Goal: Task Accomplishment & Management: Use online tool/utility

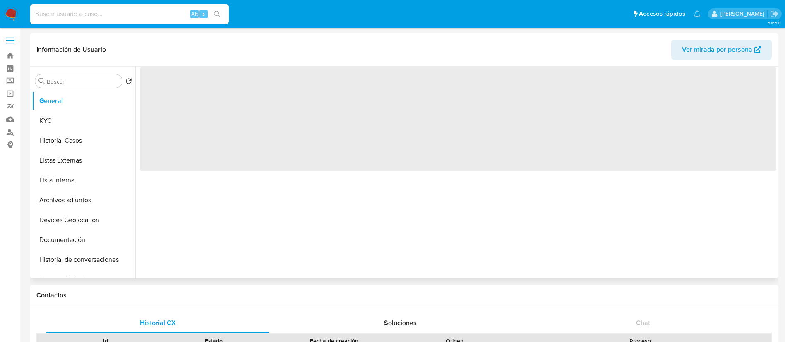
select select "10"
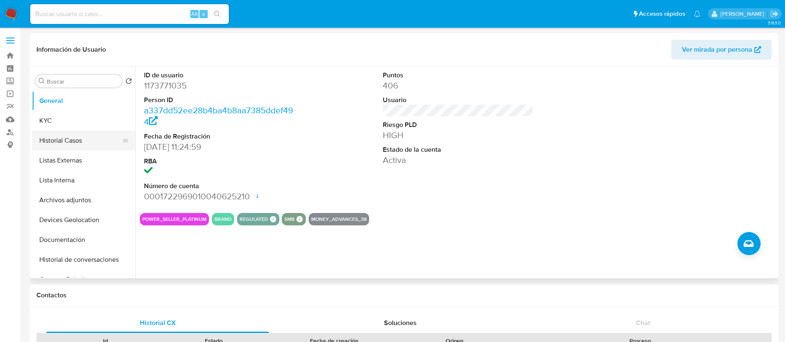
click at [77, 133] on button "Historial Casos" at bounding box center [80, 141] width 97 height 20
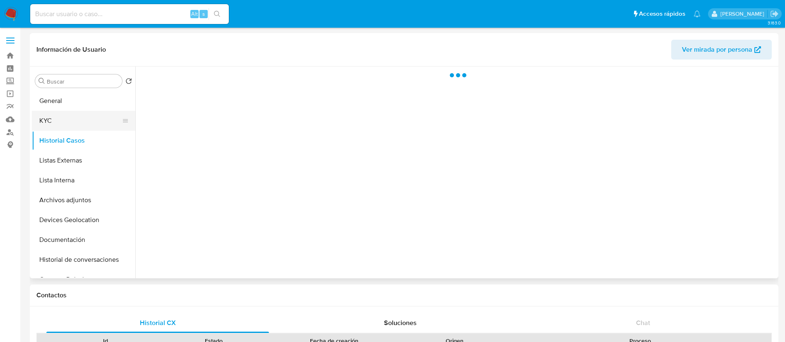
click at [76, 120] on button "KYC" at bounding box center [80, 121] width 97 height 20
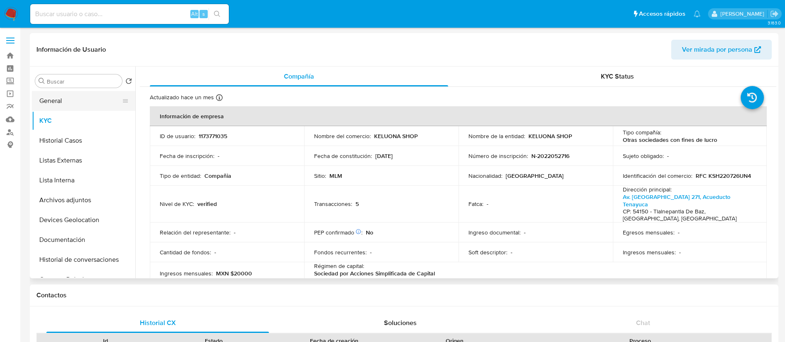
click at [60, 102] on button "General" at bounding box center [80, 101] width 97 height 20
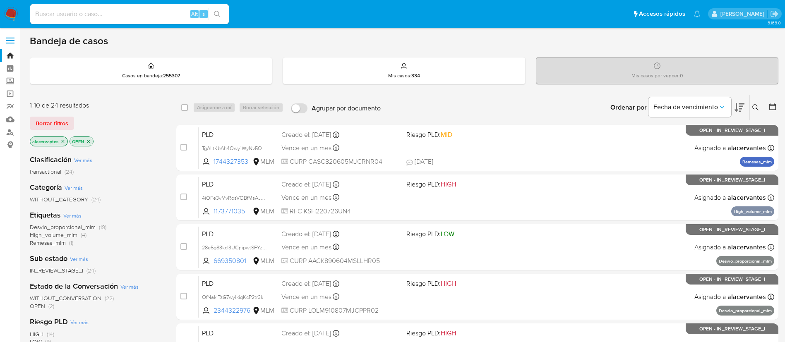
click at [82, 16] on input at bounding box center [129, 14] width 199 height 11
paste input "1774957556"
type input "1774957556"
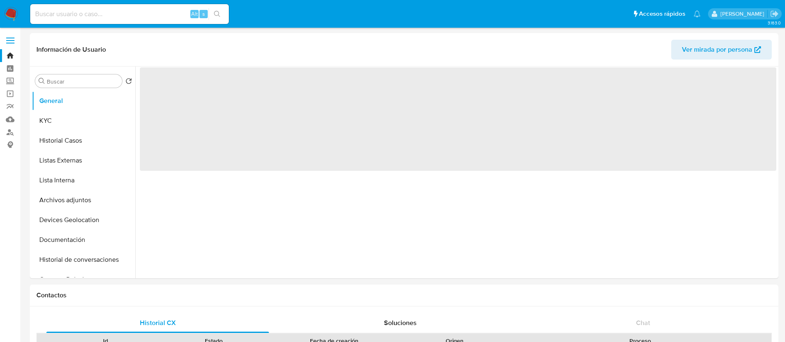
select select "10"
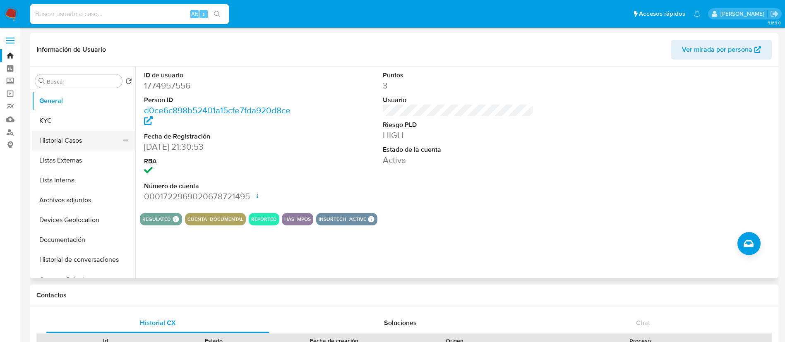
click at [81, 137] on button "Historial Casos" at bounding box center [80, 141] width 97 height 20
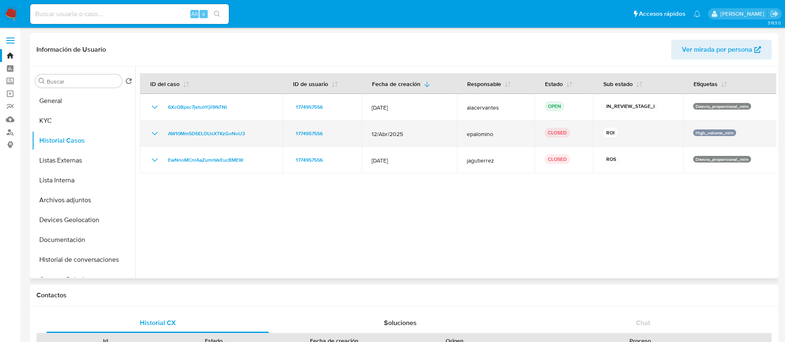
click at [156, 135] on icon "Mostrar/Ocultar" at bounding box center [155, 134] width 10 height 10
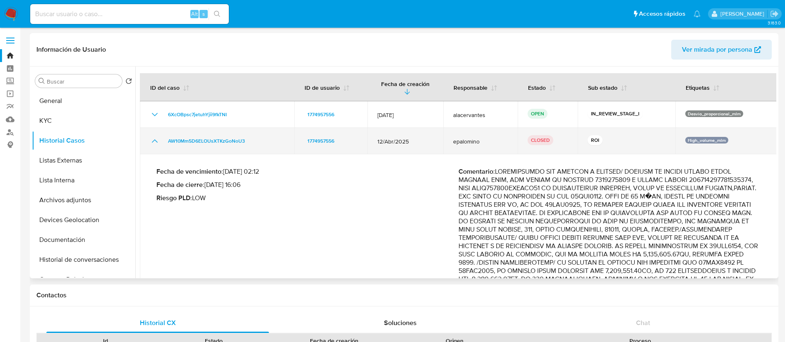
click at [156, 138] on icon "Mostrar/Ocultar" at bounding box center [155, 141] width 10 height 10
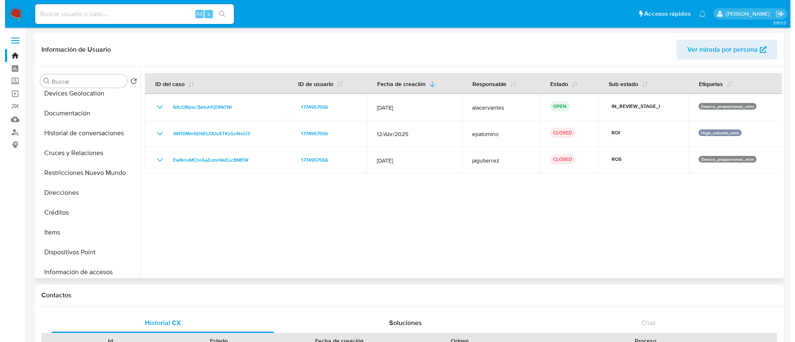
scroll to position [119, 0]
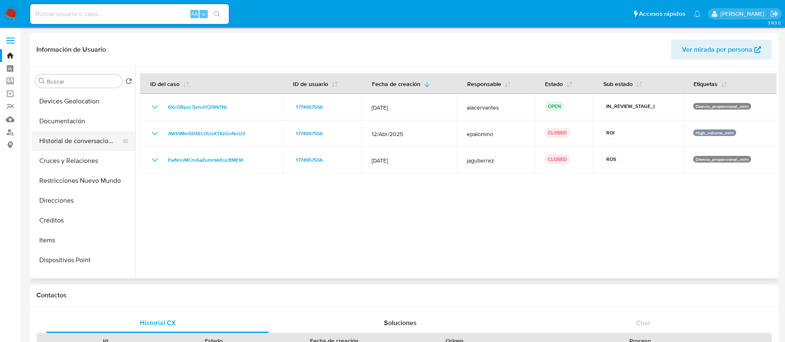
click at [89, 144] on button "Historial de conversaciones" at bounding box center [80, 141] width 97 height 20
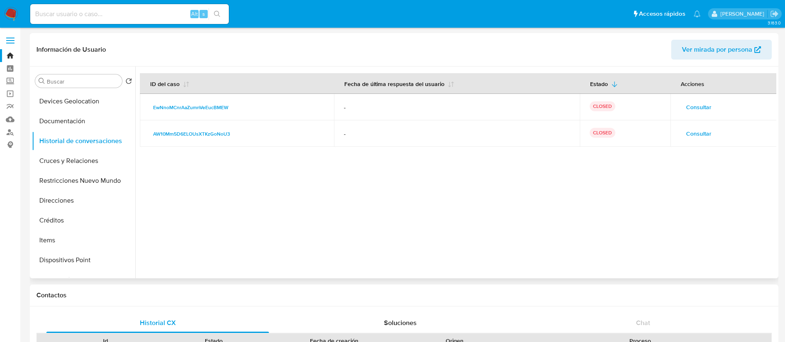
click at [688, 142] on td "Consultar" at bounding box center [723, 133] width 106 height 26
click at [691, 140] on td "Consultar" at bounding box center [723, 133] width 106 height 26
click at [693, 139] on span "Consultar" at bounding box center [698, 134] width 25 height 12
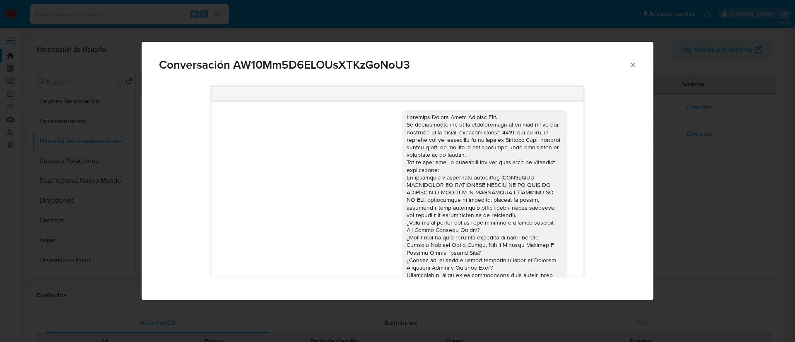
scroll to position [59, 0]
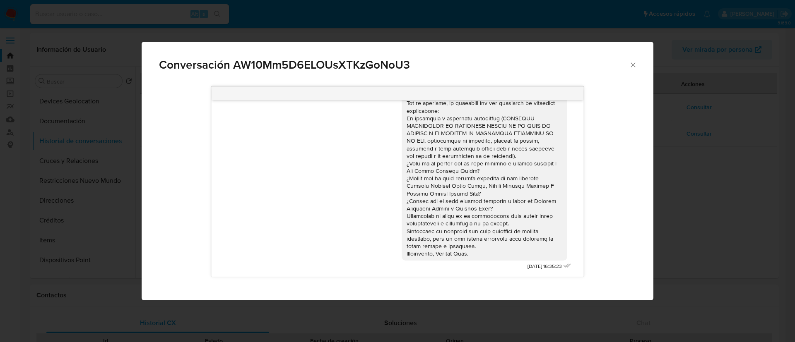
click at [634, 67] on icon "Cerrar" at bounding box center [633, 65] width 8 height 8
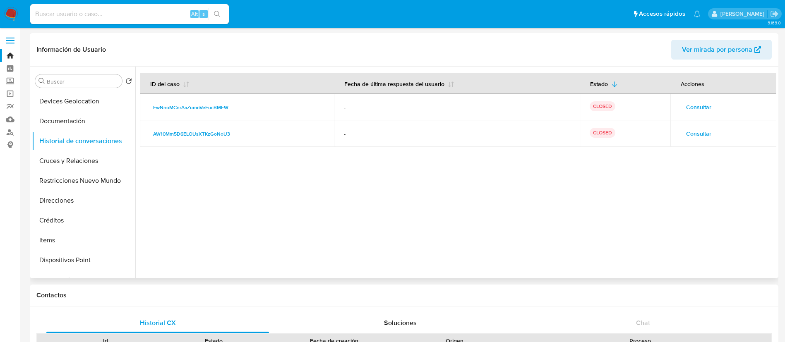
click at [691, 106] on span "Consultar" at bounding box center [698, 107] width 25 height 12
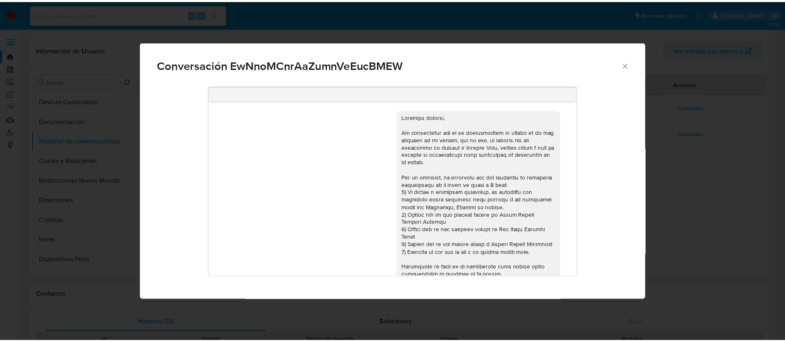
scroll to position [150, 0]
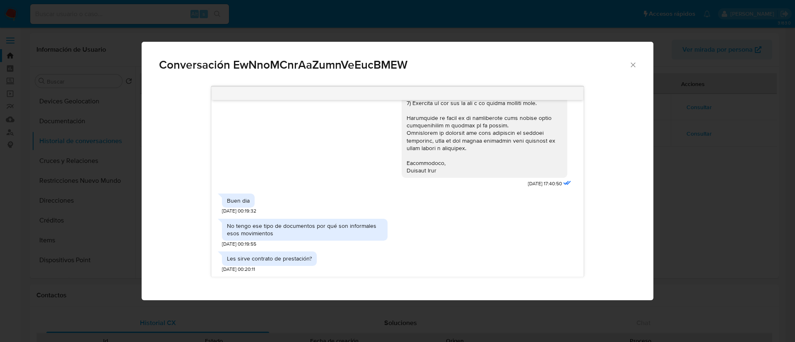
click at [636, 63] on icon "Cerrar" at bounding box center [633, 65] width 8 height 8
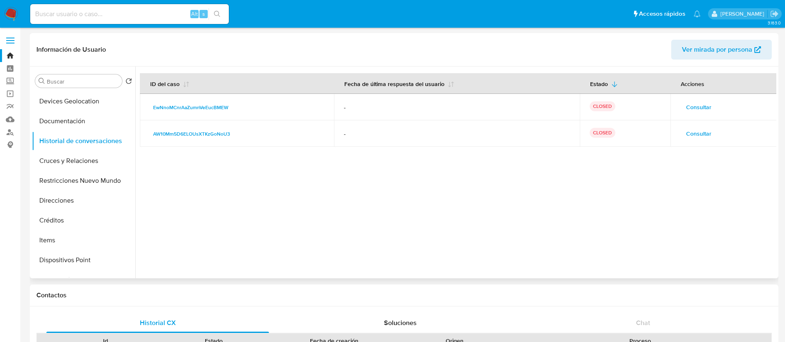
drag, startPoint x: 136, startPoint y: 172, endPoint x: 134, endPoint y: 151, distance: 21.2
click at [134, 151] on div "Buscar Volver al orden por defecto General KYC Historial Casos Listas Externas …" at bounding box center [404, 173] width 744 height 212
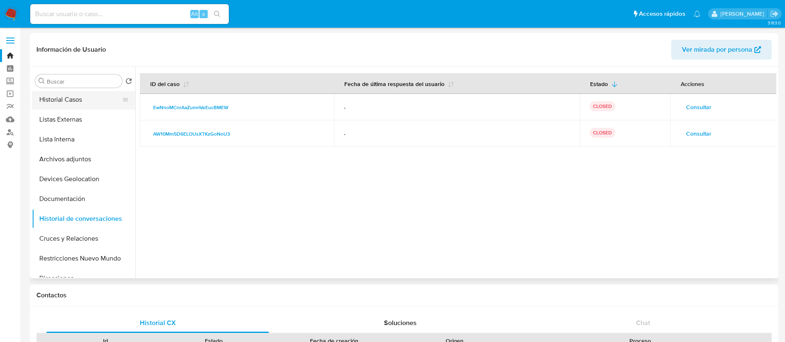
click at [70, 97] on button "Historial Casos" at bounding box center [80, 100] width 97 height 20
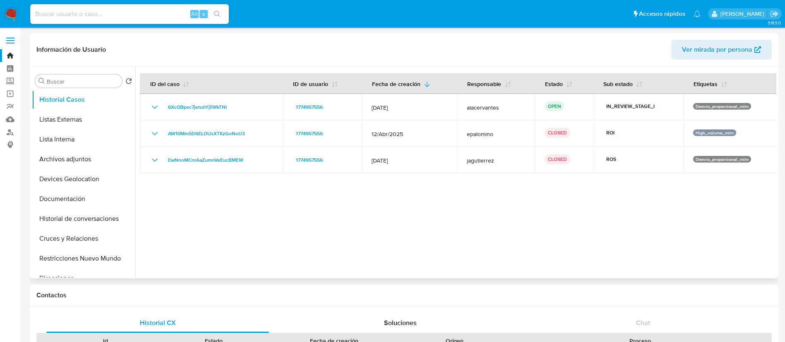
click at [635, 197] on div at bounding box center [455, 173] width 641 height 212
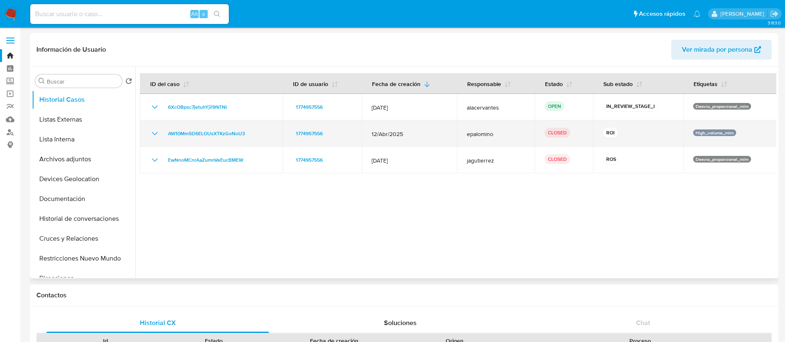
click at [154, 131] on icon "Mostrar/Ocultar" at bounding box center [155, 134] width 10 height 10
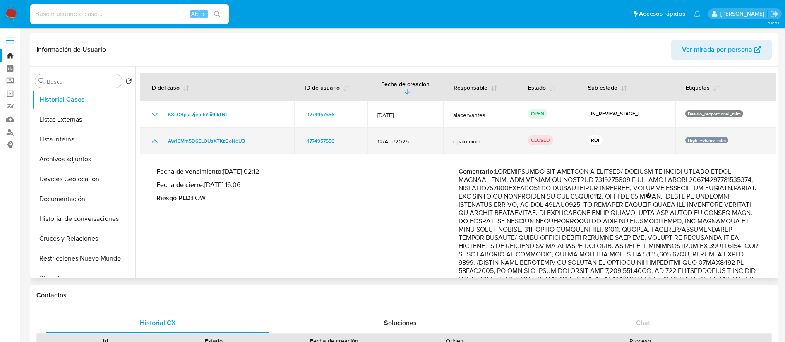
click at [152, 145] on icon "Mostrar/Ocultar" at bounding box center [155, 141] width 10 height 10
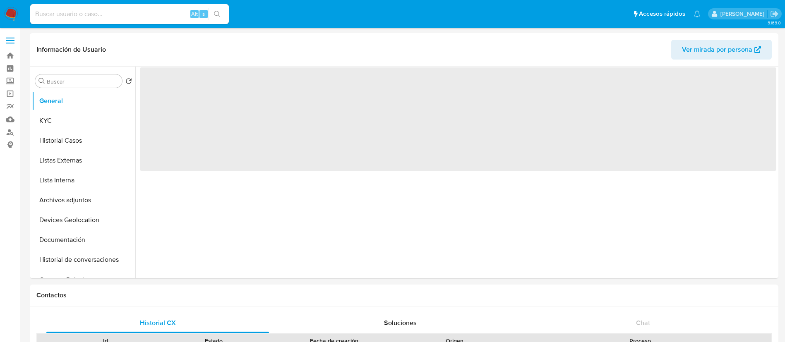
select select "10"
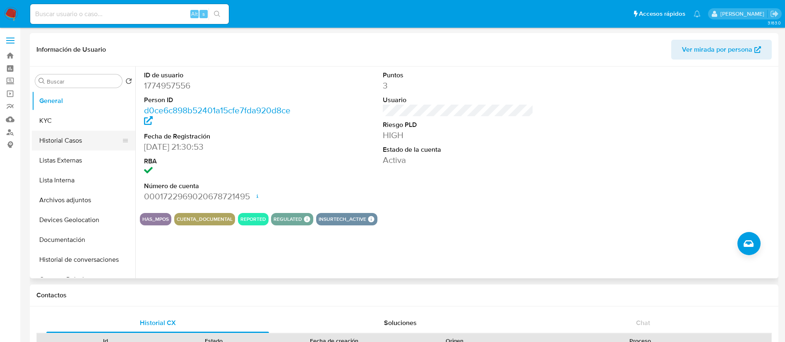
click at [81, 137] on button "Historial Casos" at bounding box center [80, 141] width 97 height 20
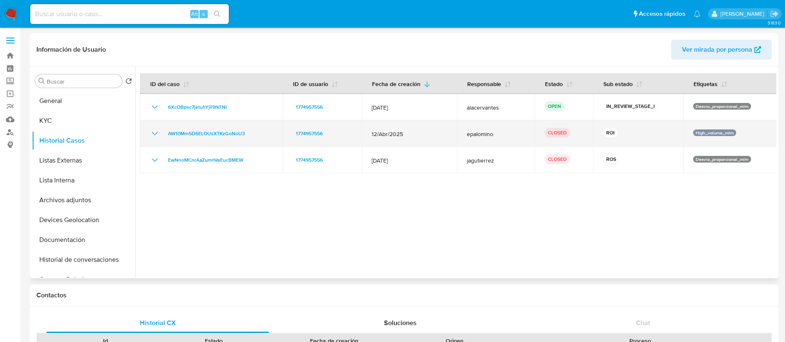
click at [155, 134] on icon "Mostrar/Ocultar" at bounding box center [155, 134] width 10 height 10
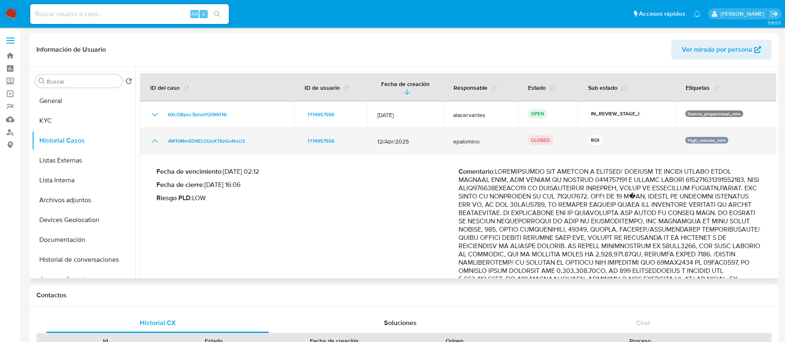
click at [153, 141] on icon "Mostrar/Ocultar" at bounding box center [155, 141] width 10 height 10
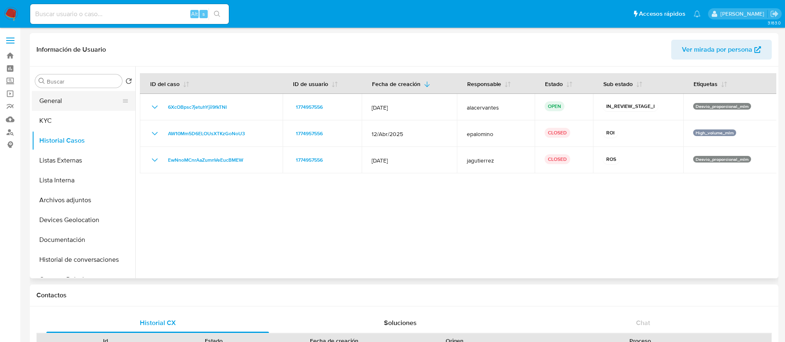
click at [60, 107] on button "General" at bounding box center [80, 101] width 97 height 20
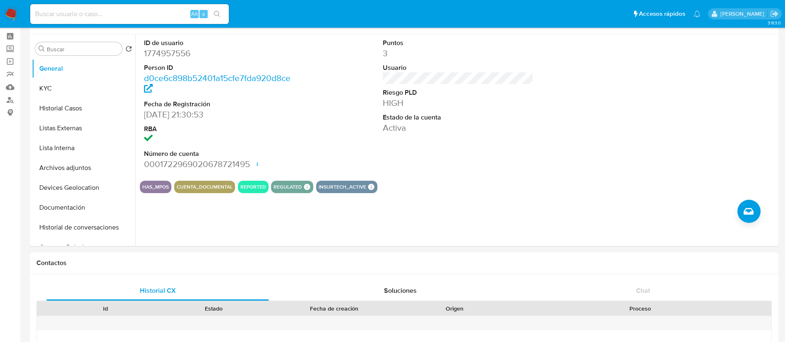
scroll to position [31, 0]
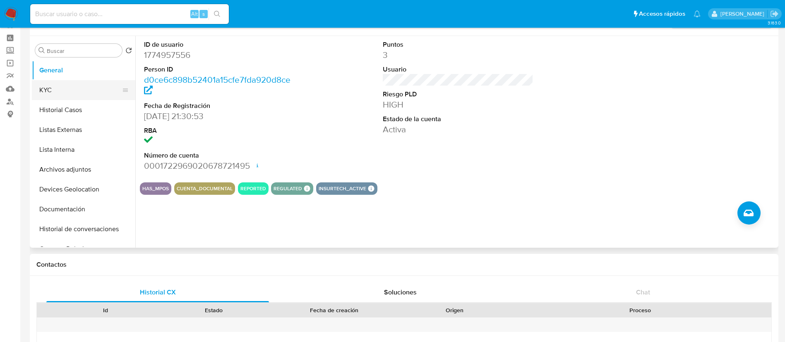
click at [73, 96] on button "KYC" at bounding box center [80, 90] width 97 height 20
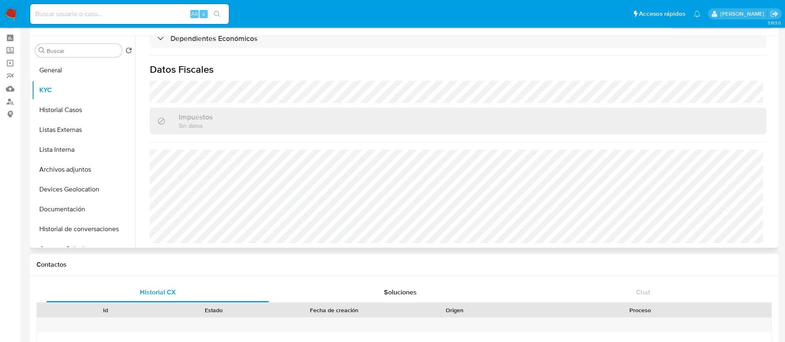
scroll to position [506, 0]
click at [79, 110] on button "Historial Casos" at bounding box center [80, 110] width 97 height 20
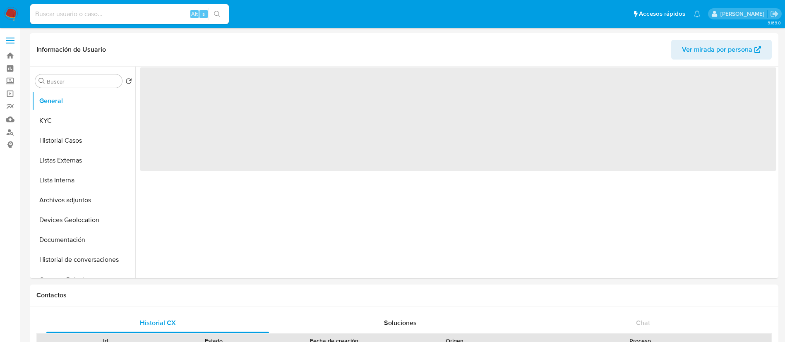
select select "10"
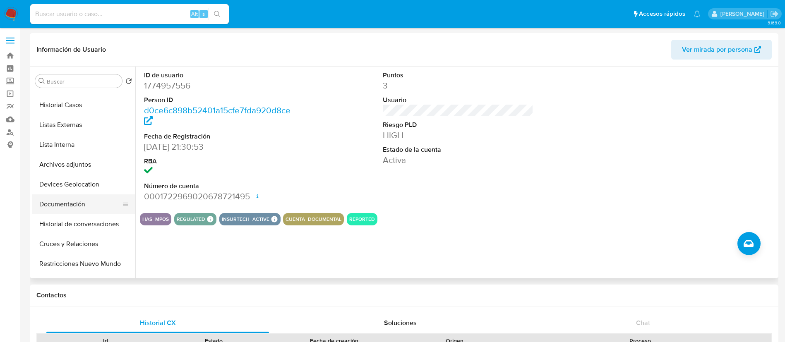
scroll to position [62, 0]
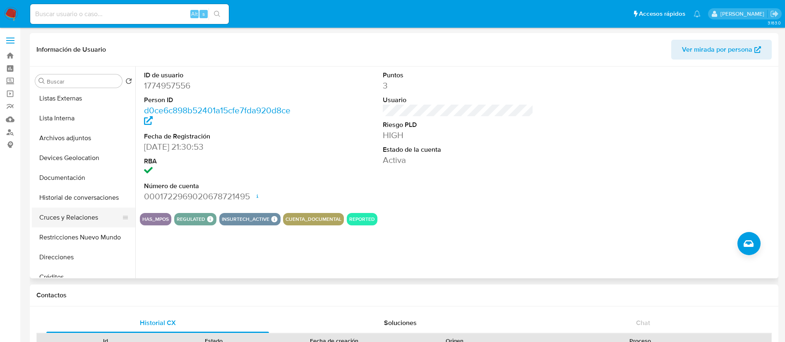
click at [85, 222] on button "Cruces y Relaciones" at bounding box center [80, 218] width 97 height 20
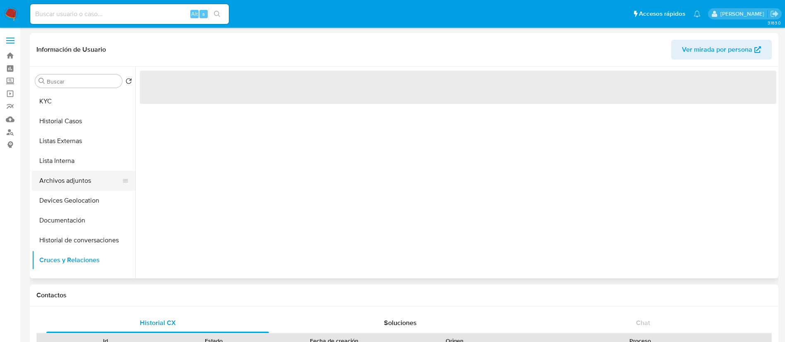
scroll to position [0, 0]
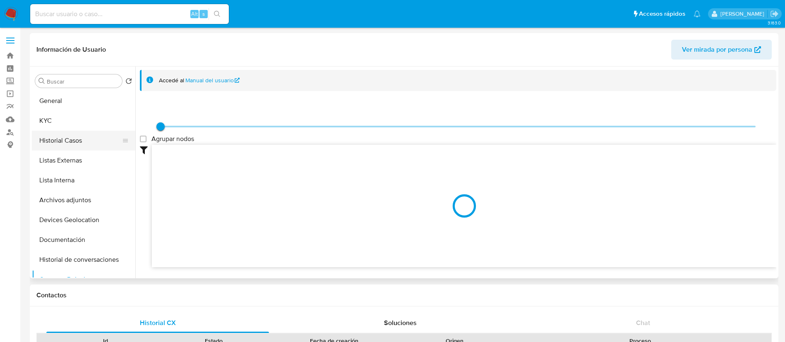
click at [70, 144] on button "Historial Casos" at bounding box center [80, 141] width 97 height 20
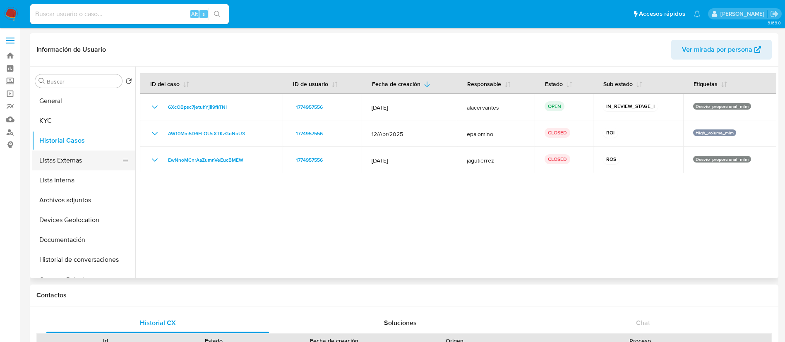
click at [74, 165] on button "Listas Externas" at bounding box center [80, 161] width 97 height 20
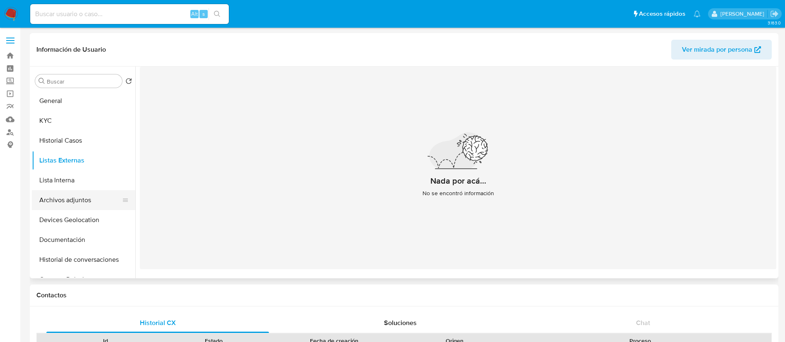
click at [70, 193] on button "Archivos adjuntos" at bounding box center [80, 200] width 97 height 20
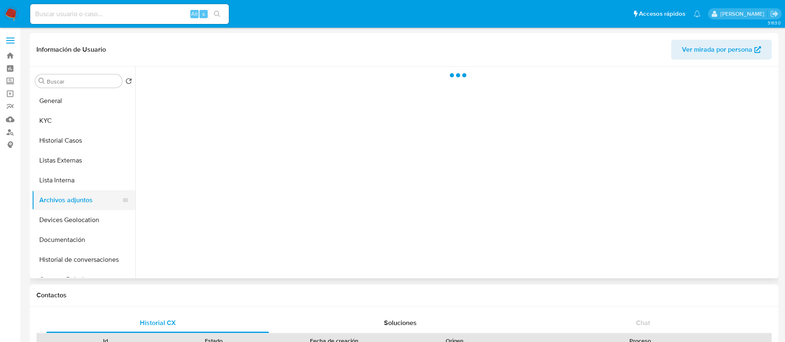
click at [72, 197] on button "Archivos adjuntos" at bounding box center [80, 200] width 97 height 20
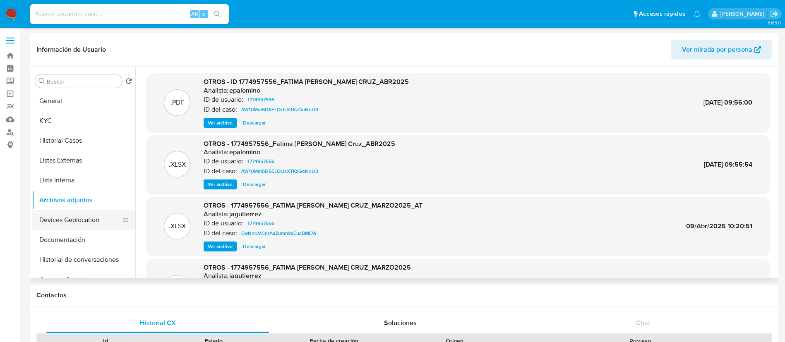
click at [89, 221] on button "Devices Geolocation" at bounding box center [80, 220] width 97 height 20
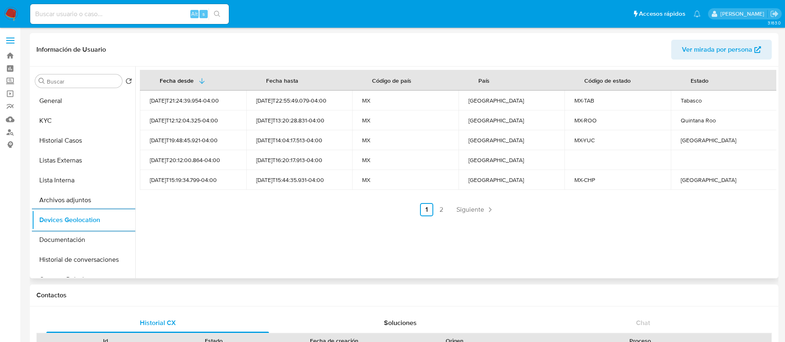
click at [466, 202] on div "Fecha desde Fecha hasta Código de país País Código de estado Estado 2024-04-16T…" at bounding box center [458, 143] width 636 height 146
click at [466, 208] on span "Siguiente" at bounding box center [470, 209] width 28 height 7
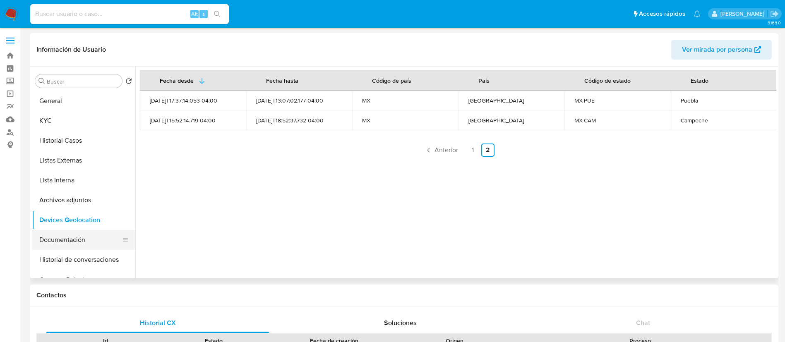
click at [62, 240] on button "Documentación" at bounding box center [80, 240] width 97 height 20
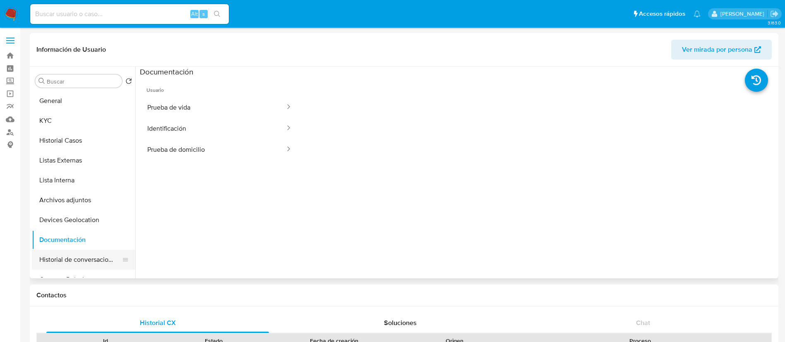
click at [82, 258] on button "Historial de conversaciones" at bounding box center [80, 260] width 97 height 20
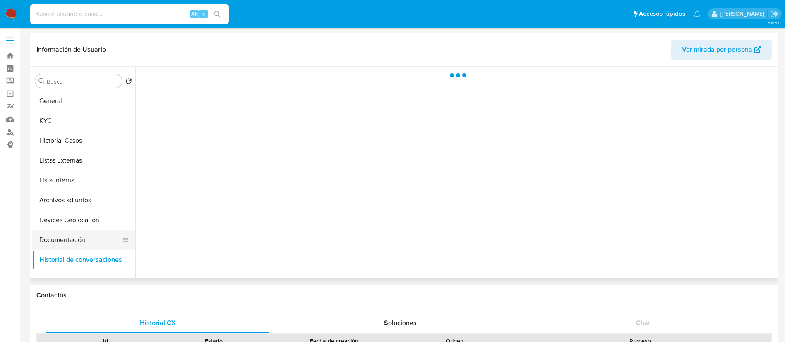
click at [86, 244] on button "Documentación" at bounding box center [80, 240] width 97 height 20
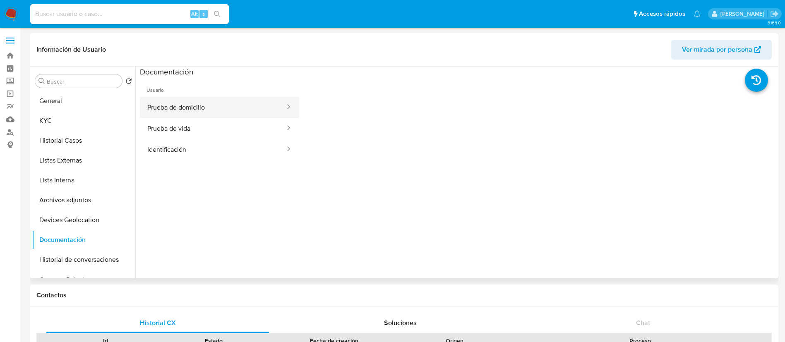
click at [208, 106] on button "Prueba de domicilio" at bounding box center [213, 107] width 146 height 21
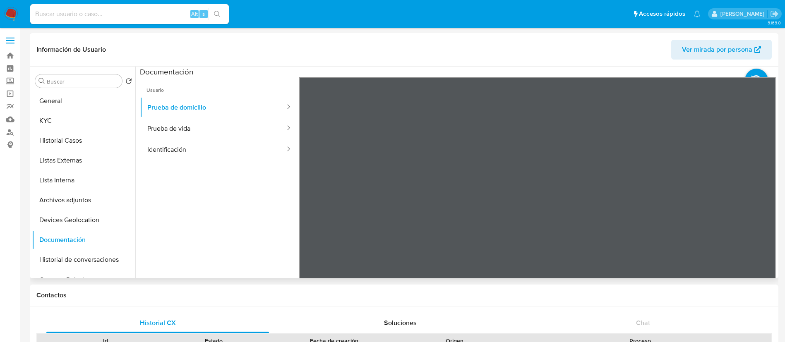
scroll to position [113, 0]
click at [218, 130] on button "Prueba de vida" at bounding box center [213, 128] width 146 height 21
click at [214, 149] on button "Identificación" at bounding box center [213, 149] width 146 height 21
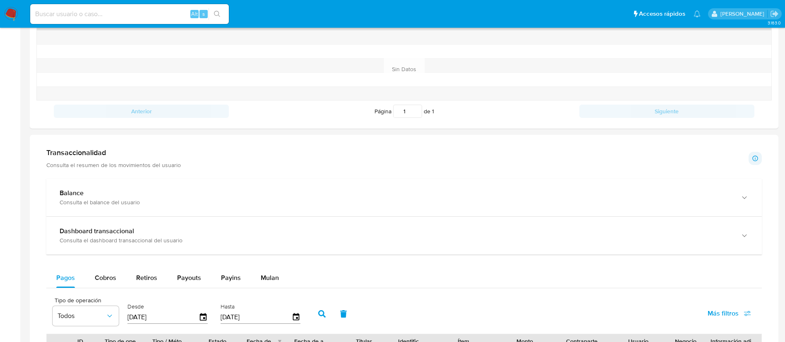
scroll to position [372, 0]
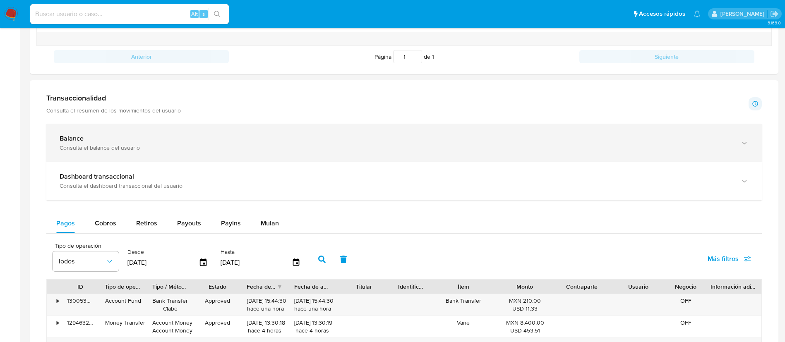
click at [192, 142] on div "Balance Consulta el balance del usuario" at bounding box center [396, 142] width 672 height 17
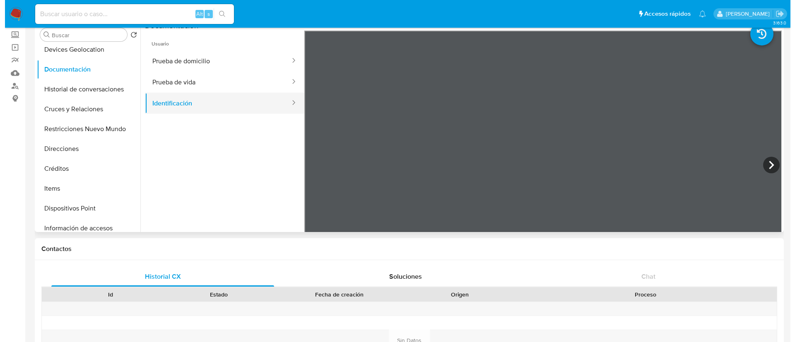
scroll to position [0, 0]
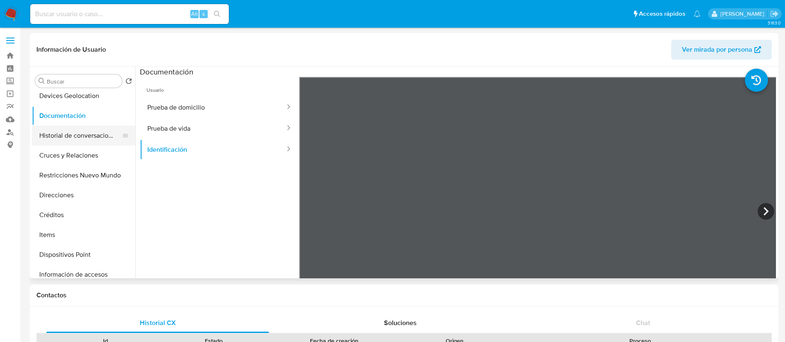
click at [84, 139] on button "Historial de conversaciones" at bounding box center [80, 136] width 97 height 20
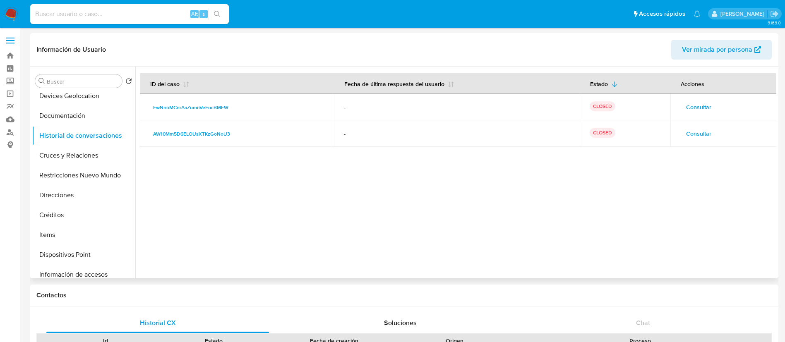
click at [710, 106] on button "Consultar" at bounding box center [698, 107] width 37 height 13
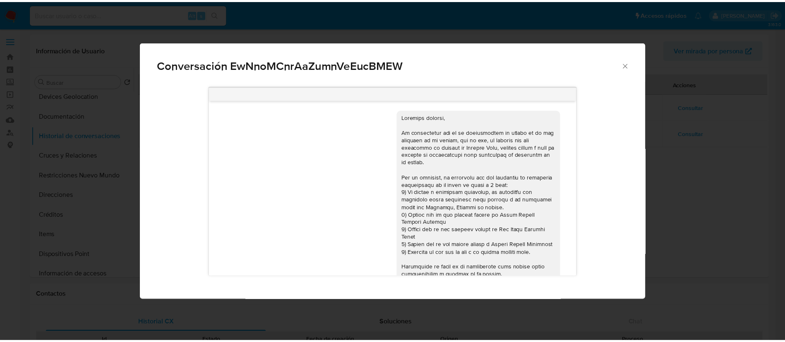
scroll to position [150, 0]
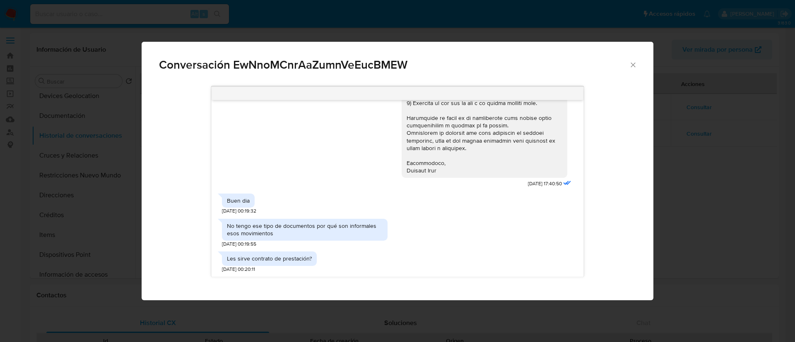
click at [634, 66] on icon "Cerrar" at bounding box center [632, 64] width 5 height 5
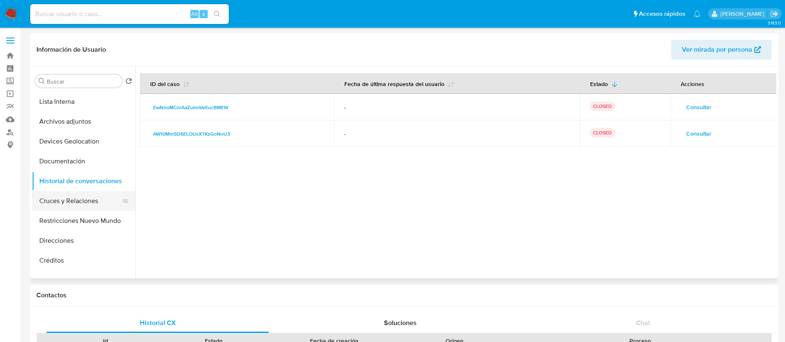
scroll to position [0, 0]
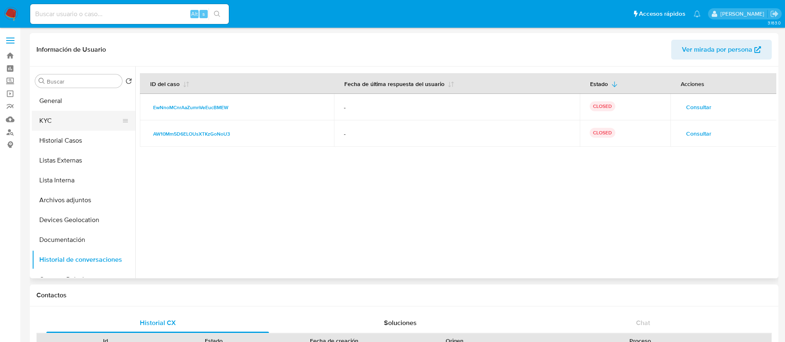
click at [74, 118] on button "KYC" at bounding box center [80, 121] width 97 height 20
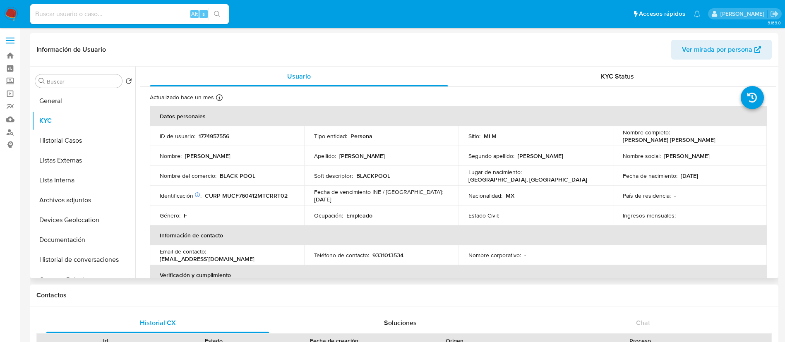
click at [398, 255] on p "9331013534" at bounding box center [387, 255] width 31 height 7
copy p "9331013534"
drag, startPoint x: 209, startPoint y: 255, endPoint x: 281, endPoint y: 257, distance: 71.2
click at [281, 257] on div "Email de contacto : blackpoolbillar1@gmail.com" at bounding box center [227, 255] width 134 height 15
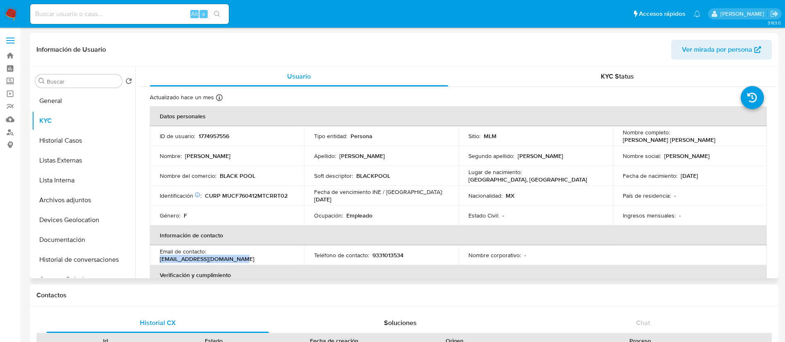
copy p "blackpoolbillar1@gmail.com"
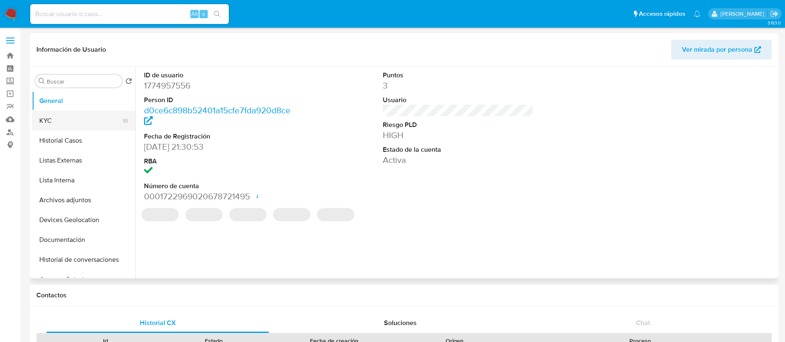
select select "10"
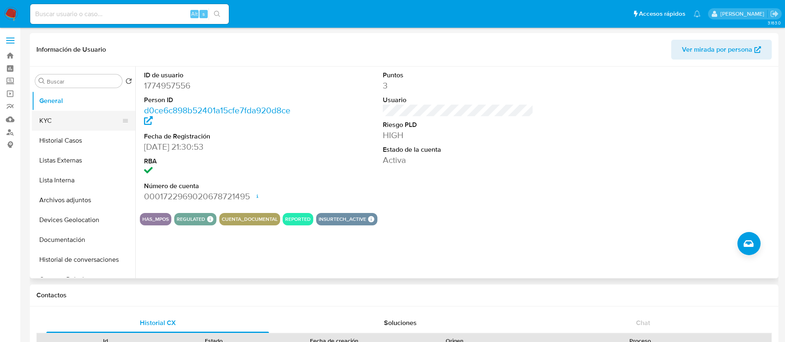
click at [76, 122] on button "KYC" at bounding box center [80, 121] width 97 height 20
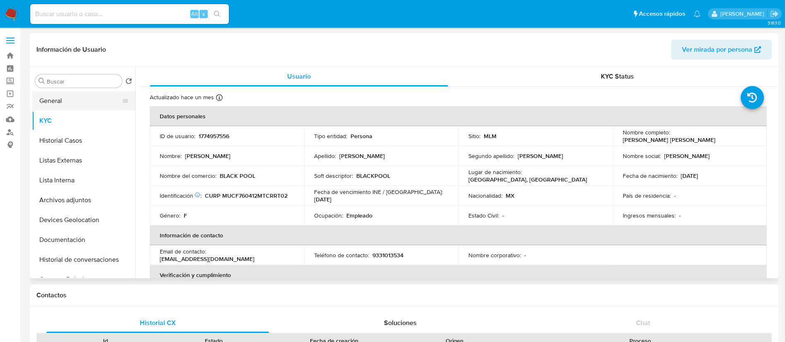
click at [65, 100] on button "General" at bounding box center [80, 101] width 97 height 20
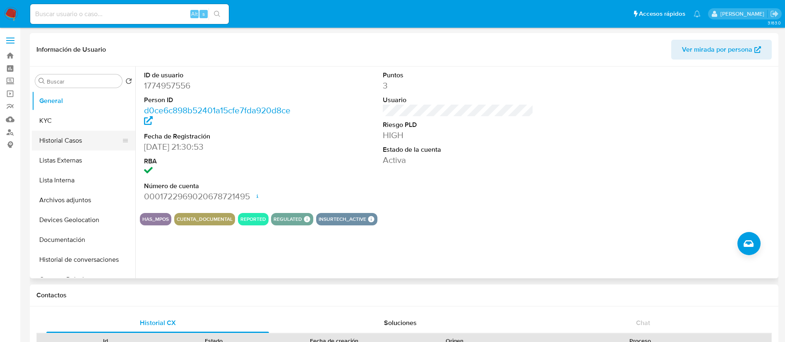
click at [61, 143] on button "Historial Casos" at bounding box center [80, 141] width 97 height 20
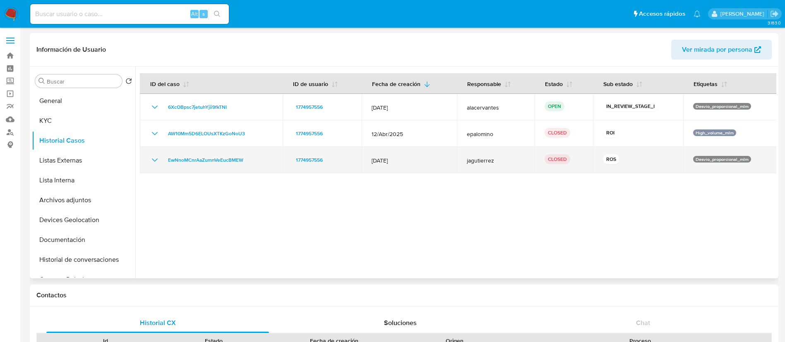
click at [156, 163] on icon "Mostrar/Ocultar" at bounding box center [155, 160] width 10 height 10
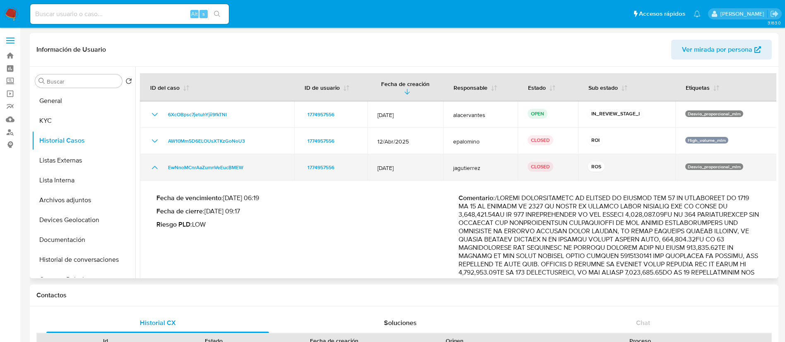
click at [156, 163] on icon "Mostrar/Ocultar" at bounding box center [155, 168] width 10 height 10
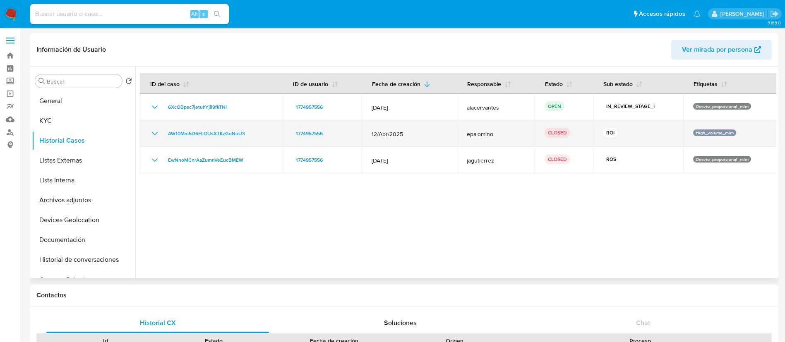
click at [154, 142] on td "AW10Mm5D6ELOUsXTKzGoNoU3" at bounding box center [211, 133] width 143 height 26
click at [155, 135] on icon "Mostrar/Ocultar" at bounding box center [155, 134] width 10 height 10
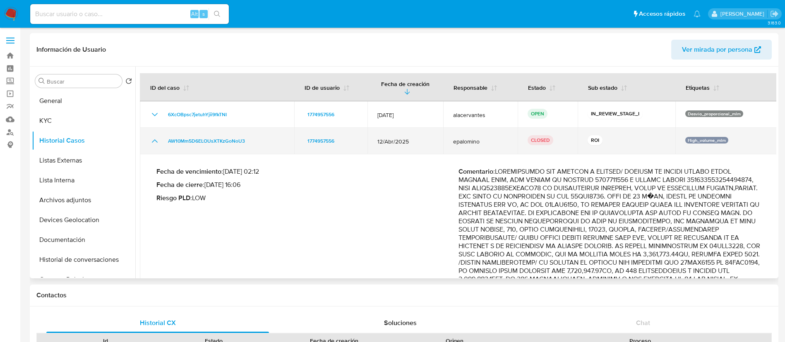
click at [157, 140] on icon "Mostrar/Ocultar" at bounding box center [155, 141] width 10 height 10
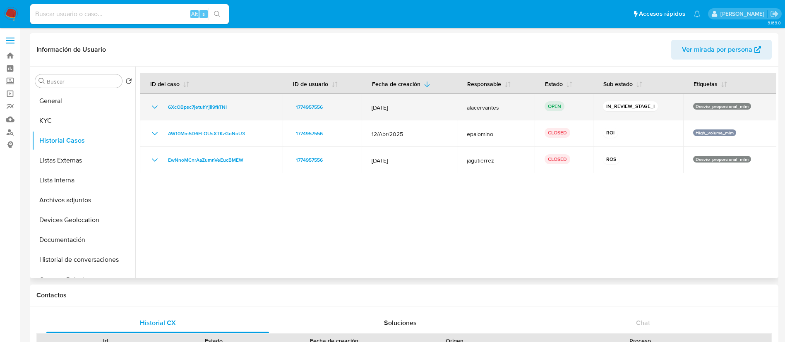
click at [154, 108] on icon "Mostrar/Ocultar" at bounding box center [155, 107] width 6 height 3
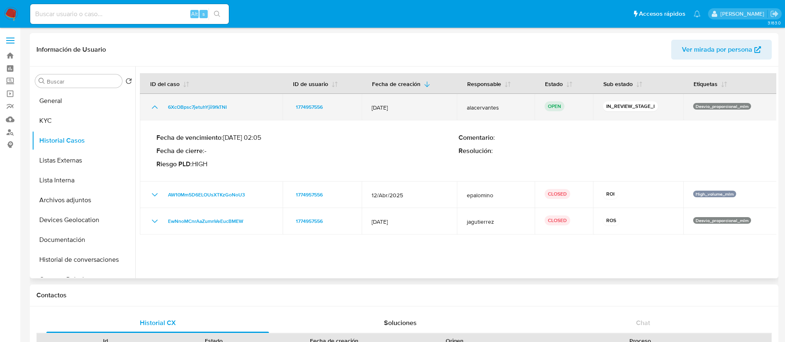
click at [154, 108] on icon "Mostrar/Ocultar" at bounding box center [155, 107] width 10 height 10
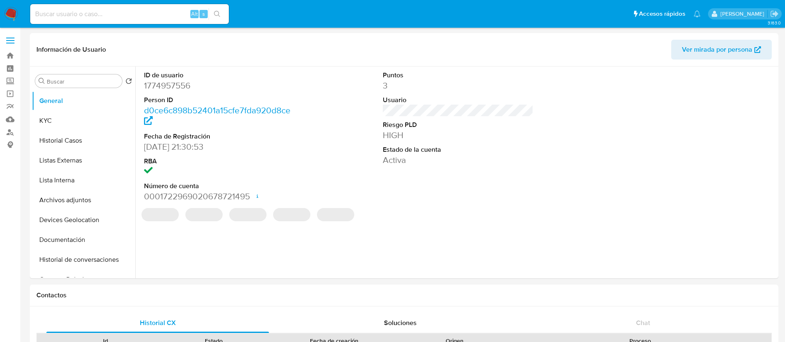
select select "10"
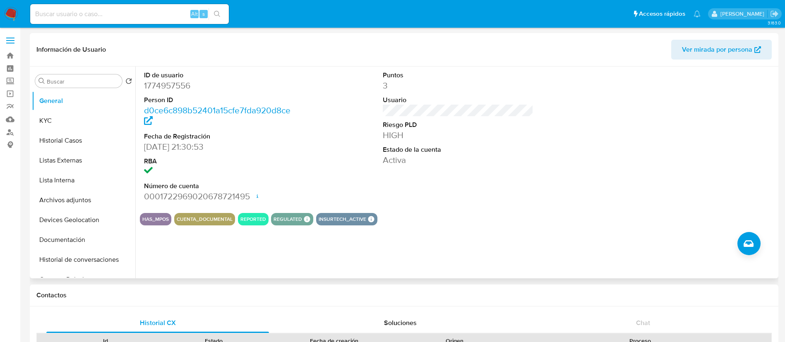
click at [170, 87] on dd "1774957556" at bounding box center [219, 86] width 151 height 12
copy dd "1774957556"
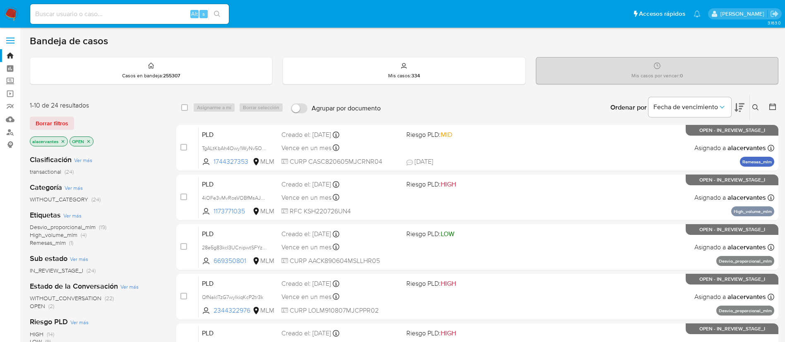
click at [754, 107] on icon at bounding box center [755, 107] width 7 height 7
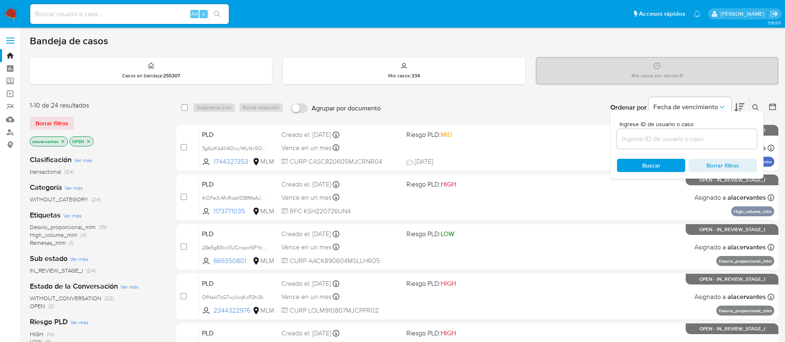
click at [629, 146] on div at bounding box center [687, 139] width 140 height 20
click at [632, 138] on input at bounding box center [687, 139] width 140 height 11
paste input "1774957556"
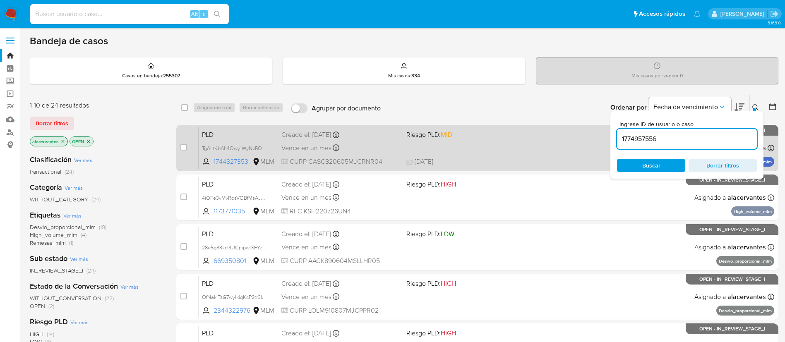
type input "1774957556"
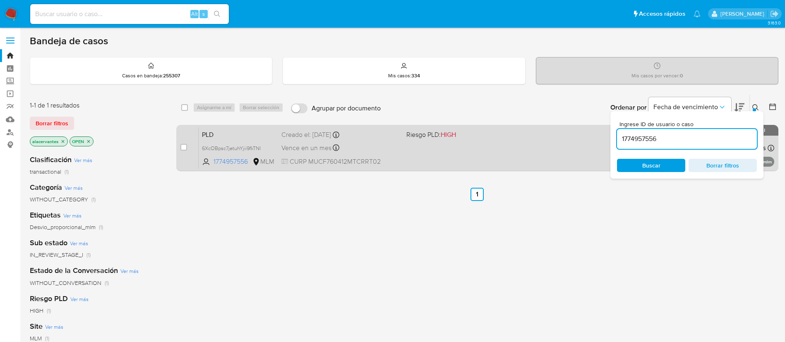
click at [489, 158] on div "PLD 6XcOBpsc7jetuhYjii9fkTNI 1774957556 MLM Riesgo PLD: HIGH Creado el: [DATE] …" at bounding box center [487, 148] width 576 height 42
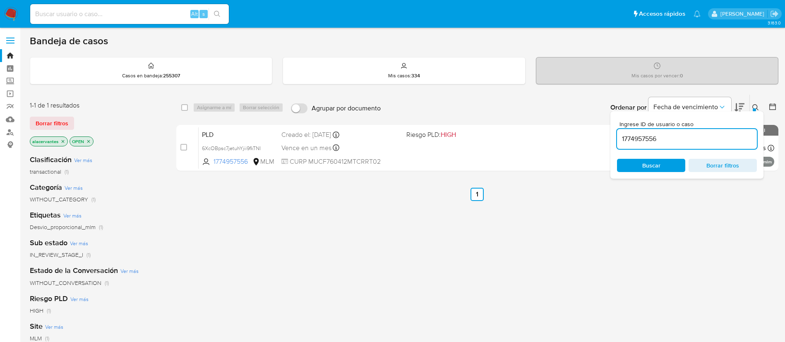
click at [88, 140] on icon "close-filter" at bounding box center [88, 141] width 3 height 3
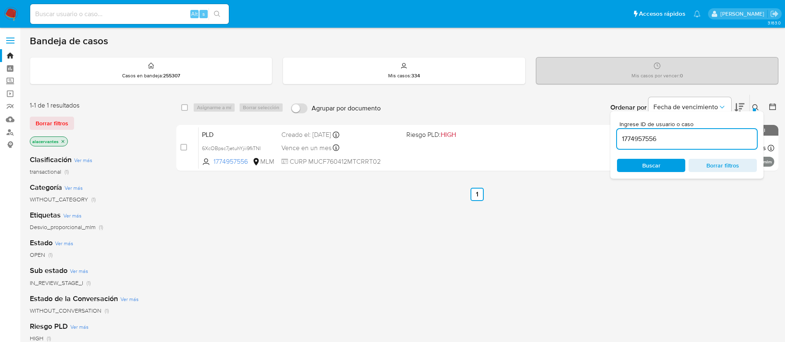
click at [62, 139] on icon "close-filter" at bounding box center [62, 141] width 5 height 5
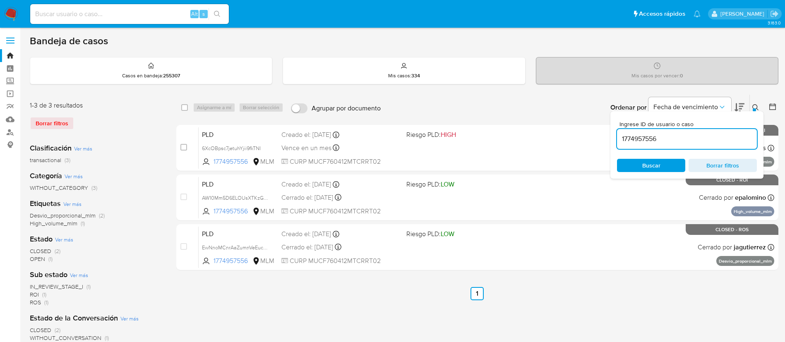
click at [744, 164] on span "Borrar filtros" at bounding box center [722, 166] width 57 height 12
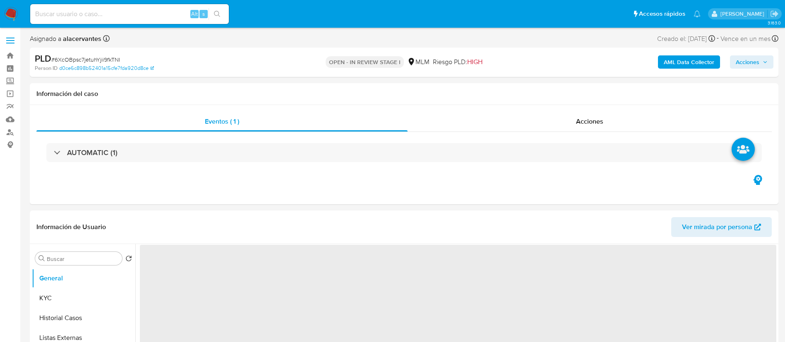
click at [737, 63] on span "Acciones" at bounding box center [748, 61] width 24 height 13
select select "10"
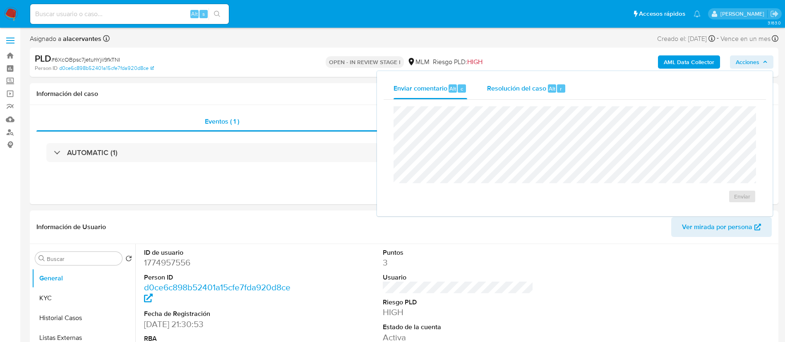
click at [535, 86] on span "Resolución del caso" at bounding box center [516, 89] width 59 height 10
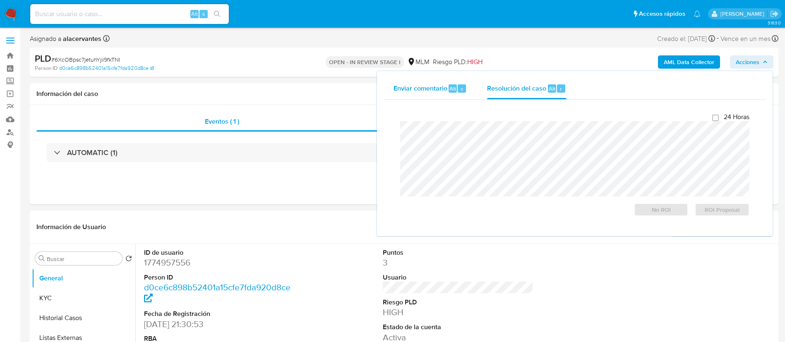
click at [452, 98] on div "Enviar comentario Alt c" at bounding box center [431, 89] width 74 height 22
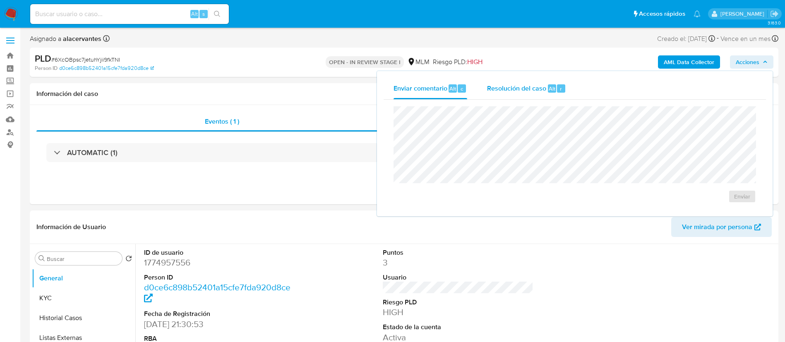
click at [505, 89] on span "Resolución del caso" at bounding box center [516, 89] width 59 height 10
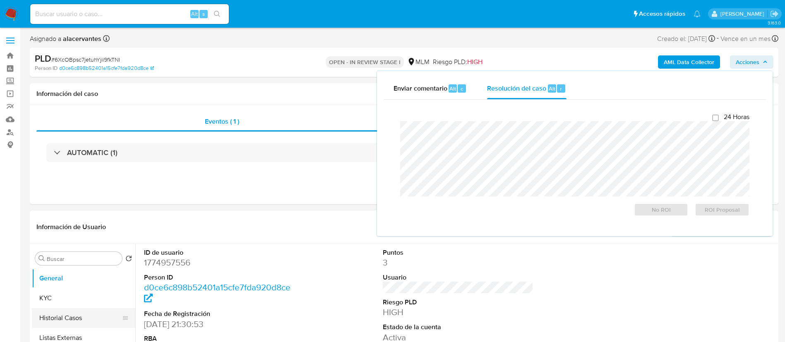
click at [58, 324] on button "Historial Casos" at bounding box center [80, 318] width 97 height 20
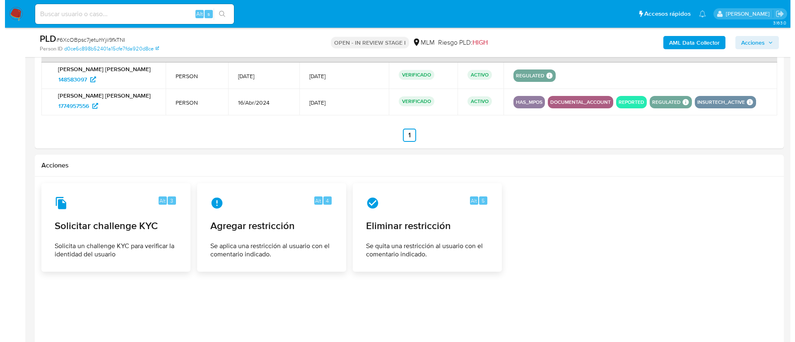
scroll to position [1084, 0]
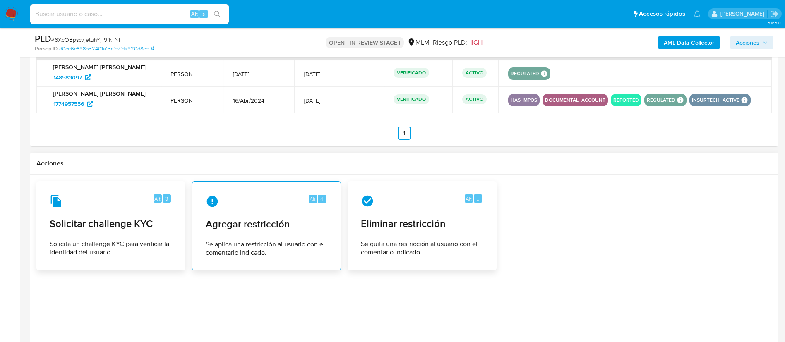
click at [284, 222] on span "Agregar restricción" at bounding box center [267, 224] width 122 height 12
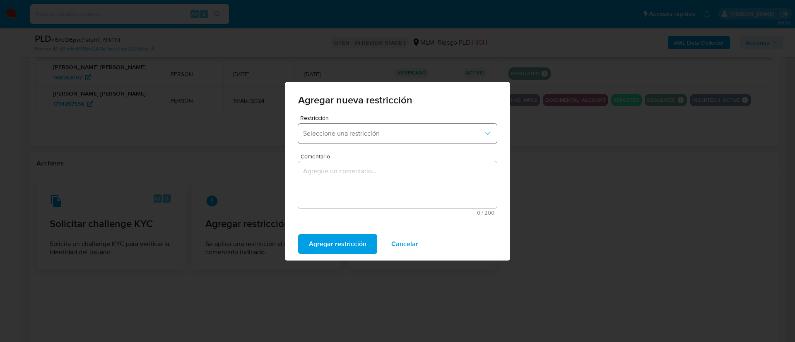
click at [367, 137] on span "Seleccione una restricción" at bounding box center [393, 134] width 180 height 8
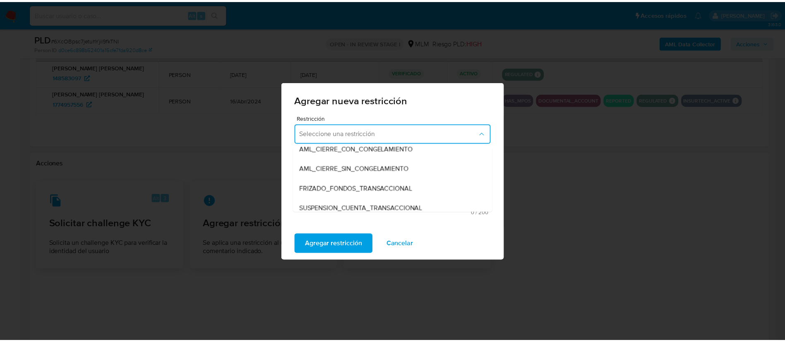
scroll to position [74, 0]
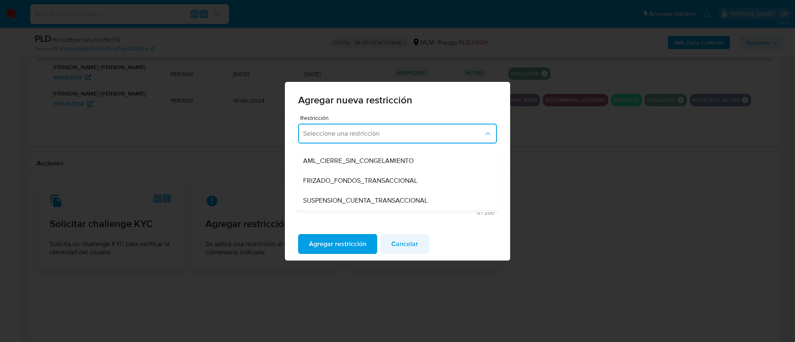
click at [415, 249] on span "Cancelar" at bounding box center [404, 244] width 27 height 18
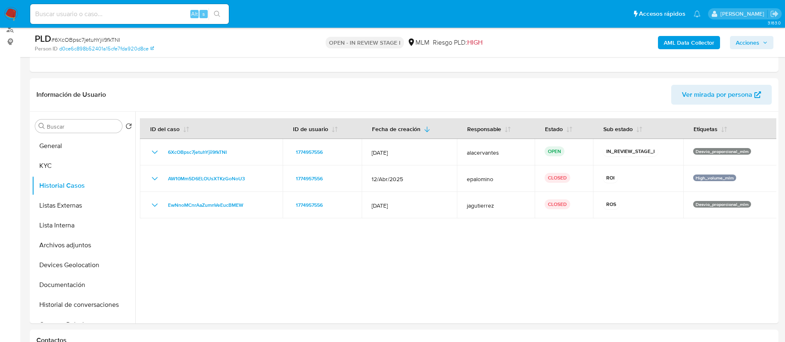
scroll to position [107, 0]
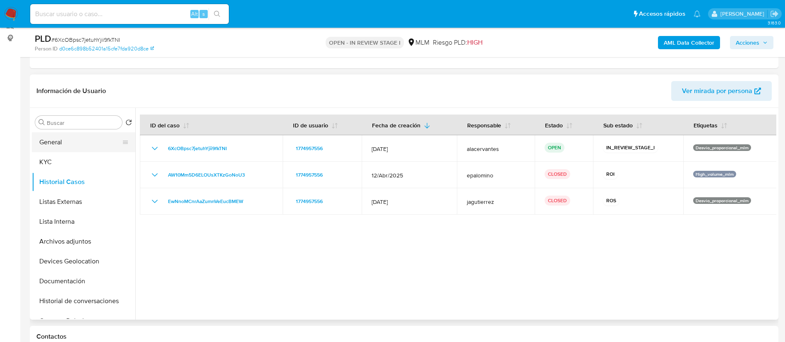
click at [89, 136] on button "General" at bounding box center [80, 142] width 97 height 20
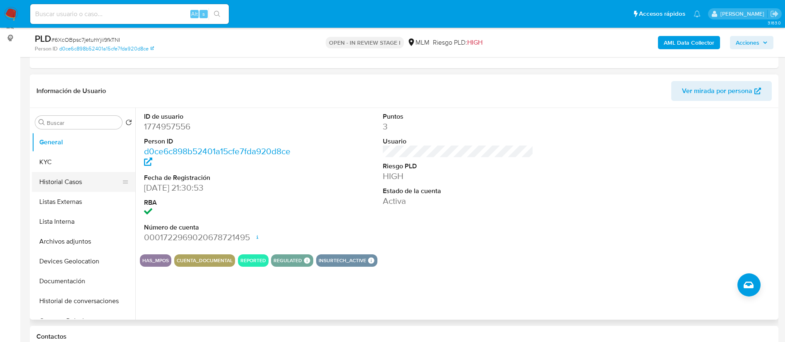
click at [76, 186] on button "Historial Casos" at bounding box center [80, 182] width 97 height 20
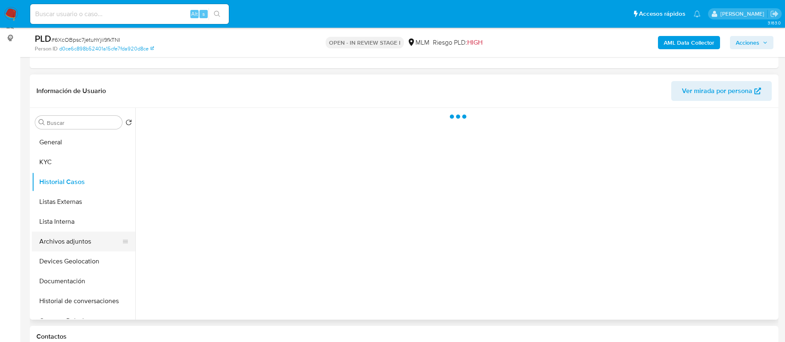
click at [76, 244] on button "Archivos adjuntos" at bounding box center [80, 242] width 97 height 20
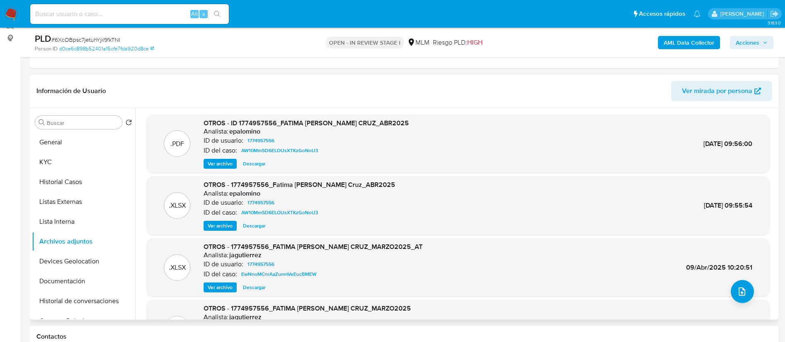
click at [218, 163] on span "Ver archivo" at bounding box center [220, 164] width 25 height 8
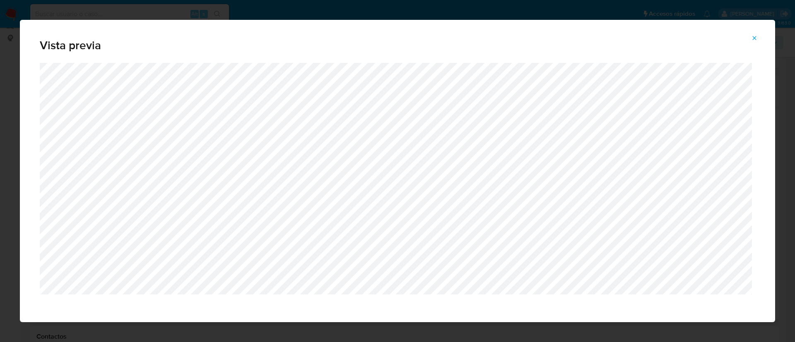
drag, startPoint x: 757, startPoint y: 38, endPoint x: 563, endPoint y: 131, distance: 215.1
click at [756, 38] on icon "Attachment preview" at bounding box center [754, 38] width 7 height 7
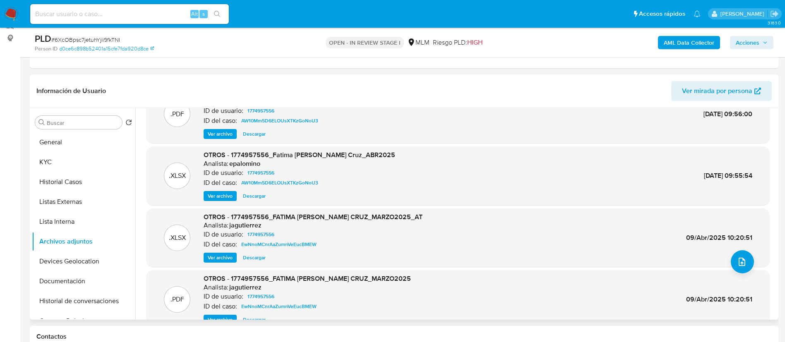
scroll to position [46, 0]
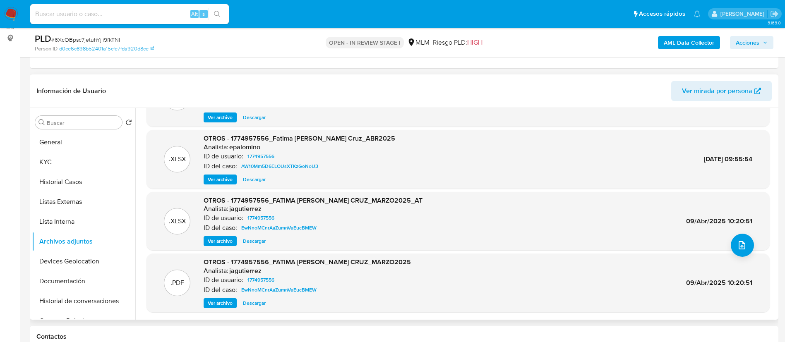
click at [213, 298] on div "OTROS - 1774957556_FATIMA IRAIS MURILLO CRUZ_MARZO2025 Analista: jagutierrez ID…" at bounding box center [307, 283] width 207 height 50
click at [212, 302] on span "Ver archivo" at bounding box center [220, 303] width 25 height 8
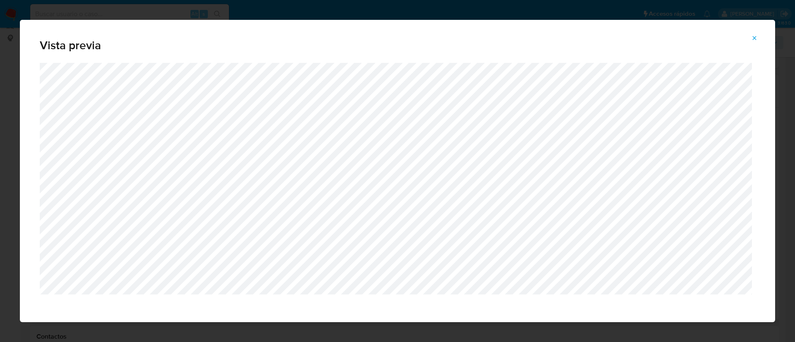
click at [754, 41] on icon "Attachment preview" at bounding box center [754, 38] width 7 height 7
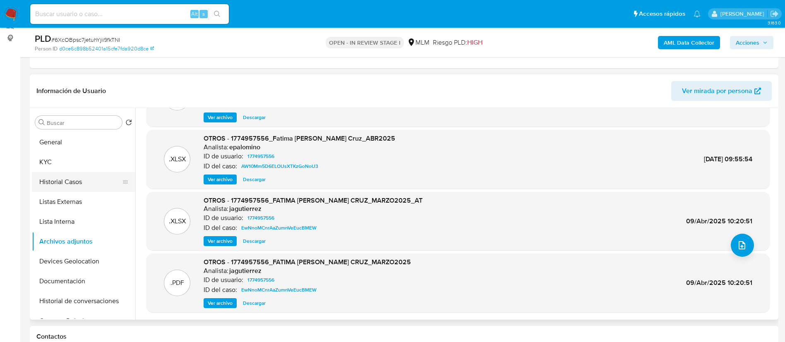
click at [79, 183] on button "Historial Casos" at bounding box center [80, 182] width 97 height 20
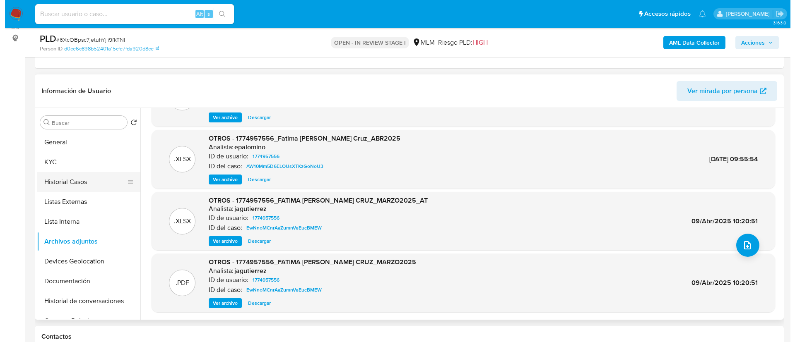
scroll to position [0, 0]
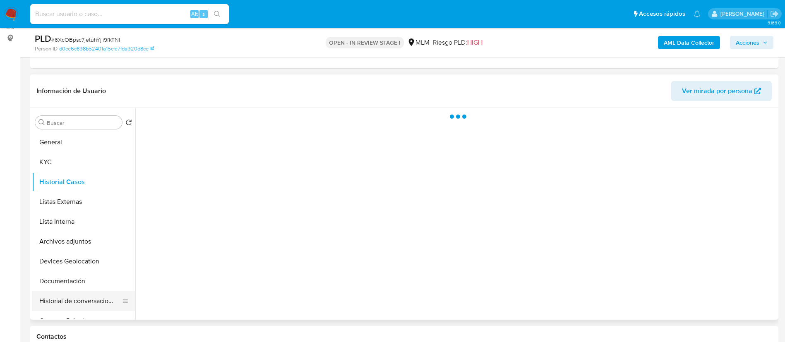
click at [62, 297] on button "Historial de conversaciones" at bounding box center [80, 301] width 97 height 20
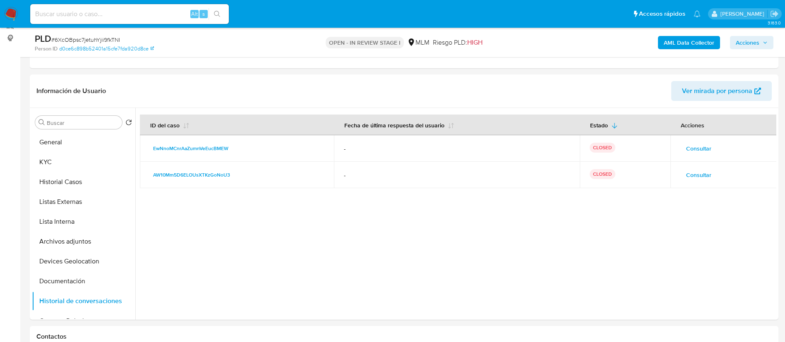
click at [689, 173] on span "Consultar" at bounding box center [698, 175] width 25 height 12
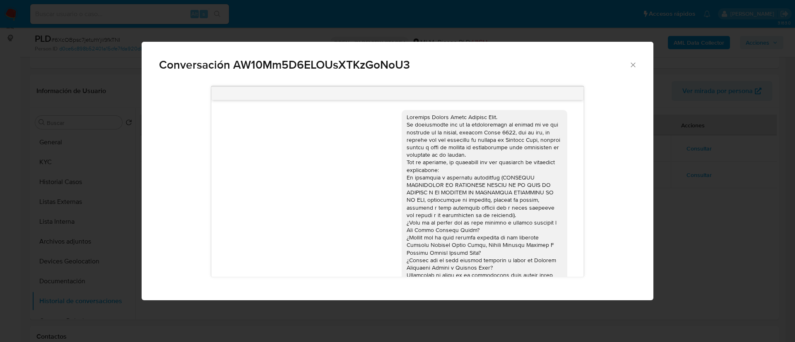
scroll to position [59, 0]
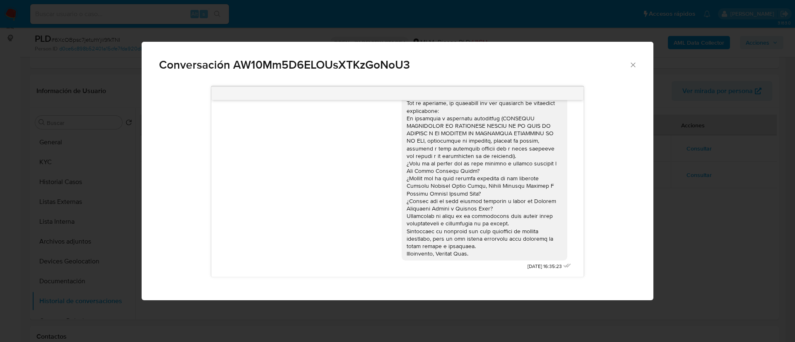
click at [634, 63] on icon "Cerrar" at bounding box center [633, 65] width 8 height 8
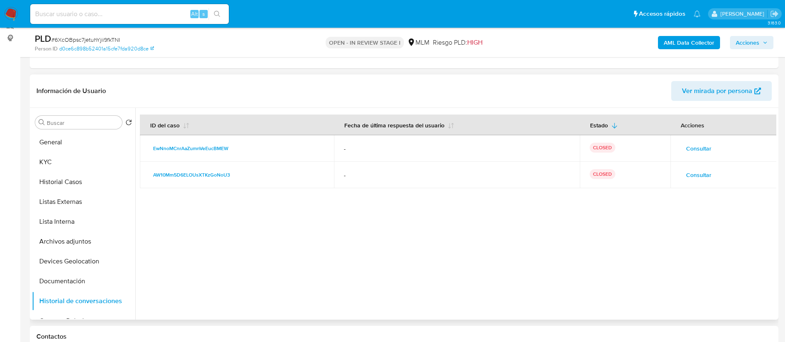
click at [689, 148] on span "Consultar" at bounding box center [698, 149] width 25 height 12
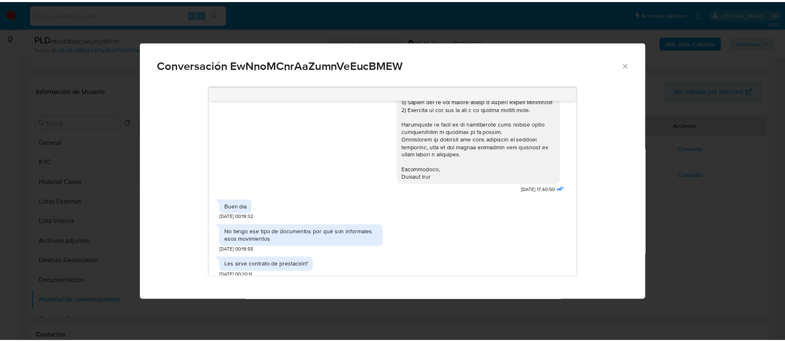
scroll to position [150, 0]
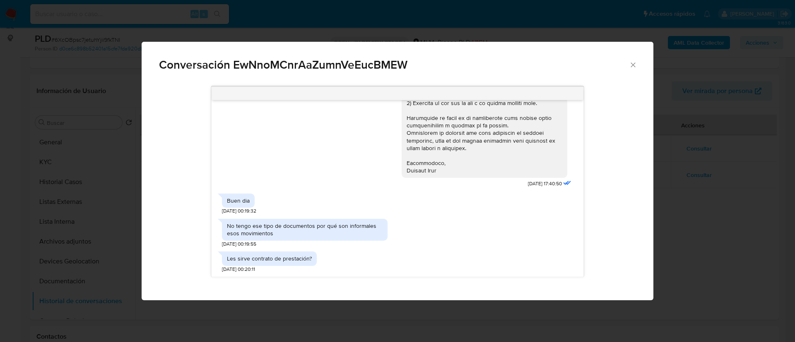
click at [631, 62] on icon "Cerrar" at bounding box center [633, 65] width 8 height 8
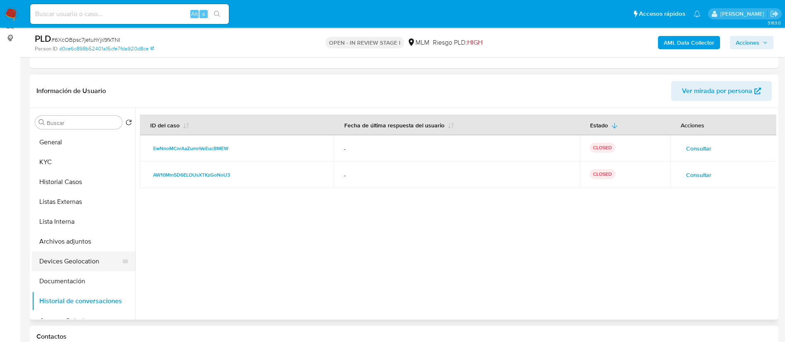
click at [82, 256] on button "Devices Geolocation" at bounding box center [80, 262] width 97 height 20
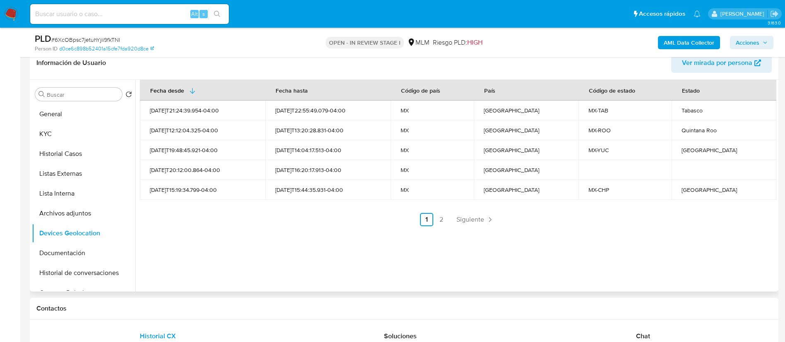
scroll to position [107, 0]
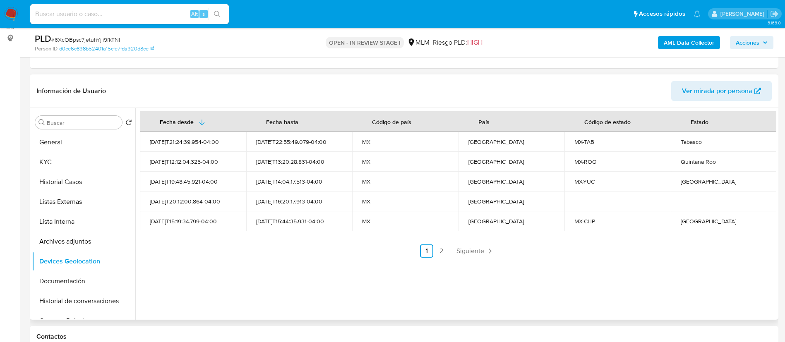
click at [479, 259] on div "Fecha desde Fecha hasta Código de país País Código de estado Estado 2024-04-16T…" at bounding box center [455, 214] width 641 height 212
click at [478, 254] on span "Siguiente" at bounding box center [470, 251] width 28 height 7
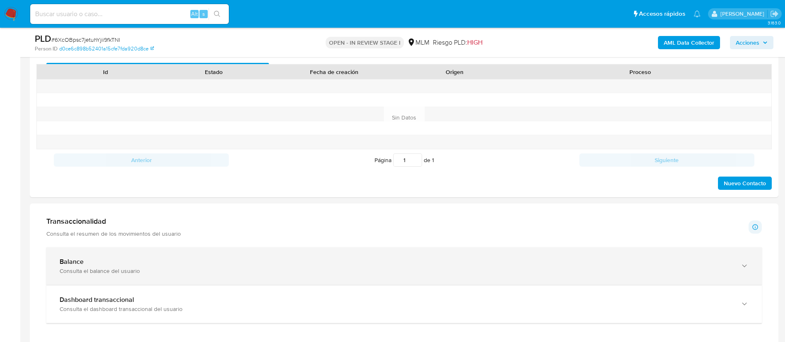
click at [226, 263] on div "Balance" at bounding box center [396, 262] width 672 height 8
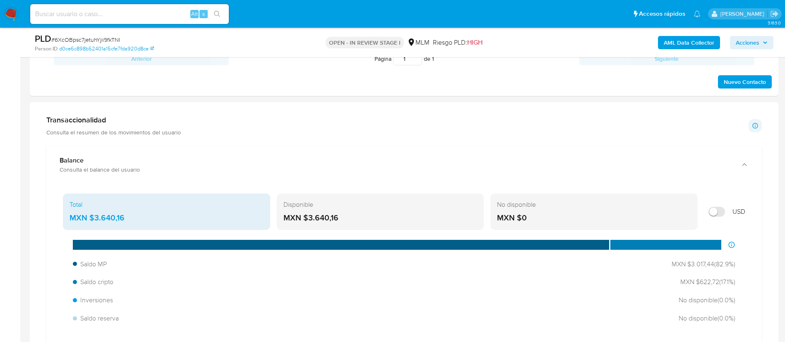
scroll to position [603, 0]
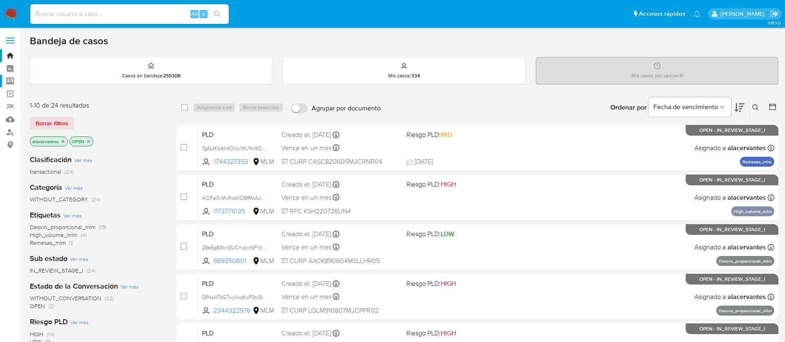
click at [14, 85] on label "Screening" at bounding box center [49, 81] width 98 height 13
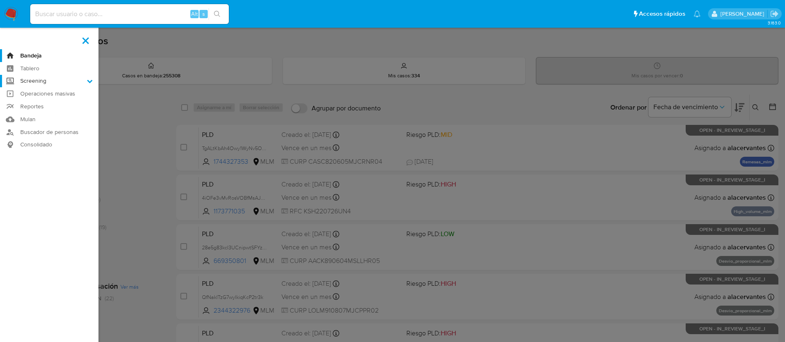
click at [0, 0] on input "Screening" at bounding box center [0, 0] width 0 height 0
click at [45, 115] on link "Herramientas" at bounding box center [49, 113] width 98 height 10
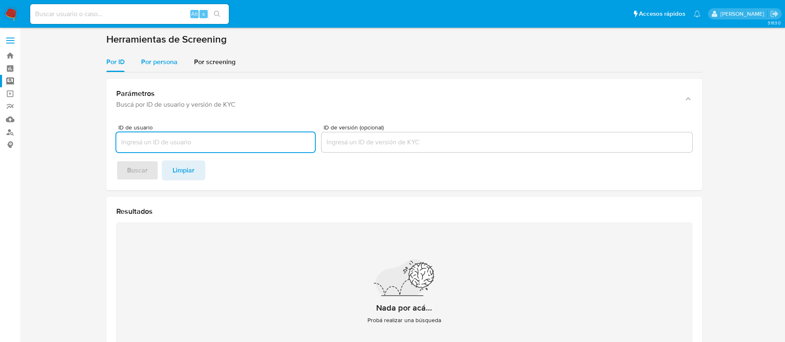
click at [162, 70] on div "Por persona" at bounding box center [159, 62] width 36 height 20
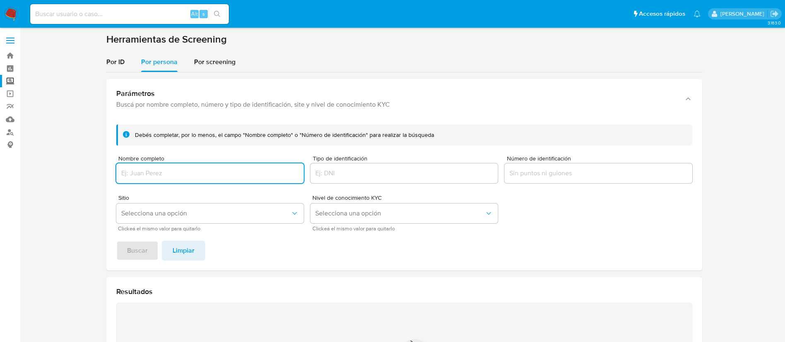
click at [193, 175] on input "Nombre completo" at bounding box center [209, 173] width 187 height 11
click at [135, 248] on span "Buscar" at bounding box center [137, 251] width 21 height 18
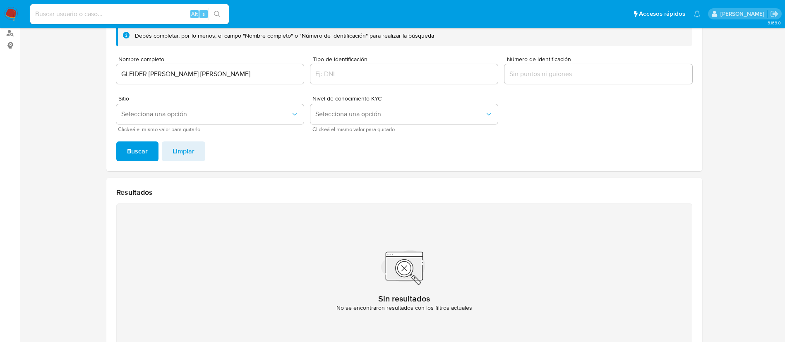
scroll to position [33, 0]
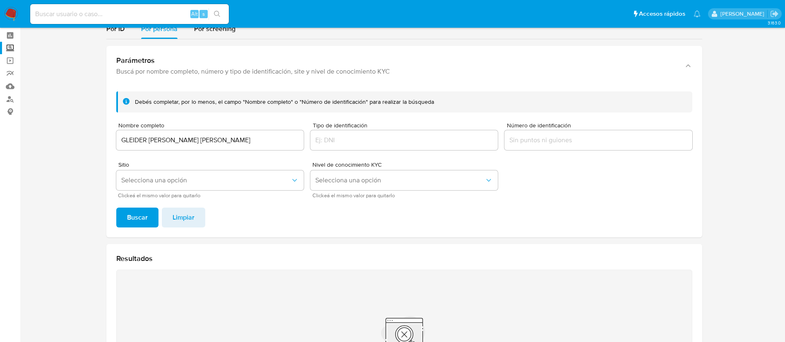
click at [248, 137] on input "GLEIDER ANDRES MORENO DIAZ" at bounding box center [209, 140] width 187 height 11
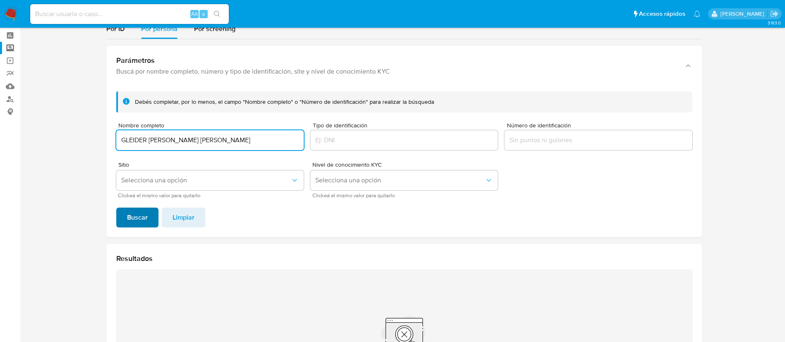
click at [143, 209] on span "Buscar" at bounding box center [137, 218] width 21 height 18
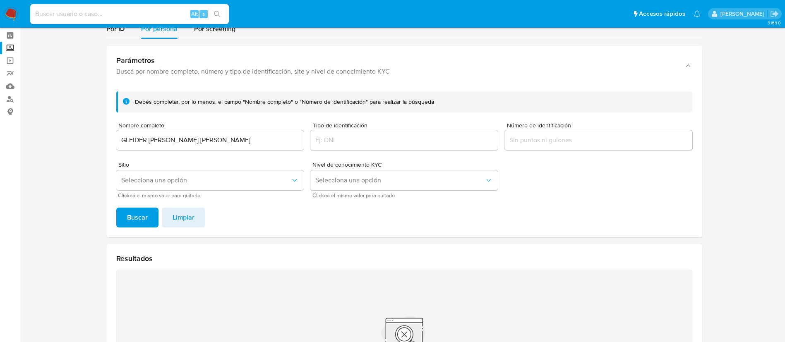
click at [200, 147] on div "GLEIDER ANDRES MORENO DIAZ" at bounding box center [209, 140] width 187 height 20
click at [199, 139] on input "GLEIDER ANDRES MORENO DIAZ" at bounding box center [209, 140] width 187 height 11
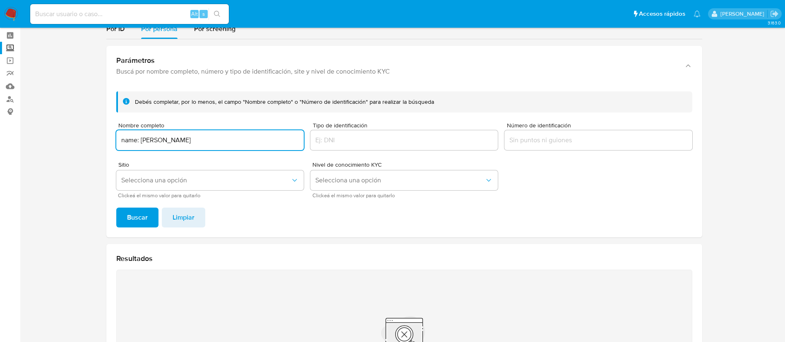
scroll to position [0, 0]
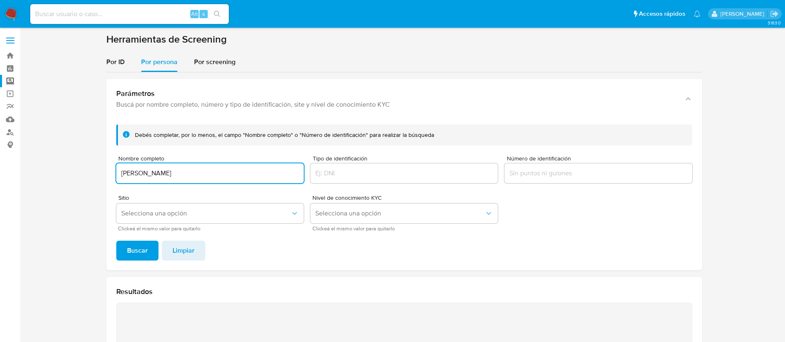
click at [116, 241] on button "Buscar" at bounding box center [137, 251] width 42 height 20
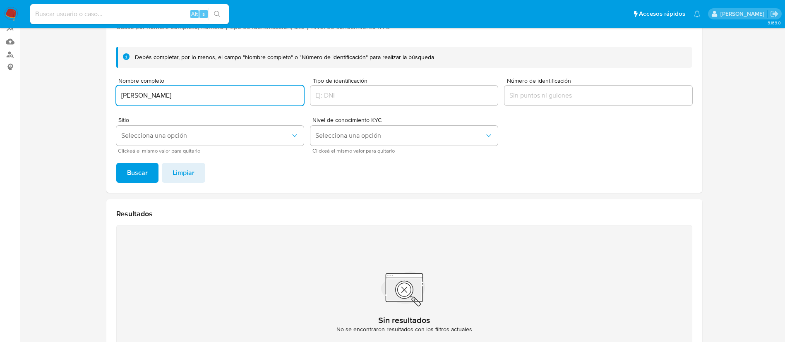
scroll to position [33, 0]
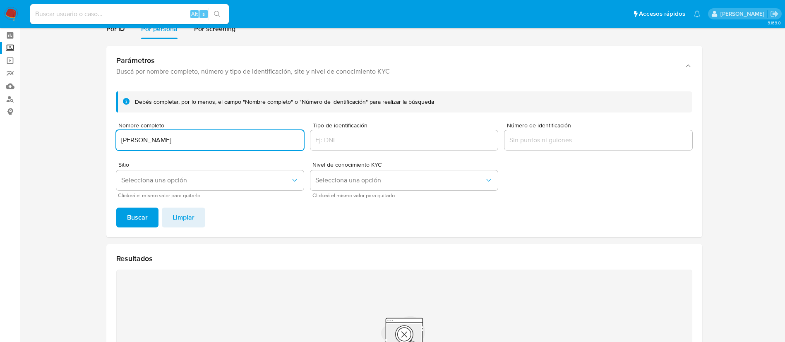
click at [179, 142] on input "WESLEY ALEGRIA AGUILAR" at bounding box center [209, 140] width 187 height 11
click at [219, 140] on input "WESLEY ALEGRIA AGUILAR" at bounding box center [209, 140] width 187 height 11
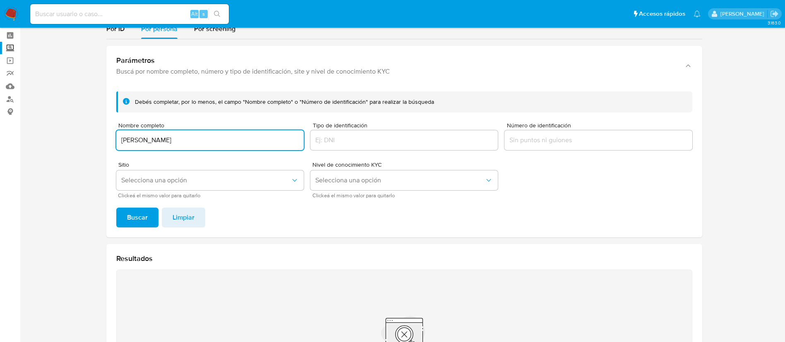
click at [219, 140] on input "WESLEY ALEGRIA AGUILAR" at bounding box center [209, 140] width 187 height 11
paste input "MARCOS GILBERTO FIGUEROA ARCIA"
click at [116, 208] on button "Buscar" at bounding box center [137, 218] width 42 height 20
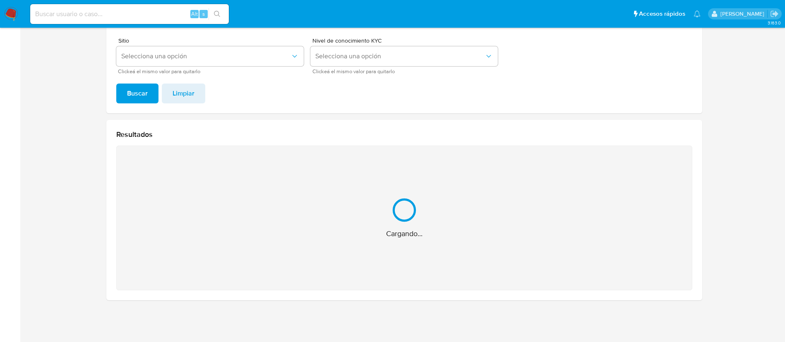
scroll to position [26, 0]
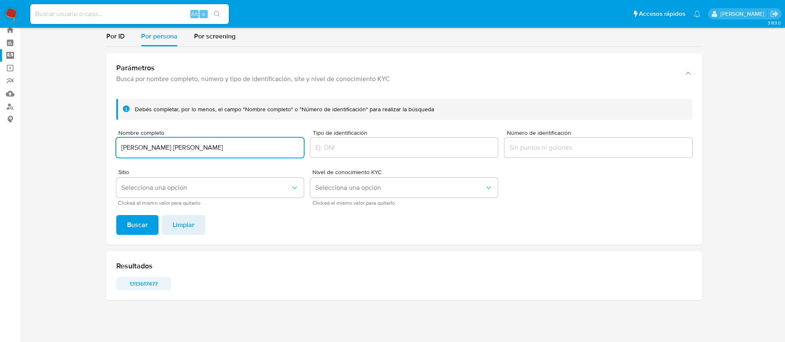
click at [154, 285] on span "1313617477" at bounding box center [143, 284] width 43 height 12
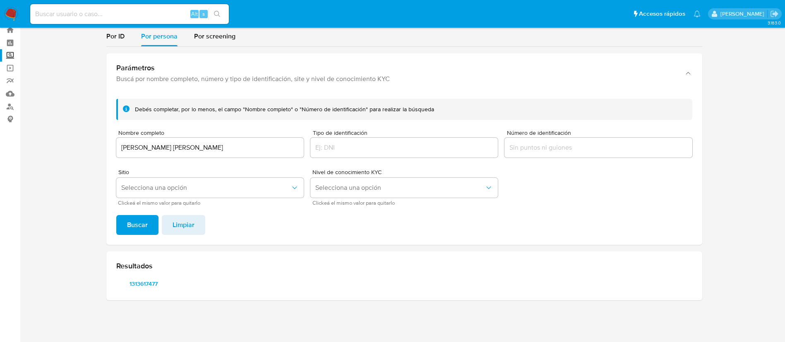
click at [163, 138] on div "MARCOS GILBERTO FIGUEROA ARCIA" at bounding box center [209, 148] width 187 height 20
click at [164, 146] on input "MARCOS GILBERTO FIGUEROA ARCIA" at bounding box center [209, 147] width 187 height 11
click at [116, 215] on button "Buscar" at bounding box center [137, 225] width 42 height 20
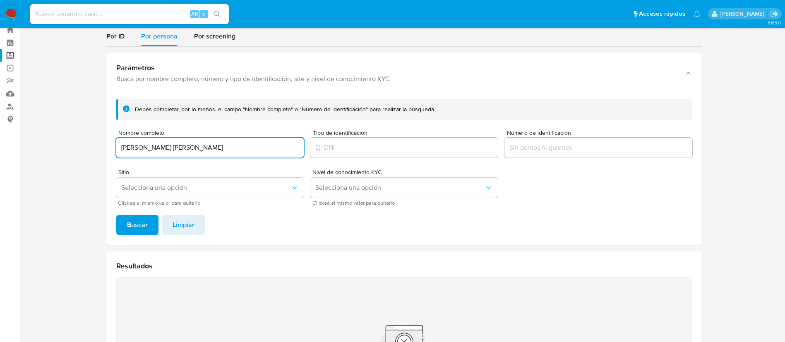
click at [230, 151] on input "MARCOS GILBERTO FIGUEROA ARCIA" at bounding box center [209, 147] width 187 height 11
click at [229, 151] on input "MARCOS GILBERTO FIGUEROA ARCIA" at bounding box center [209, 147] width 187 height 11
click at [231, 148] on input "MARCOS GILBERTO FIGUEROA ARCIA" at bounding box center [209, 147] width 187 height 11
click at [233, 148] on input "MARCOS GILBERTO FIGUEROA ARCIA" at bounding box center [209, 147] width 187 height 11
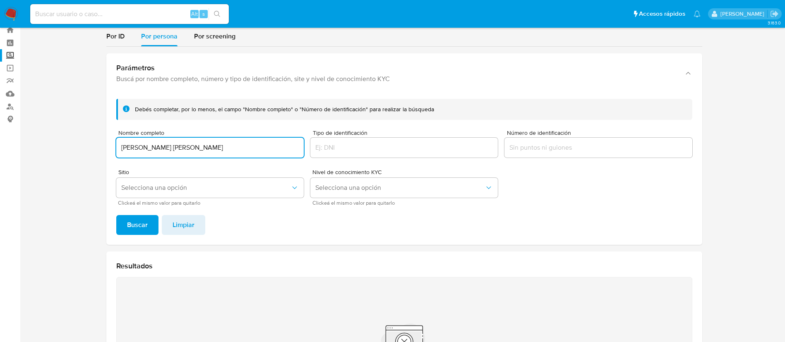
click at [233, 148] on input "MARCOS GILBERTO FIGUEROA ARCIA" at bounding box center [209, 147] width 187 height 11
click at [187, 149] on input "MARCOS GILBERTO FIGUEROA ARCIA" at bounding box center [209, 147] width 187 height 11
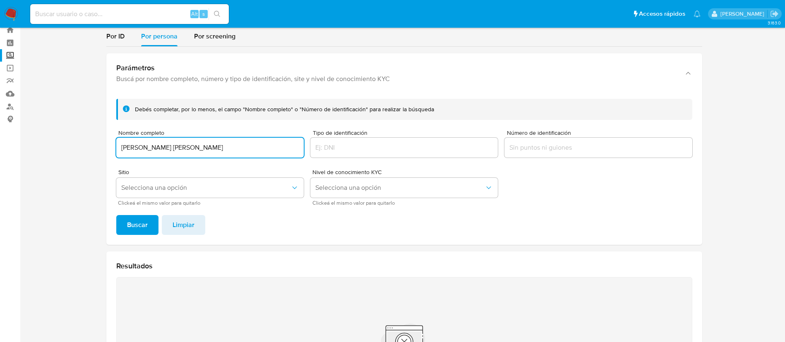
paste input "GUILLERMO MORERA RENGIFO"
type input "GUILLERMO MORERA RENGIFO"
click at [141, 222] on span "Buscar" at bounding box center [137, 225] width 21 height 18
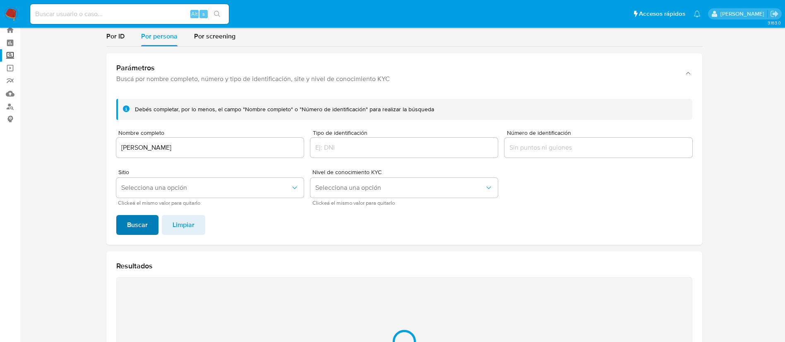
scroll to position [157, 0]
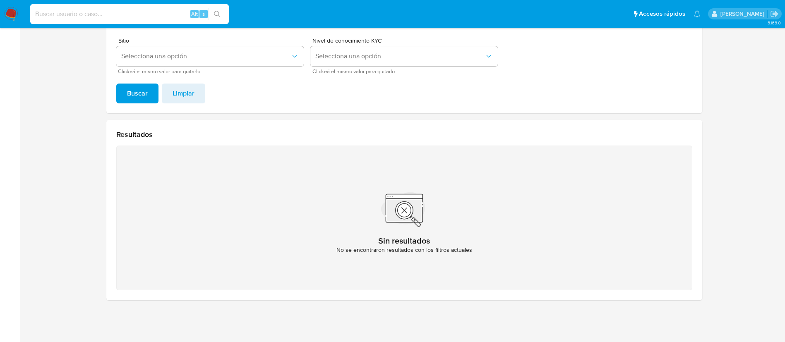
click at [158, 13] on input at bounding box center [129, 14] width 199 height 11
click at [151, 14] on input at bounding box center [129, 14] width 199 height 11
paste input "2239724450"
type input "2239724450"
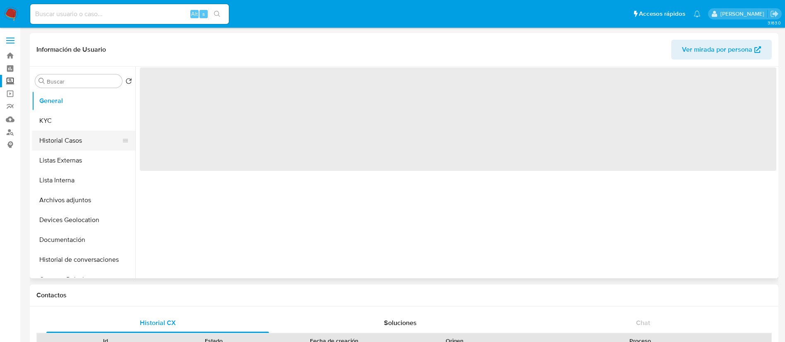
select select "10"
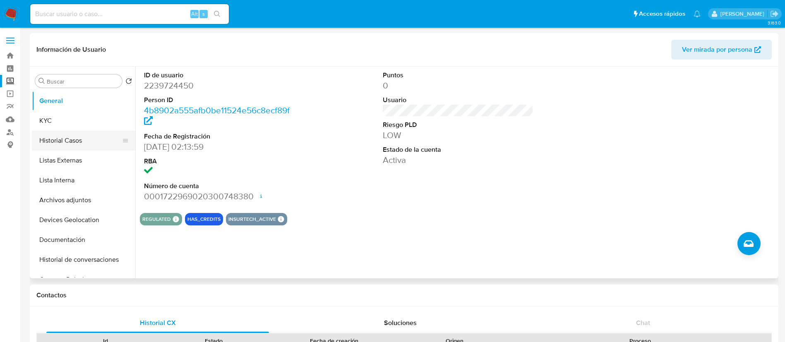
click at [79, 142] on button "Historial Casos" at bounding box center [80, 141] width 97 height 20
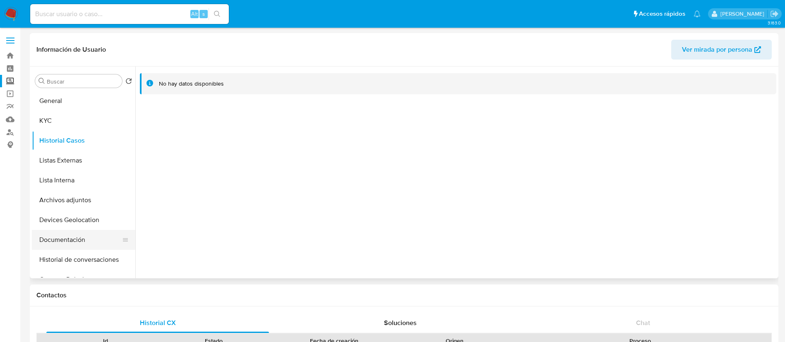
click at [96, 234] on button "Documentación" at bounding box center [80, 240] width 97 height 20
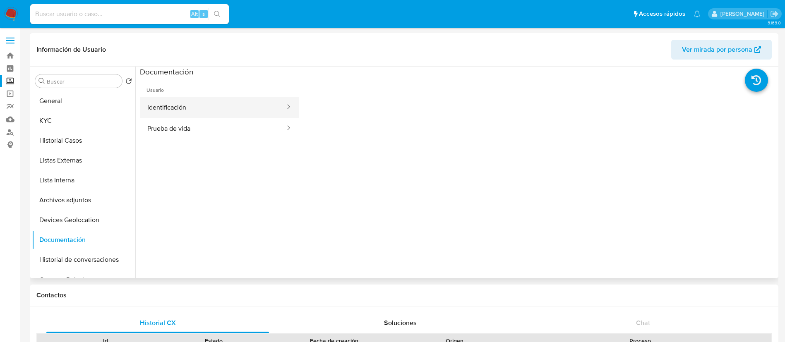
click at [219, 100] on button "Identificación" at bounding box center [213, 107] width 146 height 21
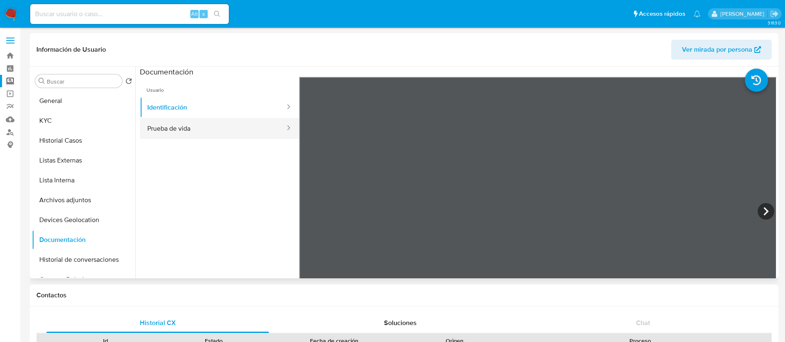
click at [233, 128] on button "Prueba de vida" at bounding box center [213, 128] width 146 height 21
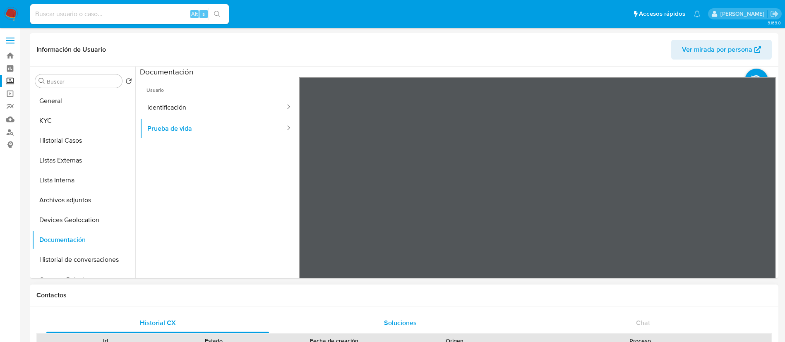
scroll to position [186, 0]
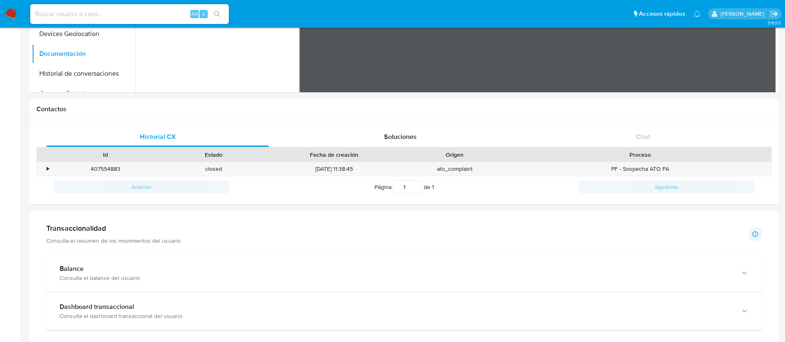
drag, startPoint x: 248, startPoint y: 253, endPoint x: 251, endPoint y: 258, distance: 5.6
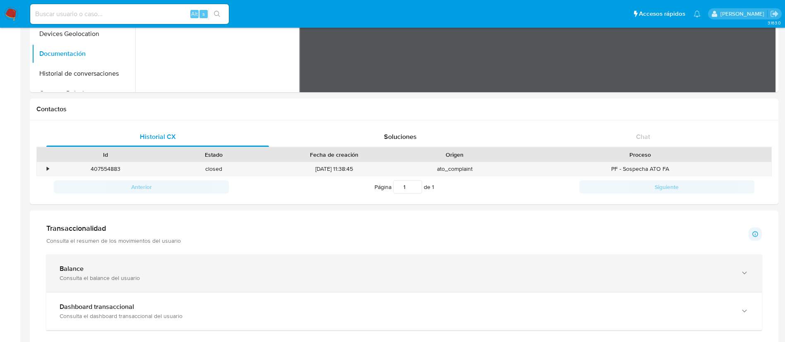
click at [262, 266] on div "Balance" at bounding box center [396, 269] width 672 height 8
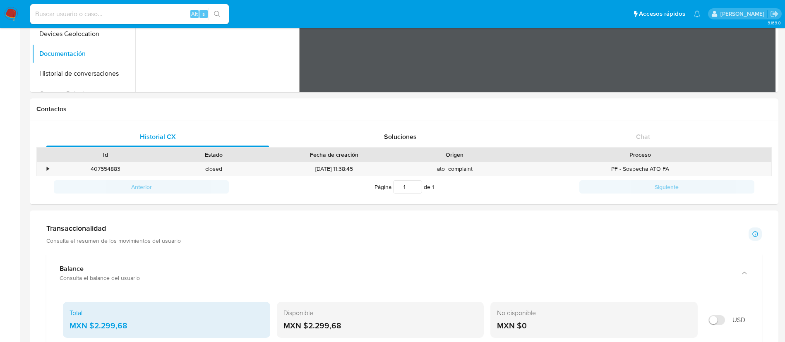
scroll to position [372, 0]
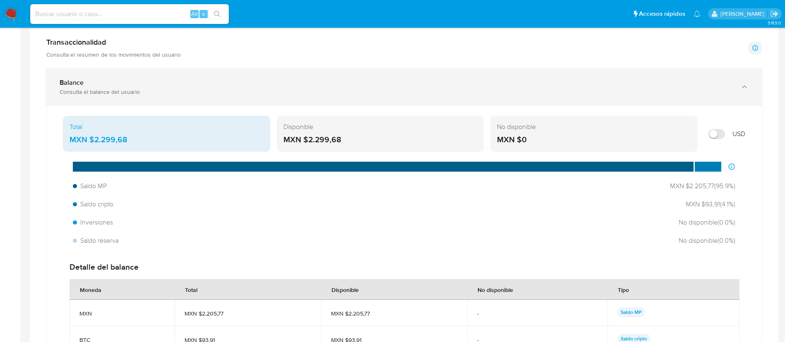
click at [251, 95] on div "Consulta el balance del usuario" at bounding box center [396, 91] width 672 height 7
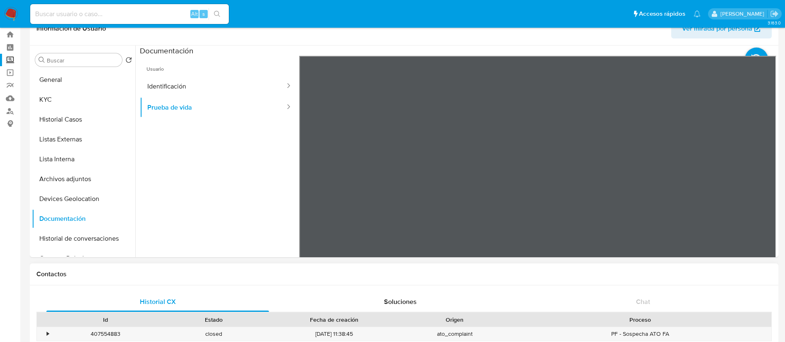
scroll to position [0, 0]
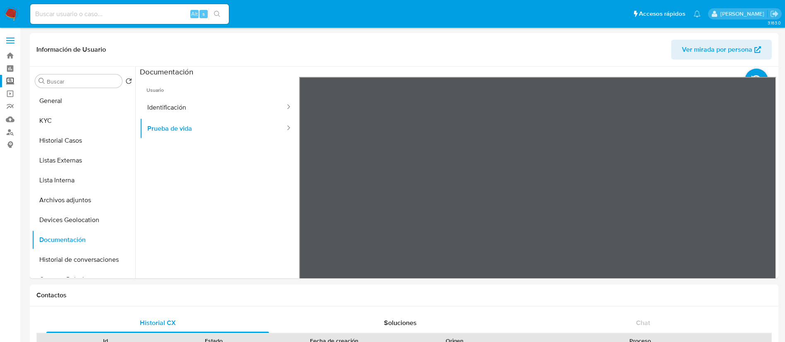
click at [100, 15] on input at bounding box center [129, 14] width 199 height 11
paste input "820924573"
type input "820924573"
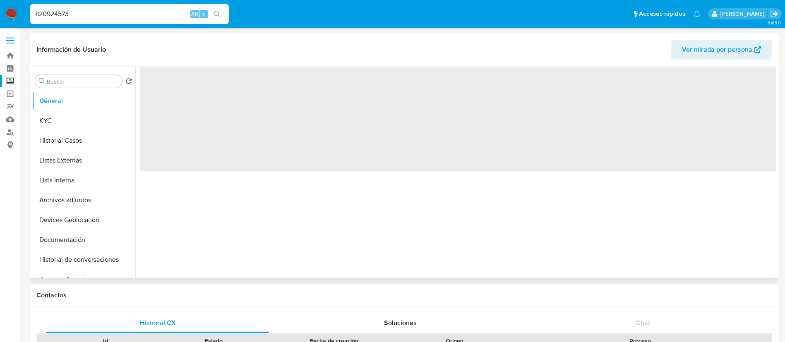
select select "10"
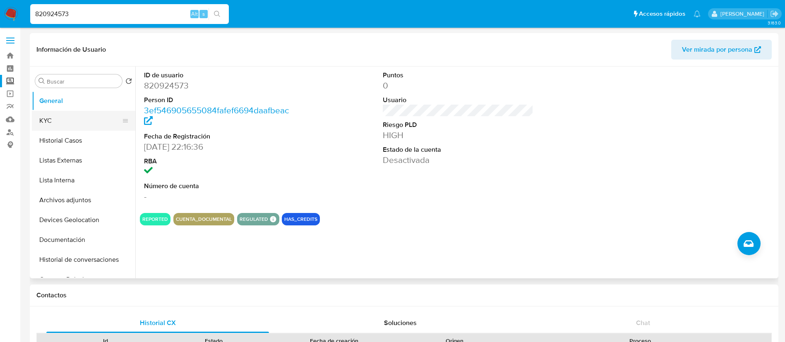
click at [81, 122] on button "KYC" at bounding box center [80, 121] width 97 height 20
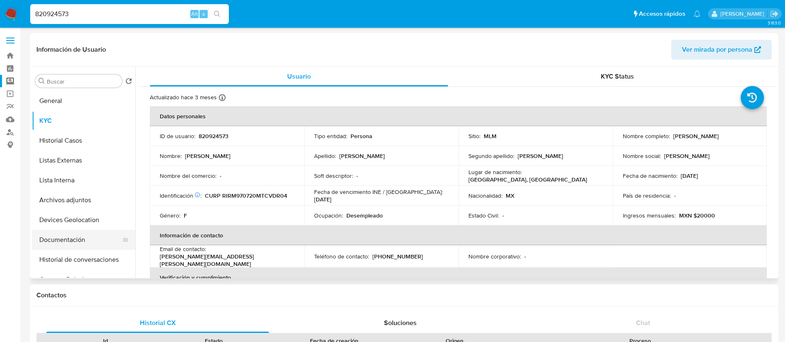
click at [90, 238] on button "Documentación" at bounding box center [80, 240] width 97 height 20
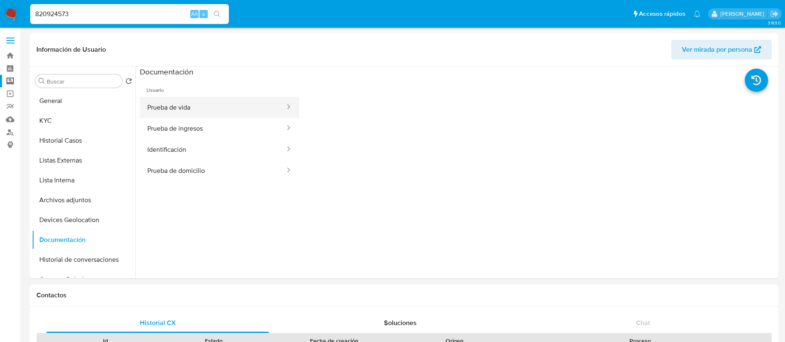
click at [229, 108] on button "Prueba de vida" at bounding box center [213, 107] width 146 height 21
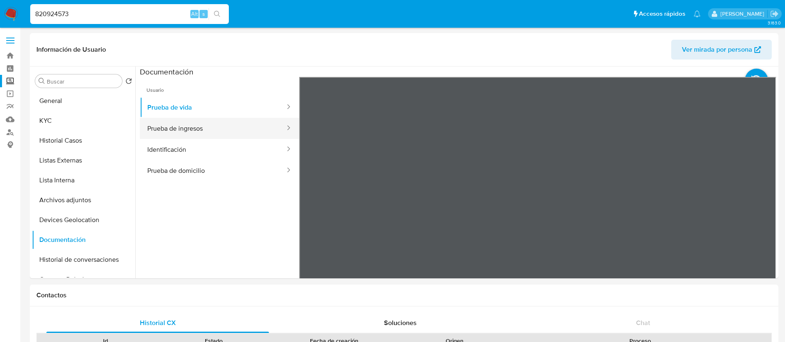
click at [248, 132] on button "Prueba de ingresos" at bounding box center [213, 128] width 146 height 21
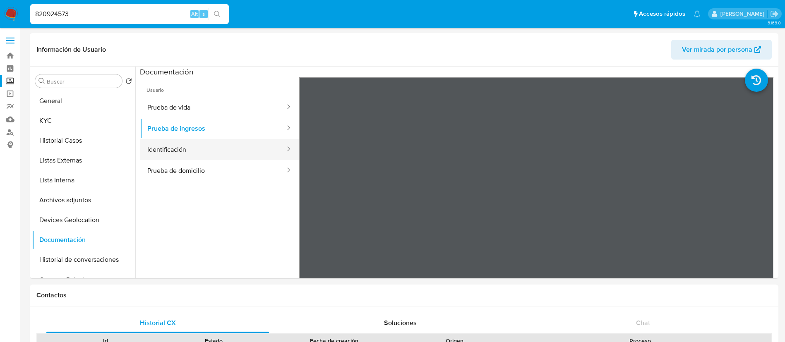
click at [240, 151] on button "Identificación" at bounding box center [213, 149] width 146 height 21
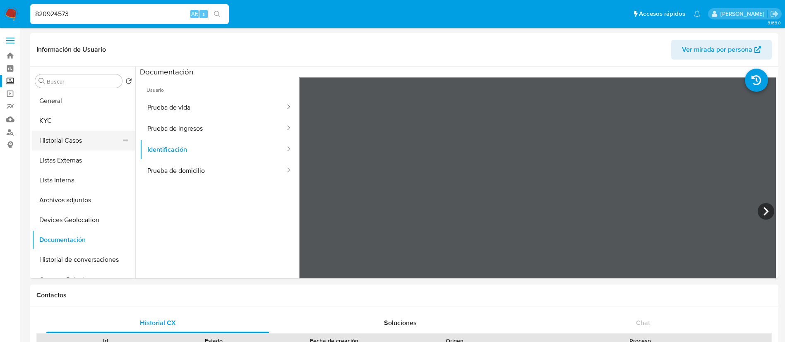
click at [81, 146] on button "Historial Casos" at bounding box center [80, 141] width 97 height 20
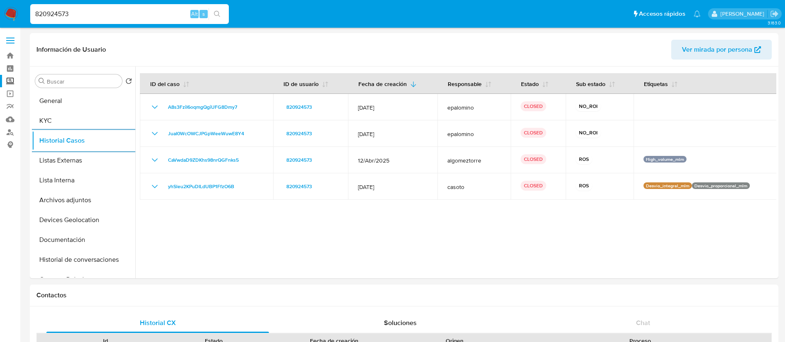
click at [92, 15] on input "820924573" at bounding box center [129, 14] width 199 height 11
click at [92, 16] on input "820924573" at bounding box center [129, 14] width 199 height 11
paste input "1994462047"
type input "1994462047"
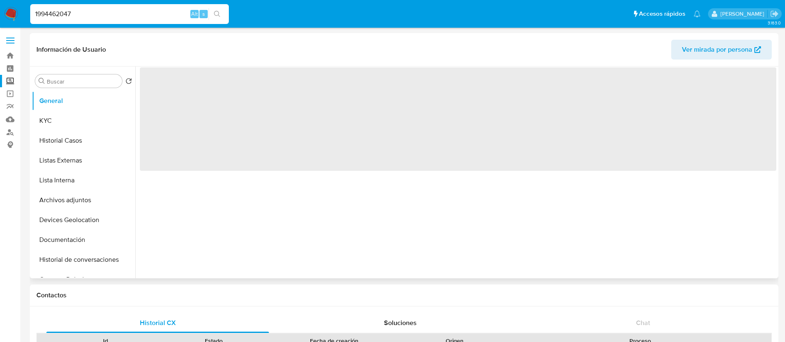
select select "10"
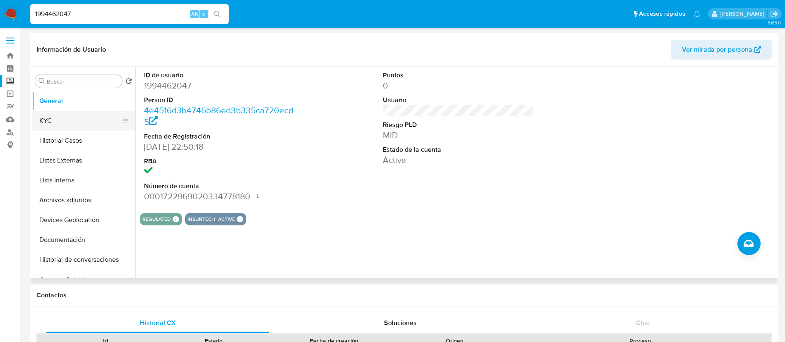
click at [88, 125] on button "KYC" at bounding box center [80, 121] width 97 height 20
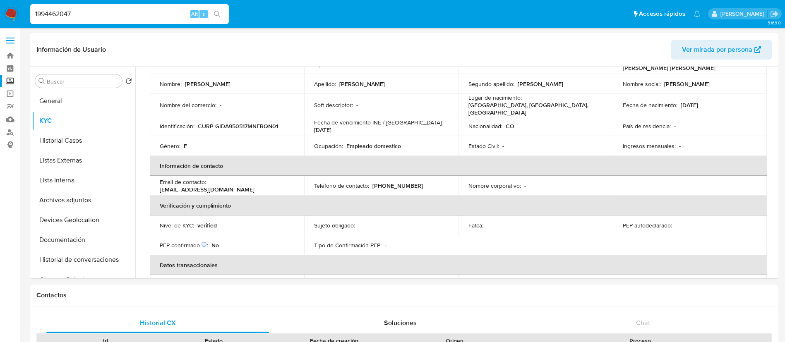
scroll to position [7, 0]
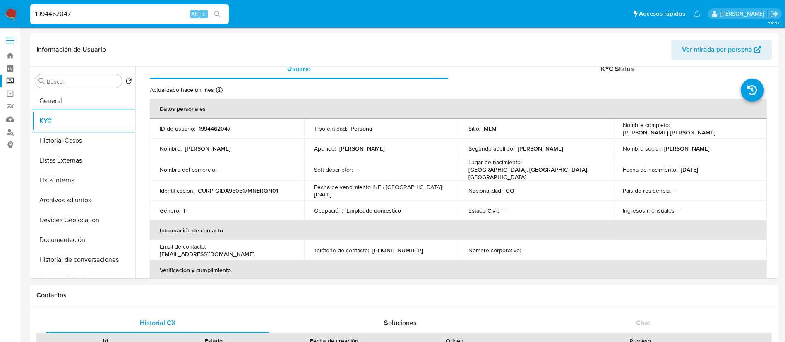
click at [82, 19] on input "1994462047" at bounding box center [129, 14] width 199 height 11
click at [82, 18] on input "1994462047" at bounding box center [129, 14] width 199 height 11
paste input "2005123272"
type input "2005123272"
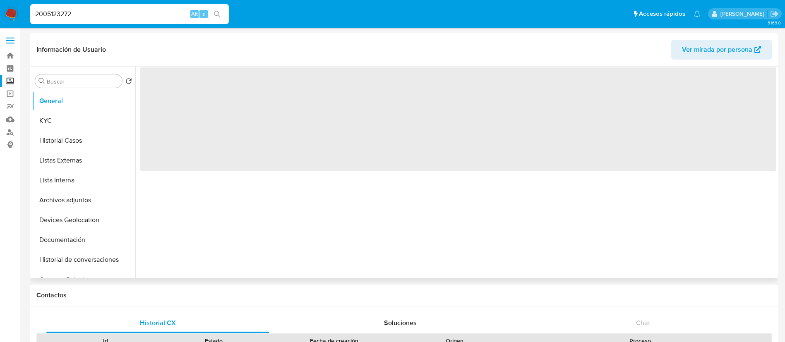
select select "10"
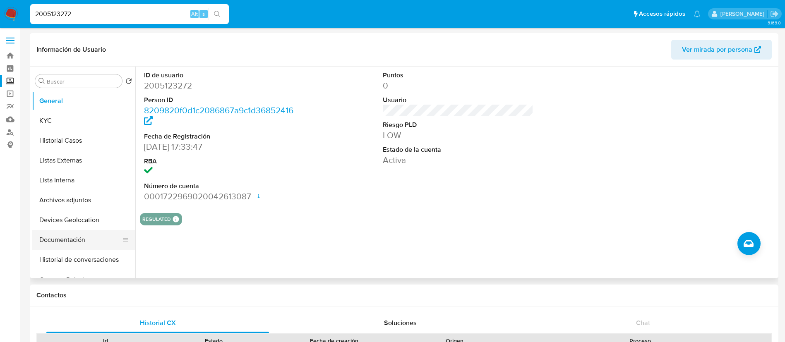
click at [84, 235] on button "Documentación" at bounding box center [80, 240] width 97 height 20
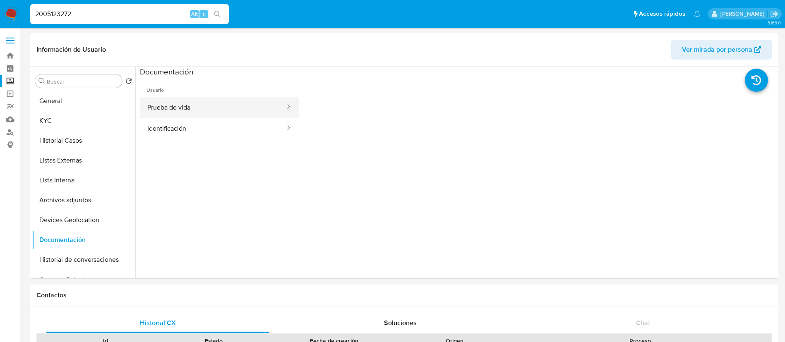
click at [193, 105] on button "Prueba de vida" at bounding box center [213, 107] width 146 height 21
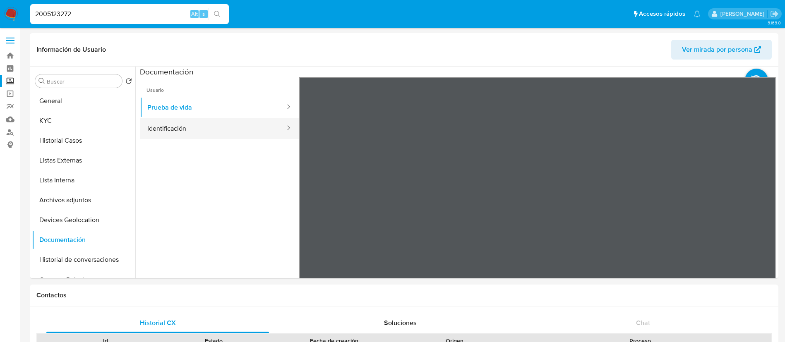
click at [225, 134] on button "Identificación" at bounding box center [213, 128] width 146 height 21
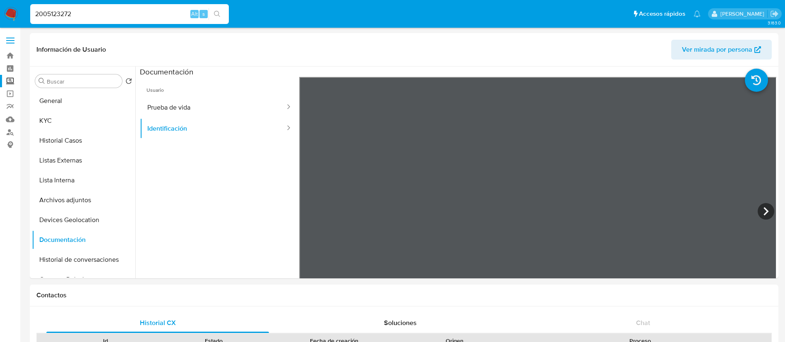
click at [108, 10] on input "2005123272" at bounding box center [129, 14] width 199 height 11
click at [108, 11] on input "2005123272" at bounding box center [129, 14] width 199 height 11
paste input "820924573"
type input "820924573"
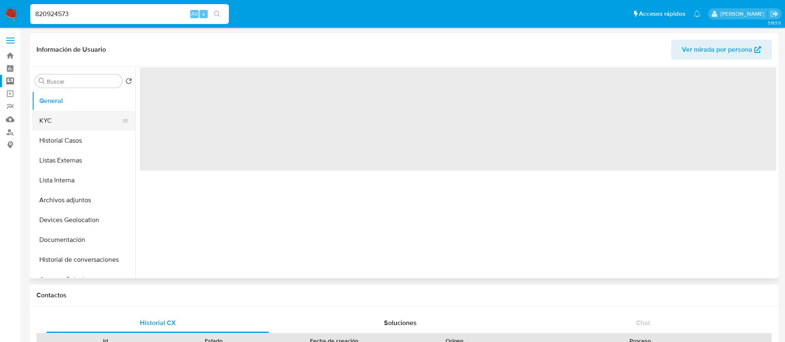
select select "10"
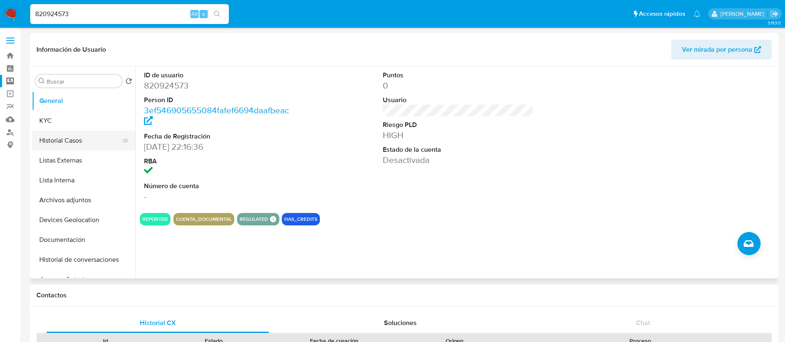
click at [85, 137] on button "Historial Casos" at bounding box center [80, 141] width 97 height 20
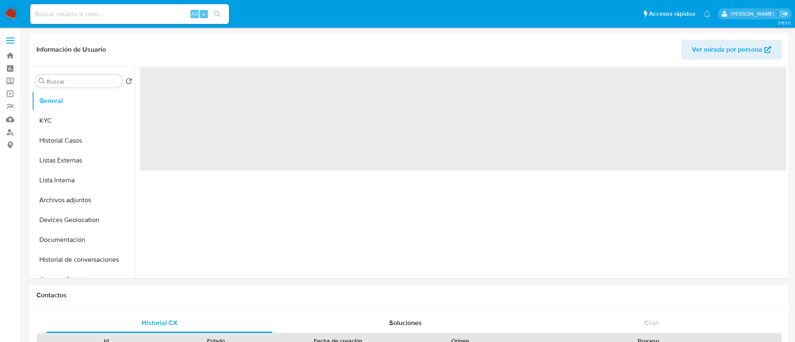
select select "10"
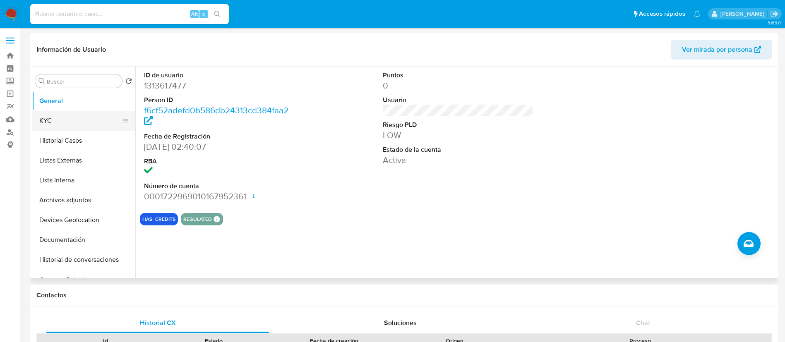
click at [82, 121] on button "KYC" at bounding box center [80, 121] width 97 height 20
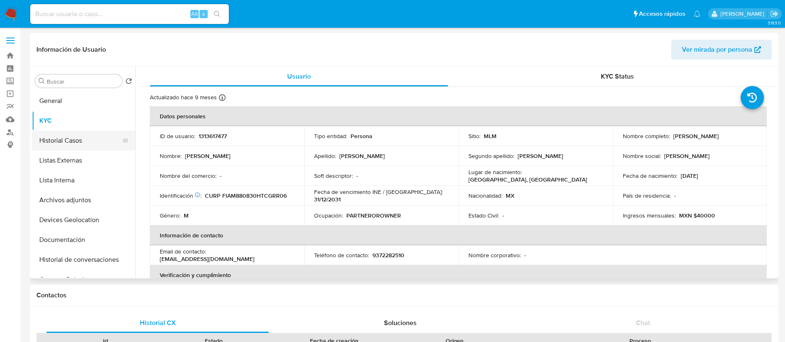
click at [70, 144] on button "Historial Casos" at bounding box center [80, 141] width 97 height 20
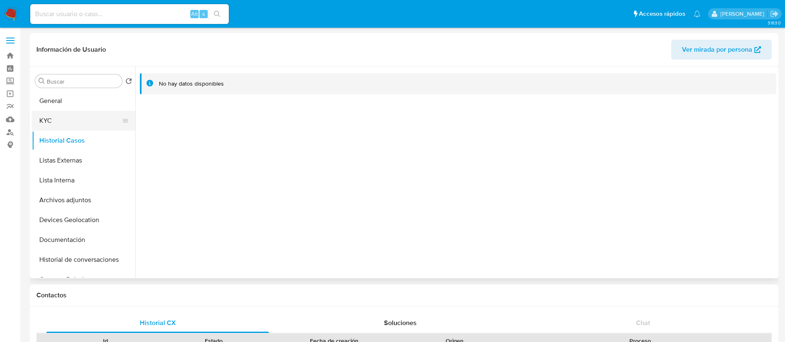
click at [65, 127] on button "KYC" at bounding box center [80, 121] width 97 height 20
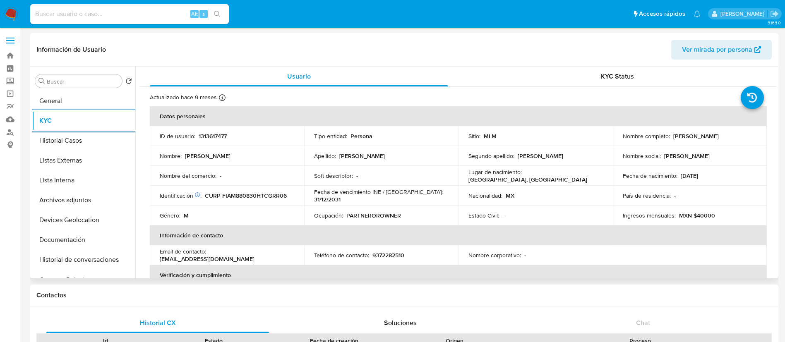
click at [213, 137] on p "1313617477" at bounding box center [213, 135] width 28 height 7
copy p "1313617477"
click at [72, 13] on input at bounding box center [129, 14] width 199 height 11
paste input "1994462047"
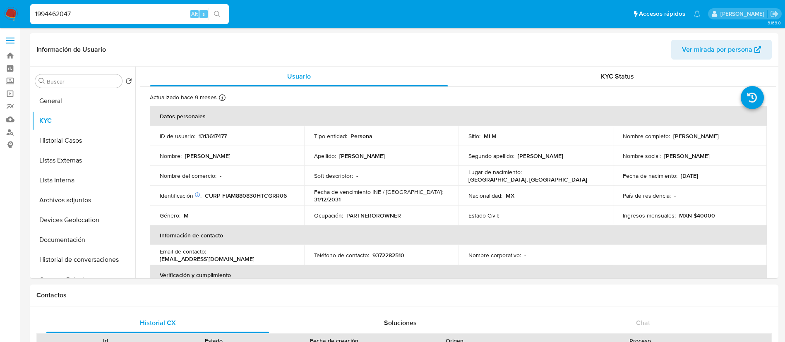
type input "1994462047"
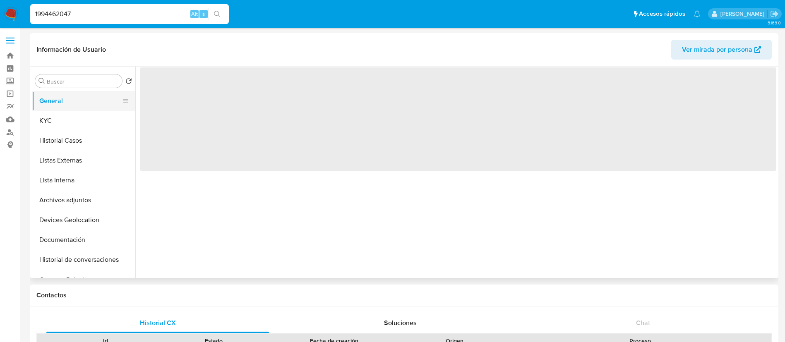
select select "10"
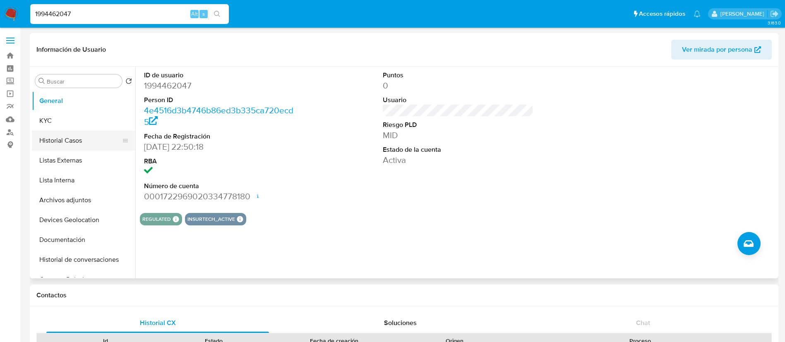
click at [63, 142] on button "Historial Casos" at bounding box center [80, 141] width 97 height 20
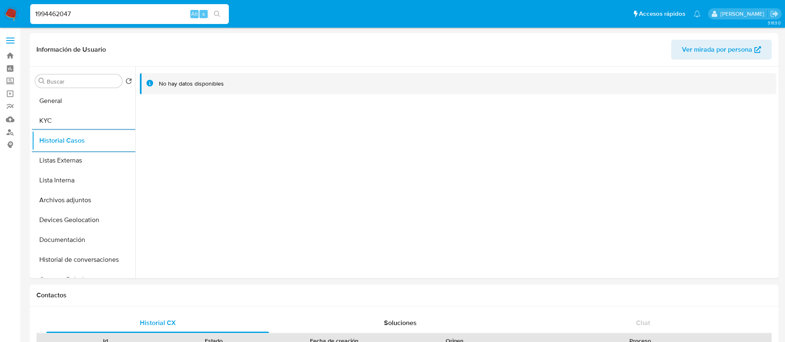
click at [138, 20] on div "1994462047 Alt s" at bounding box center [129, 14] width 199 height 20
click at [131, 16] on input "1994462047" at bounding box center [129, 14] width 199 height 11
click at [130, 15] on input "1994462047" at bounding box center [129, 14] width 199 height 11
paste input "119124125"
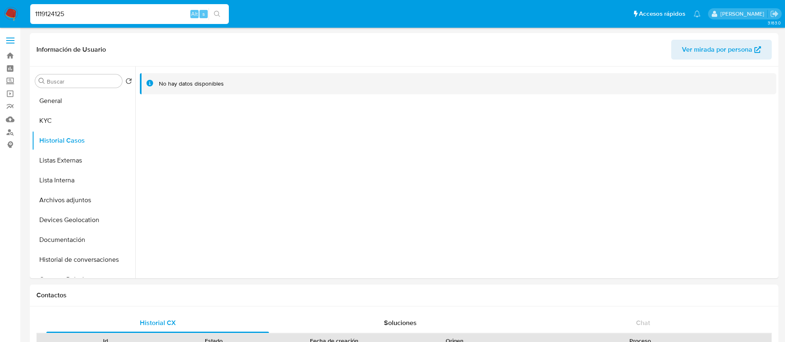
type input "1119124125"
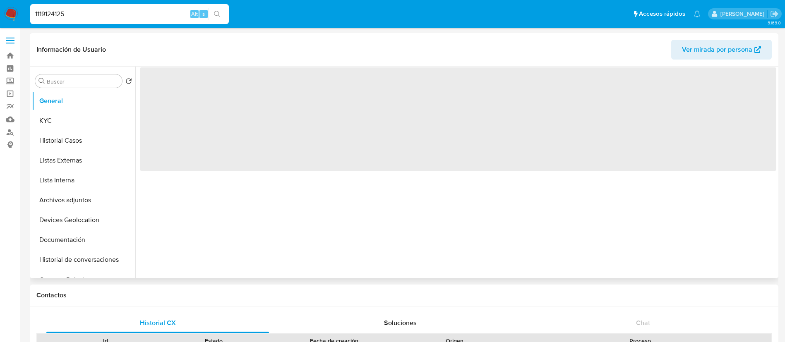
select select "10"
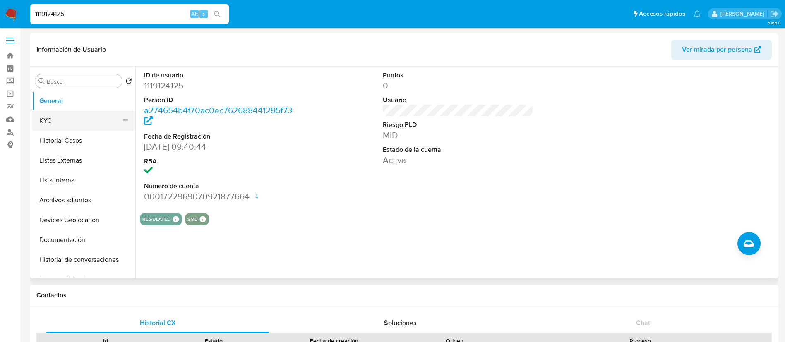
click at [72, 128] on button "KYC" at bounding box center [80, 121] width 97 height 20
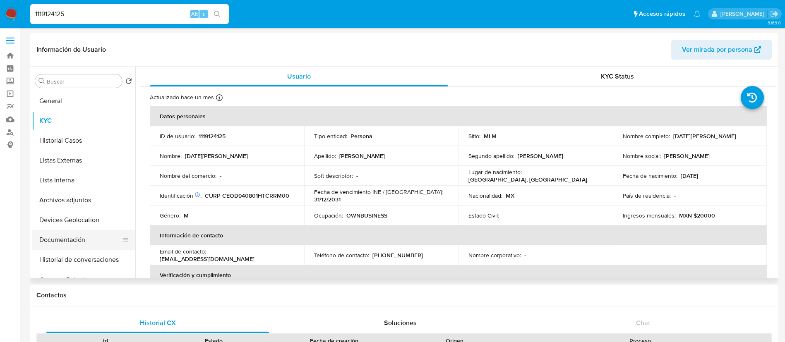
click at [89, 236] on button "Documentación" at bounding box center [80, 240] width 97 height 20
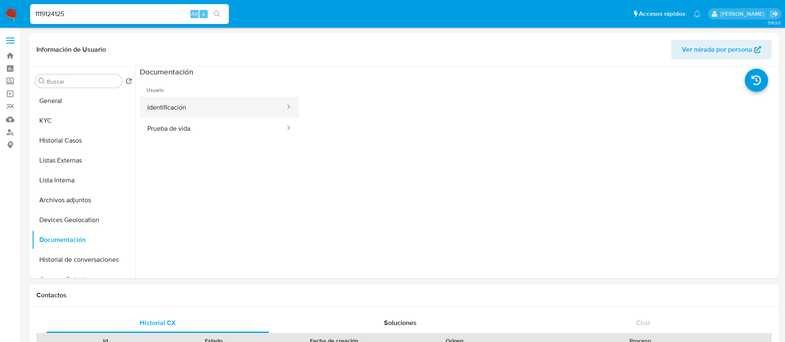
click at [236, 110] on button "Identificación" at bounding box center [213, 107] width 146 height 21
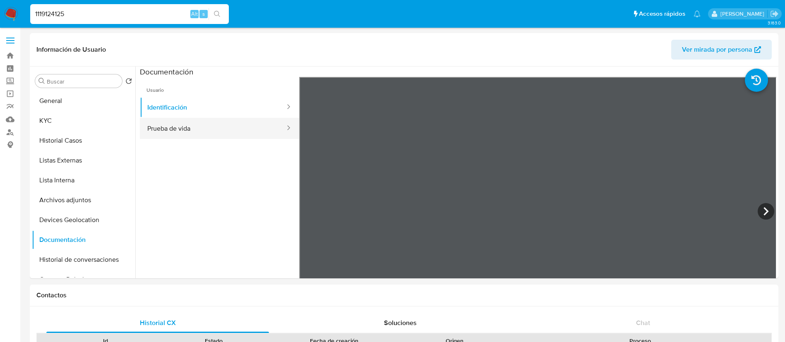
click at [240, 124] on button "Prueba de vida" at bounding box center [213, 128] width 146 height 21
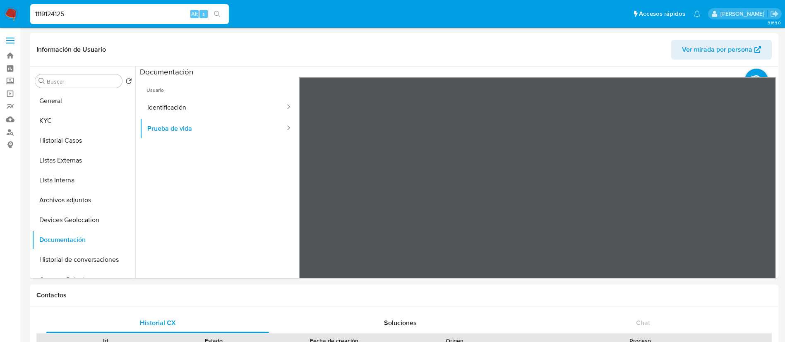
click at [135, 13] on input "1119124125" at bounding box center [129, 14] width 199 height 11
paste input "994462047"
type input "1994462047"
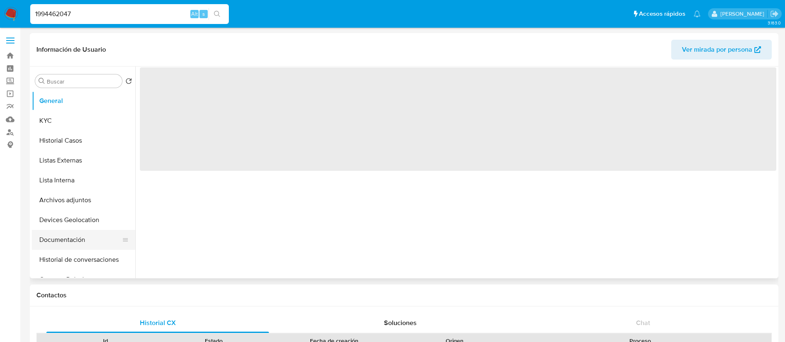
click at [96, 233] on button "Documentación" at bounding box center [80, 240] width 97 height 20
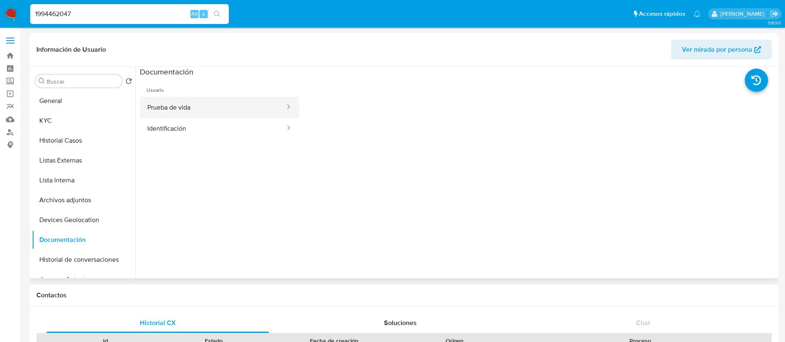
select select "10"
click at [221, 102] on button "Prueba de vida" at bounding box center [213, 107] width 146 height 21
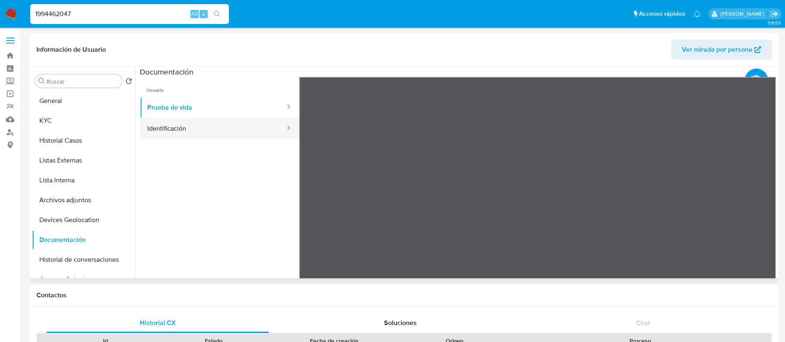
click at [232, 126] on button "Identificación" at bounding box center [213, 128] width 146 height 21
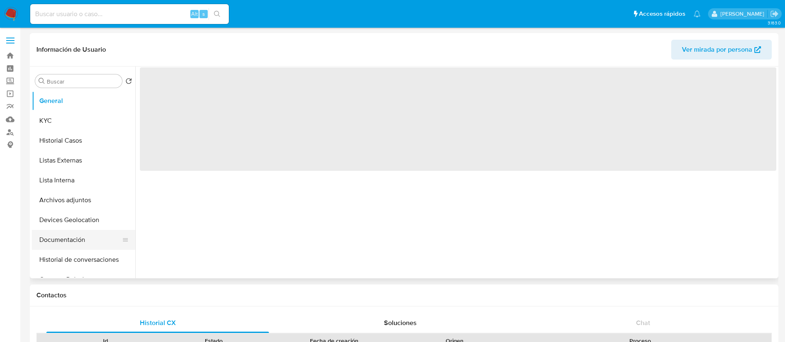
select select "10"
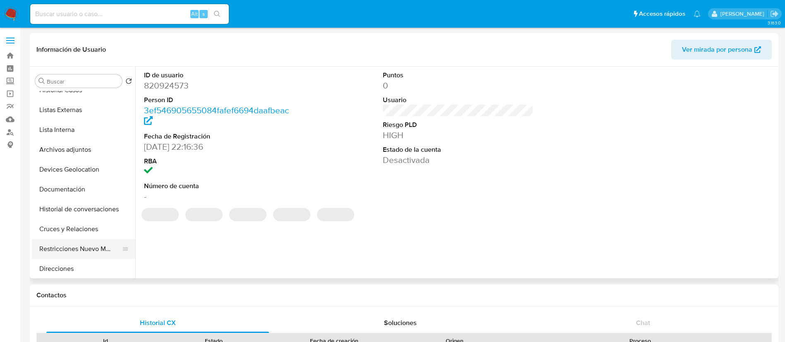
scroll to position [62, 0]
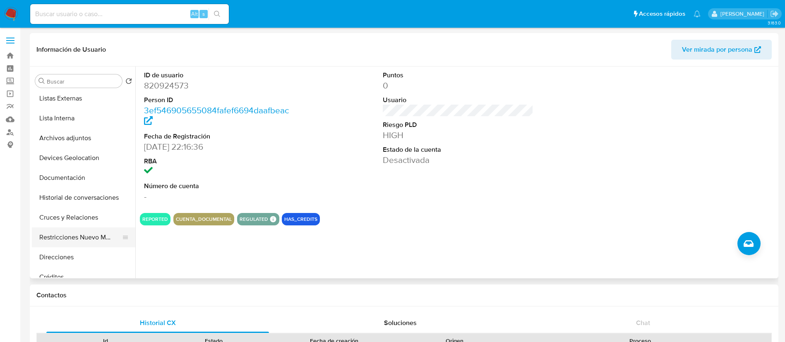
click at [88, 233] on button "Restricciones Nuevo Mundo" at bounding box center [80, 238] width 97 height 20
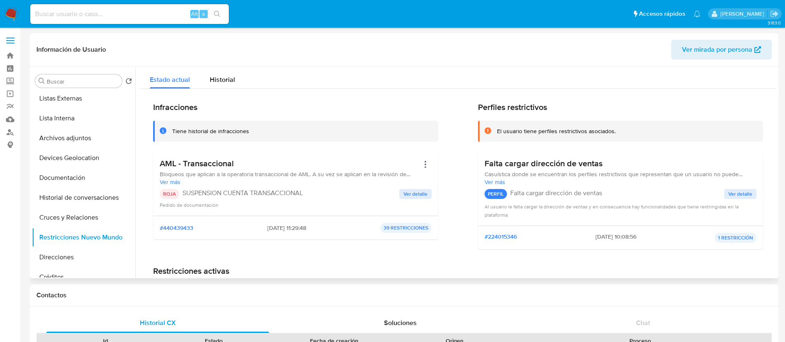
click at [410, 194] on span "Ver detalle" at bounding box center [415, 194] width 24 height 8
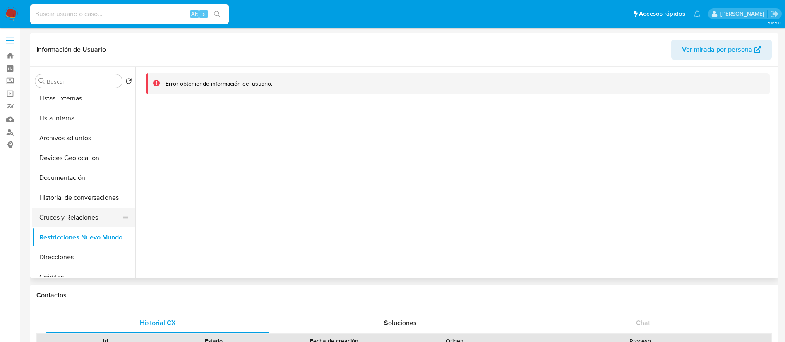
click at [93, 225] on button "Cruces y Relaciones" at bounding box center [80, 218] width 97 height 20
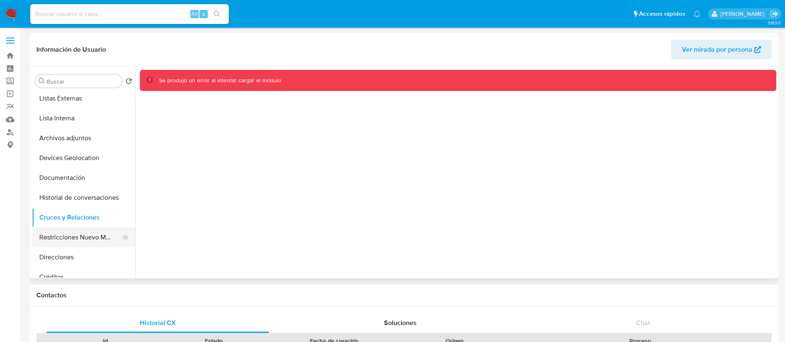
click at [90, 236] on button "Restricciones Nuevo Mundo" at bounding box center [80, 238] width 97 height 20
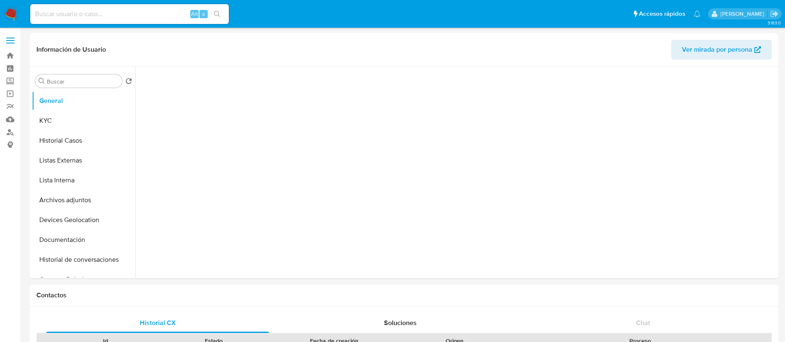
select select "10"
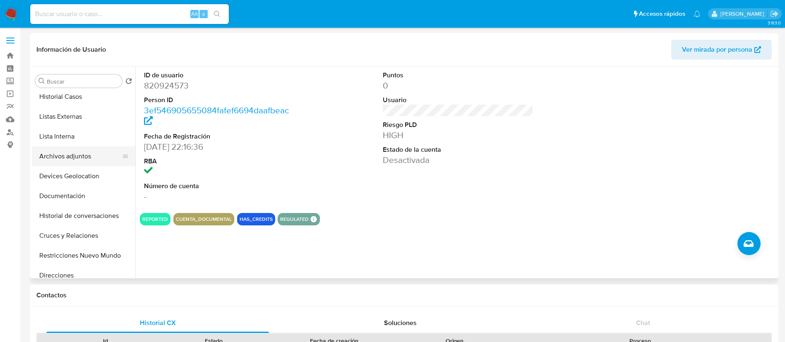
scroll to position [62, 0]
click at [103, 239] on button "Restricciones Nuevo Mundo" at bounding box center [80, 238] width 97 height 20
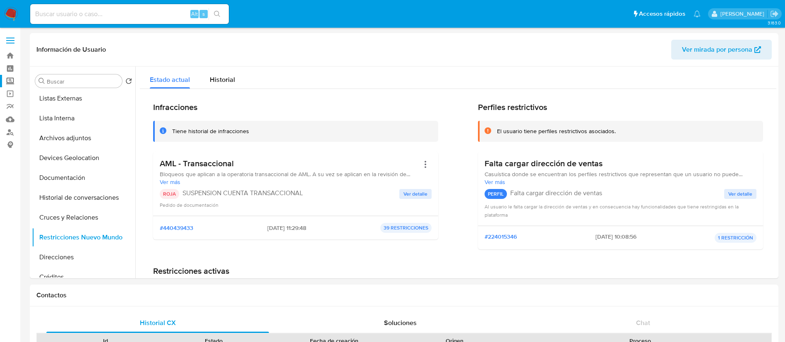
click at [10, 79] on label "Screening" at bounding box center [49, 81] width 98 height 13
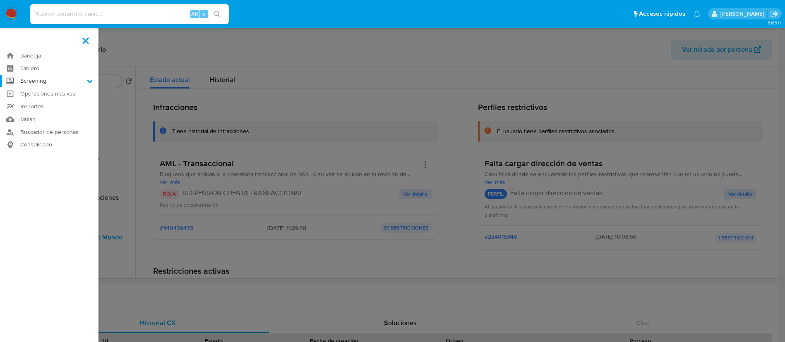
click at [0, 0] on input "Screening" at bounding box center [0, 0] width 0 height 0
click at [49, 111] on link "Herramientas" at bounding box center [49, 113] width 98 height 10
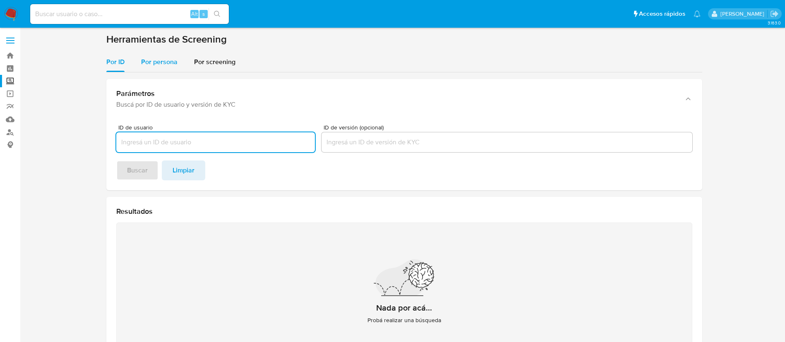
click at [172, 64] on span "Por persona" at bounding box center [159, 62] width 36 height 10
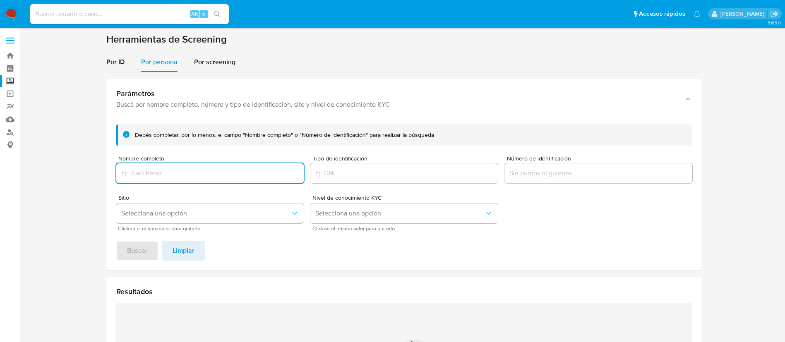
click at [216, 162] on div "Nombre completo" at bounding box center [209, 170] width 187 height 29
click at [210, 176] on input "Nombre completo" at bounding box center [209, 173] width 187 height 11
click at [146, 253] on span "Buscar" at bounding box center [137, 251] width 21 height 18
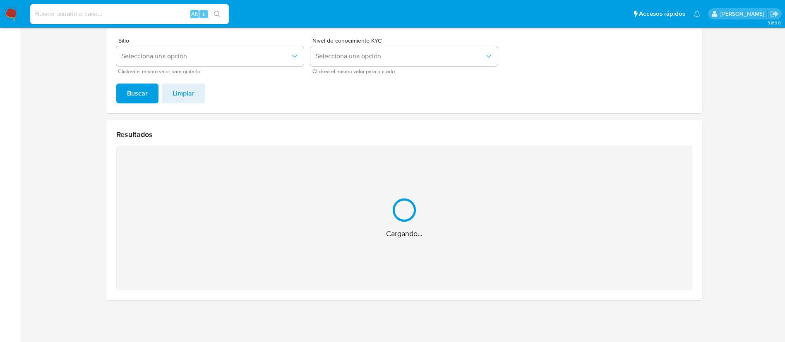
scroll to position [26, 0]
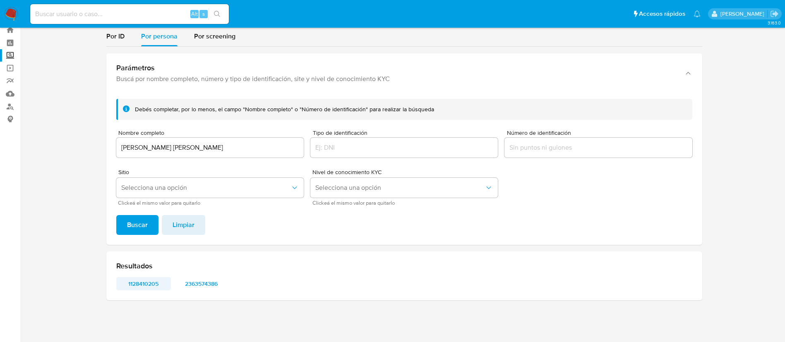
click at [154, 281] on span "1128410205" at bounding box center [143, 284] width 43 height 12
click at [225, 271] on div "Resultados 1128410205 2363574386" at bounding box center [404, 276] width 596 height 49
click at [201, 293] on div "Resultados 1128410205 2363574386" at bounding box center [404, 276] width 596 height 49
click at [206, 283] on span "2363574386" at bounding box center [201, 284] width 43 height 12
click at [289, 139] on div "[PERSON_NAME] [PERSON_NAME]" at bounding box center [209, 148] width 187 height 20
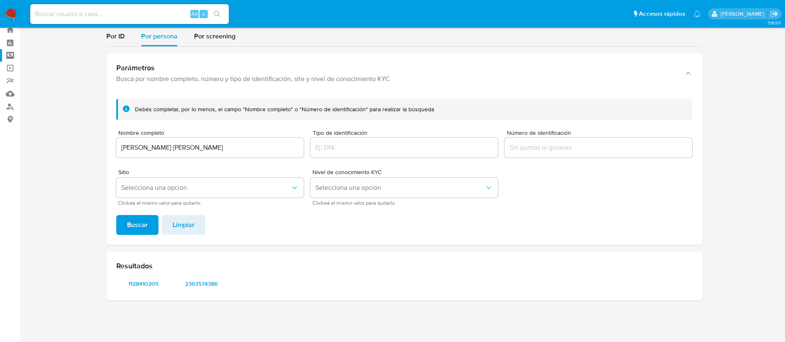
click at [288, 144] on input "[PERSON_NAME] [PERSON_NAME]" at bounding box center [209, 147] width 187 height 11
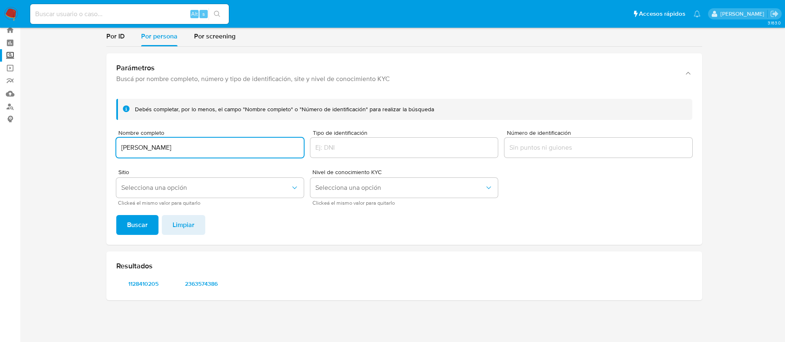
click at [116, 215] on button "Buscar" at bounding box center [137, 225] width 42 height 20
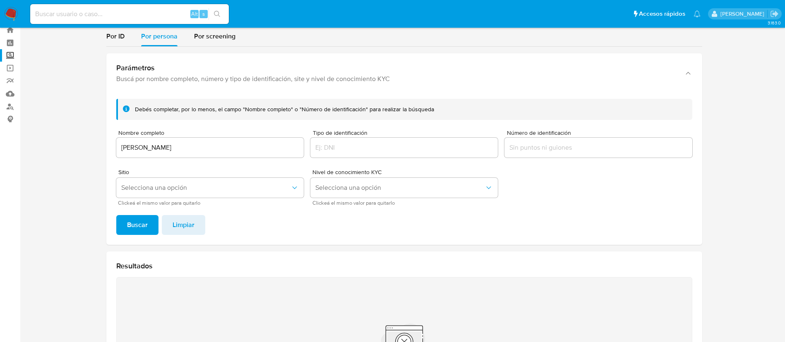
click at [243, 138] on div "[PERSON_NAME]" at bounding box center [209, 148] width 187 height 20
click at [244, 148] on input "[PERSON_NAME]" at bounding box center [209, 147] width 187 height 11
paste input "[PERSON_NAME] [PERSON_NAME]"
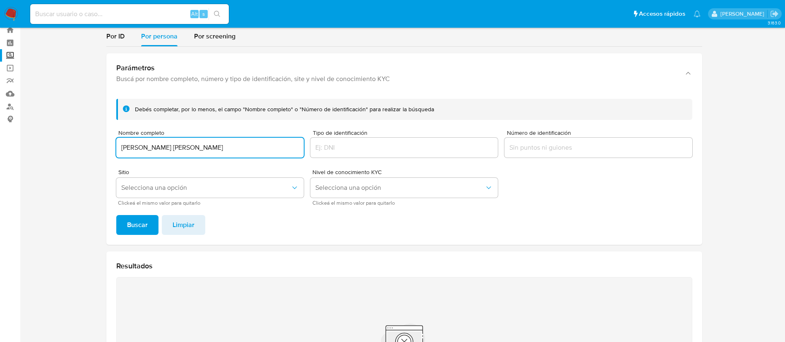
type input "[PERSON_NAME] [PERSON_NAME]"
click at [116, 215] on button "Buscar" at bounding box center [137, 225] width 42 height 20
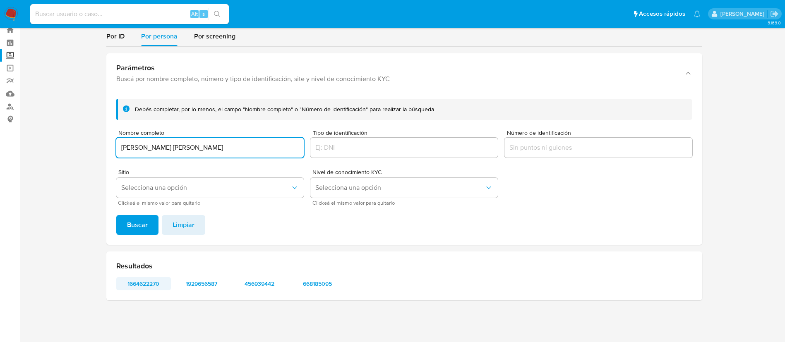
click at [155, 283] on span "1664622270" at bounding box center [143, 284] width 43 height 12
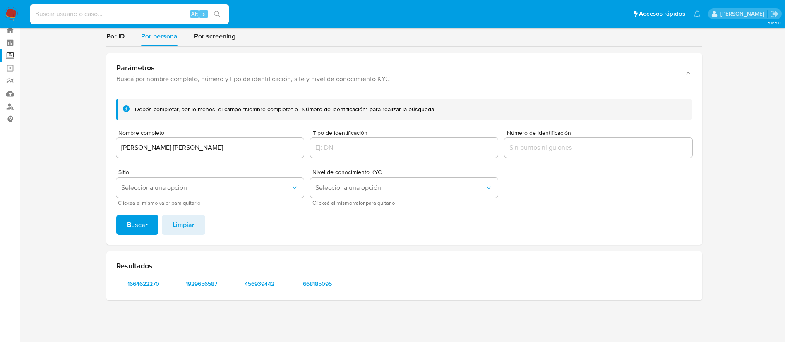
scroll to position [0, 0]
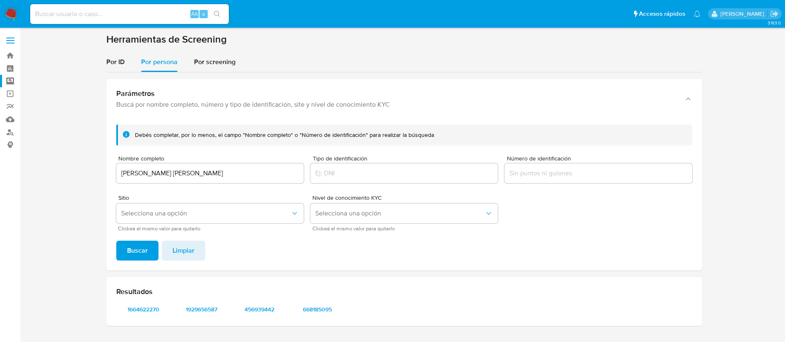
click at [13, 18] on img at bounding box center [11, 14] width 14 height 14
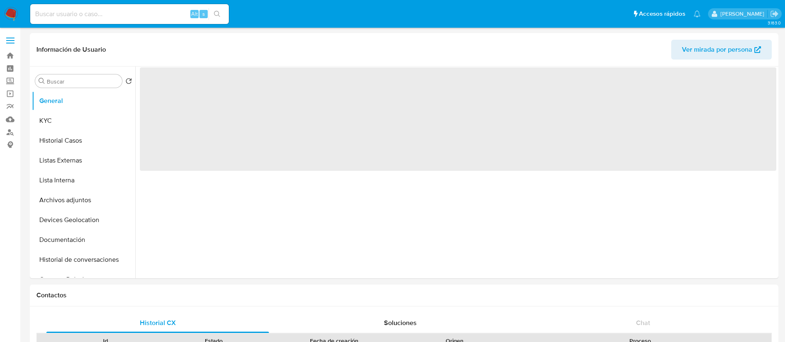
select select "10"
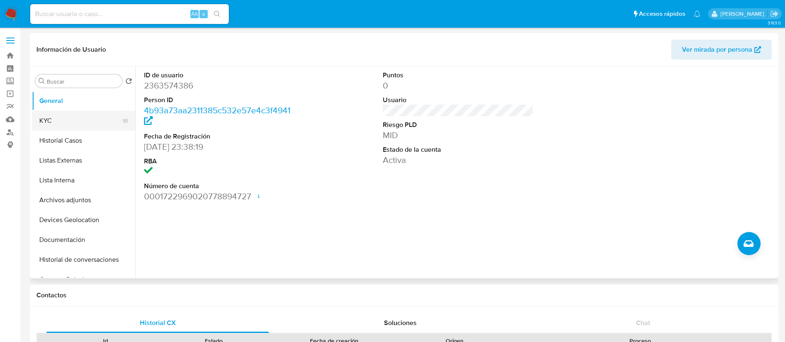
click at [66, 128] on button "KYC" at bounding box center [80, 121] width 97 height 20
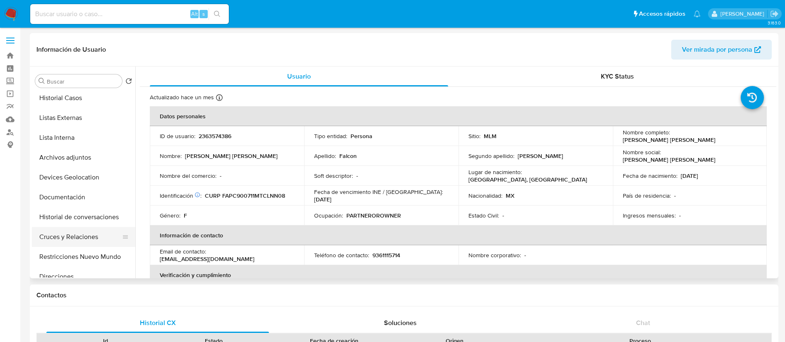
scroll to position [62, 0]
click at [77, 180] on button "Documentación" at bounding box center [80, 178] width 97 height 20
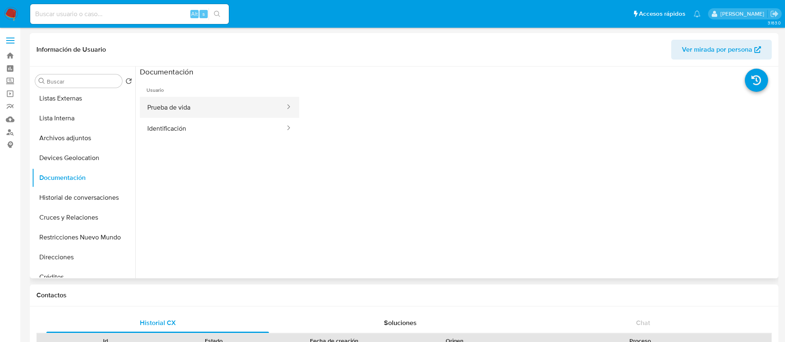
click at [206, 113] on button "Prueba de vida" at bounding box center [213, 107] width 146 height 21
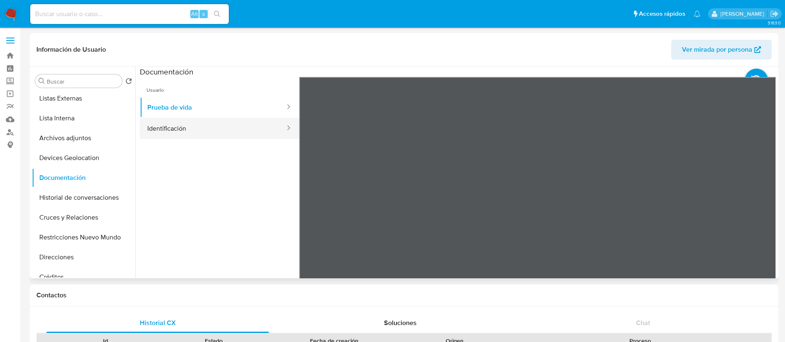
click at [186, 126] on button "Identificación" at bounding box center [213, 128] width 146 height 21
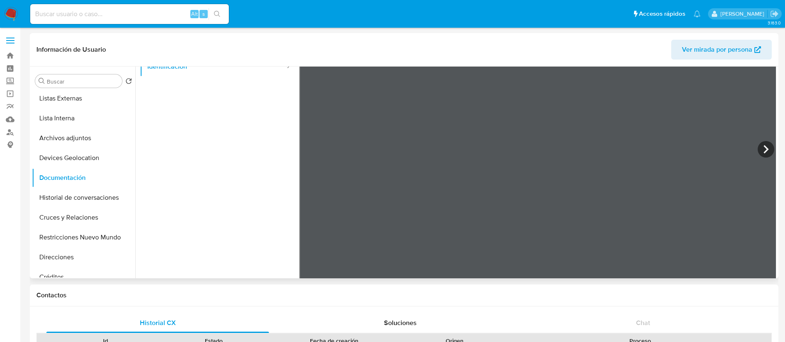
scroll to position [70, 0]
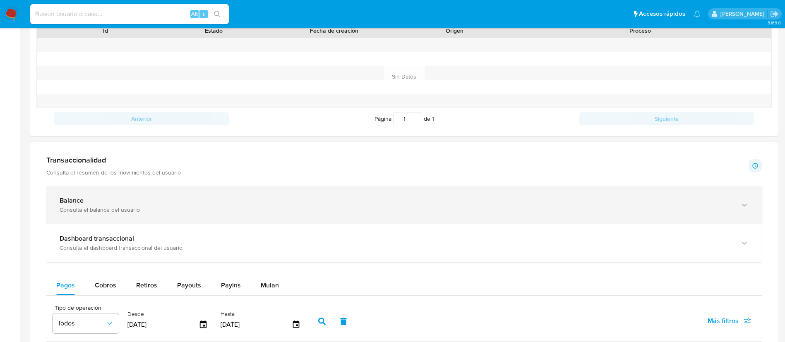
click at [198, 200] on div "Balance" at bounding box center [396, 201] width 672 height 8
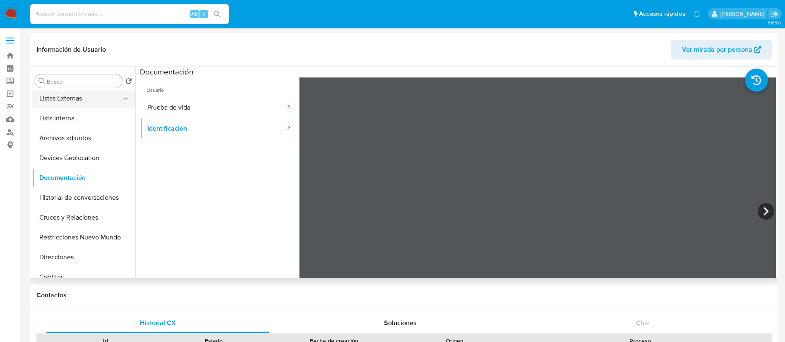
scroll to position [0, 0]
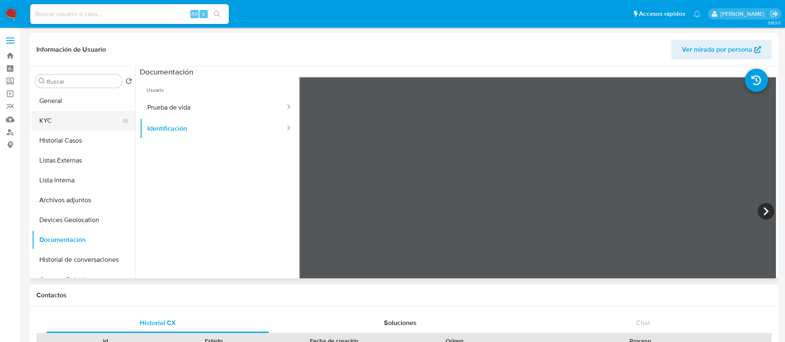
click at [68, 118] on button "KYC" at bounding box center [80, 121] width 97 height 20
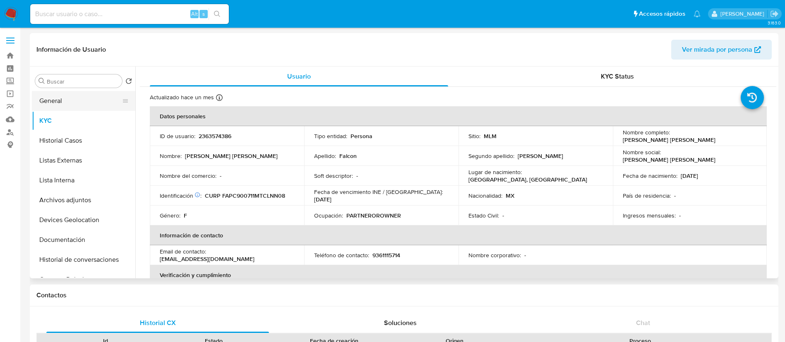
drag, startPoint x: 72, startPoint y: 100, endPoint x: 72, endPoint y: 106, distance: 5.8
click at [72, 106] on button "General" at bounding box center [80, 101] width 97 height 20
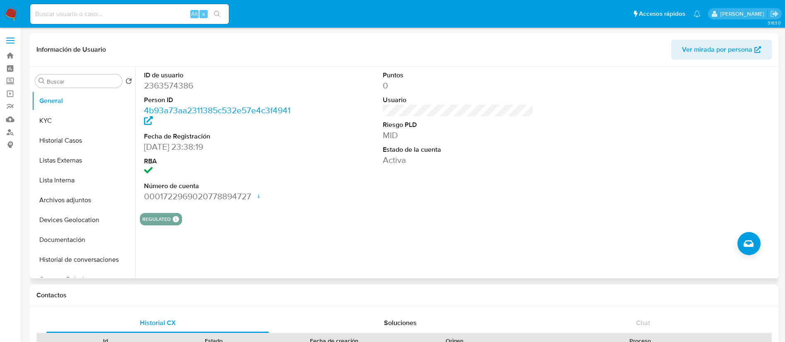
click at [169, 85] on dd "2363574386" at bounding box center [219, 86] width 151 height 12
copy dd "2363574386"
click at [72, 138] on button "Historial Casos" at bounding box center [80, 141] width 97 height 20
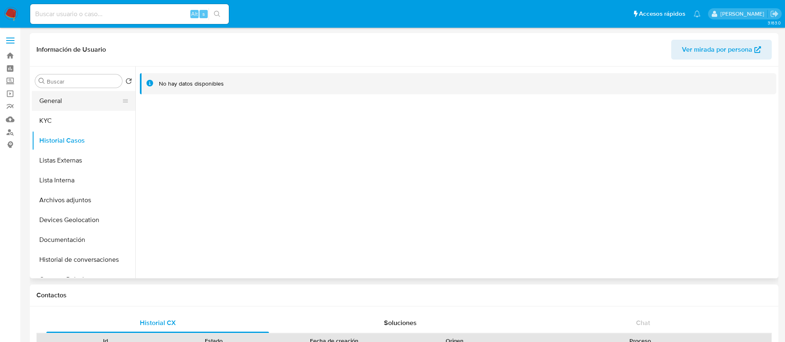
click at [81, 104] on button "General" at bounding box center [80, 101] width 97 height 20
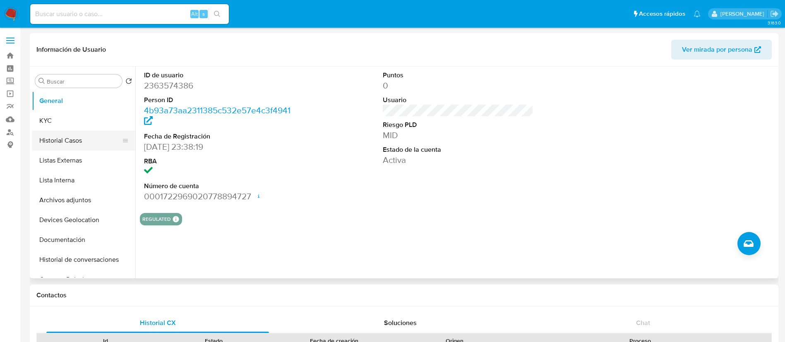
click at [70, 143] on button "Historial Casos" at bounding box center [80, 141] width 97 height 20
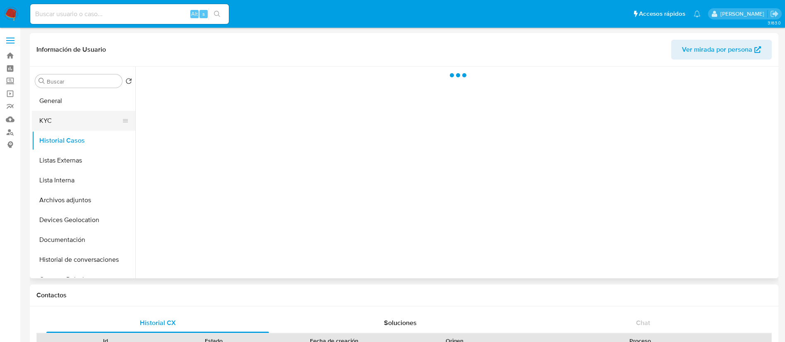
click at [72, 124] on button "KYC" at bounding box center [80, 121] width 97 height 20
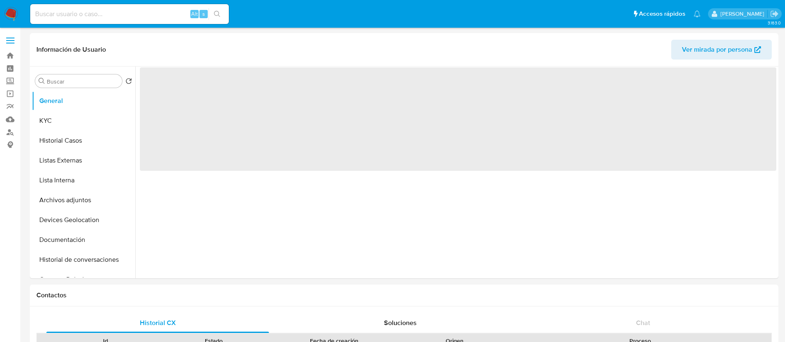
select select "10"
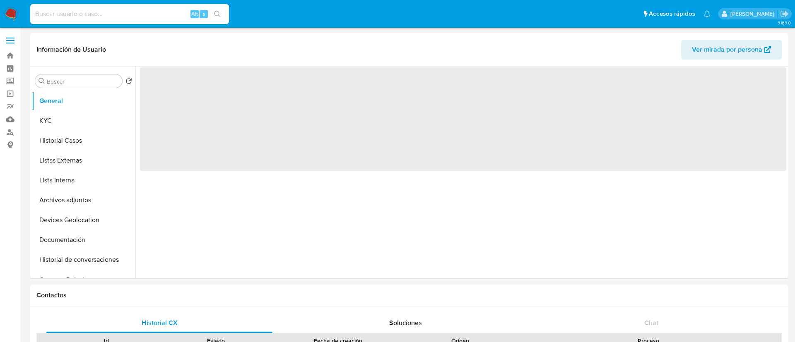
select select "10"
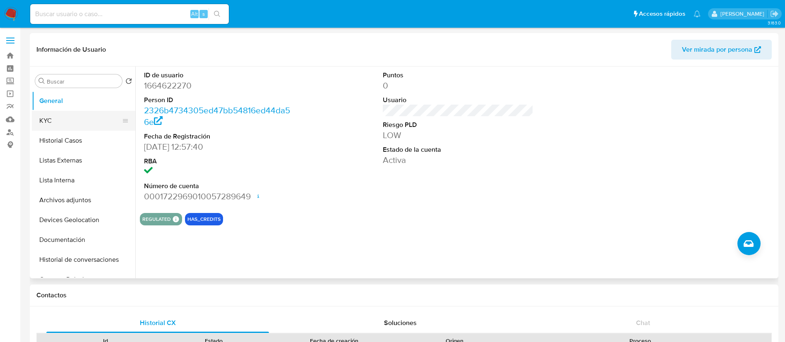
click at [70, 114] on button "KYC" at bounding box center [80, 121] width 97 height 20
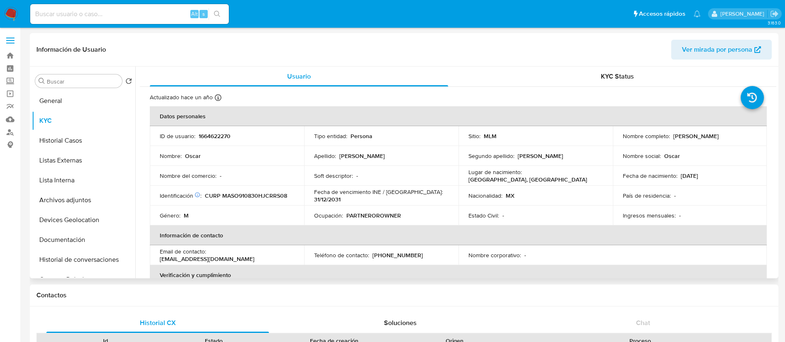
click at [214, 138] on p "1664622270" at bounding box center [215, 135] width 32 height 7
copy p "1664622270"
click at [44, 146] on button "Historial Casos" at bounding box center [80, 141] width 97 height 20
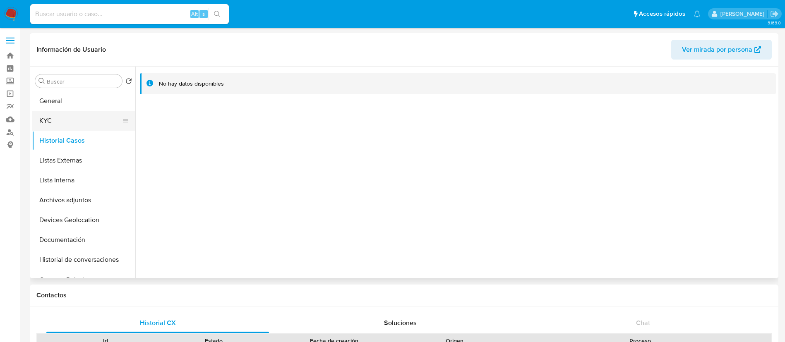
click at [64, 124] on button "KYC" at bounding box center [80, 121] width 97 height 20
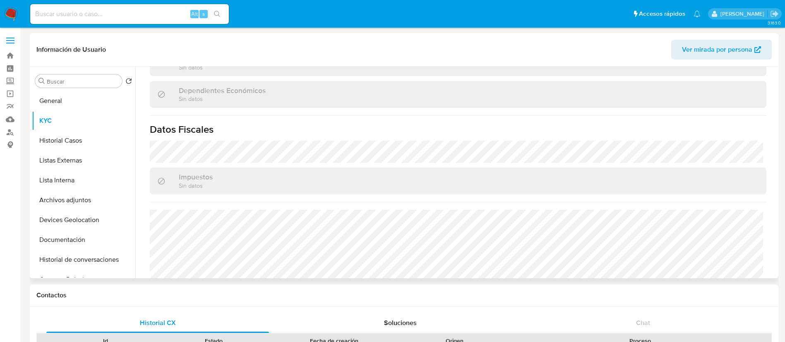
scroll to position [512, 0]
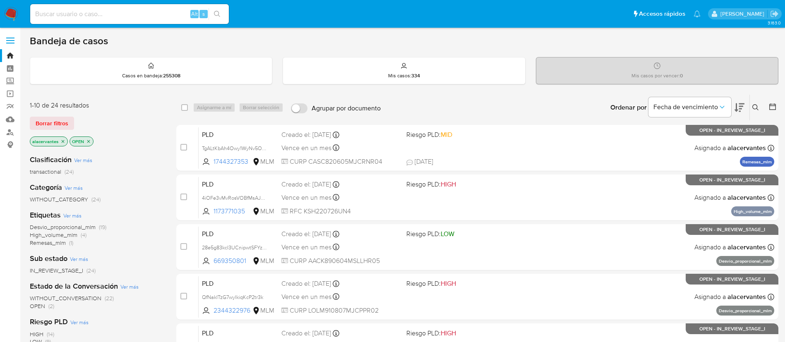
click at [758, 108] on icon at bounding box center [755, 107] width 7 height 7
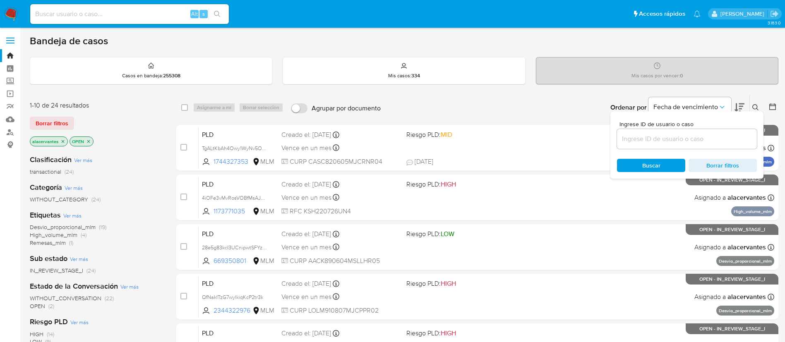
click at [686, 139] on input at bounding box center [687, 139] width 140 height 11
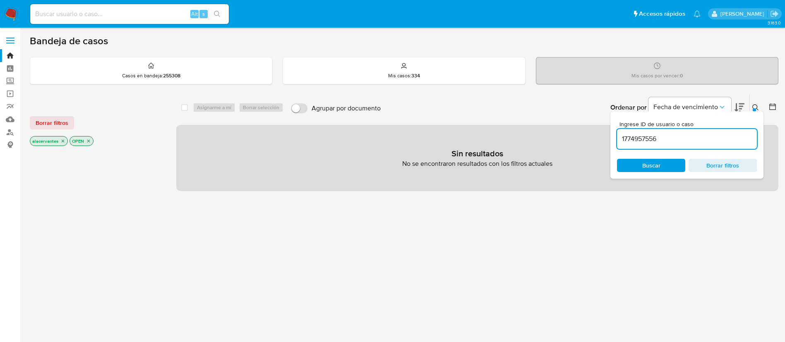
click at [675, 144] on input "1774957556" at bounding box center [687, 139] width 140 height 11
type input "1774957556"
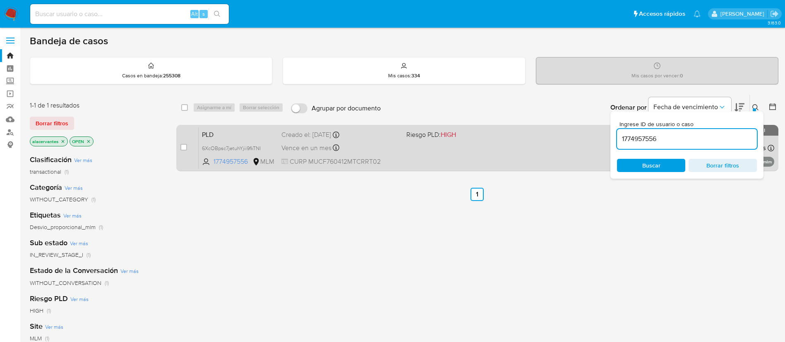
click at [386, 136] on div "Creado el: 12/09/2025 Creado el: 12/09/2025 02:05:09" at bounding box center [340, 134] width 118 height 9
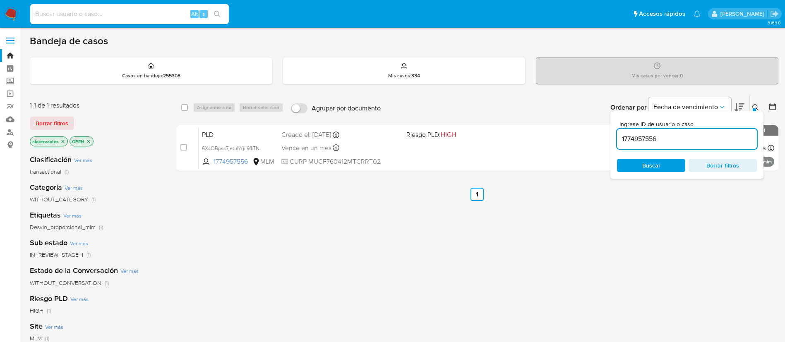
click at [158, 17] on input at bounding box center [129, 14] width 199 height 11
paste input "820924573"
type input "820924573"
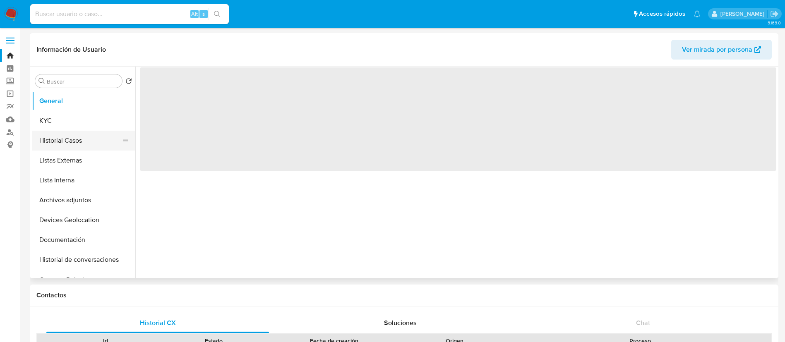
click at [74, 135] on button "Historial Casos" at bounding box center [80, 141] width 97 height 20
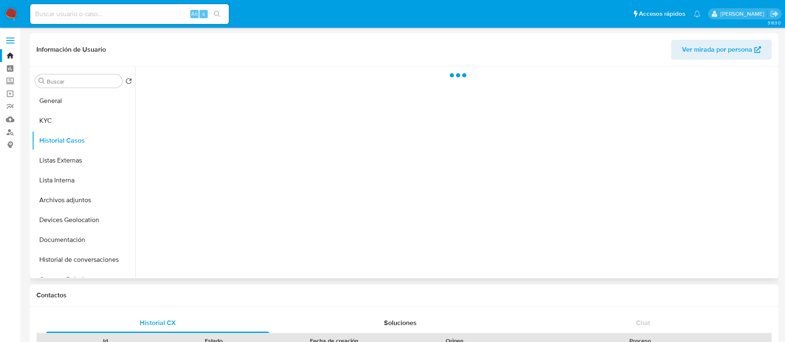
select select "10"
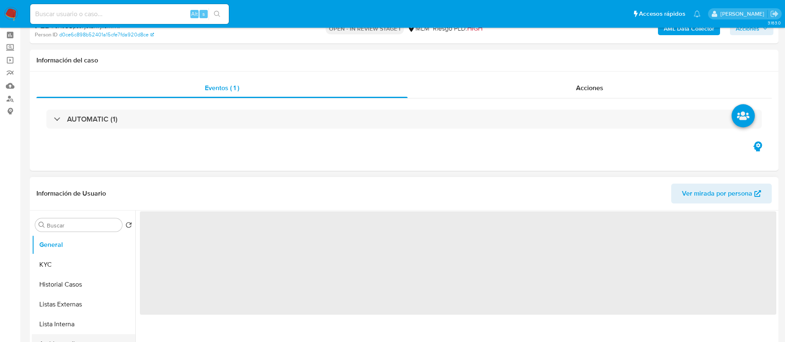
scroll to position [62, 0]
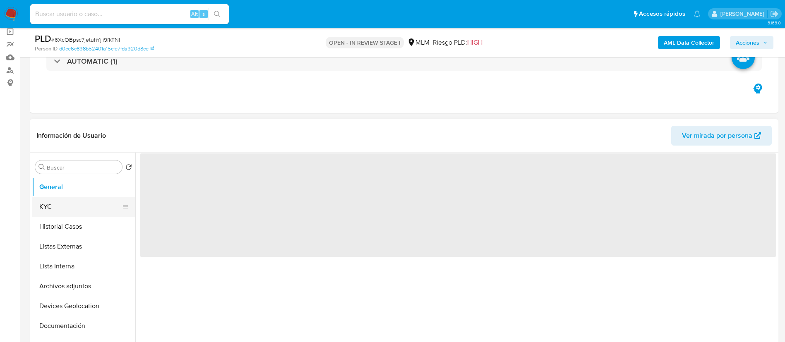
select select "10"
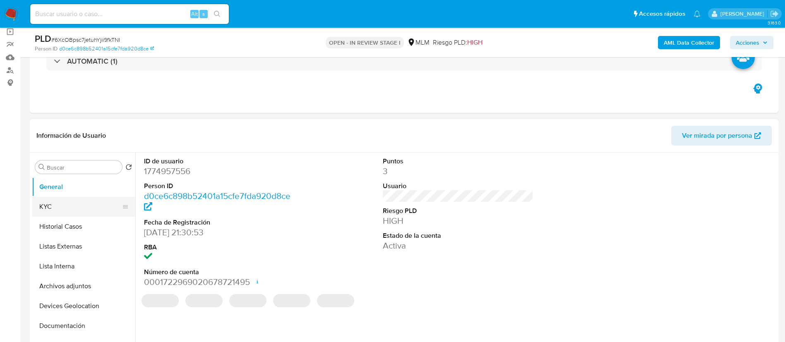
click at [78, 204] on button "KYC" at bounding box center [80, 207] width 97 height 20
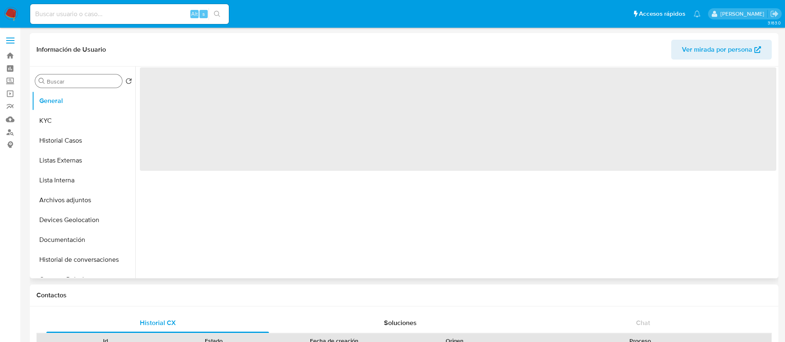
select select "10"
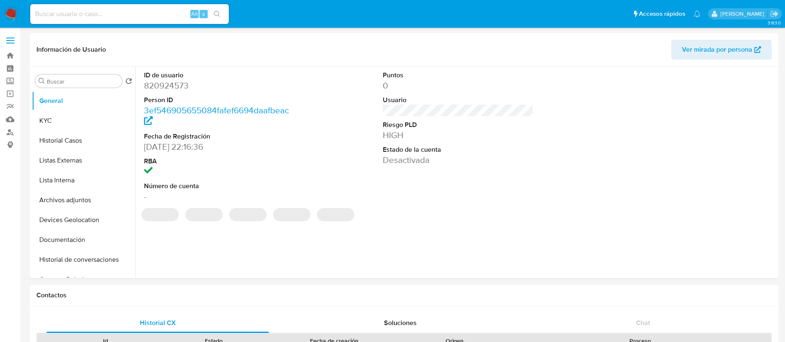
click at [15, 14] on img at bounding box center [11, 14] width 14 height 14
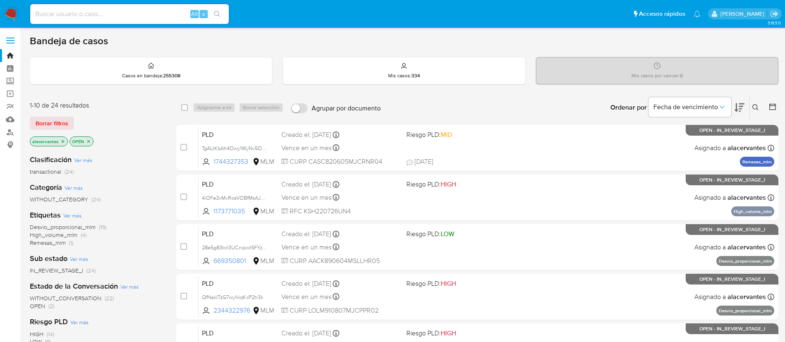
click at [451, 49] on div "Bandeja de casos Casos en bandeja : 255308 Mis casos : 334 Mis casos por vencer…" at bounding box center [404, 341] width 749 height 613
click at [752, 106] on icon at bounding box center [755, 107] width 7 height 7
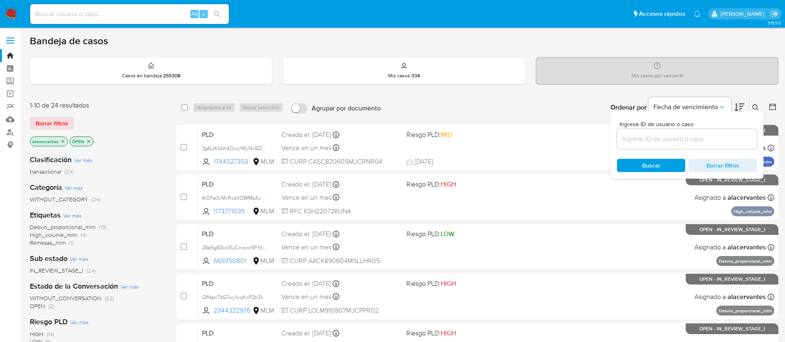
click at [663, 142] on input at bounding box center [687, 139] width 140 height 11
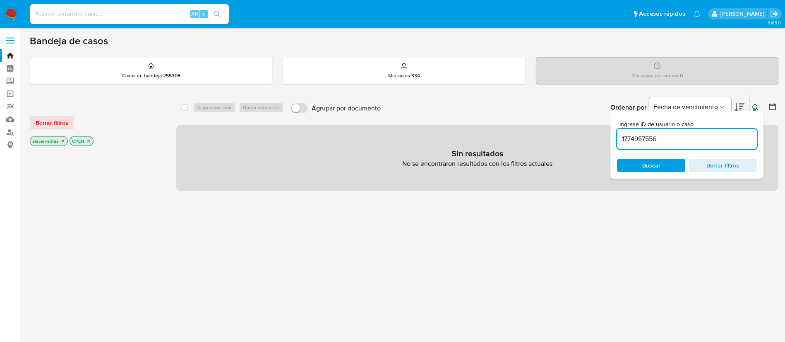
click at [670, 139] on input "1774957556" at bounding box center [687, 139] width 140 height 11
type input "1774957556"
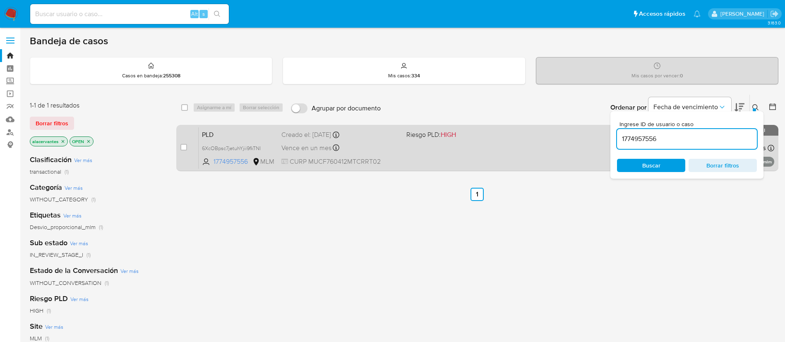
click at [531, 163] on div "PLD 6XcOBpsc7jetuhYjii9fkTNI 1774957556 MLM Riesgo PLD: HIGH Creado el: [DATE] …" at bounding box center [487, 148] width 576 height 42
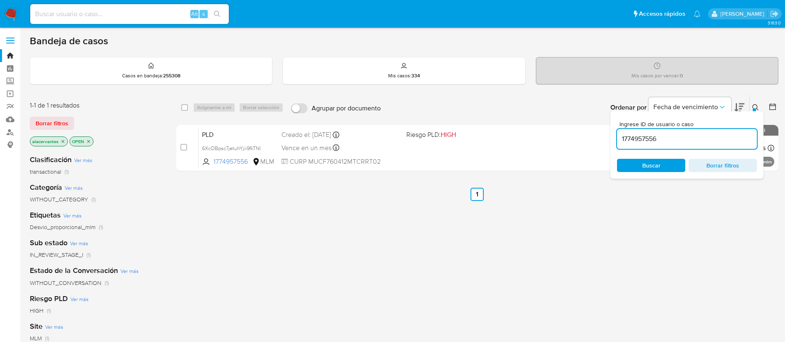
click at [7, 7] on img at bounding box center [11, 14] width 14 height 14
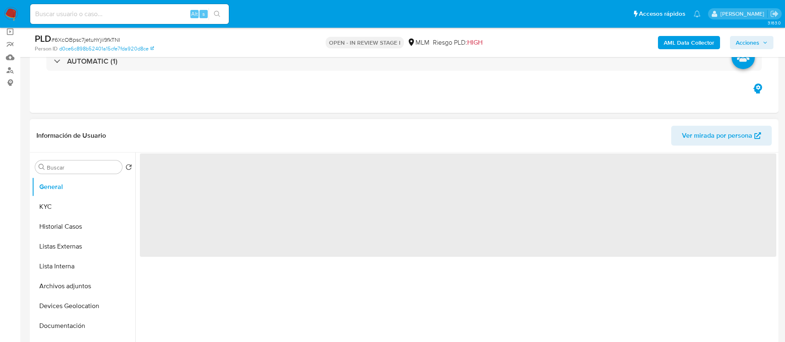
select select "10"
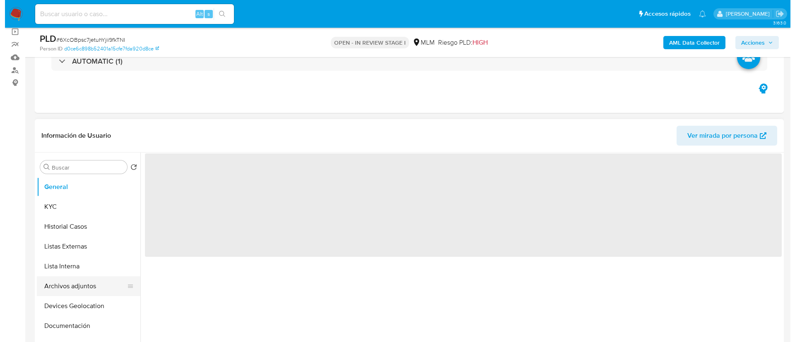
scroll to position [124, 0]
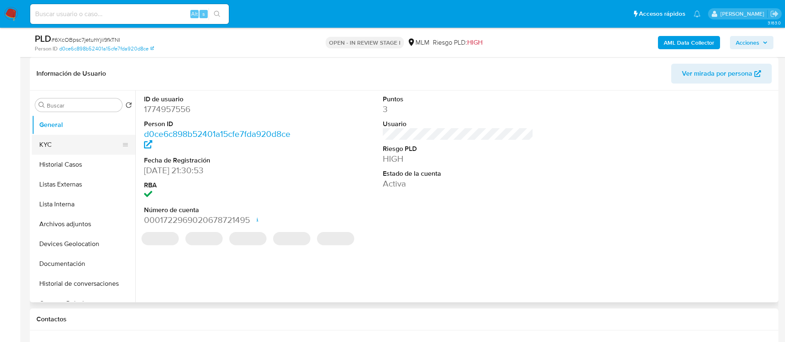
click at [60, 147] on button "KYC" at bounding box center [80, 145] width 97 height 20
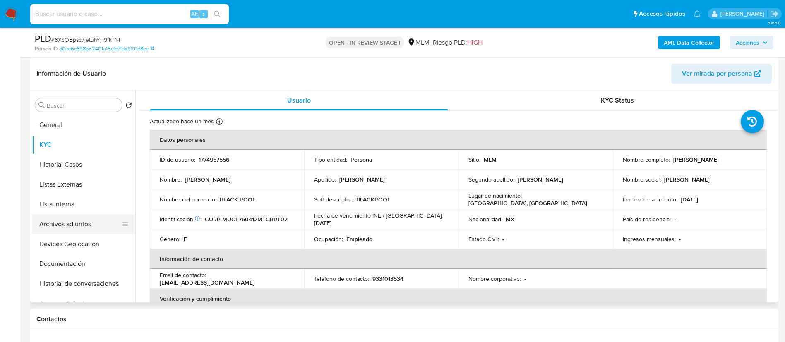
click at [82, 226] on button "Archivos adjuntos" at bounding box center [80, 224] width 97 height 20
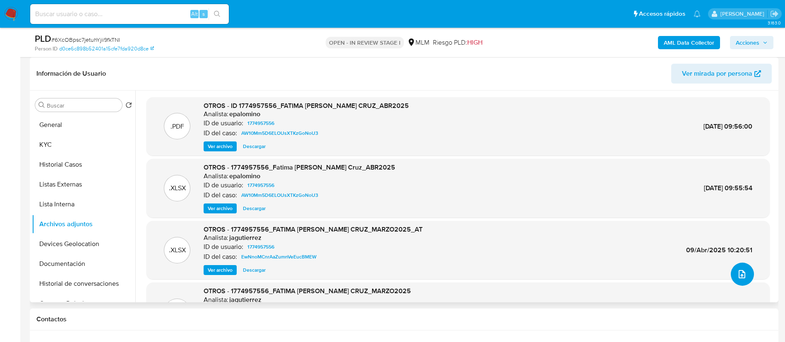
click at [742, 269] on span "upload-file" at bounding box center [742, 274] width 10 height 10
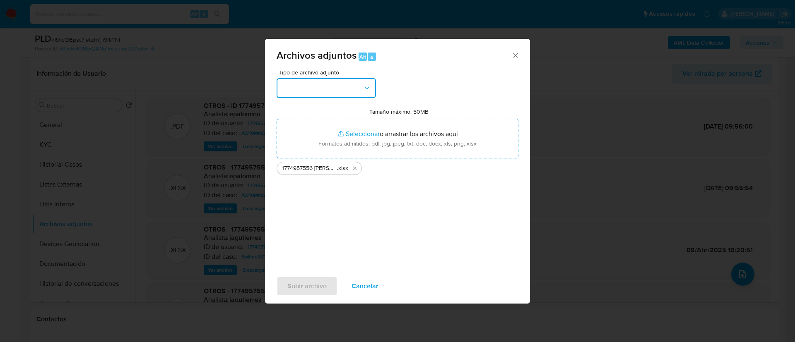
click at [339, 98] on button "button" at bounding box center [325, 88] width 99 height 20
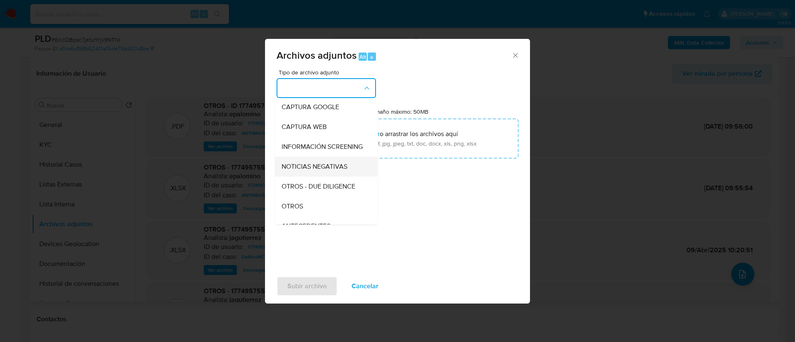
scroll to position [62, 0]
click at [313, 197] on div "OTROS" at bounding box center [323, 188] width 84 height 20
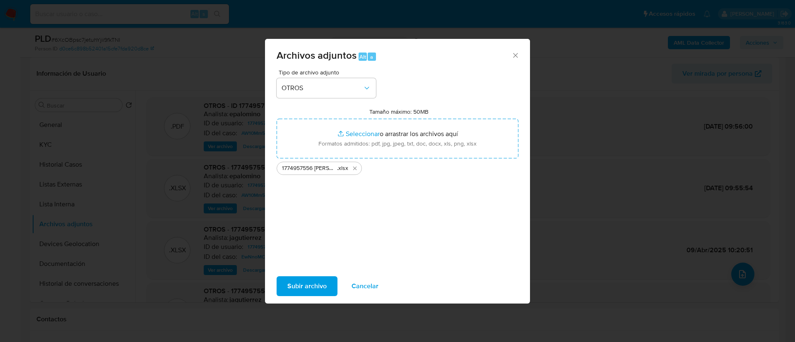
click at [314, 284] on span "Subir archivo" at bounding box center [306, 286] width 39 height 18
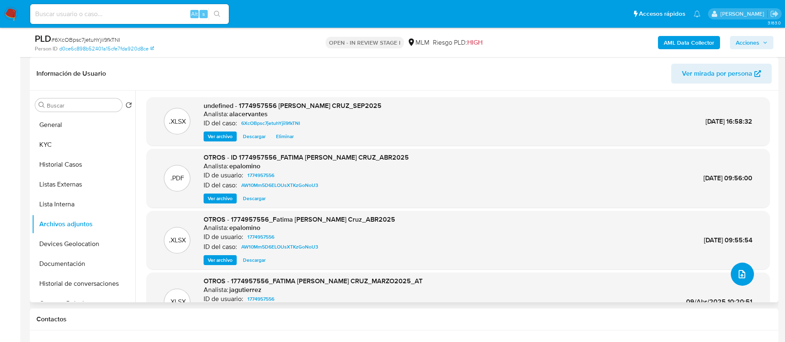
click at [743, 278] on span "upload-file" at bounding box center [742, 274] width 10 height 10
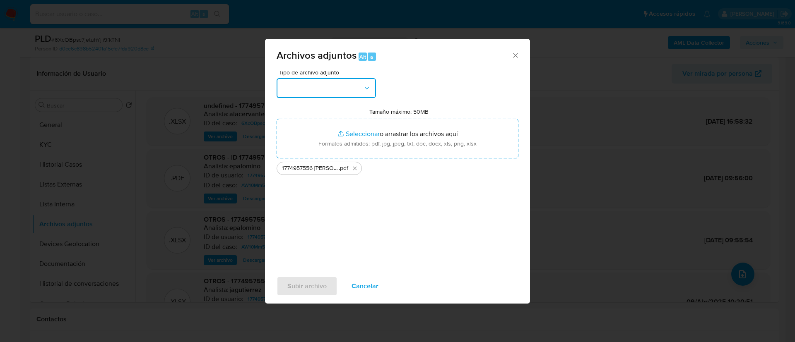
drag, startPoint x: 358, startPoint y: 86, endPoint x: 350, endPoint y: 95, distance: 11.8
click at [357, 85] on button "button" at bounding box center [325, 88] width 99 height 20
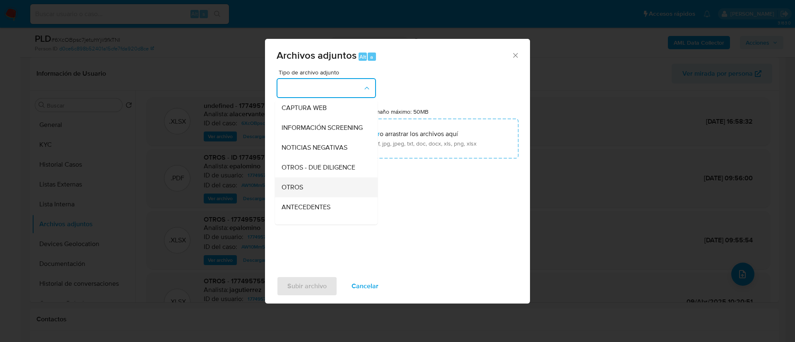
click at [314, 194] on div "OTROS" at bounding box center [323, 188] width 84 height 20
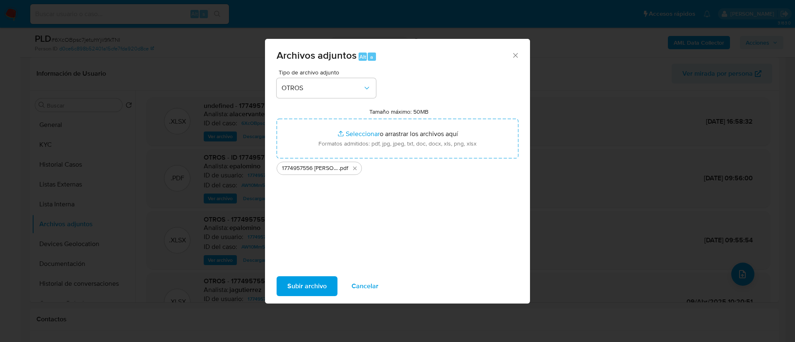
click at [322, 282] on span "Subir archivo" at bounding box center [306, 286] width 39 height 18
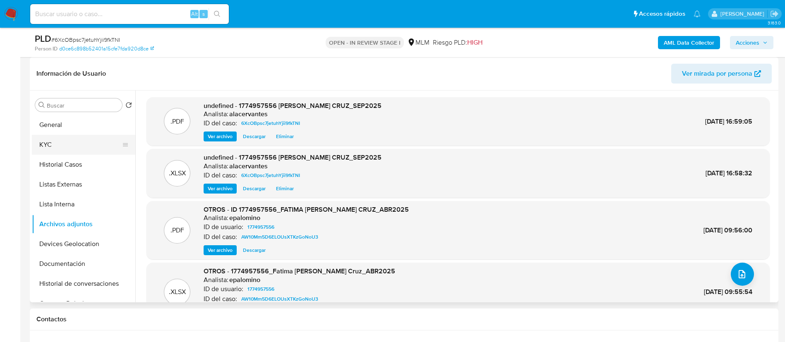
click at [62, 144] on button "KYC" at bounding box center [80, 145] width 97 height 20
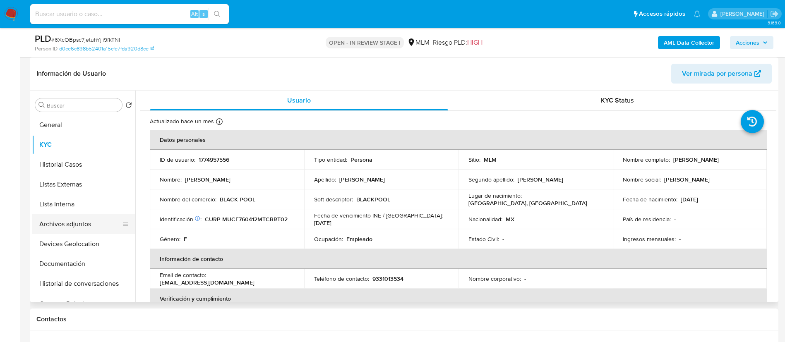
click at [73, 223] on button "Archivos adjuntos" at bounding box center [80, 224] width 97 height 20
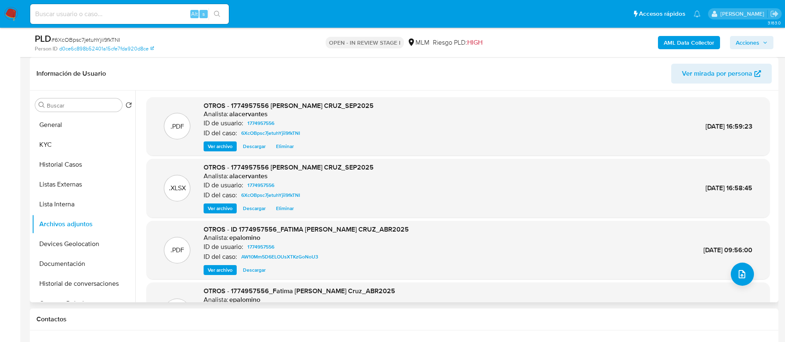
click at [219, 147] on span "Ver archivo" at bounding box center [220, 146] width 25 height 8
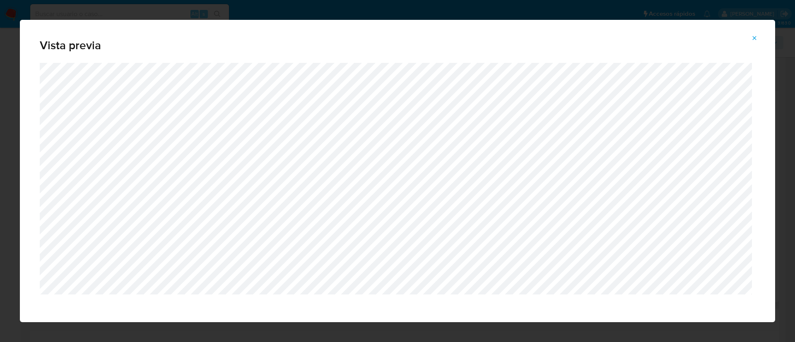
click at [751, 39] on icon "Attachment preview" at bounding box center [754, 38] width 7 height 7
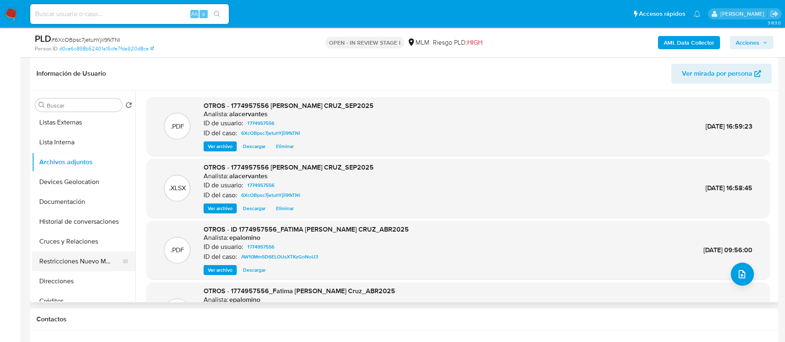
scroll to position [0, 0]
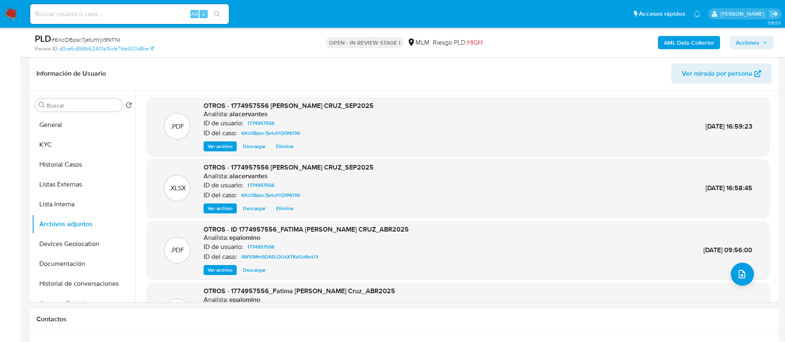
click at [758, 42] on span "Acciones" at bounding box center [748, 42] width 24 height 13
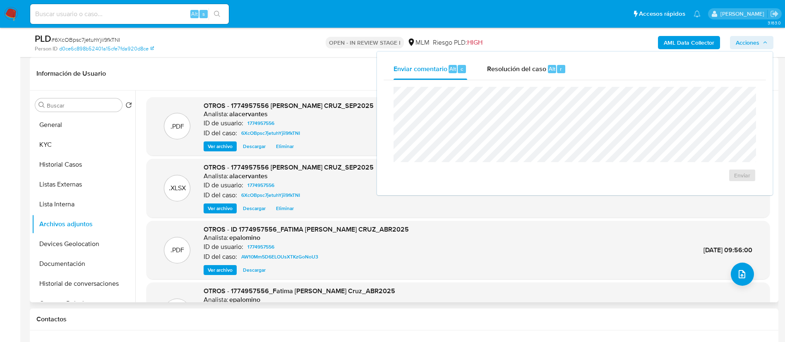
click at [161, 79] on header "Información de Usuario Ver mirada por persona" at bounding box center [403, 74] width 735 height 20
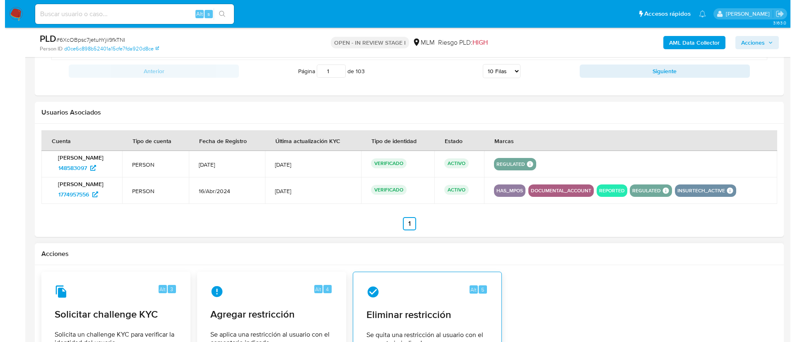
scroll to position [1140, 0]
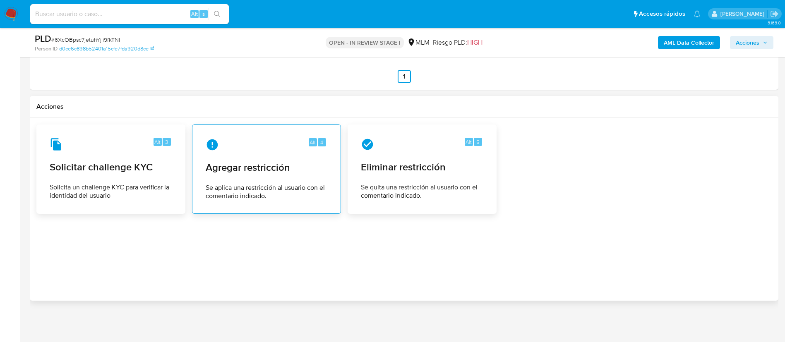
click at [269, 186] on span "Se aplica una restricción al usuario con el comentario indicado." at bounding box center [267, 192] width 122 height 17
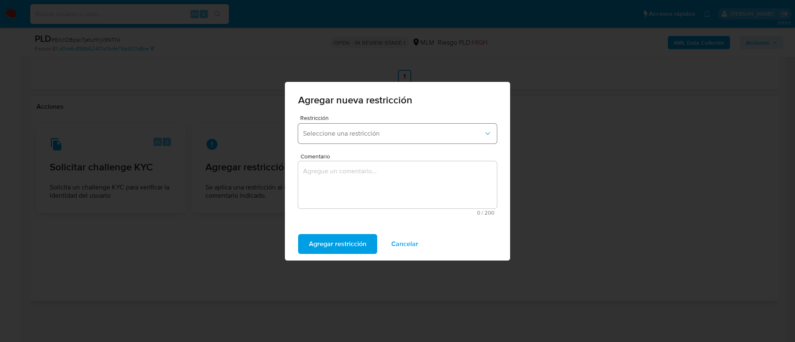
click at [325, 142] on button "Seleccione una restricción" at bounding box center [397, 134] width 199 height 20
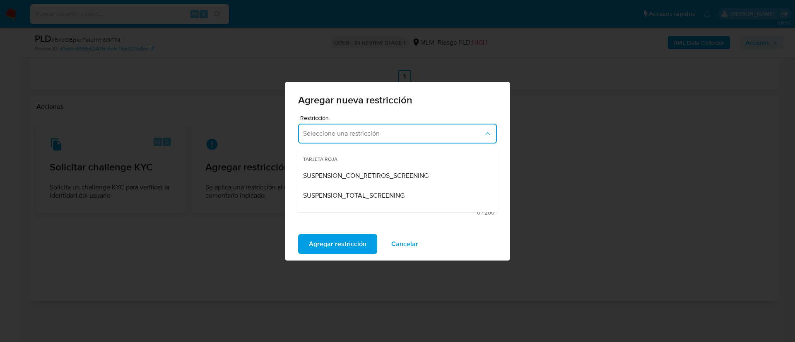
drag, startPoint x: 559, startPoint y: 165, endPoint x: 556, endPoint y: 173, distance: 8.4
click at [559, 166] on div "Agregar nueva restricción Restricción Seleccione una restricción TARJETA ROJA S…" at bounding box center [397, 171] width 795 height 342
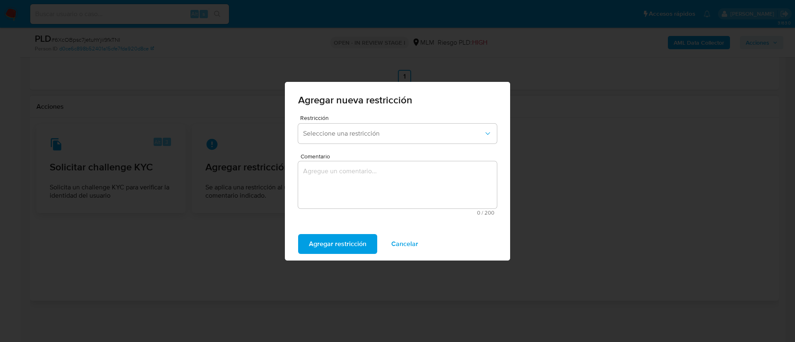
click at [405, 238] on span "Cancelar" at bounding box center [404, 244] width 27 height 18
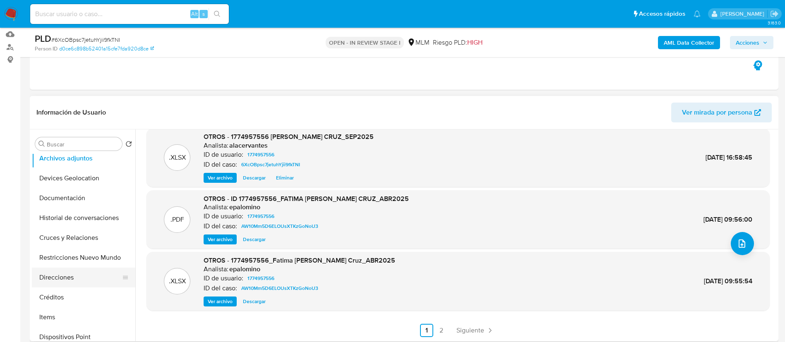
scroll to position [124, 0]
click at [75, 277] on button "Créditos" at bounding box center [80, 278] width 97 height 20
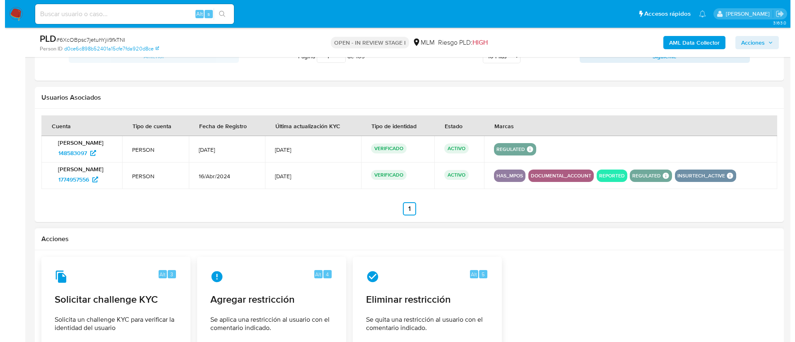
scroll to position [1140, 0]
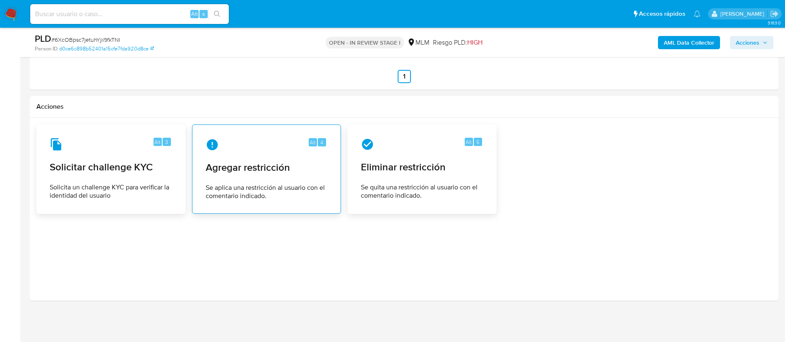
click at [273, 200] on span "Se aplica una restricción al usuario con el comentario indicado." at bounding box center [267, 192] width 122 height 17
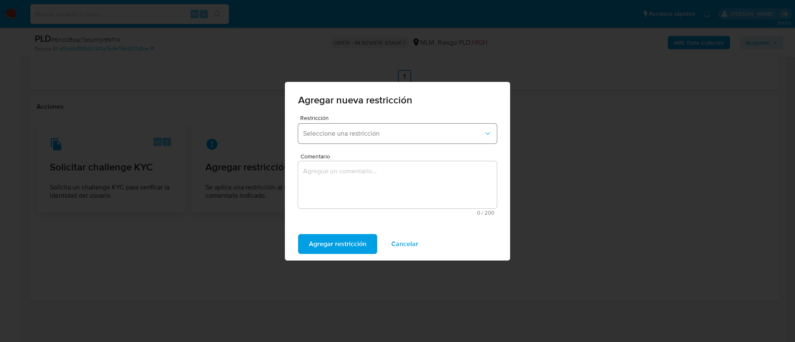
click at [345, 137] on span "Seleccione una restricción" at bounding box center [393, 134] width 180 height 8
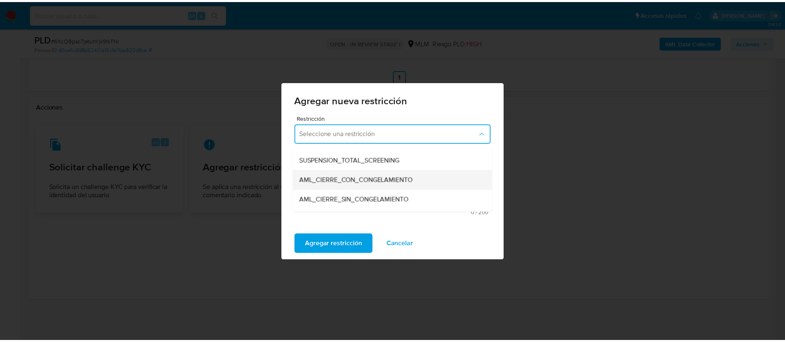
scroll to position [62, 0]
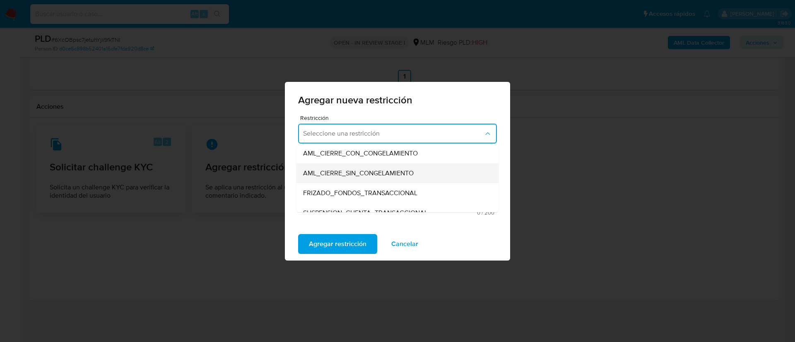
click at [386, 174] on span "AML_CIERRE_SIN_CONGELAMIENTO" at bounding box center [358, 173] width 110 height 8
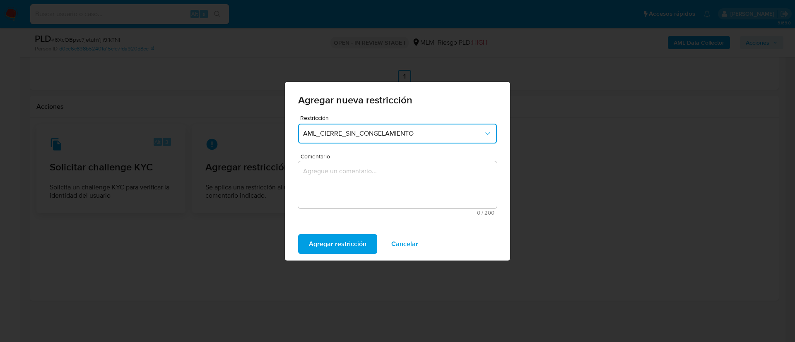
click at [386, 180] on textarea "Comentario" at bounding box center [397, 184] width 199 height 47
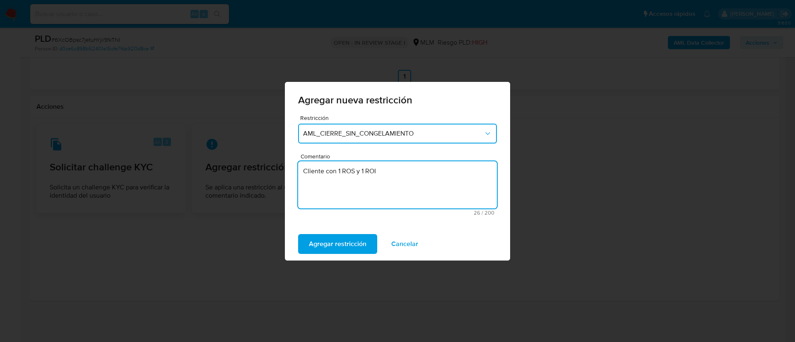
drag, startPoint x: 380, startPoint y: 172, endPoint x: 353, endPoint y: 176, distance: 27.2
click at [338, 170] on textarea "Cliente con 1 ROS y 1 ROI" at bounding box center [397, 184] width 199 height 47
click at [406, 174] on textarea "Cliente con 2 o más reportes a la autoridad. ROS." at bounding box center [397, 184] width 199 height 47
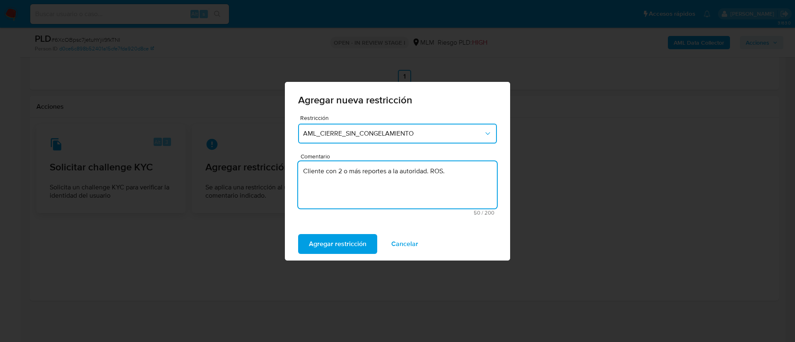
click at [357, 171] on textarea "Cliente con 2 o más reportes a la autoridad. ROS." at bounding box center [397, 184] width 199 height 47
click at [335, 172] on textarea "Cliente con 2 o más reportes a la autoridad. ROS." at bounding box center [397, 184] width 199 height 47
click at [346, 173] on textarea "Cliente con 2 o más reportes a la autoridad. ROS." at bounding box center [397, 184] width 199 height 47
click at [341, 171] on textarea "Cliente con 2 o más reportes a la autoridad. ROS." at bounding box center [397, 184] width 199 height 47
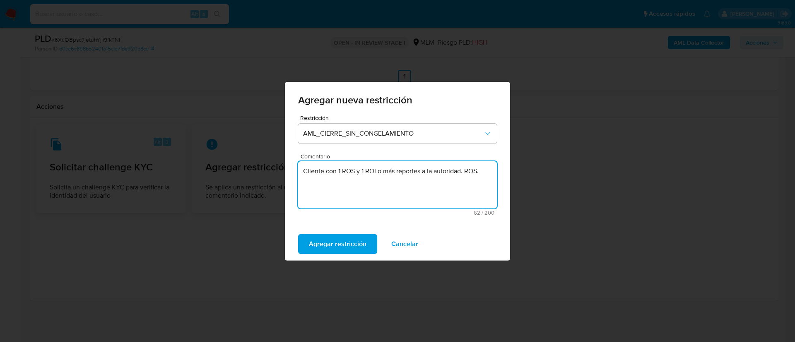
click at [337, 178] on textarea "Cliente con 1 ROS y 1 ROI o más reportes a la autoridad. ROS." at bounding box center [397, 184] width 199 height 47
click at [346, 173] on textarea "Cliente con 1 ROS y 1 ROI o más reportes a la autoridad. ROS." at bounding box center [397, 184] width 199 height 47
drag, startPoint x: 388, startPoint y: 170, endPoint x: 465, endPoint y: 178, distance: 77.0
click at [465, 171] on textarea "Cliente con 1 ROS y 1 ROI o más reportes a la autoridad. ROS." at bounding box center [397, 184] width 199 height 47
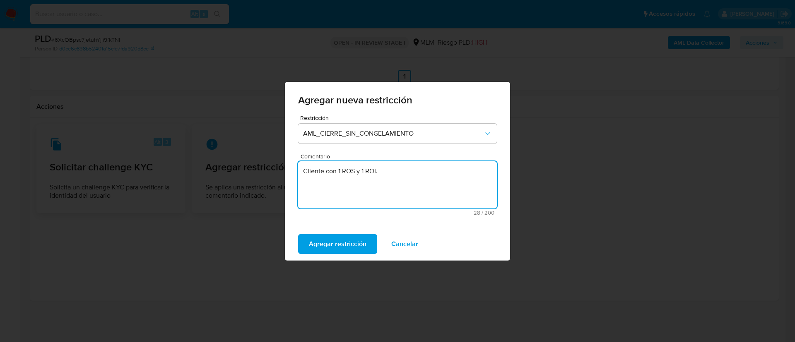
click at [393, 179] on textarea "Cliente con 1 ROS y 1 ROI." at bounding box center [397, 184] width 199 height 47
type textarea "Cliente con 1 ROS y 1 ROI."
click at [361, 238] on span "Agregar restricción" at bounding box center [338, 244] width 58 height 18
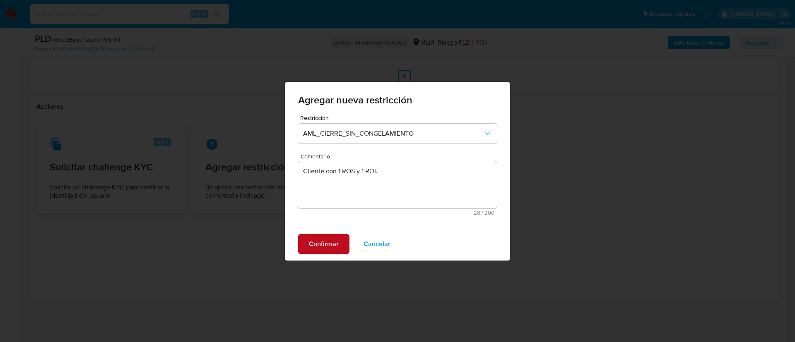
click at [325, 246] on span "Confirmar" at bounding box center [324, 244] width 30 height 18
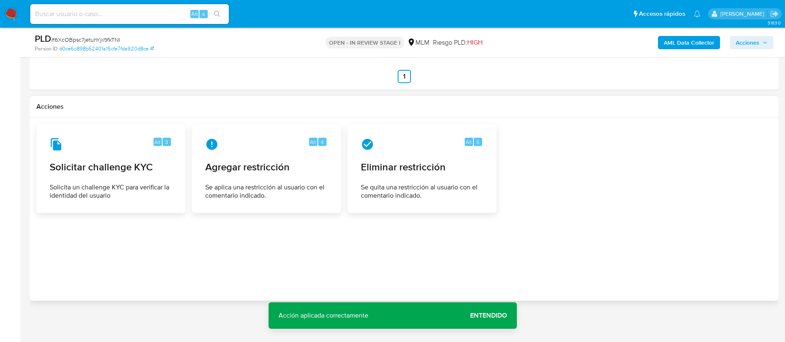
click at [507, 311] on button "Entendido" at bounding box center [488, 316] width 57 height 20
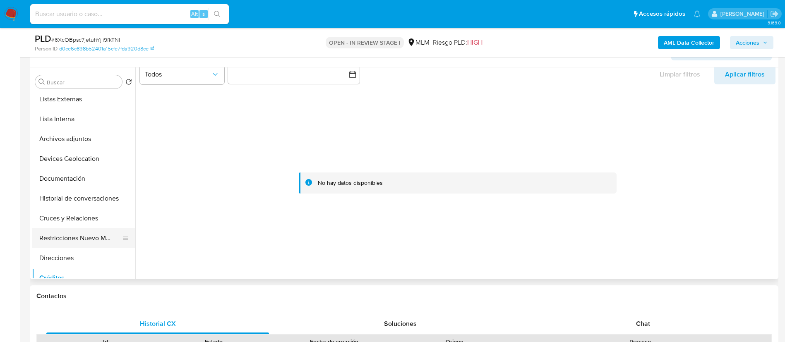
click at [91, 240] on button "Restricciones Nuevo Mundo" at bounding box center [80, 238] width 97 height 20
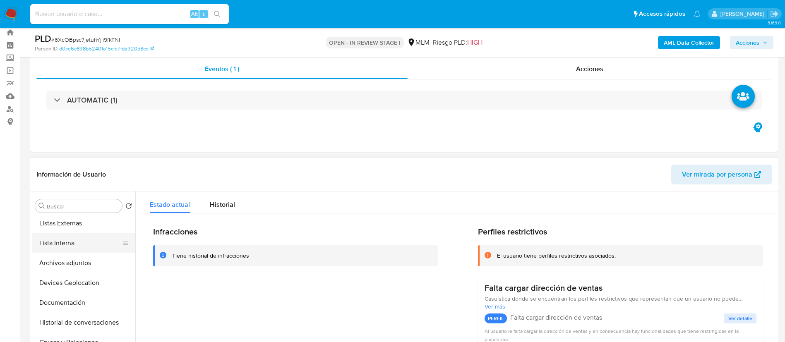
scroll to position [0, 0]
click at [93, 250] on button "KYC" at bounding box center [80, 246] width 97 height 20
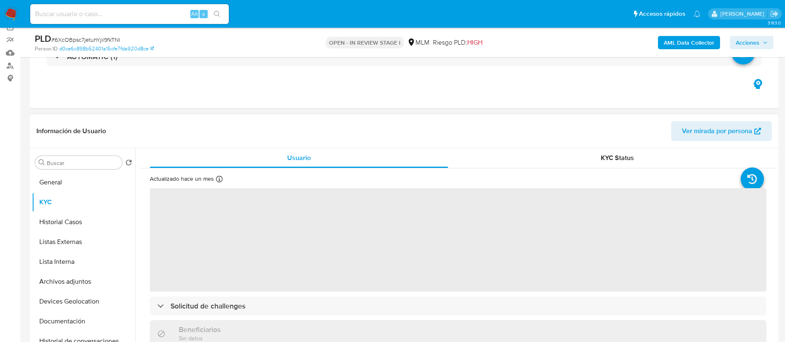
scroll to position [147, 0]
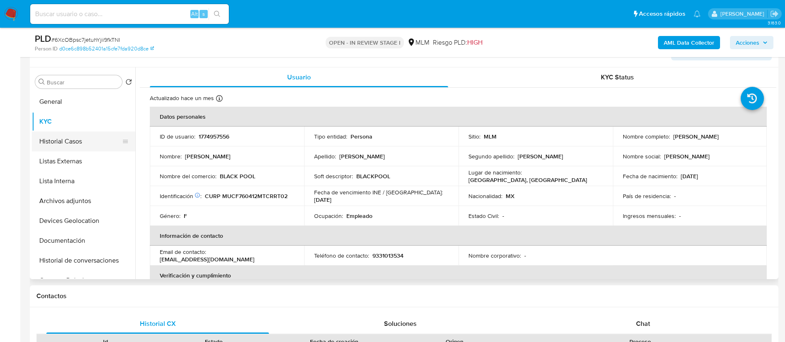
click at [80, 146] on button "Historial Casos" at bounding box center [80, 142] width 97 height 20
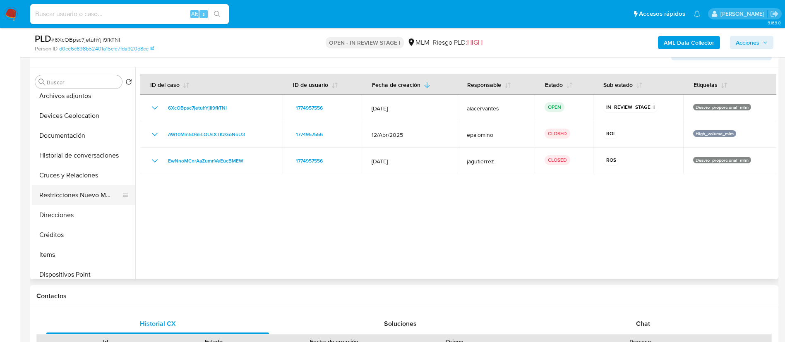
scroll to position [124, 0]
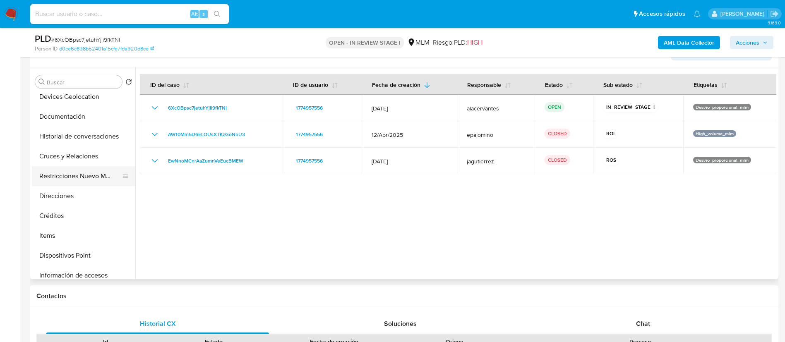
click at [94, 175] on button "Restricciones Nuevo Mundo" at bounding box center [80, 176] width 97 height 20
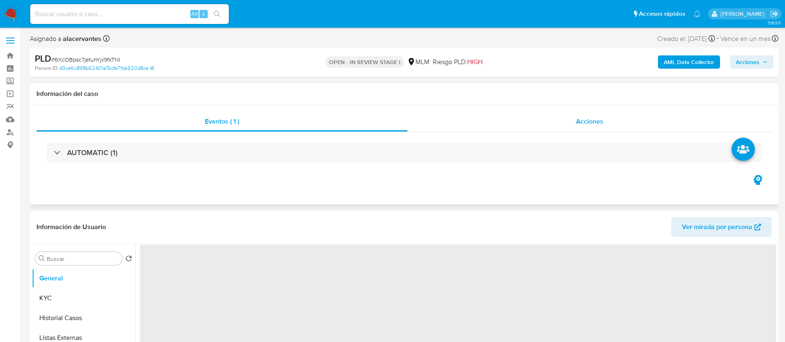
select select "10"
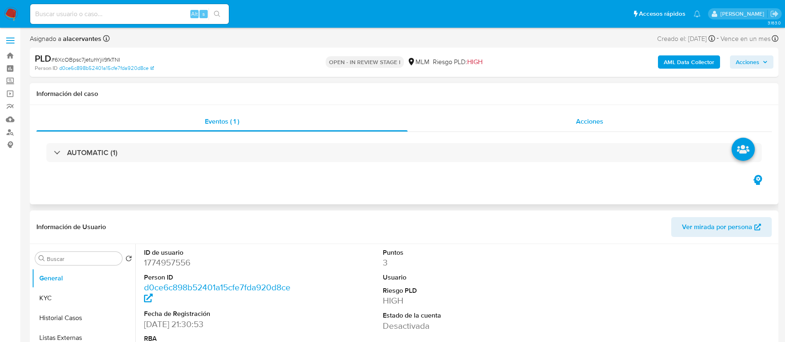
click at [574, 113] on div "Acciones" at bounding box center [590, 122] width 364 height 20
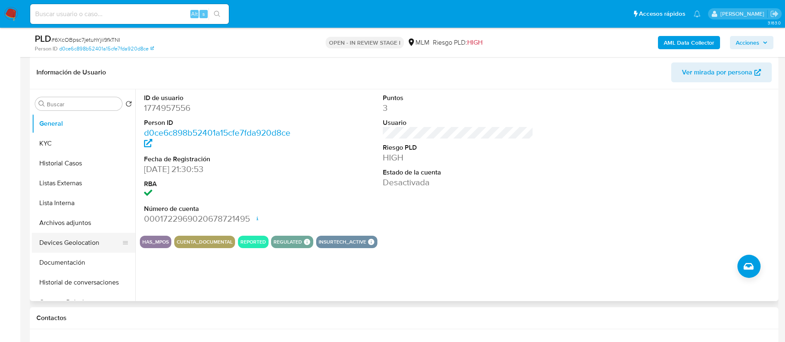
scroll to position [62, 0]
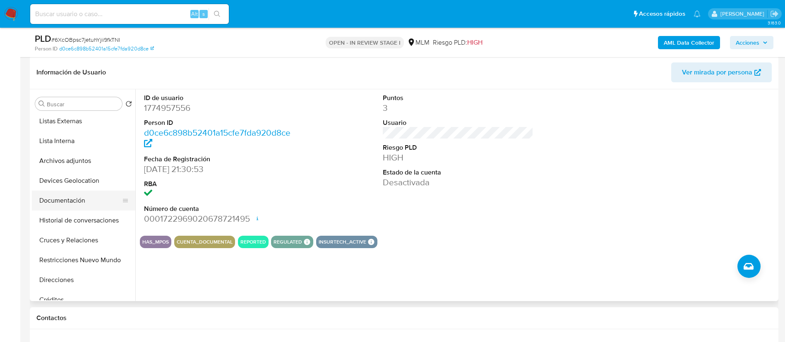
click at [90, 197] on button "Documentación" at bounding box center [80, 201] width 97 height 20
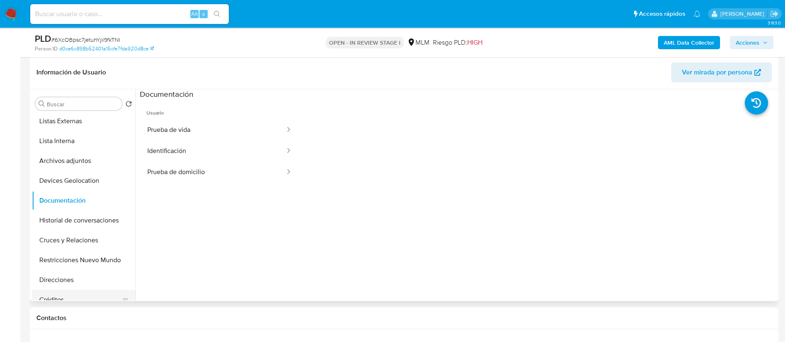
click at [73, 292] on button "Créditos" at bounding box center [80, 300] width 97 height 20
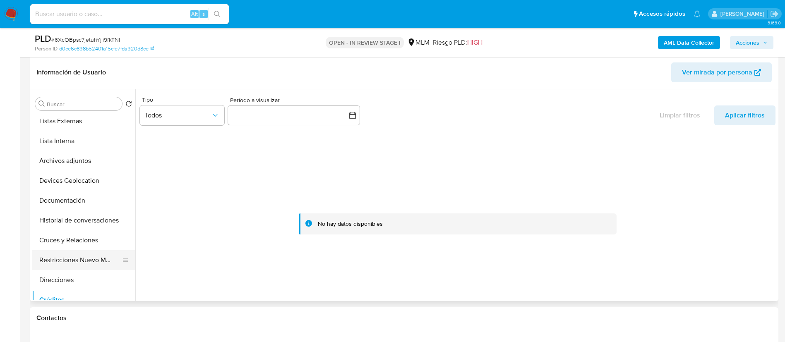
click at [67, 262] on button "Restricciones Nuevo Mundo" at bounding box center [80, 260] width 97 height 20
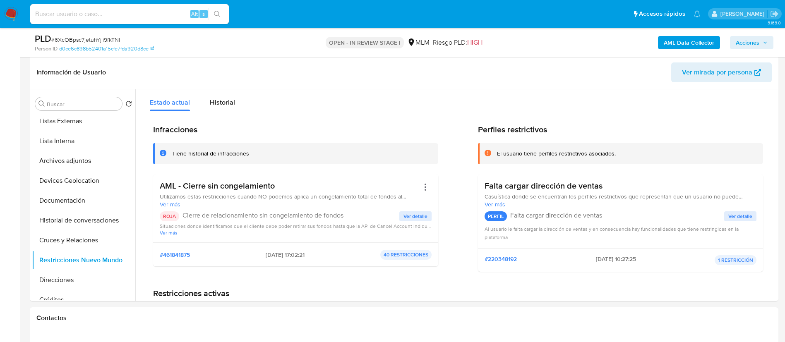
click at [762, 38] on span "Acciones" at bounding box center [752, 43] width 32 height 12
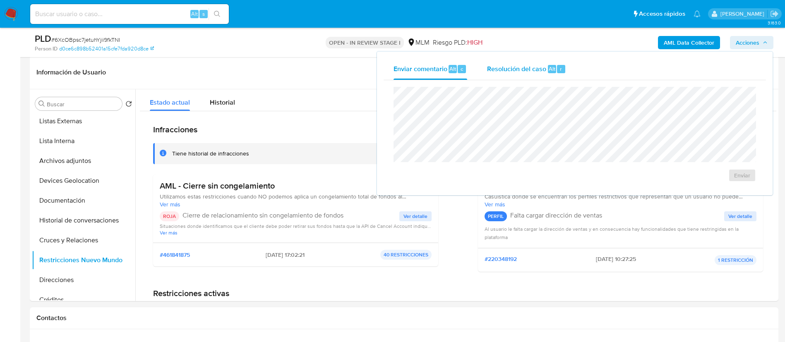
click at [549, 69] on span "Alt" at bounding box center [552, 69] width 7 height 8
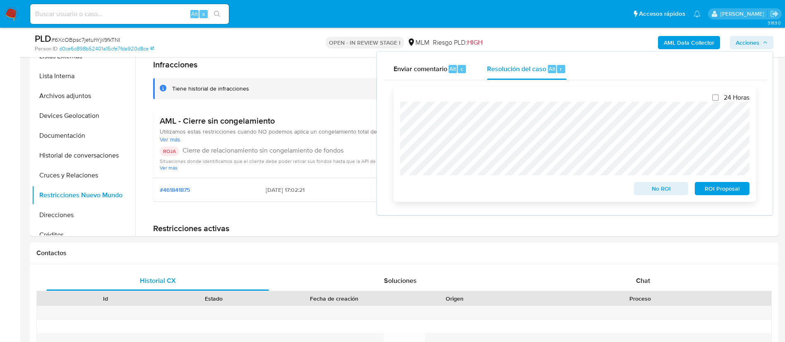
scroll to position [310, 0]
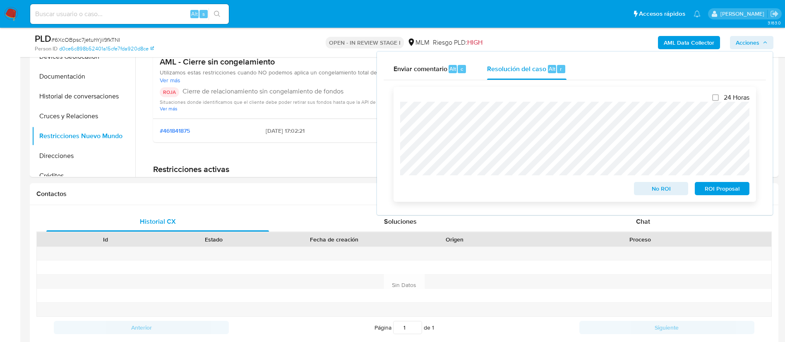
click at [717, 186] on span "ROI Proposal" at bounding box center [722, 189] width 43 height 12
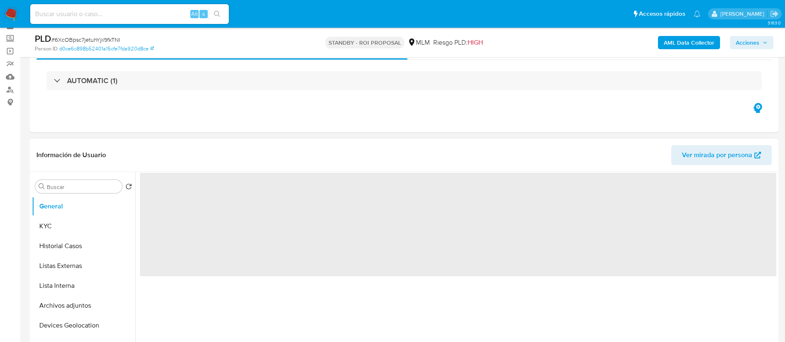
select select "10"
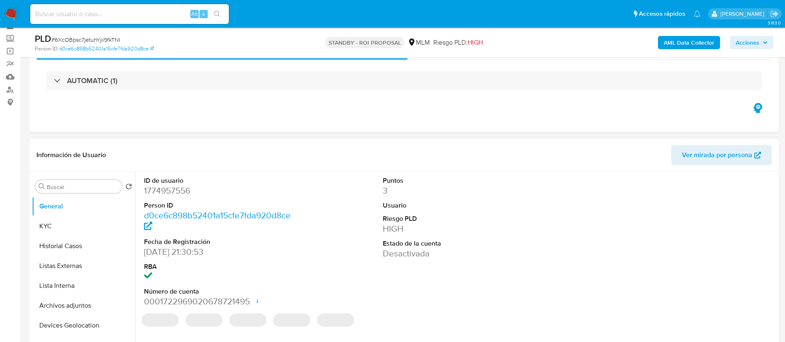
scroll to position [124, 0]
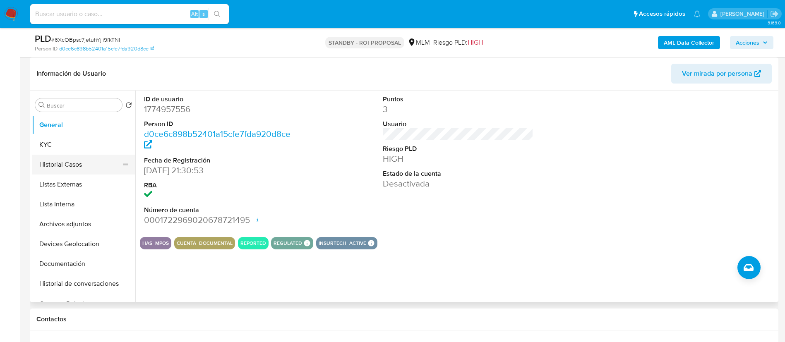
click at [81, 170] on button "Historial Casos" at bounding box center [80, 165] width 97 height 20
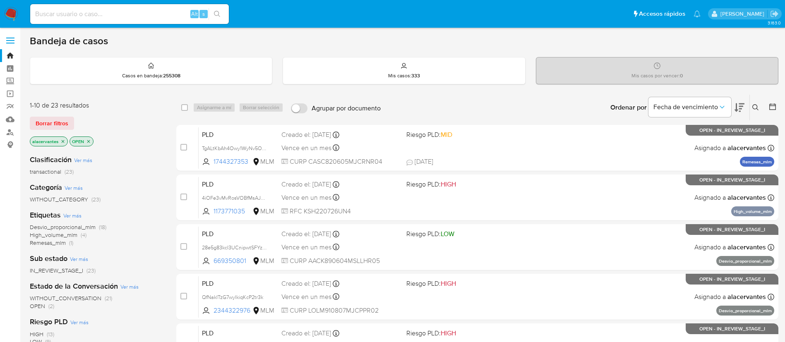
click at [142, 14] on input at bounding box center [129, 14] width 199 height 11
drag, startPoint x: 757, startPoint y: 103, endPoint x: 749, endPoint y: 108, distance: 8.9
click at [757, 104] on button at bounding box center [757, 108] width 14 height 10
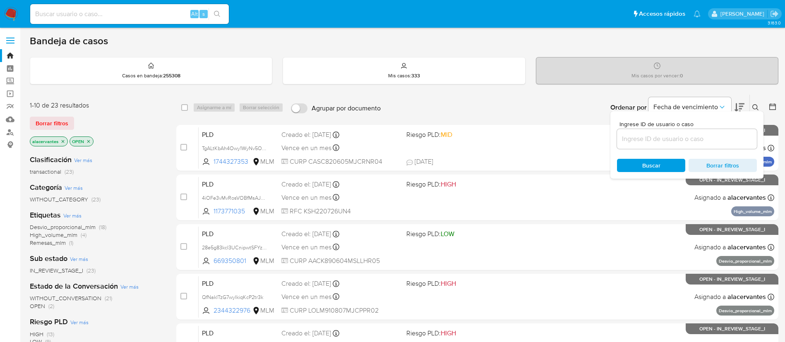
click at [654, 144] on div at bounding box center [687, 139] width 140 height 20
click at [655, 138] on input at bounding box center [687, 139] width 140 height 11
paste input "2446508643"
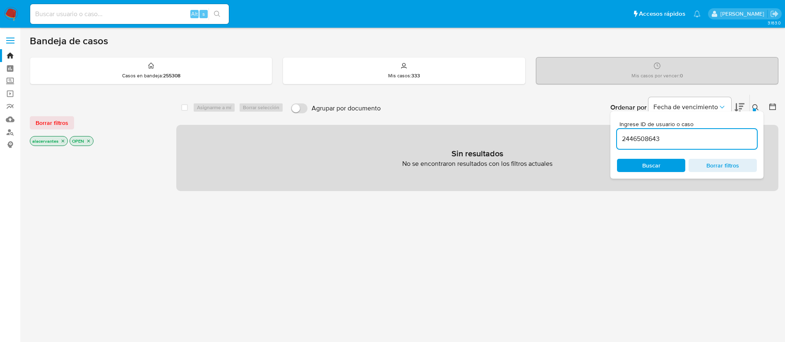
click at [679, 143] on input "2446508643" at bounding box center [687, 139] width 140 height 11
type input "2446508643"
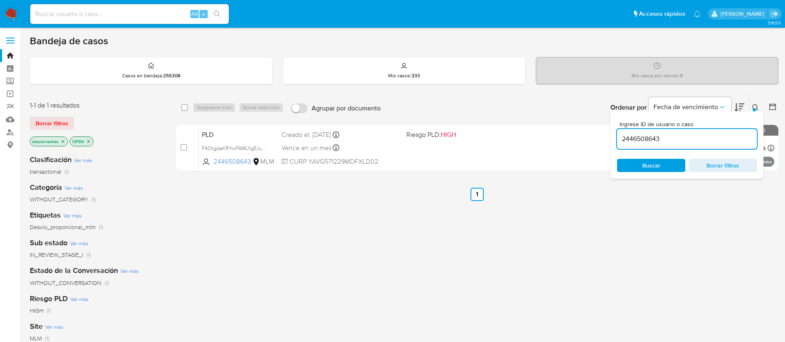
click at [404, 158] on div "PLD F4OtgdaKRYwF6MU1gEJuNzxp 2446508643 MLM Riesgo PLD: HIGH Creado el: 12/09/2…" at bounding box center [487, 148] width 576 height 42
click at [13, 80] on label "Screening" at bounding box center [49, 81] width 98 height 13
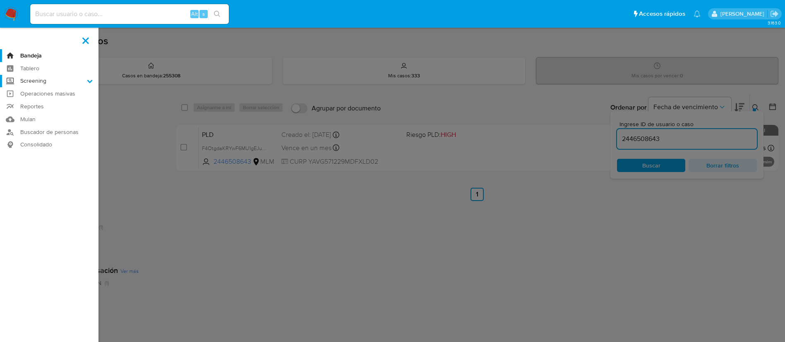
click at [0, 0] on input "Screening" at bounding box center [0, 0] width 0 height 0
click at [38, 112] on link "Herramientas" at bounding box center [49, 113] width 98 height 10
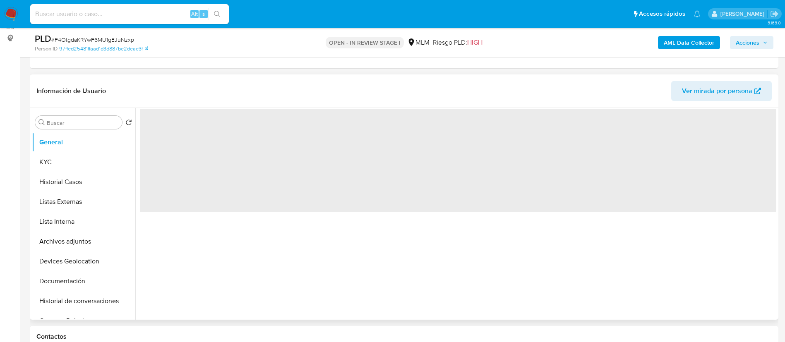
select select "10"
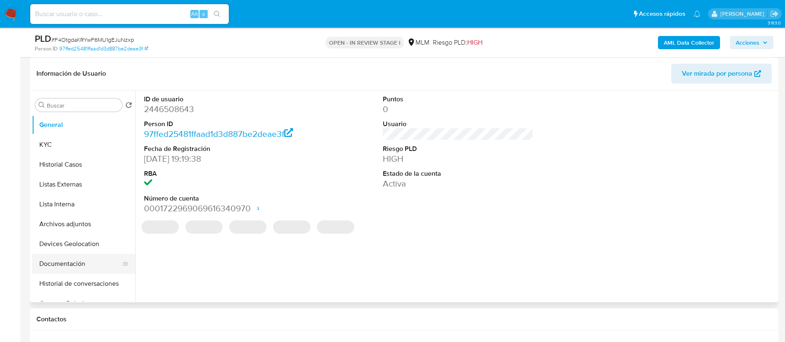
click at [91, 263] on button "Documentación" at bounding box center [80, 264] width 97 height 20
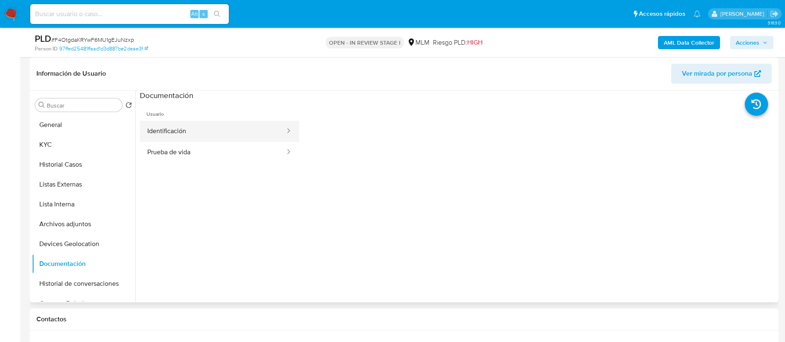
click at [223, 132] on button "Identificación" at bounding box center [213, 131] width 146 height 21
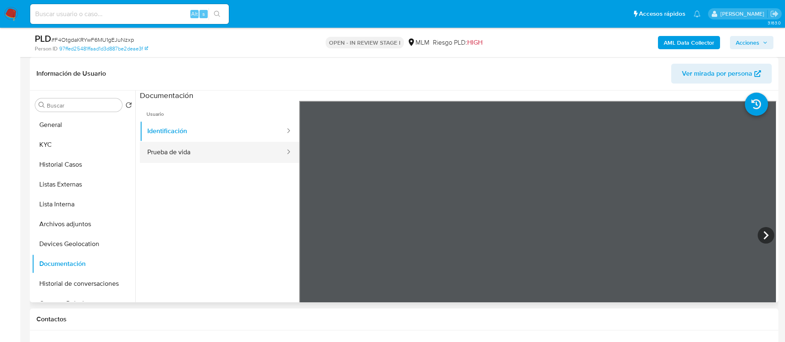
click at [267, 153] on button "Prueba de vida" at bounding box center [213, 152] width 146 height 21
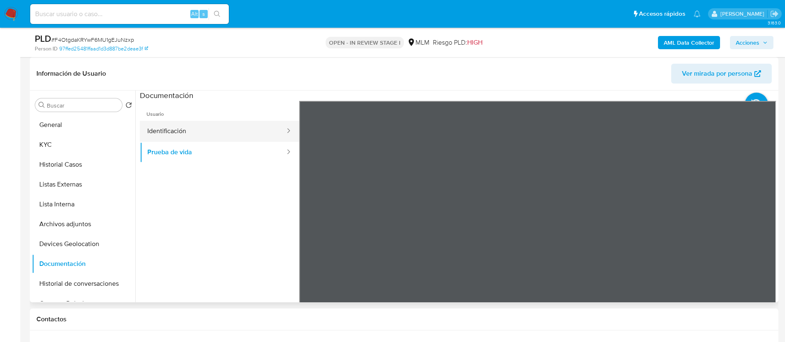
click at [217, 135] on button "Identificación" at bounding box center [213, 131] width 146 height 21
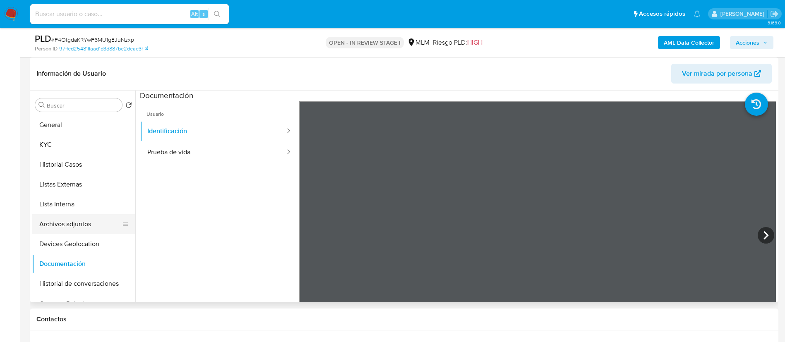
click at [86, 224] on button "Archivos adjuntos" at bounding box center [80, 224] width 97 height 20
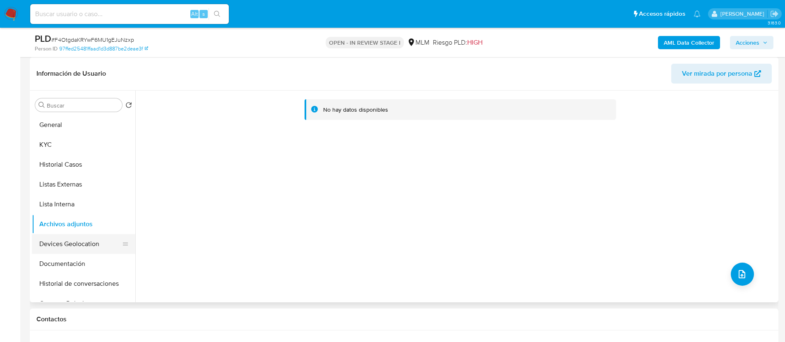
click at [90, 242] on button "Devices Geolocation" at bounding box center [80, 244] width 97 height 20
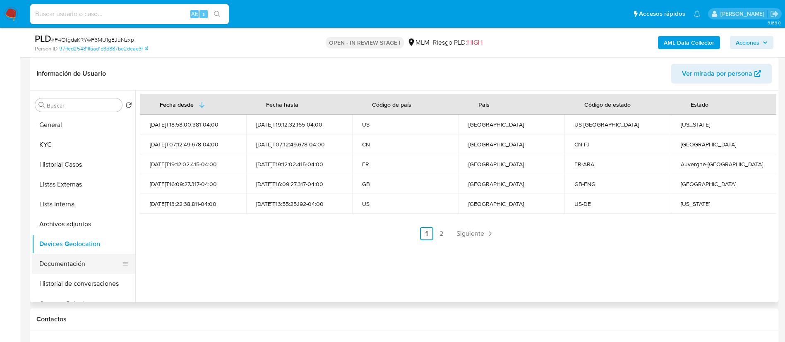
click at [78, 262] on button "Documentación" at bounding box center [80, 264] width 97 height 20
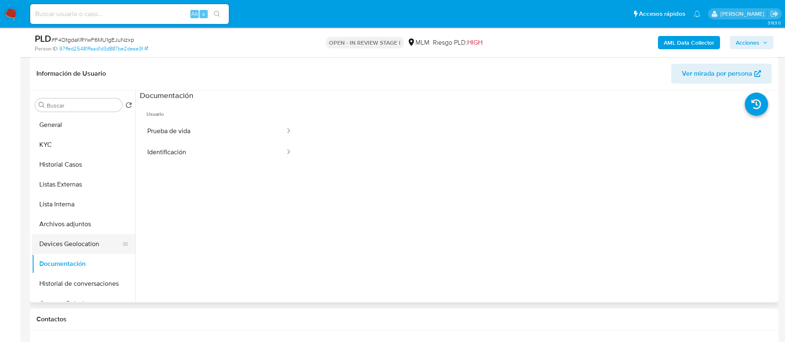
click at [81, 247] on button "Devices Geolocation" at bounding box center [80, 244] width 97 height 20
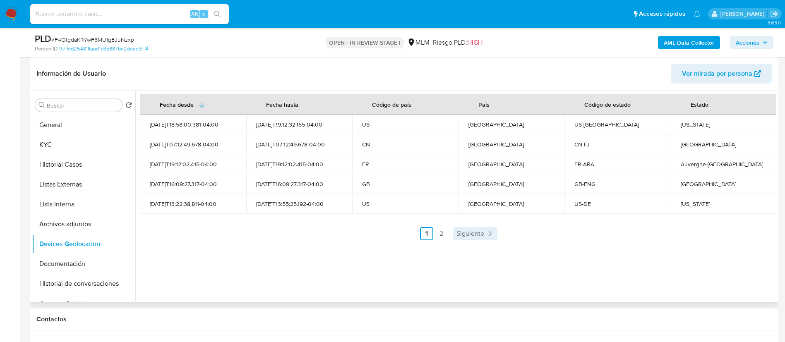
click at [483, 237] on link "Siguiente" at bounding box center [475, 233] width 44 height 13
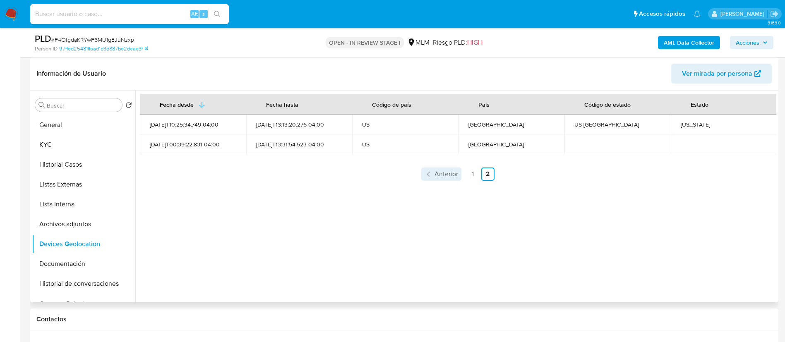
click at [454, 178] on span "Anterior" at bounding box center [446, 174] width 24 height 7
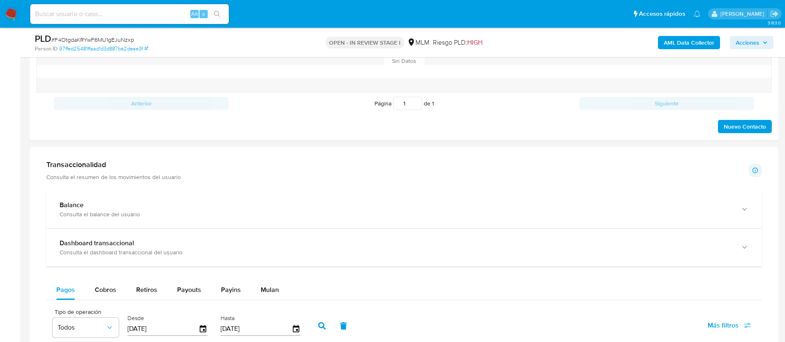
scroll to position [559, 0]
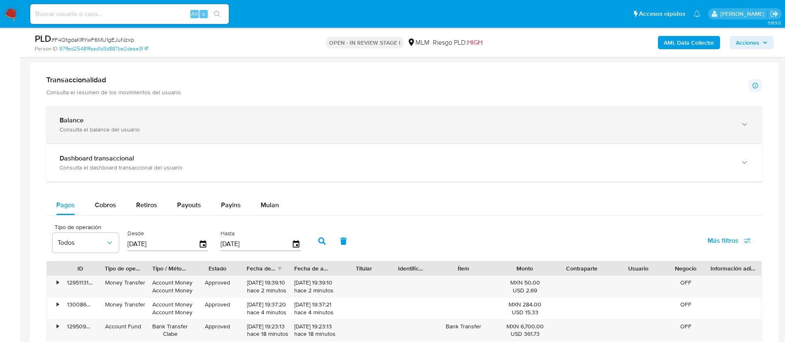
click at [305, 116] on div "Balance" at bounding box center [396, 120] width 672 height 8
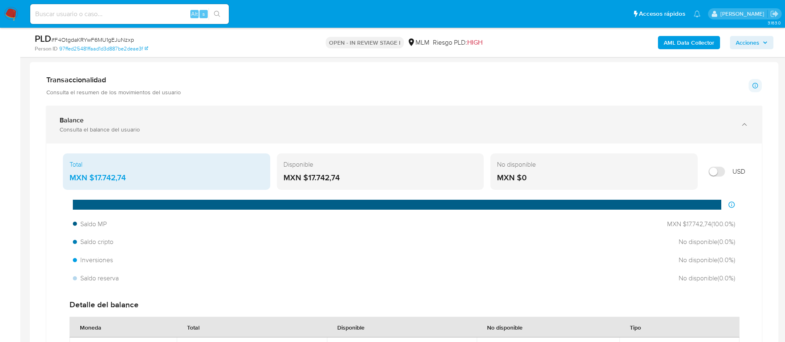
click at [309, 134] on div "Balance Consulta el balance del usuario" at bounding box center [403, 125] width 715 height 38
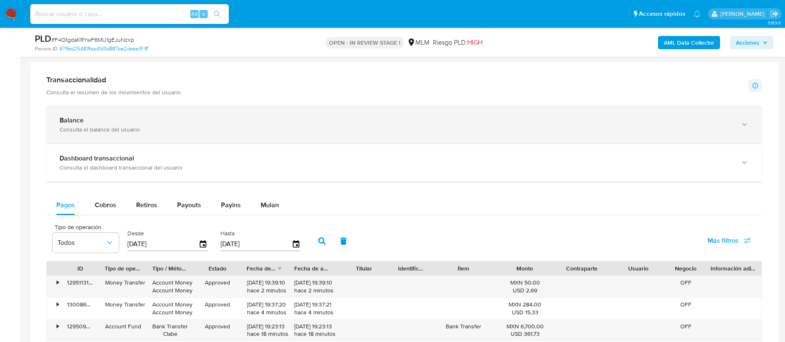
click at [353, 124] on div "Balance" at bounding box center [396, 120] width 672 height 8
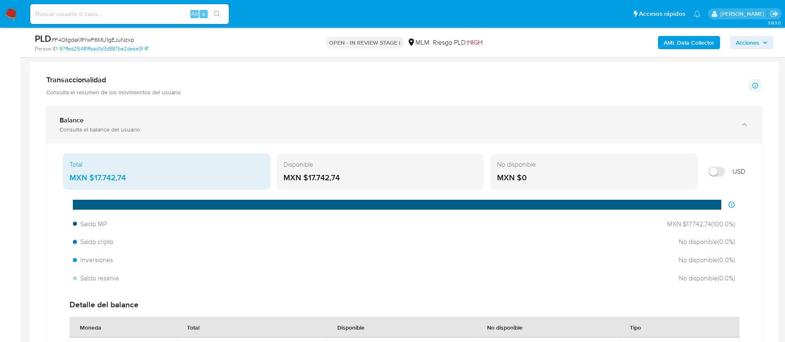
click at [354, 122] on div "Balance" at bounding box center [396, 120] width 672 height 8
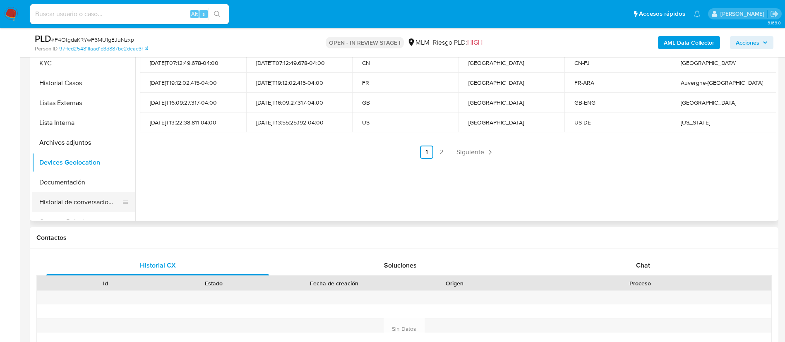
scroll to position [186, 0]
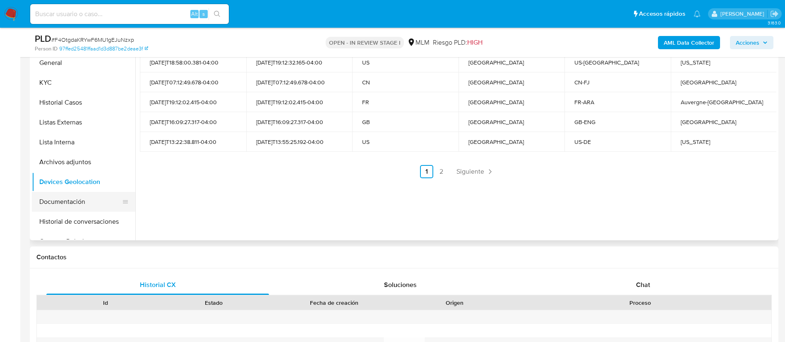
click at [72, 202] on button "Documentación" at bounding box center [80, 202] width 97 height 20
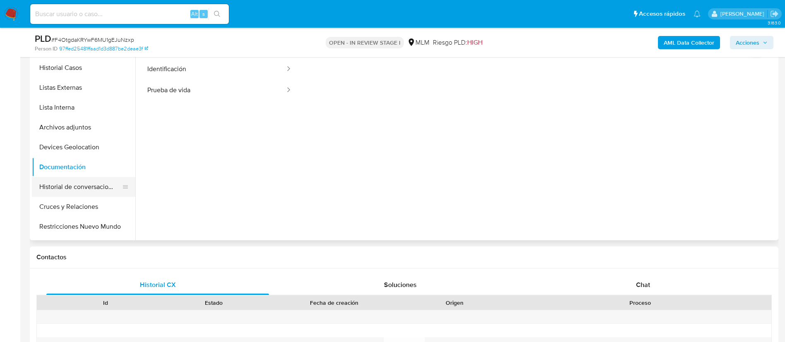
scroll to position [62, 0]
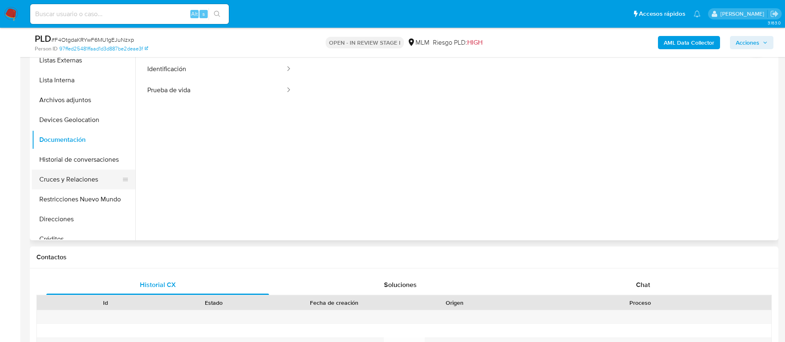
click at [77, 174] on button "Cruces y Relaciones" at bounding box center [80, 180] width 97 height 20
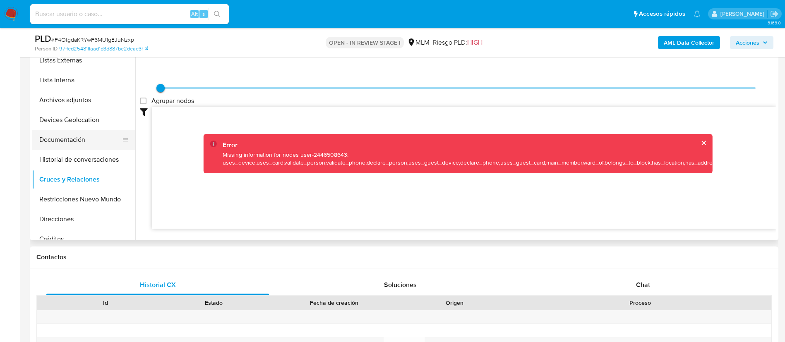
click at [88, 132] on button "Documentación" at bounding box center [80, 140] width 97 height 20
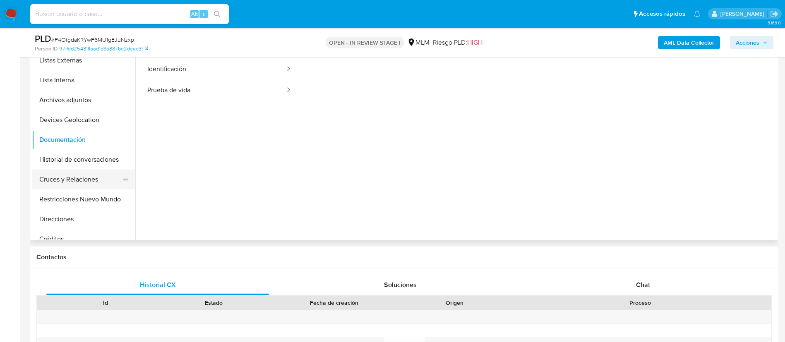
click at [74, 172] on button "Cruces y Relaciones" at bounding box center [80, 180] width 97 height 20
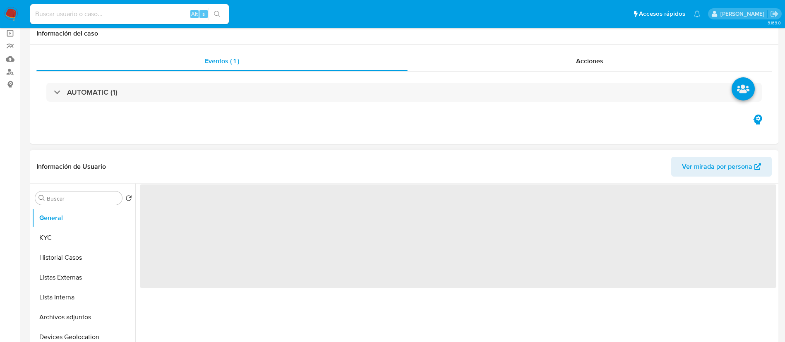
scroll to position [186, 0]
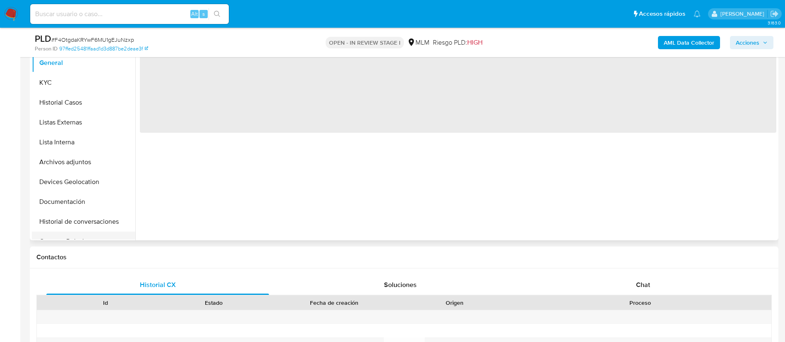
select select "10"
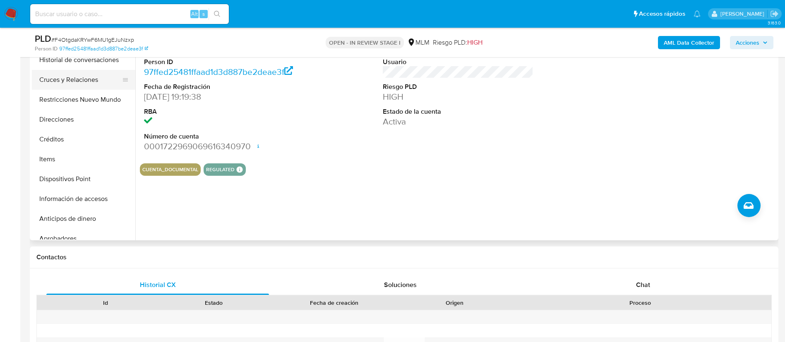
scroll to position [124, 0]
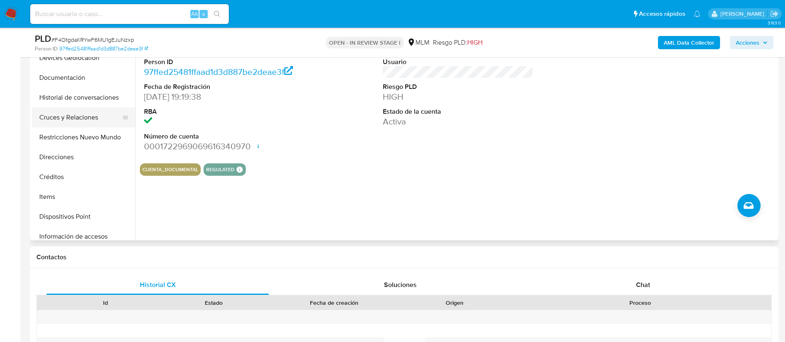
click at [74, 123] on button "Cruces y Relaciones" at bounding box center [80, 118] width 97 height 20
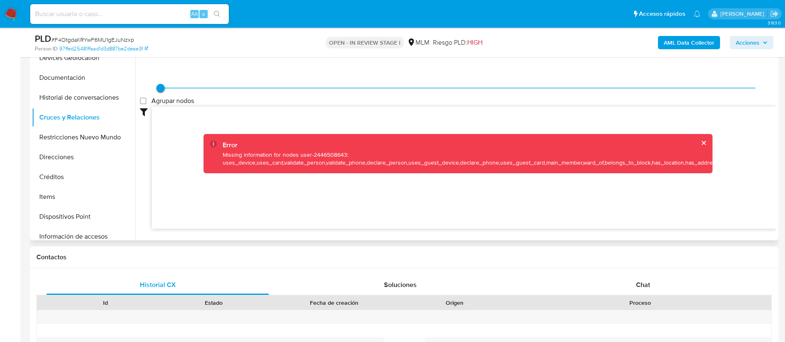
click at [696, 144] on div "Error" at bounding box center [471, 145] width 496 height 9
click at [701, 142] on button "cerrar" at bounding box center [703, 142] width 5 height 5
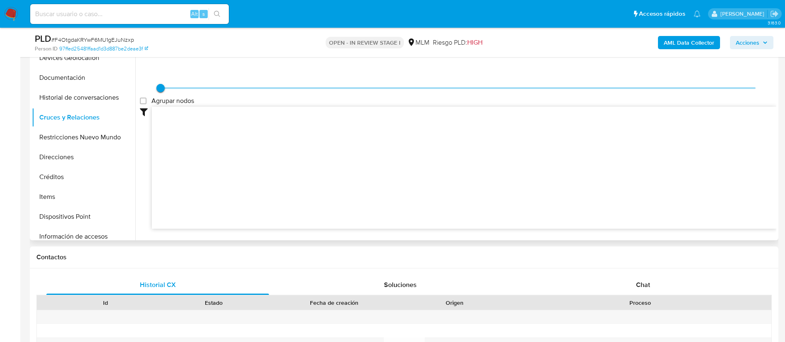
click at [702, 142] on icon at bounding box center [464, 167] width 624 height 120
drag, startPoint x: 164, startPoint y: 86, endPoint x: 379, endPoint y: 109, distance: 215.5
click at [374, 109] on div "Agrupar nodos Filtros Confianza alta Device Tarjeta Persona validada Teléfono v…" at bounding box center [458, 159] width 636 height 197
click at [145, 99] on group_nodes "Agrupar nodos" at bounding box center [143, 101] width 7 height 7
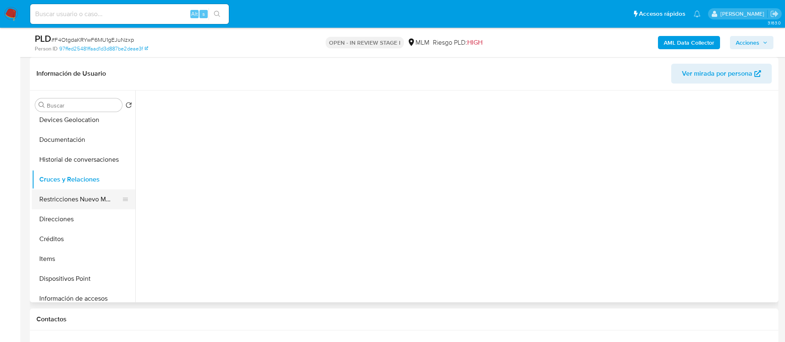
click at [84, 190] on button "Restricciones Nuevo Mundo" at bounding box center [80, 200] width 97 height 20
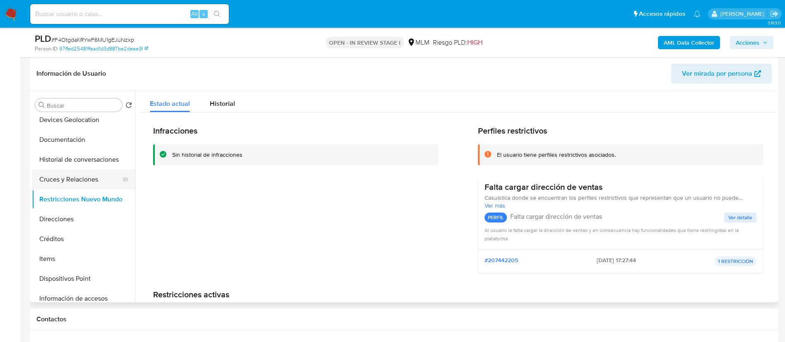
click at [84, 186] on button "Cruces y Relaciones" at bounding box center [80, 180] width 97 height 20
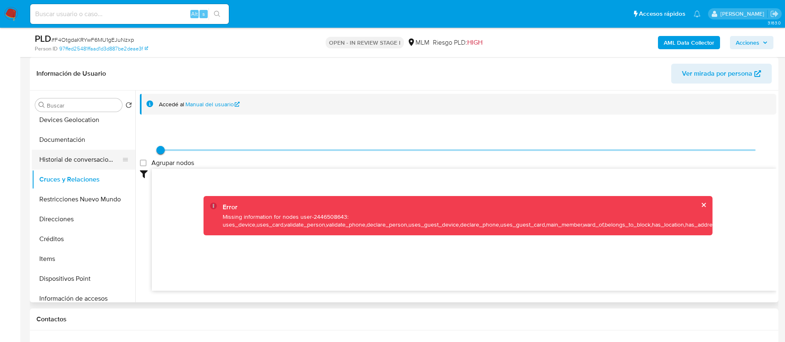
click at [84, 151] on button "Historial de conversaciones" at bounding box center [80, 160] width 97 height 20
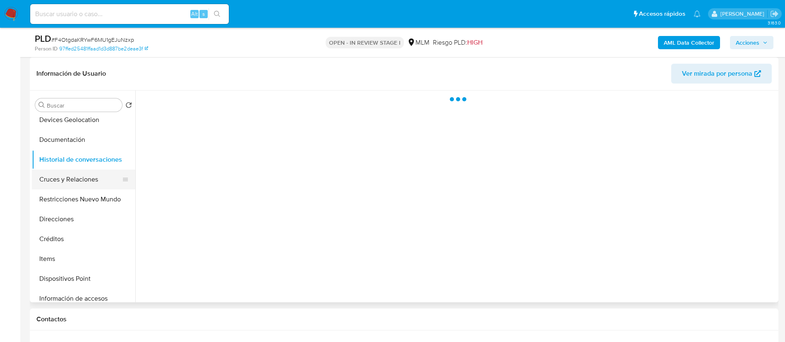
click at [87, 171] on button "Cruces y Relaciones" at bounding box center [80, 180] width 97 height 20
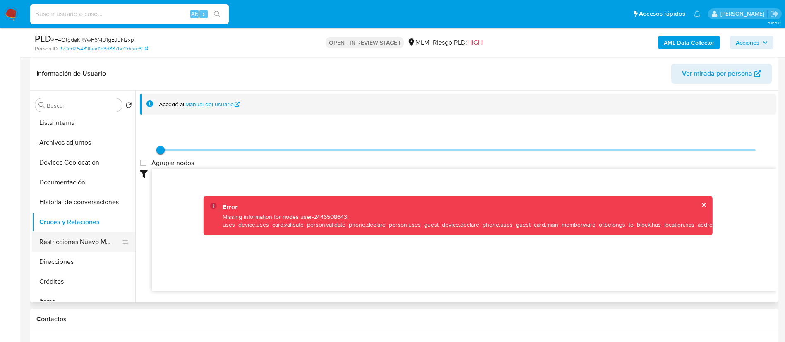
scroll to position [62, 0]
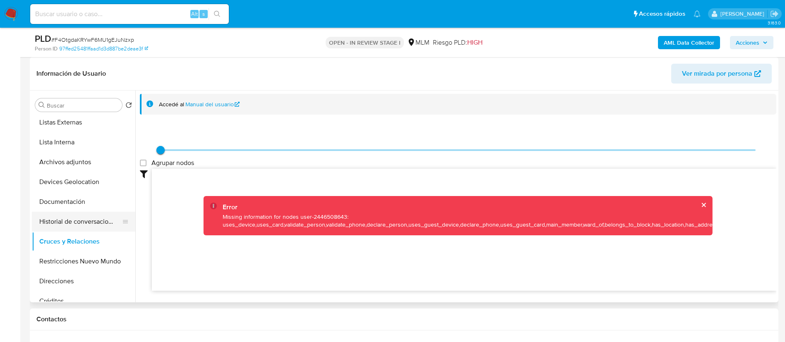
click at [83, 222] on button "Historial de conversaciones" at bounding box center [80, 222] width 97 height 20
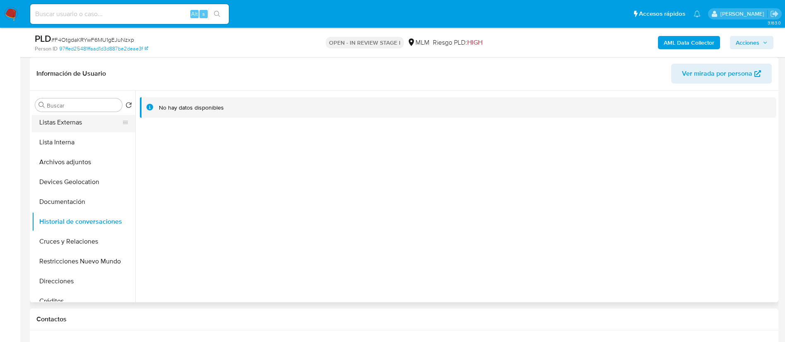
scroll to position [0, 0]
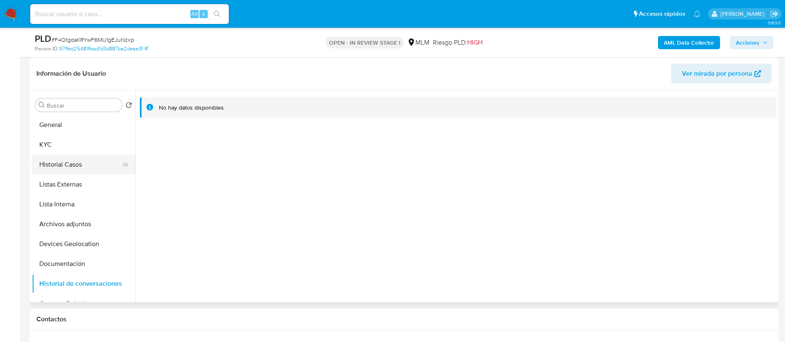
click at [73, 160] on button "Historial Casos" at bounding box center [80, 165] width 97 height 20
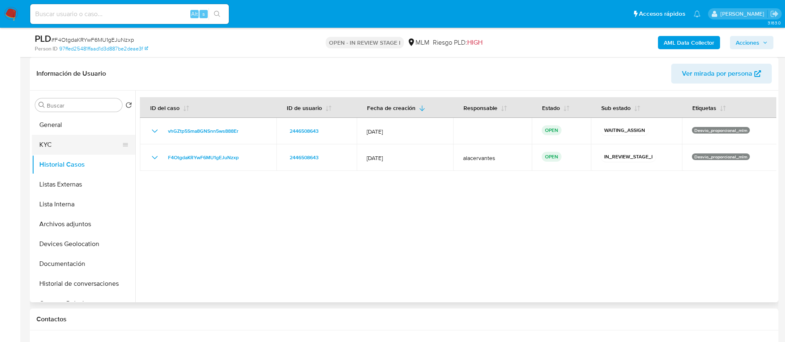
click at [58, 148] on button "KYC" at bounding box center [80, 145] width 97 height 20
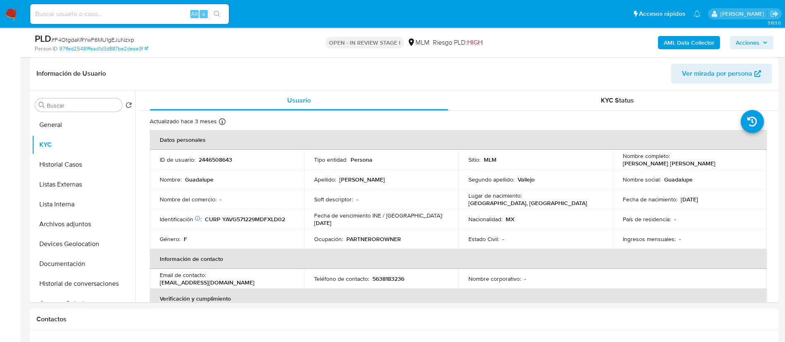
click at [390, 276] on p "5638183236" at bounding box center [388, 278] width 32 height 7
copy p "5638183236"
drag, startPoint x: 209, startPoint y: 280, endPoint x: 284, endPoint y: 280, distance: 74.5
click at [284, 280] on div "Email de contacto : lupval2912@gmail.com" at bounding box center [227, 278] width 134 height 15
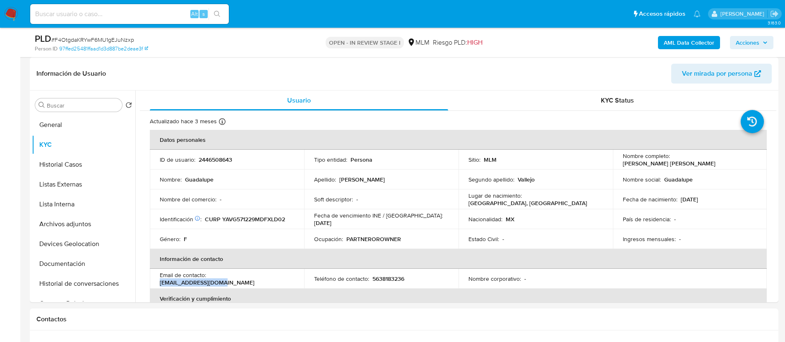
copy p "[EMAIL_ADDRESS][DOMAIN_NAME]"
click at [80, 125] on button "General" at bounding box center [80, 125] width 97 height 20
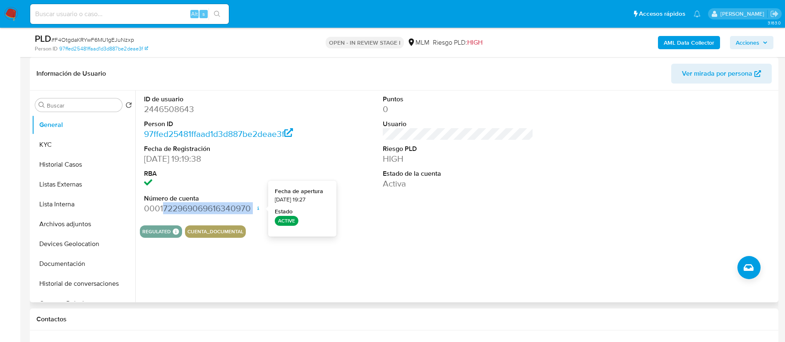
drag, startPoint x: 162, startPoint y: 207, endPoint x: 260, endPoint y: 206, distance: 97.7
click at [260, 206] on dd "0001722969069616340970 Fecha de apertura 19/05/2025 19:27 Estado ACTIVE" at bounding box center [219, 209] width 151 height 12
copy dd "722969069616340970"
click at [70, 181] on button "Listas Externas" at bounding box center [80, 185] width 97 height 20
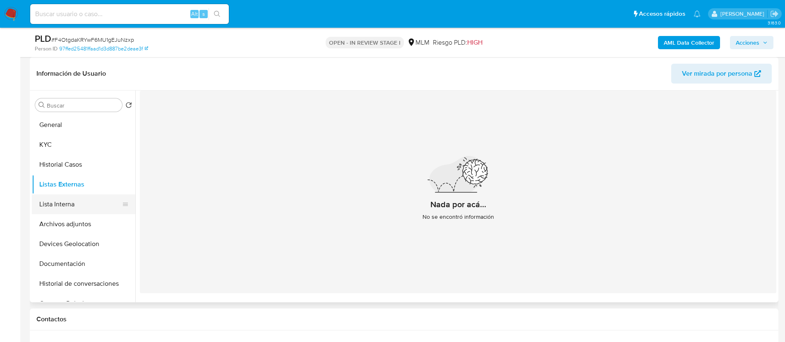
click at [81, 209] on button "Lista Interna" at bounding box center [80, 204] width 97 height 20
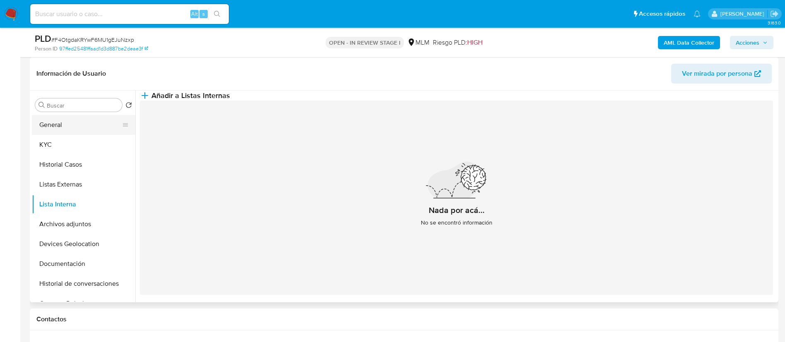
click at [72, 125] on button "General" at bounding box center [80, 125] width 97 height 20
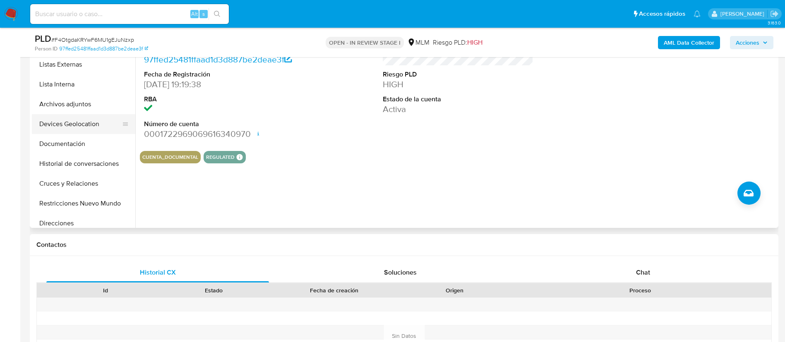
scroll to position [62, 0]
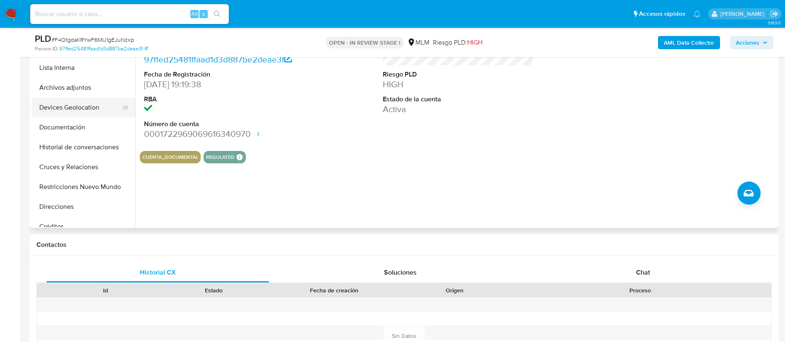
click at [88, 110] on button "Devices Geolocation" at bounding box center [80, 108] width 97 height 20
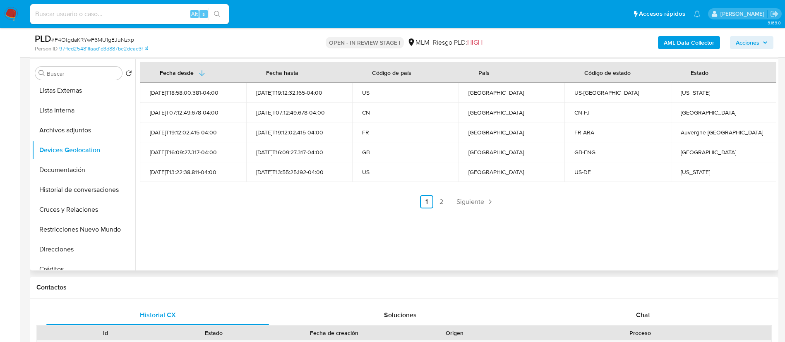
scroll to position [137, 0]
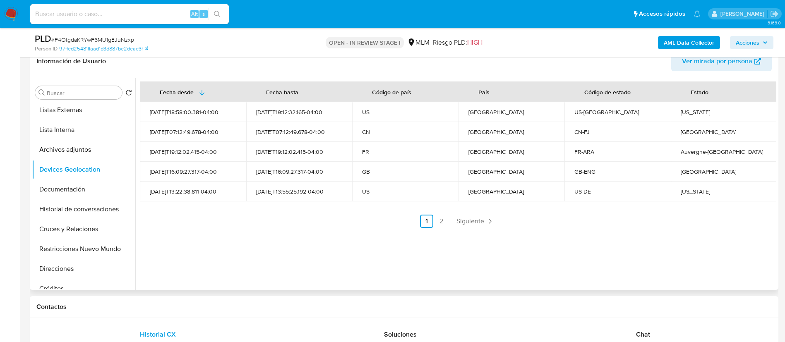
click at [492, 228] on div "Fecha desde Fecha hasta Código de país País Código de estado Estado 2025-08-22T…" at bounding box center [455, 184] width 641 height 212
click at [466, 219] on span "Siguiente" at bounding box center [470, 221] width 28 height 7
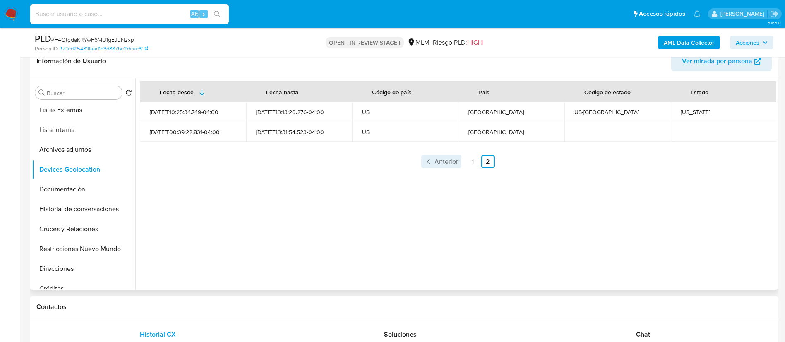
click at [451, 161] on span "Anterior" at bounding box center [446, 161] width 24 height 7
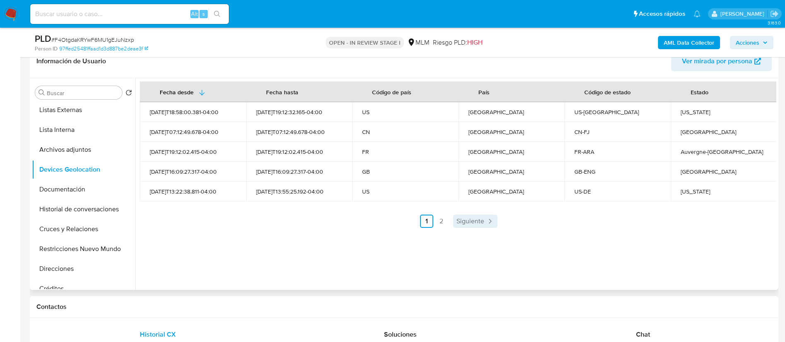
click at [466, 226] on link "Siguiente" at bounding box center [475, 221] width 44 height 13
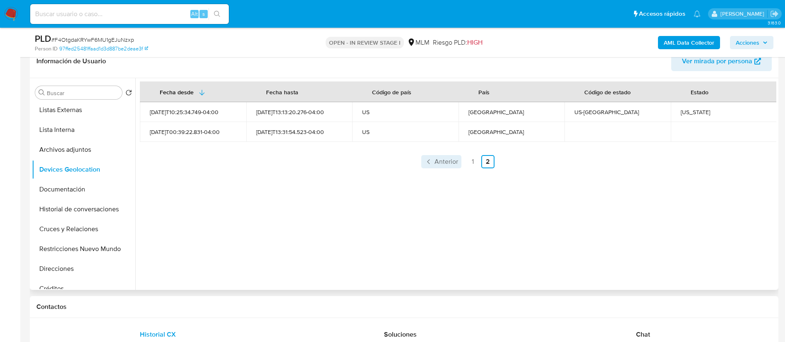
click at [434, 158] on span "Anterior" at bounding box center [446, 161] width 24 height 7
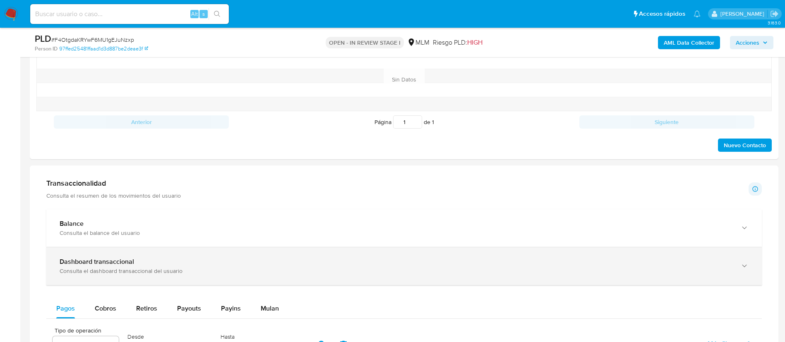
scroll to position [509, 0]
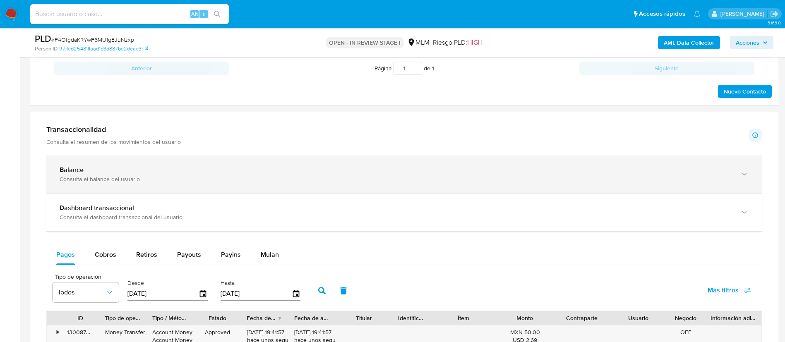
click at [300, 164] on div "Balance Consulta el balance del usuario" at bounding box center [403, 175] width 715 height 38
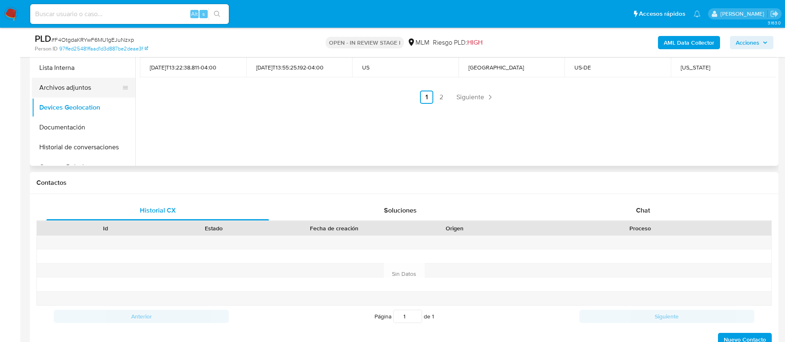
scroll to position [137, 0]
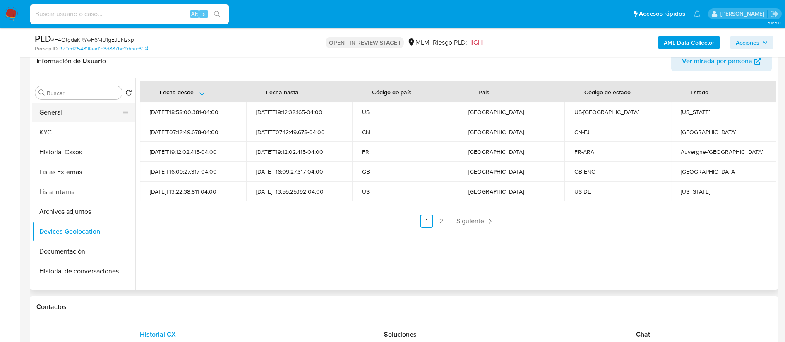
click at [100, 105] on button "General" at bounding box center [80, 113] width 97 height 20
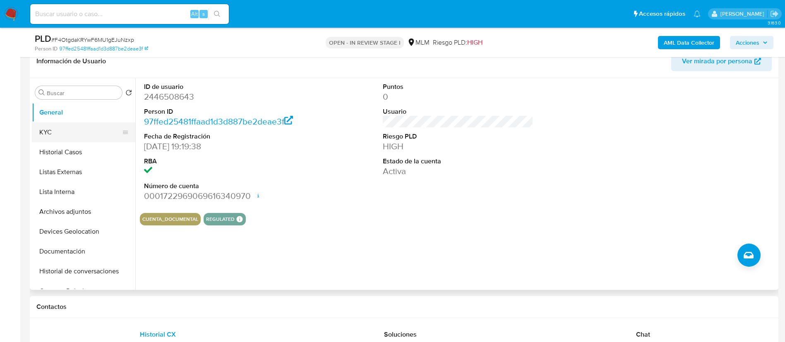
click at [81, 122] on button "KYC" at bounding box center [80, 132] width 97 height 20
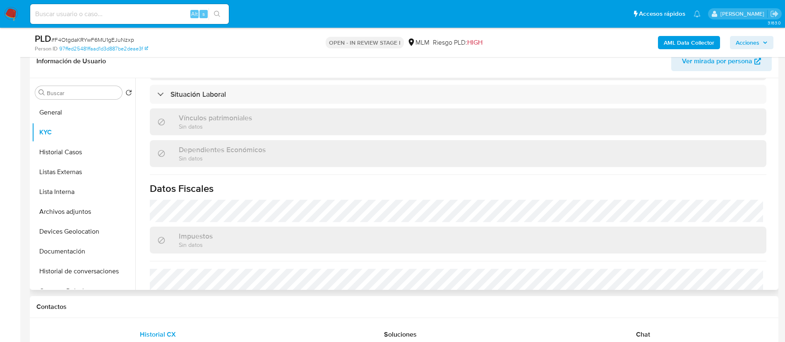
scroll to position [497, 0]
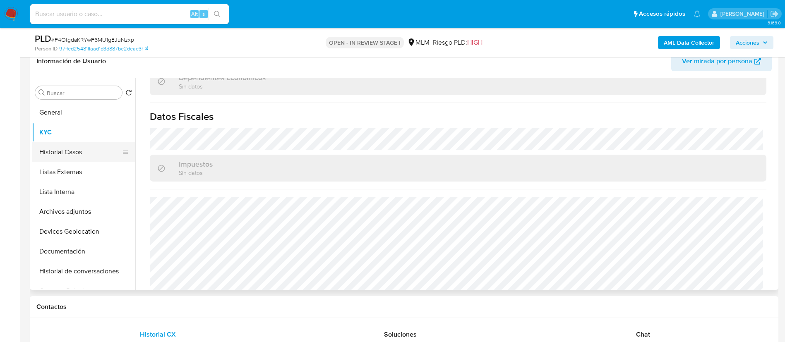
click at [51, 152] on button "Historial Casos" at bounding box center [80, 152] width 97 height 20
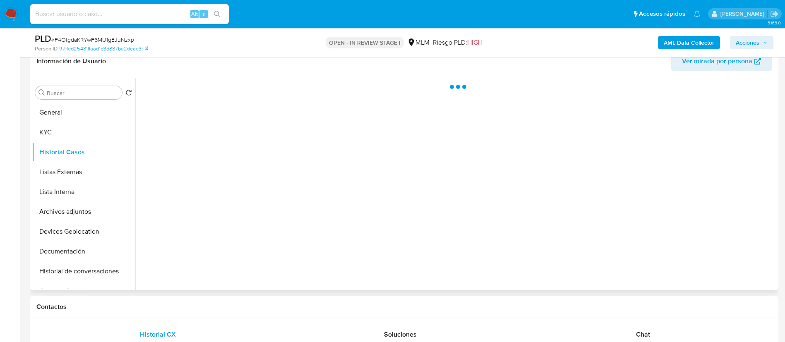
scroll to position [0, 0]
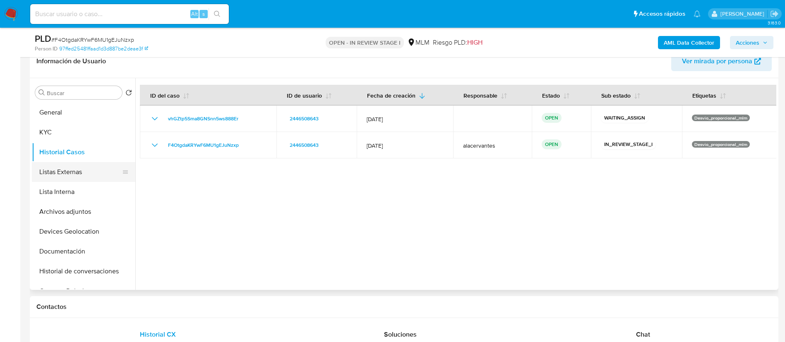
drag, startPoint x: 55, startPoint y: 169, endPoint x: 60, endPoint y: 171, distance: 6.2
click at [55, 169] on button "Listas Externas" at bounding box center [80, 172] width 97 height 20
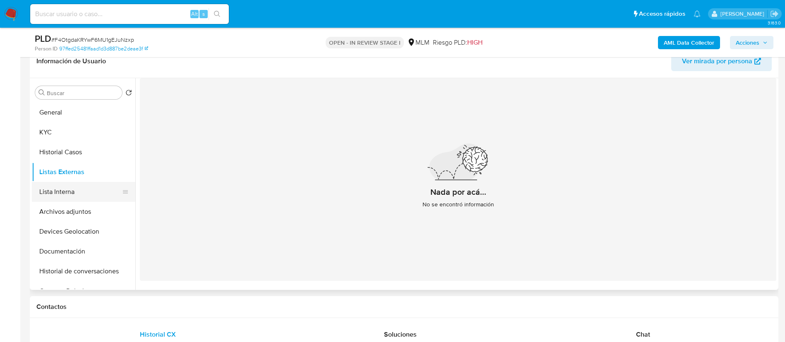
click at [61, 187] on button "Lista Interna" at bounding box center [80, 192] width 97 height 20
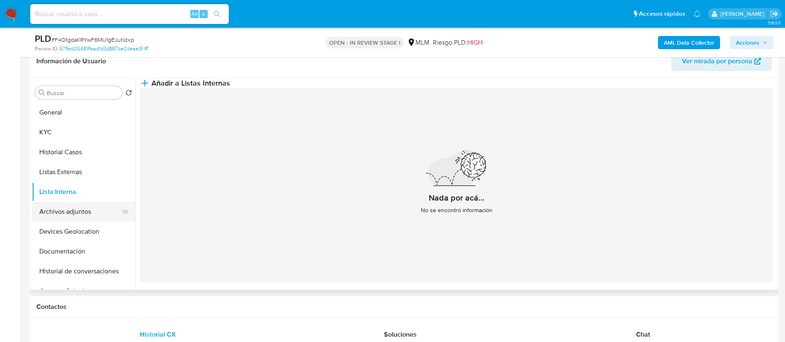
click at [78, 220] on button "Archivos adjuntos" at bounding box center [80, 212] width 97 height 20
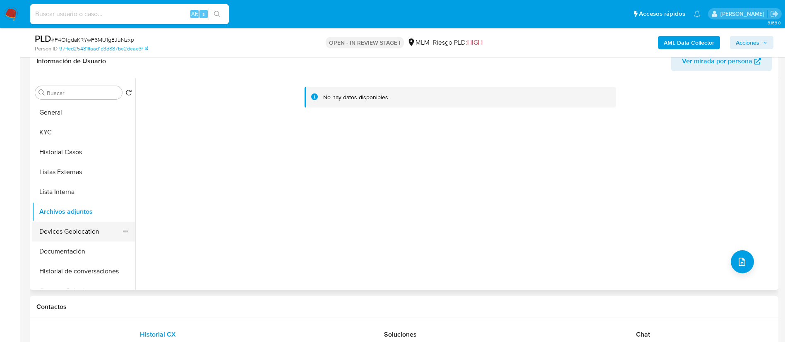
click at [83, 230] on button "Devices Geolocation" at bounding box center [80, 232] width 97 height 20
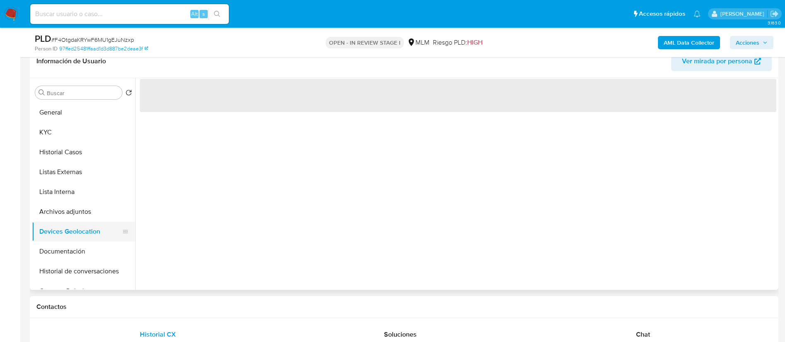
click at [83, 230] on button "Devices Geolocation" at bounding box center [80, 232] width 97 height 20
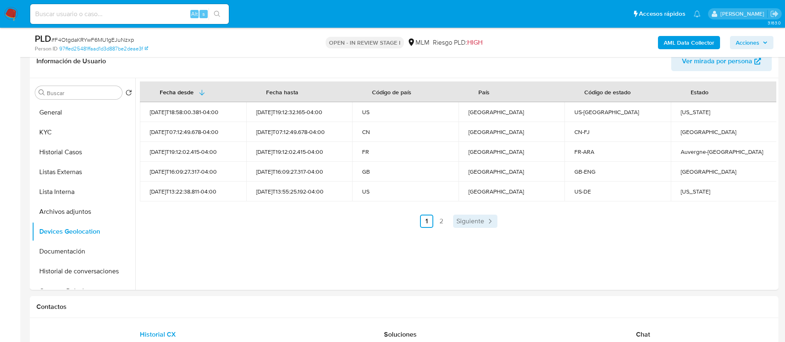
click at [473, 224] on span "Siguiente" at bounding box center [470, 221] width 28 height 7
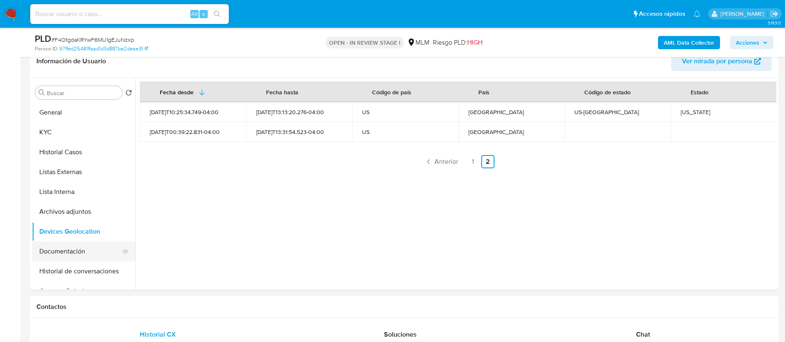
click at [79, 259] on button "Documentación" at bounding box center [80, 252] width 97 height 20
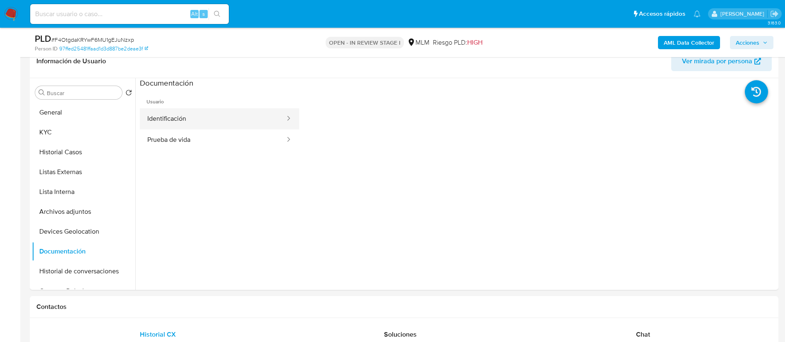
click at [189, 118] on button "Identificación" at bounding box center [213, 118] width 146 height 21
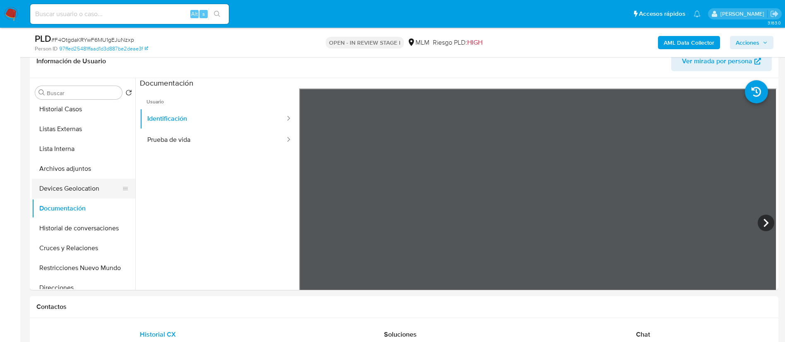
scroll to position [62, 0]
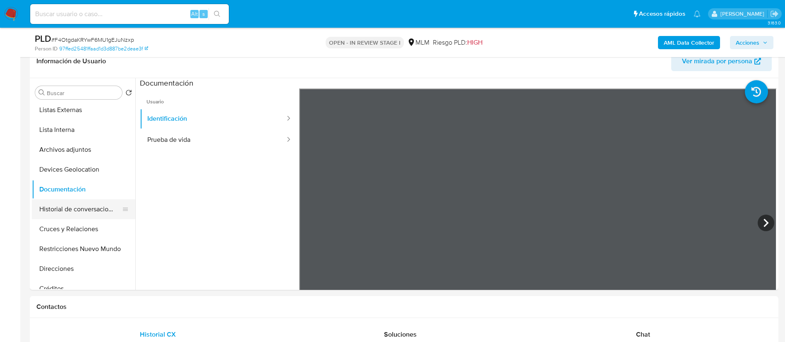
click at [95, 209] on button "Historial de conversaciones" at bounding box center [80, 209] width 97 height 20
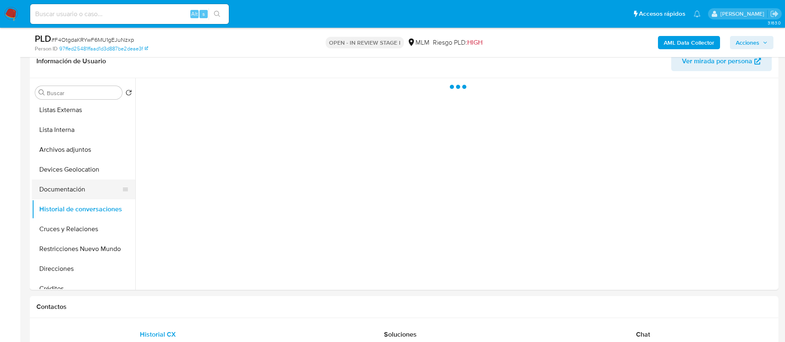
click at [100, 188] on button "Documentación" at bounding box center [80, 190] width 97 height 20
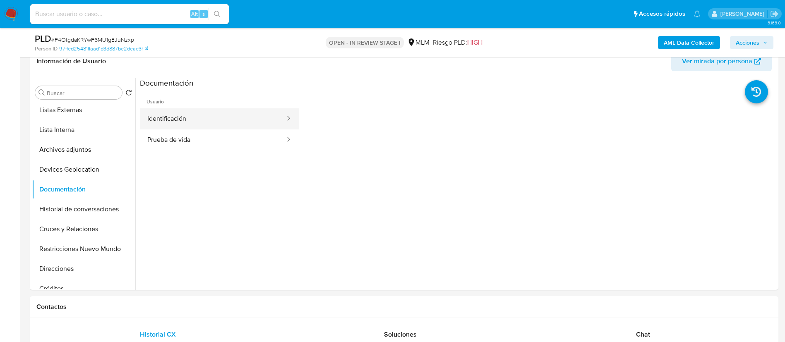
drag, startPoint x: 199, startPoint y: 119, endPoint x: 203, endPoint y: 118, distance: 4.3
click at [200, 119] on button "Identificación" at bounding box center [213, 118] width 146 height 21
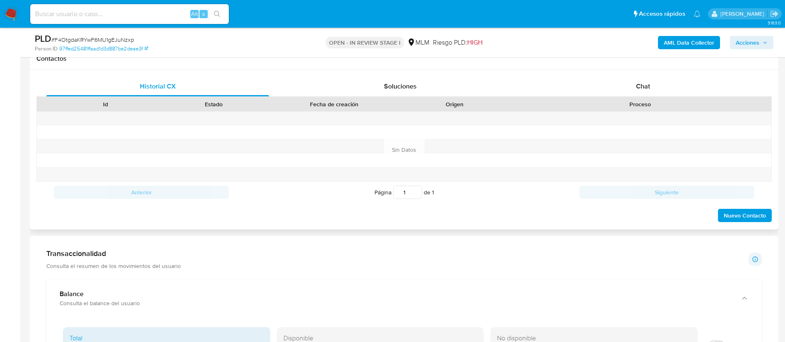
scroll to position [261, 0]
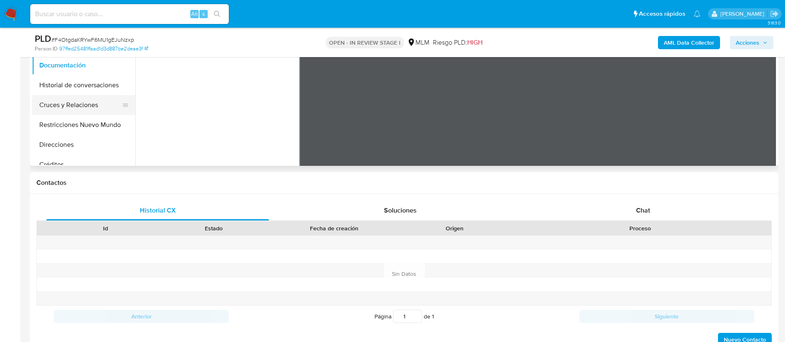
click at [87, 110] on button "Cruces y Relaciones" at bounding box center [80, 105] width 97 height 20
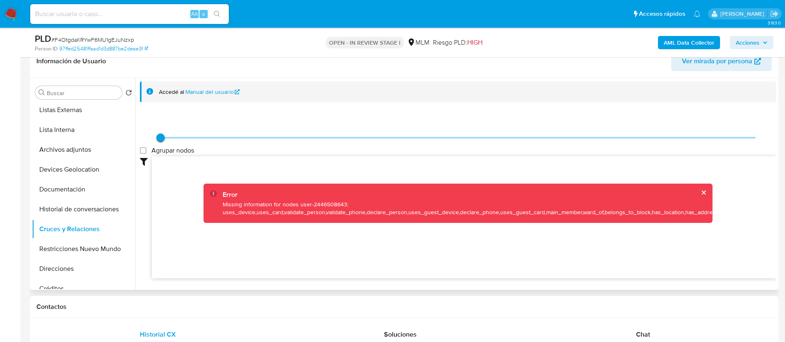
scroll to position [0, 0]
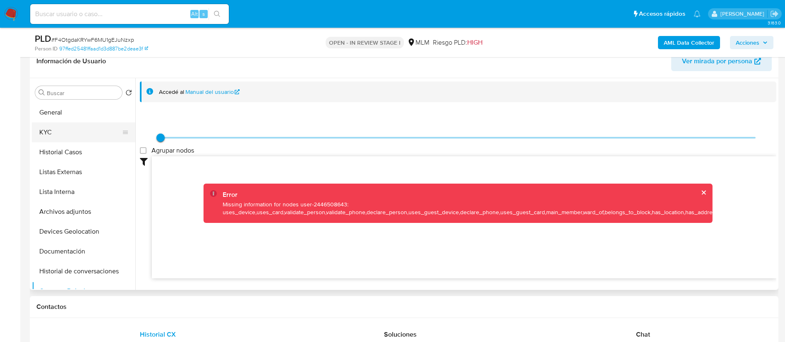
click at [59, 127] on button "KYC" at bounding box center [80, 132] width 97 height 20
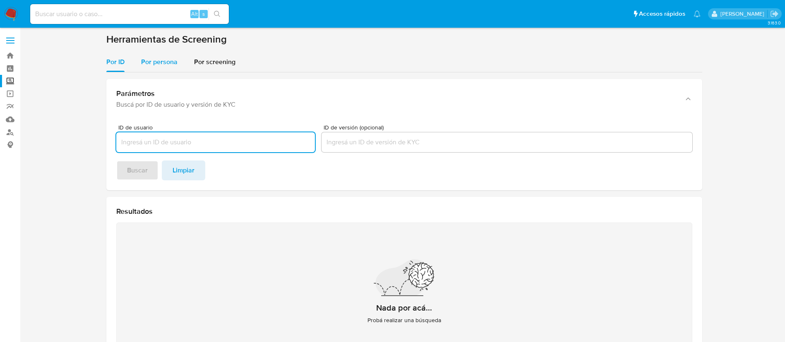
click at [153, 67] on div "Por persona" at bounding box center [159, 62] width 36 height 20
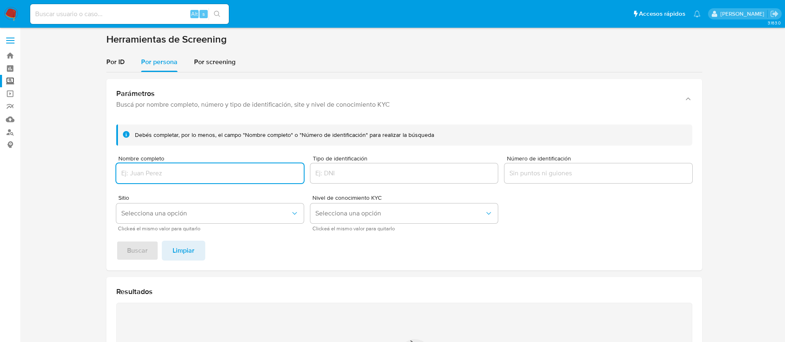
click at [176, 170] on input "Nombre completo" at bounding box center [209, 173] width 187 height 11
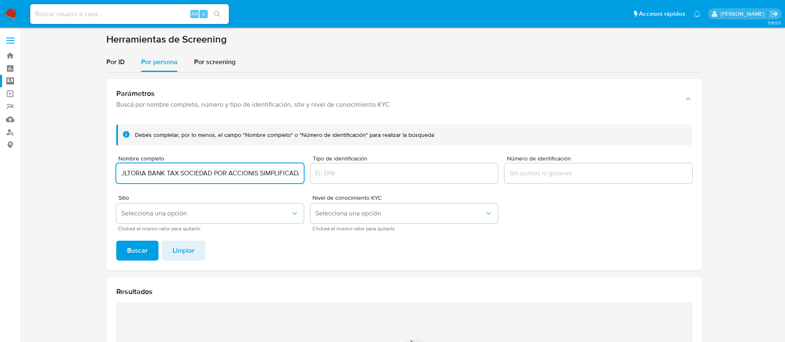
scroll to position [0, 27]
click at [116, 241] on button "Buscar" at bounding box center [137, 251] width 42 height 20
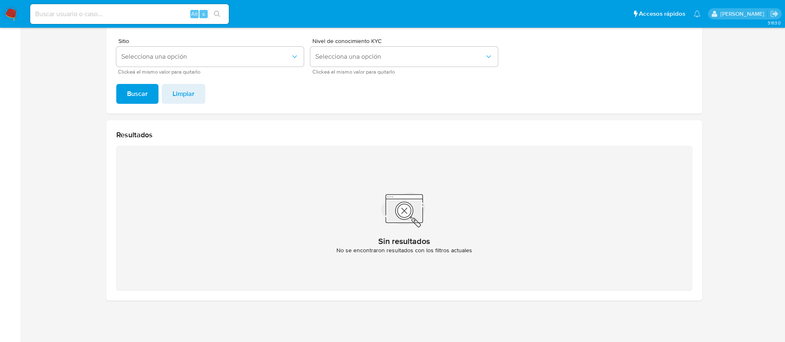
scroll to position [0, 0]
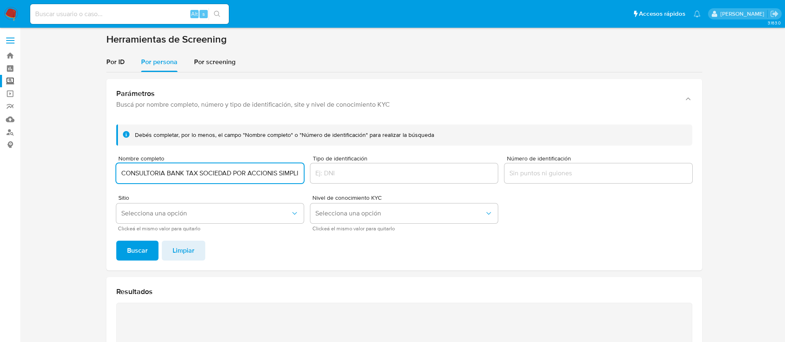
click at [170, 171] on input "CONSULTORIA BANK TAX SOCIEDAD POR ACCIONIS SIMPLIFICADAS" at bounding box center [209, 173] width 187 height 11
paste input "SERVICIOS INTEGRALES Y LOGISTICOS MFG SAS"
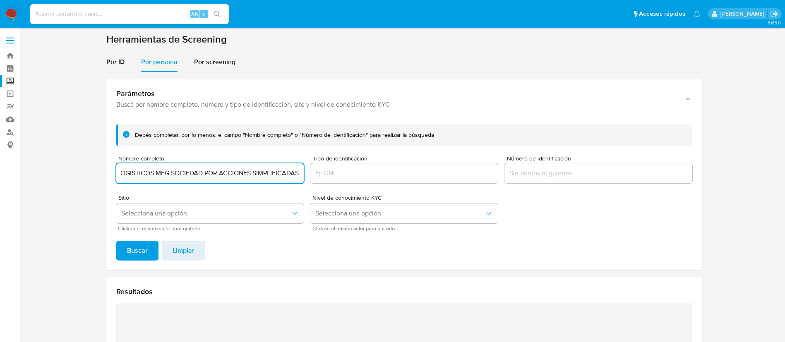
type input "SERVICIOS INTEGRALES Y LOGISTICOS MFG SOCIEDAD POR ACCIONES SIMPLIFICADAS"
click at [116, 241] on button "Buscar" at bounding box center [137, 251] width 42 height 20
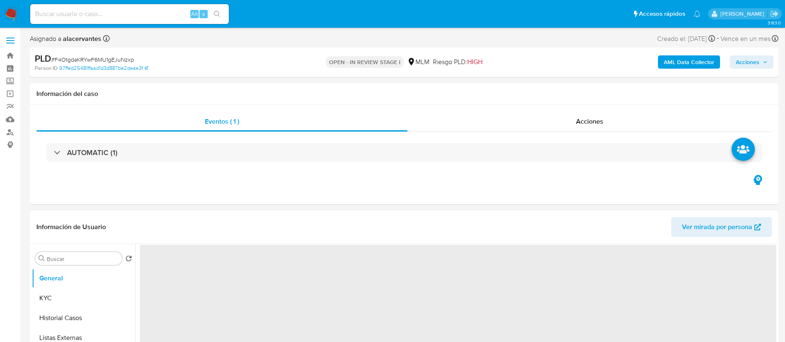
select select "10"
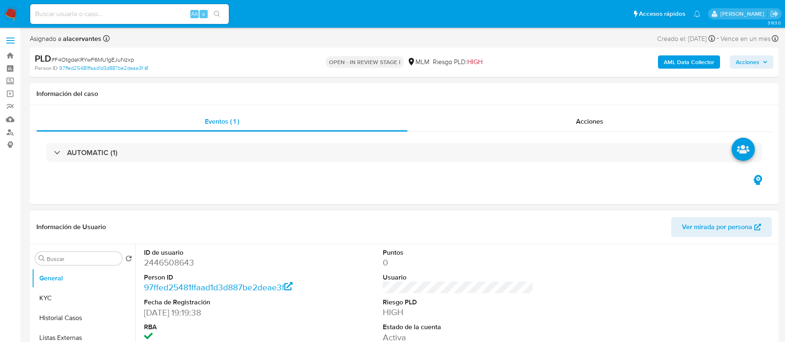
scroll to position [62, 0]
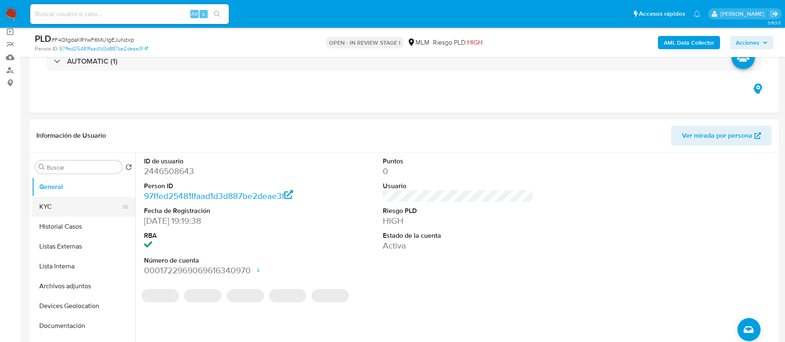
click at [70, 210] on button "KYC" at bounding box center [80, 207] width 97 height 20
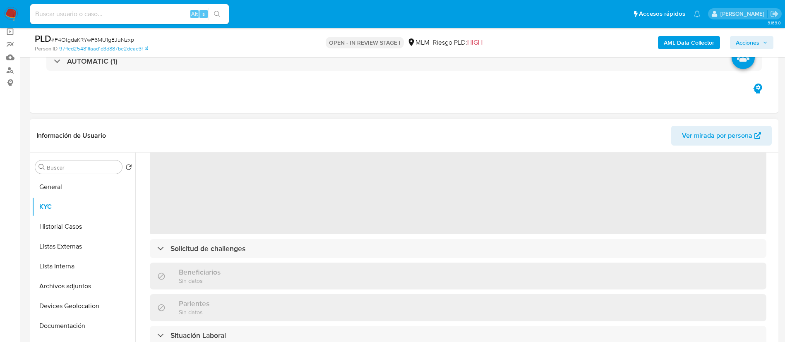
scroll to position [0, 0]
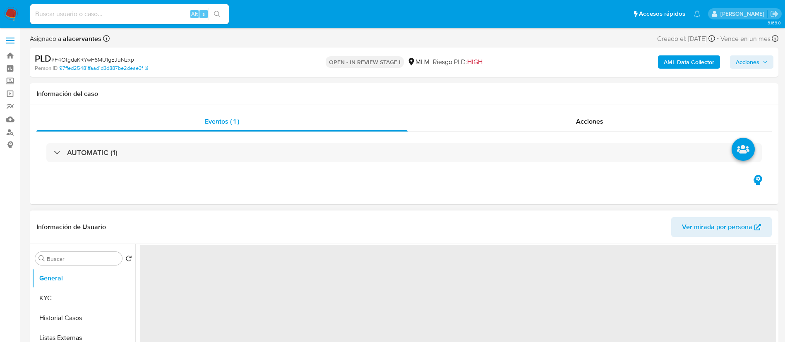
select select "10"
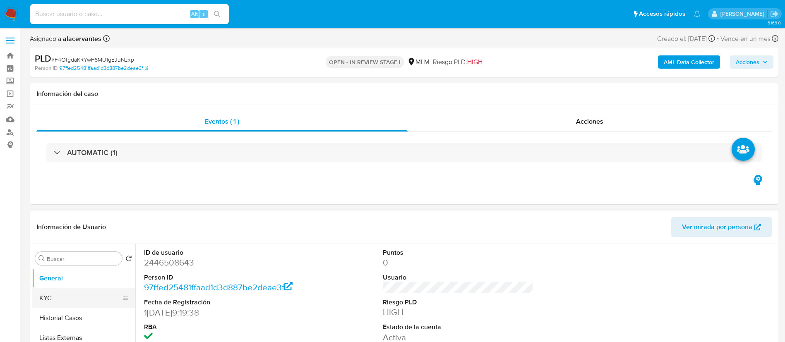
click at [81, 295] on button "KYC" at bounding box center [80, 298] width 97 height 20
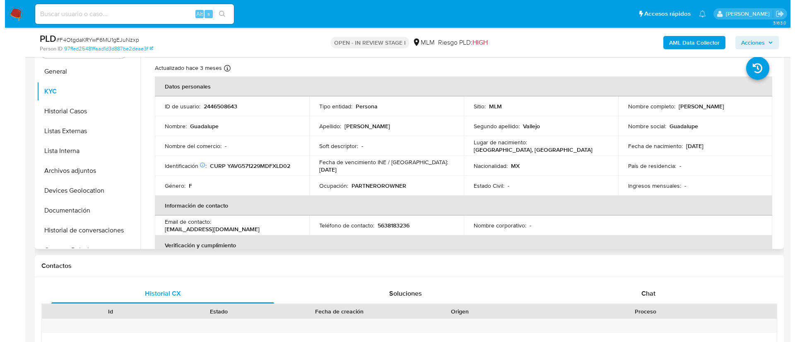
scroll to position [124, 0]
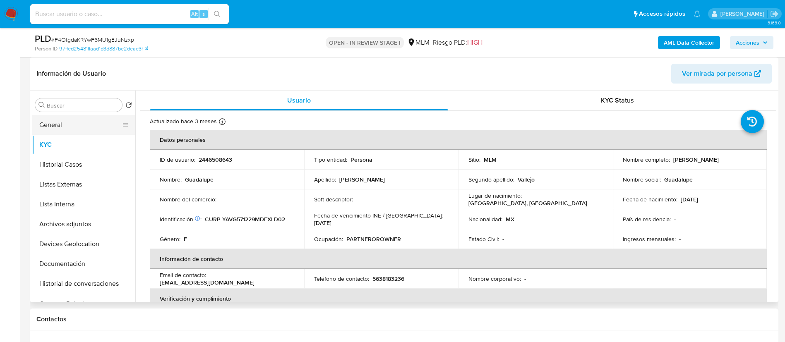
click at [91, 128] on button "General" at bounding box center [80, 125] width 97 height 20
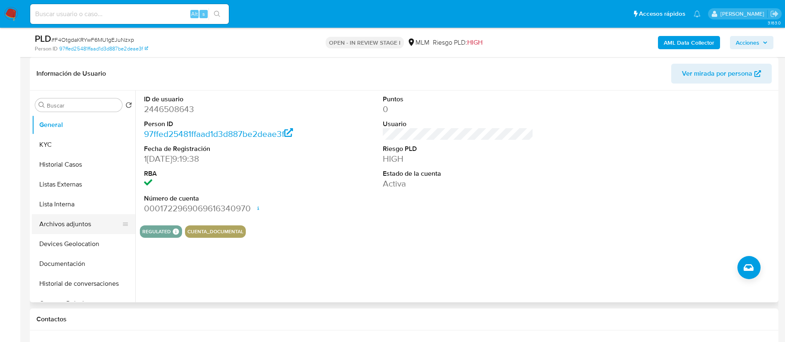
click at [80, 227] on button "Archivos adjuntos" at bounding box center [80, 224] width 97 height 20
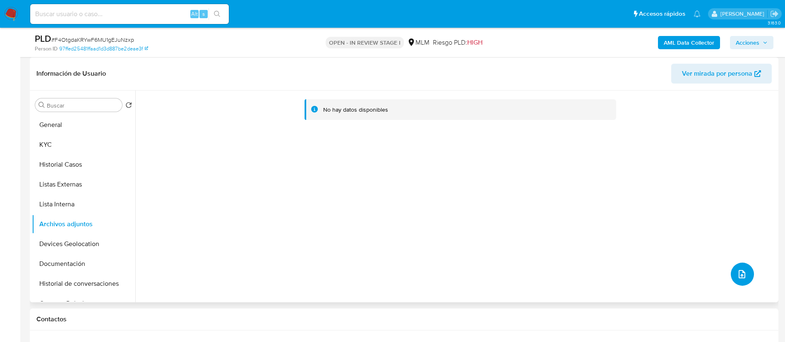
click at [750, 272] on button "upload-file" at bounding box center [742, 274] width 23 height 23
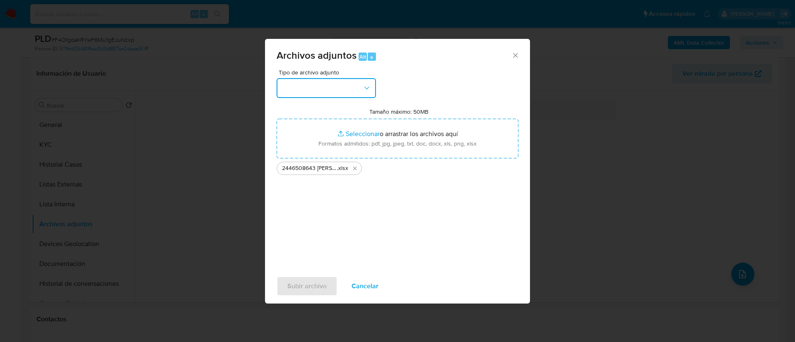
click at [371, 85] on button "button" at bounding box center [325, 88] width 99 height 20
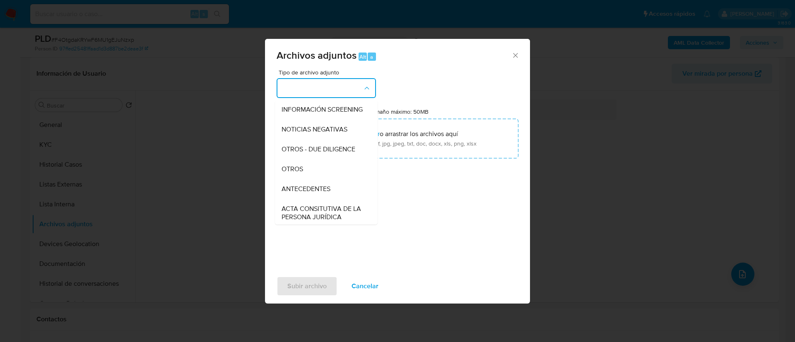
scroll to position [89, 0]
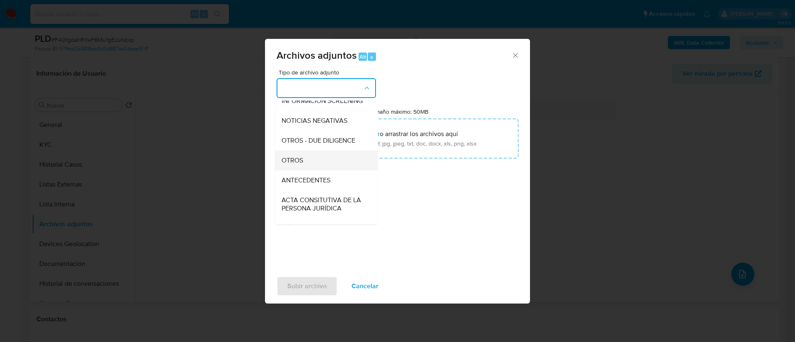
click at [329, 168] on div "OTROS" at bounding box center [323, 161] width 84 height 20
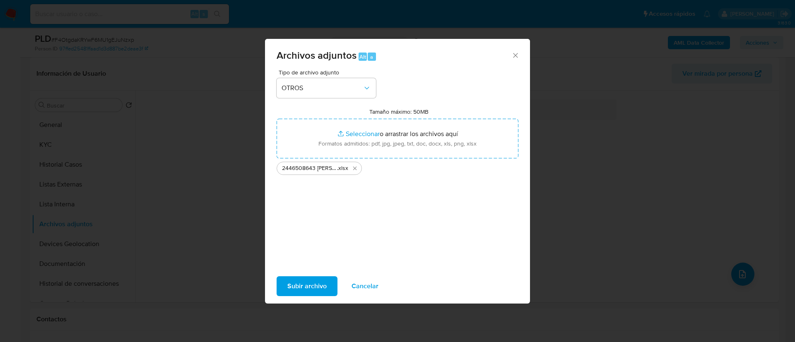
click at [308, 283] on span "Subir archivo" at bounding box center [306, 286] width 39 height 18
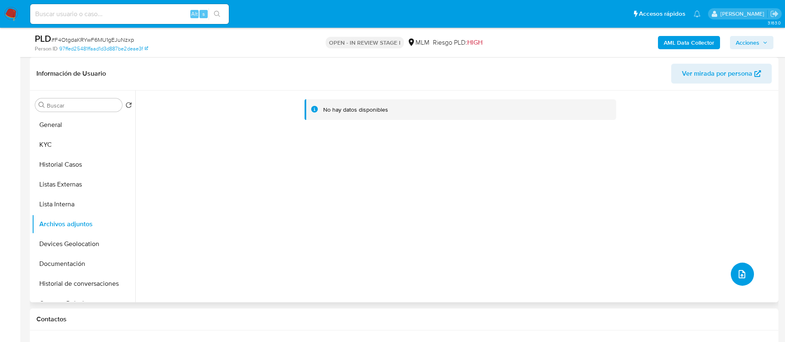
click at [744, 276] on button "upload-file" at bounding box center [742, 274] width 23 height 23
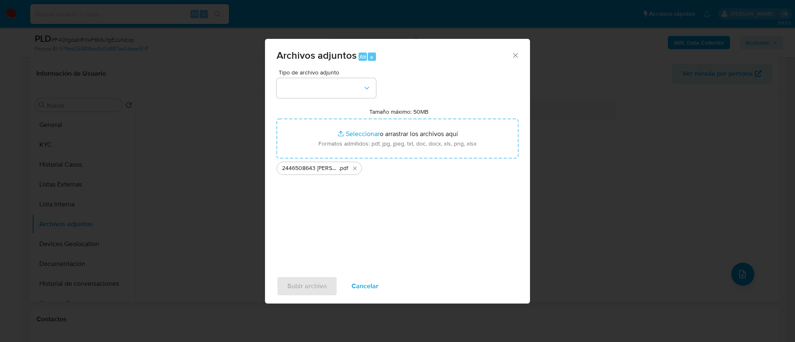
click at [354, 77] on div "Tipo de archivo adjunto" at bounding box center [325, 84] width 99 height 29
click at [352, 77] on div "Tipo de archivo adjunto" at bounding box center [325, 84] width 99 height 29
click at [344, 85] on button "button" at bounding box center [325, 88] width 99 height 20
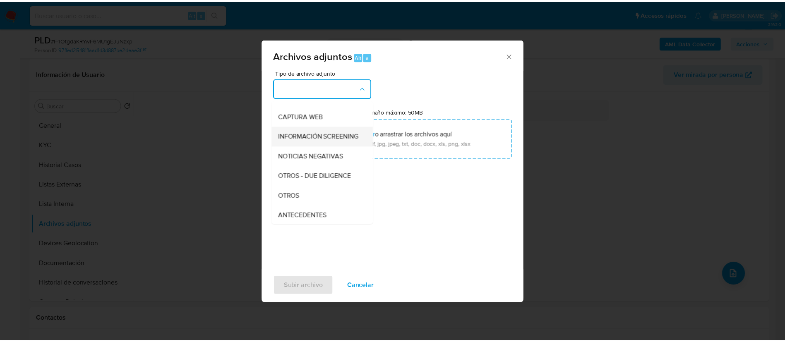
scroll to position [124, 0]
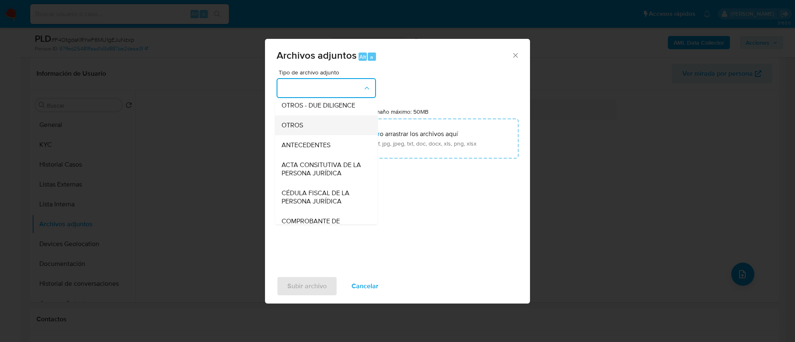
click at [307, 133] on div "OTROS" at bounding box center [323, 125] width 84 height 20
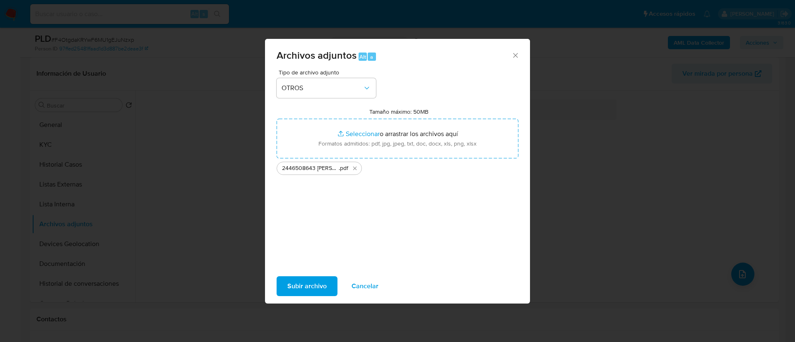
click at [313, 256] on div "Tipo de archivo adjunto OTROS Tamaño máximo: 50MB Seleccionar archivos Seleccio…" at bounding box center [397, 167] width 242 height 195
click at [315, 290] on span "Subir archivo" at bounding box center [306, 286] width 39 height 18
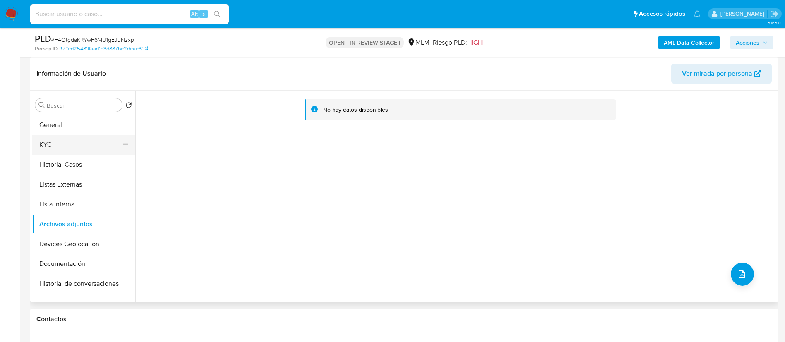
click at [79, 142] on button "KYC" at bounding box center [80, 145] width 97 height 20
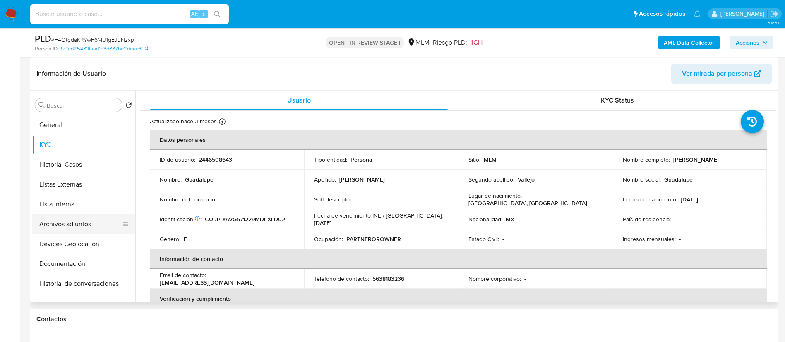
click at [81, 224] on button "Archivos adjuntos" at bounding box center [80, 224] width 97 height 20
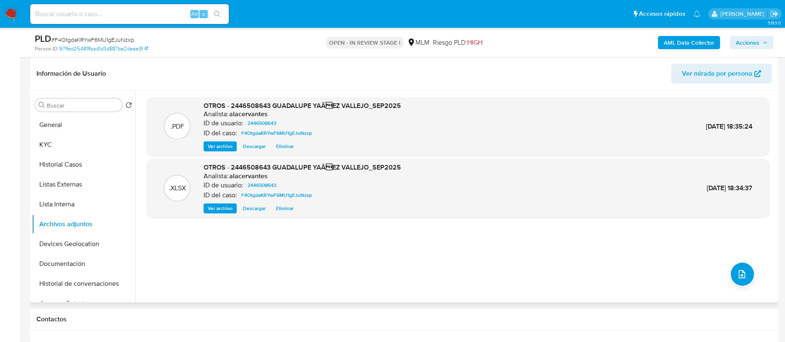
click at [216, 146] on span "Ver archivo" at bounding box center [220, 146] width 25 height 8
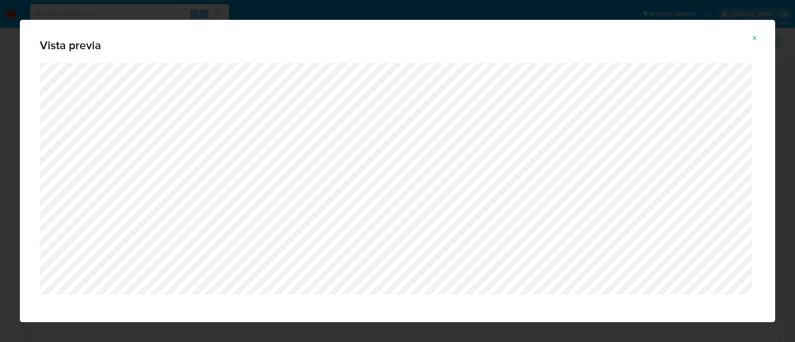
click at [756, 40] on icon "Attachment preview" at bounding box center [754, 38] width 7 height 7
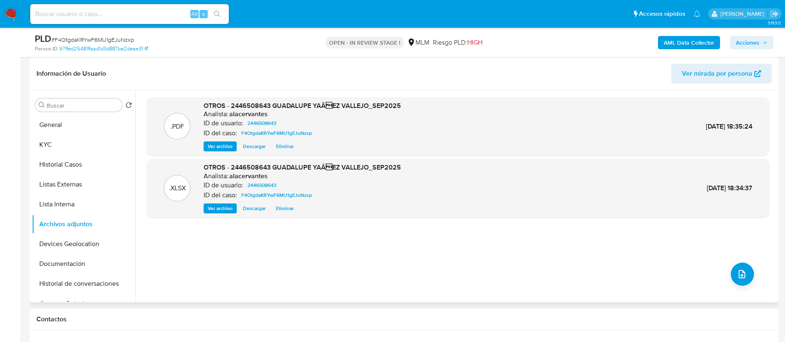
click at [749, 46] on span "Acciones" at bounding box center [748, 42] width 24 height 13
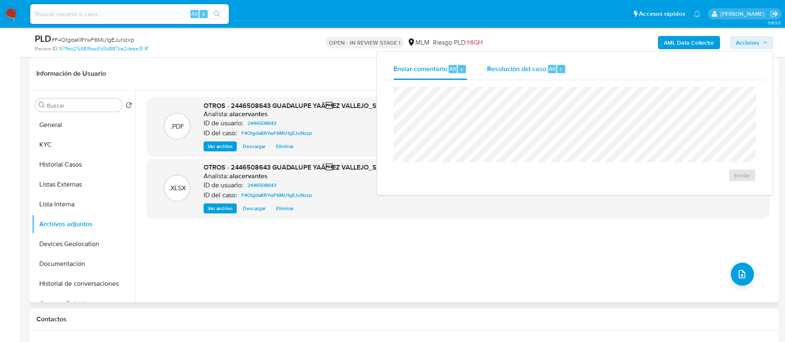
click at [563, 66] on div "r" at bounding box center [561, 69] width 8 height 8
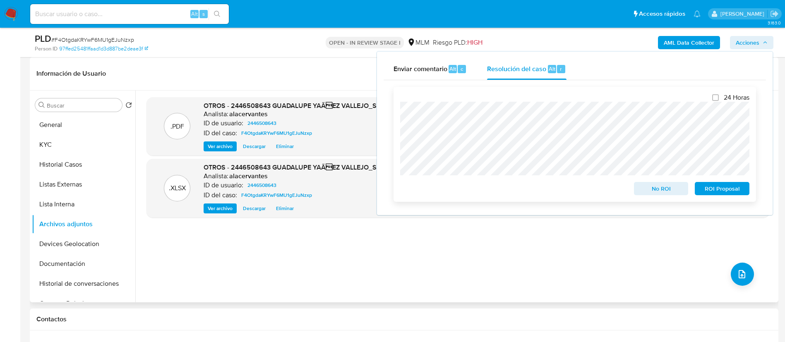
click at [737, 191] on span "ROI Proposal" at bounding box center [722, 189] width 43 height 12
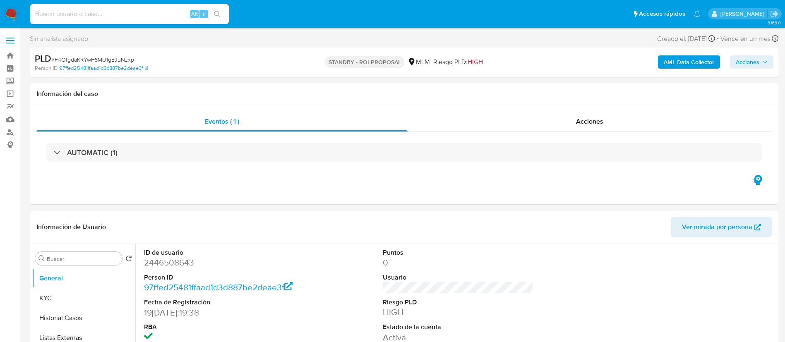
select select "10"
click at [601, 111] on div "Eventos ( 1 ) Acciones AUTOMATIC (1)" at bounding box center [404, 154] width 749 height 99
click at [602, 120] on span "Acciones" at bounding box center [589, 122] width 27 height 10
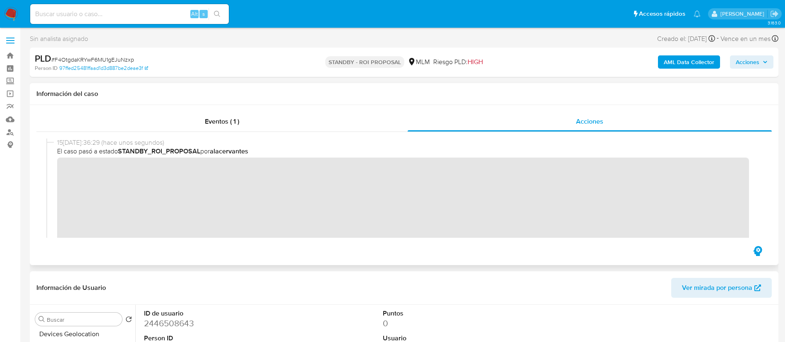
scroll to position [0, 0]
drag, startPoint x: 14, startPoint y: 9, endPoint x: 51, endPoint y: 2, distance: 37.9
click at [14, 9] on img at bounding box center [11, 14] width 14 height 14
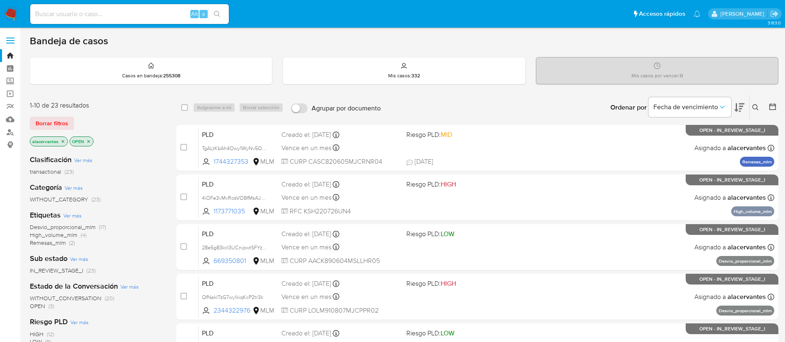
click at [760, 105] on button at bounding box center [757, 108] width 14 height 10
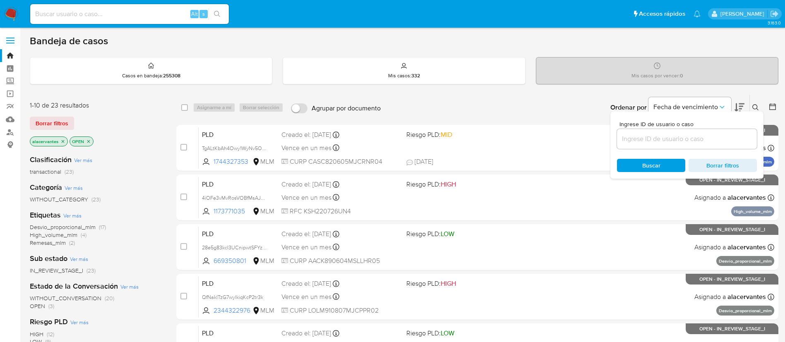
click at [708, 144] on input at bounding box center [687, 139] width 140 height 11
type input "682445524"
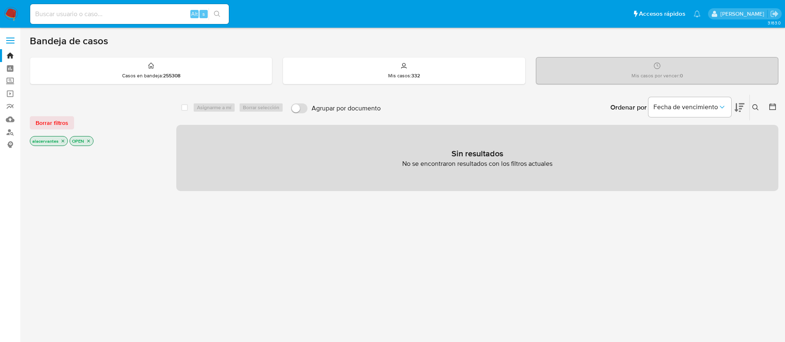
click at [755, 108] on icon at bounding box center [755, 107] width 7 height 7
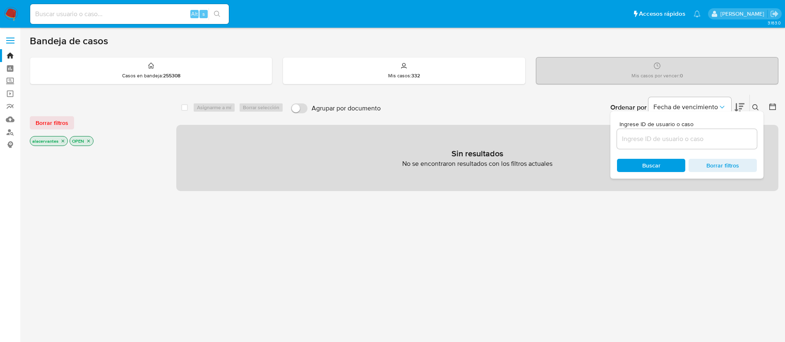
click at [675, 142] on input at bounding box center [687, 139] width 140 height 11
click at [672, 138] on input "682445524" at bounding box center [687, 139] width 140 height 11
type input "682445524"
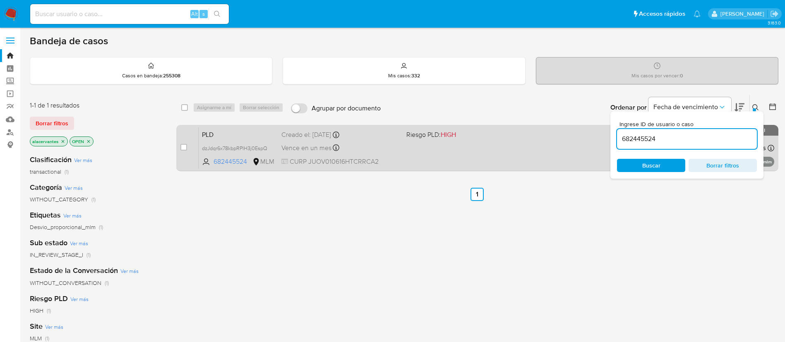
click at [511, 137] on span "Riesgo PLD: HIGH" at bounding box center [465, 134] width 118 height 11
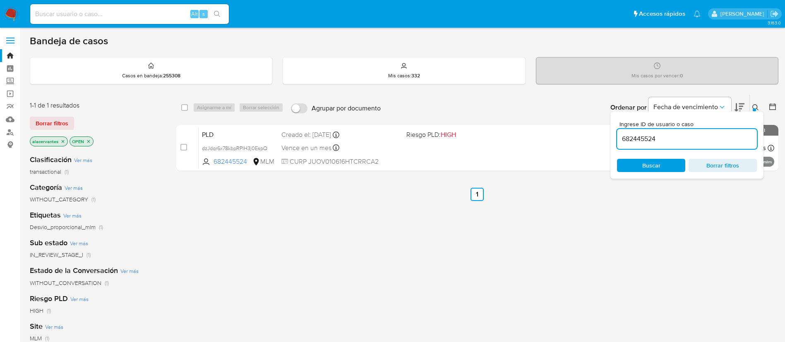
click at [5, 8] on img at bounding box center [11, 14] width 14 height 14
click at [7, 7] on img at bounding box center [11, 14] width 14 height 14
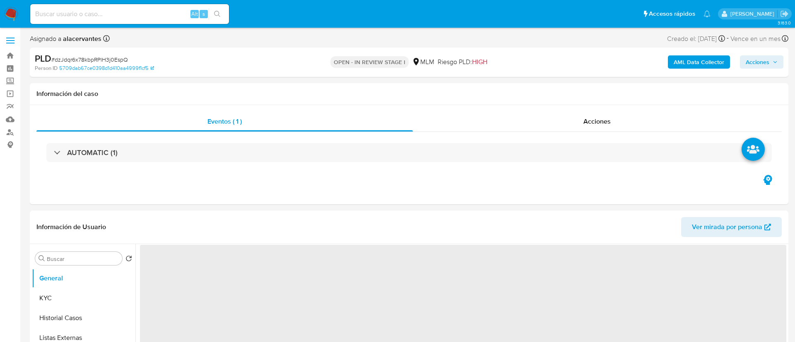
select select "10"
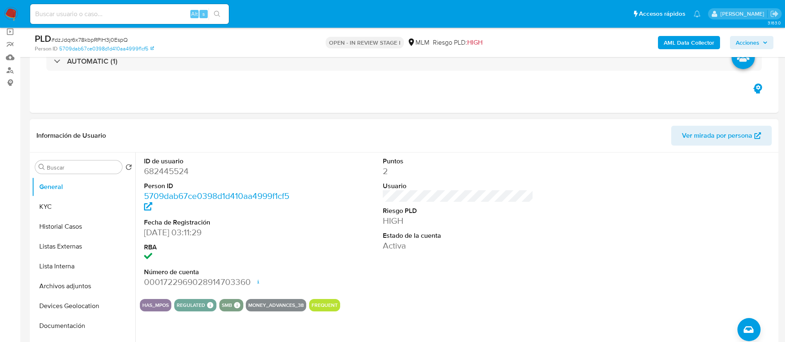
scroll to position [124, 0]
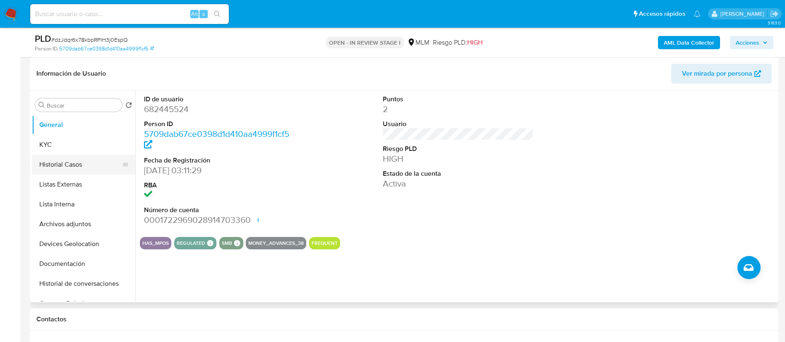
click at [77, 170] on button "Historial Casos" at bounding box center [80, 165] width 97 height 20
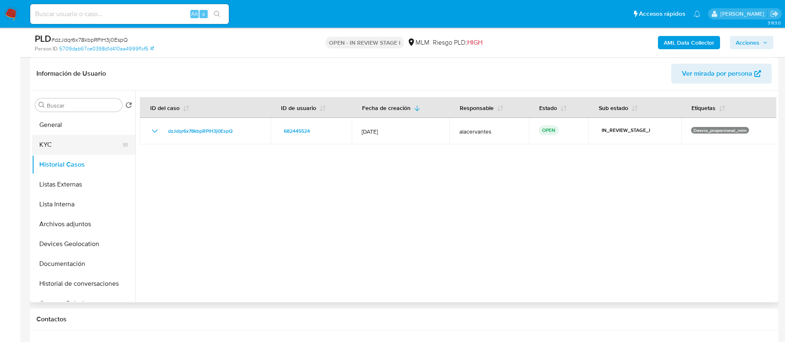
click at [86, 137] on button "KYC" at bounding box center [80, 145] width 97 height 20
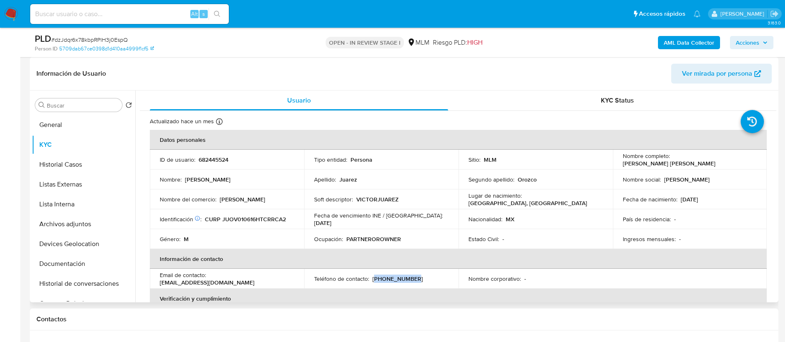
drag, startPoint x: 373, startPoint y: 276, endPoint x: 425, endPoint y: 276, distance: 52.6
click at [425, 276] on div "Teléfono de contacto : (993) 4348090" at bounding box center [381, 278] width 134 height 7
copy p "993) 4348090"
drag, startPoint x: 209, startPoint y: 279, endPoint x: 267, endPoint y: 278, distance: 58.8
click at [267, 278] on div "Email de contacto : xxbonx@outlook.com" at bounding box center [227, 278] width 134 height 15
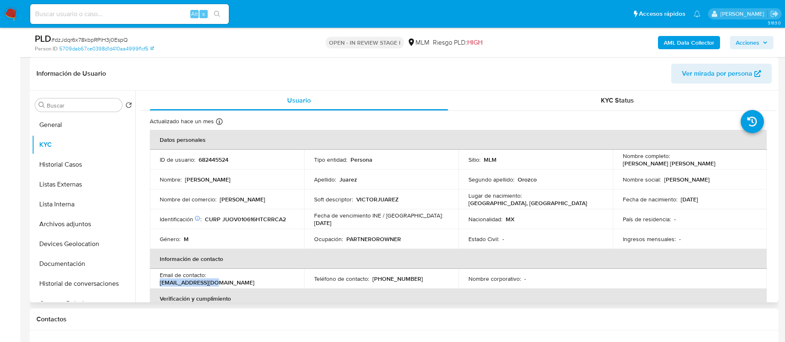
copy p "xxbonx@outlook.com"
click at [65, 130] on button "General" at bounding box center [80, 125] width 97 height 20
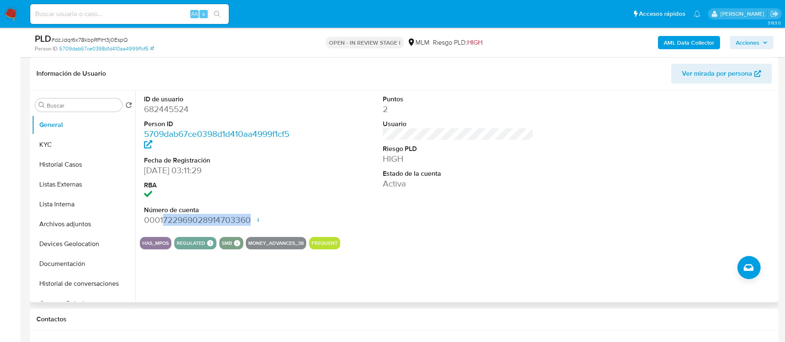
drag, startPoint x: 164, startPoint y: 219, endPoint x: 248, endPoint y: 218, distance: 84.0
click at [248, 218] on dd "0001722969028914703360 Fecha de apertura 30/07/2025 21:14 Estado ACTIVE" at bounding box center [219, 220] width 151 height 12
copy dd "722969028914703360"
click at [50, 192] on button "Listas Externas" at bounding box center [80, 185] width 97 height 20
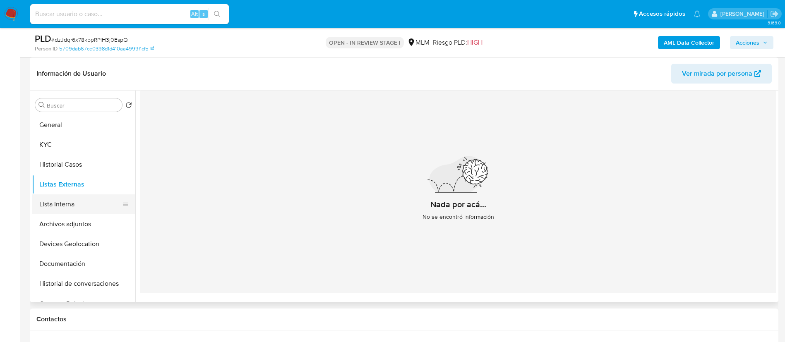
click at [59, 205] on button "Lista Interna" at bounding box center [80, 204] width 97 height 20
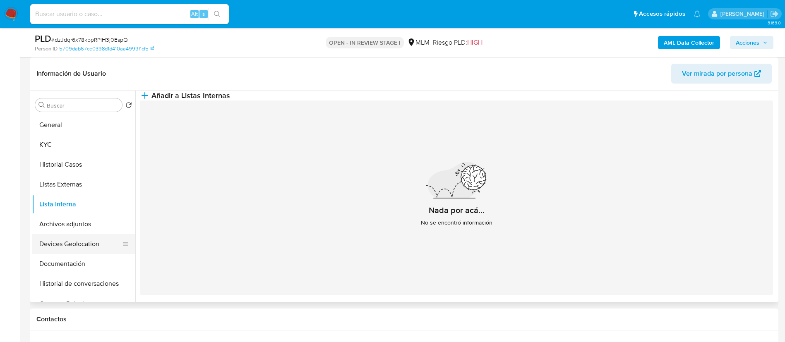
click at [62, 250] on button "Devices Geolocation" at bounding box center [80, 244] width 97 height 20
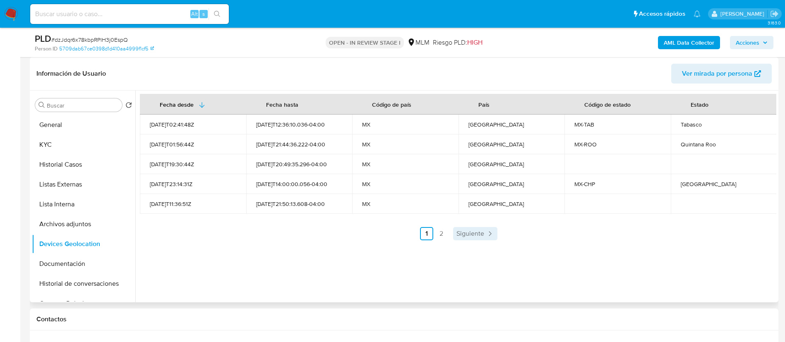
click at [486, 234] on icon "Paginación" at bounding box center [490, 234] width 8 height 8
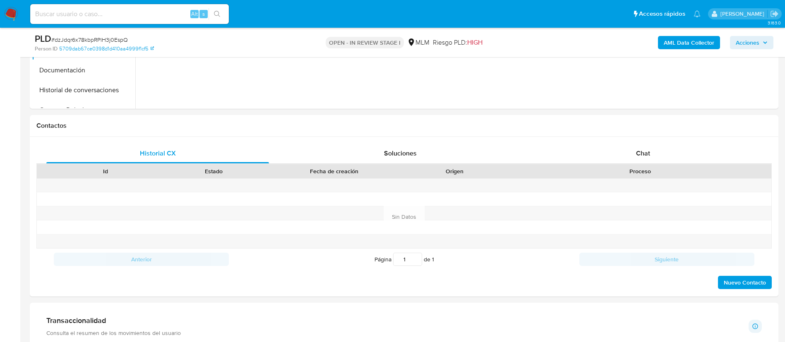
scroll to position [372, 0]
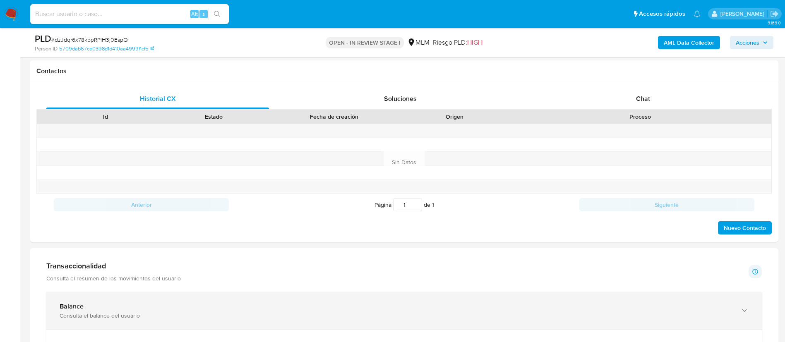
click at [233, 295] on div "Balance Consulta el balance del usuario" at bounding box center [403, 311] width 715 height 38
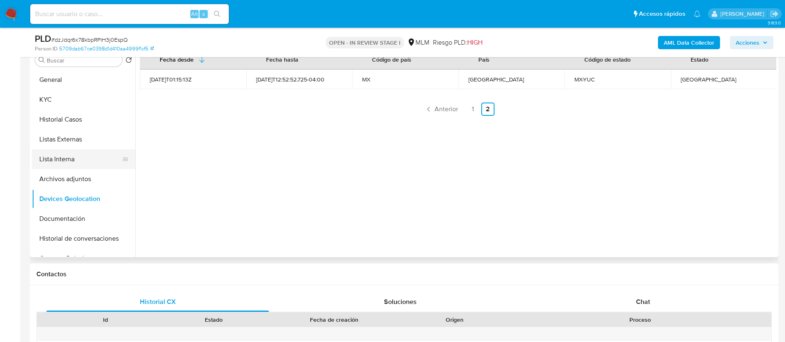
scroll to position [124, 0]
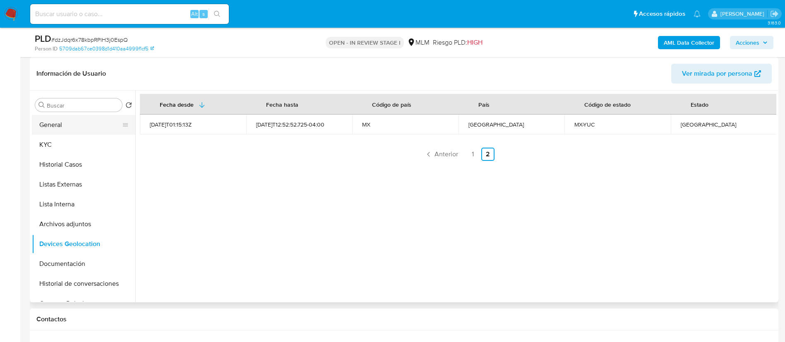
click at [69, 125] on button "General" at bounding box center [80, 125] width 97 height 20
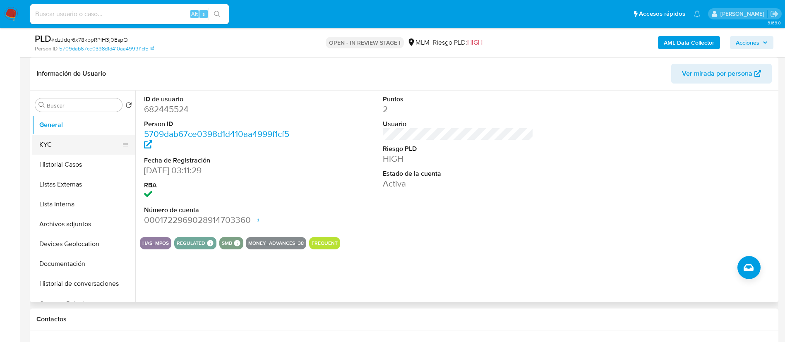
click at [81, 142] on button "KYC" at bounding box center [80, 145] width 97 height 20
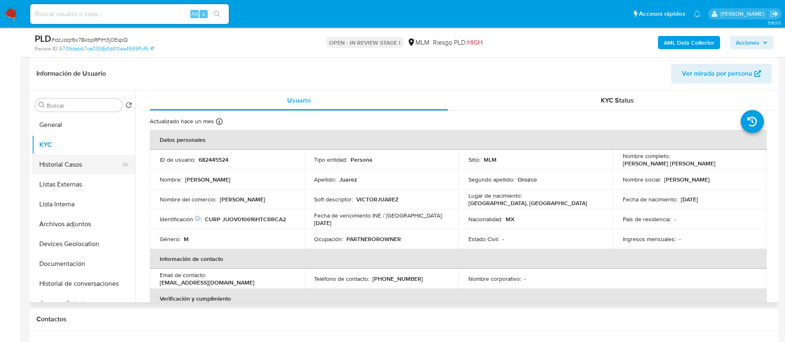
click at [57, 159] on button "Historial Casos" at bounding box center [80, 165] width 97 height 20
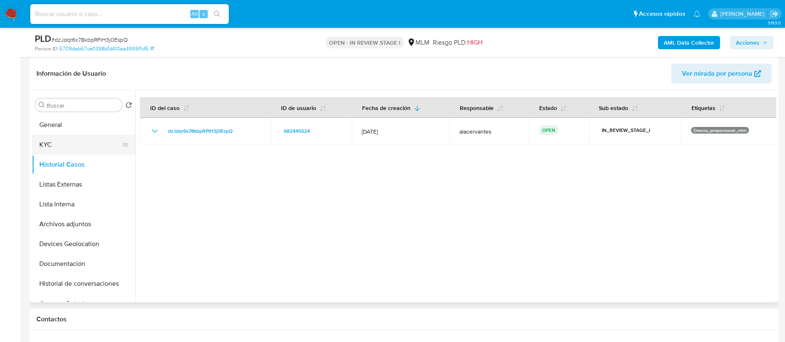
click at [69, 149] on button "KYC" at bounding box center [80, 145] width 97 height 20
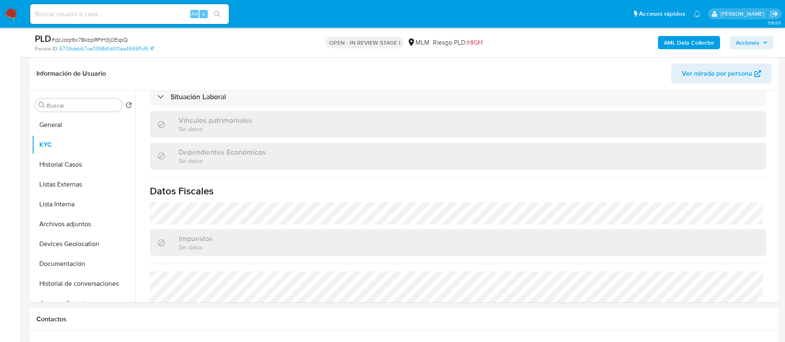
scroll to position [504, 0]
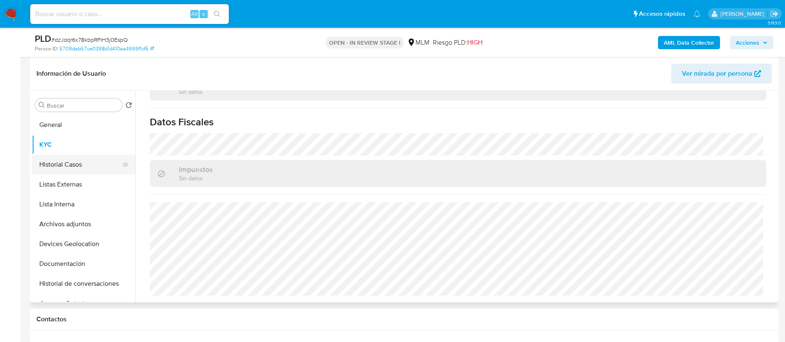
click at [78, 163] on button "Historial Casos" at bounding box center [80, 165] width 97 height 20
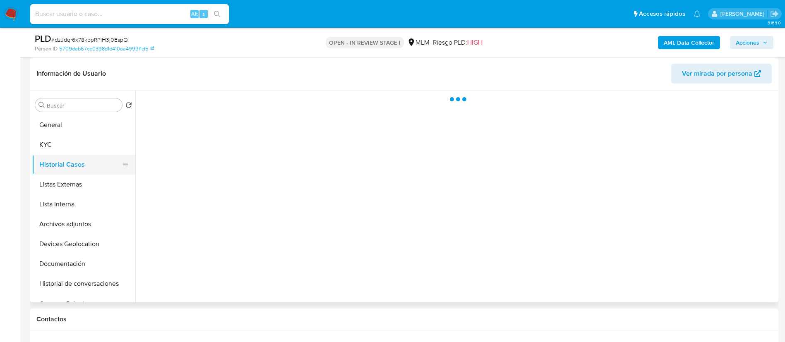
scroll to position [0, 0]
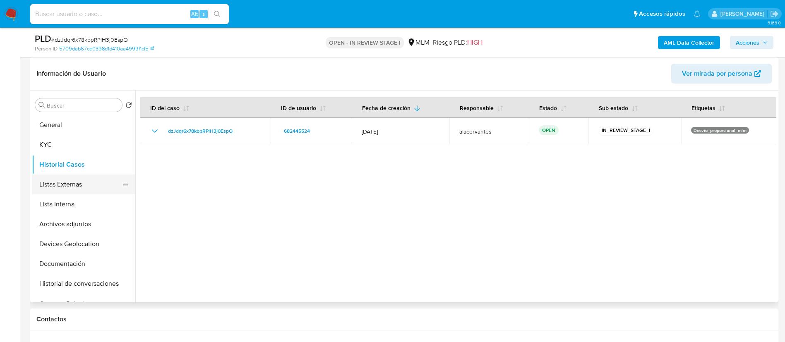
click at [67, 179] on button "Listas Externas" at bounding box center [80, 185] width 97 height 20
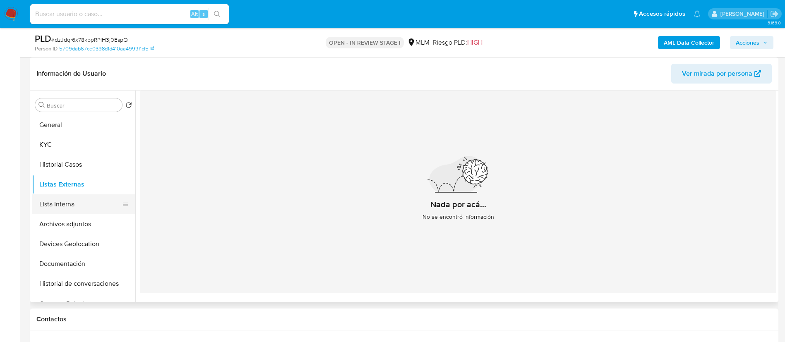
click at [53, 205] on button "Lista Interna" at bounding box center [80, 204] width 97 height 20
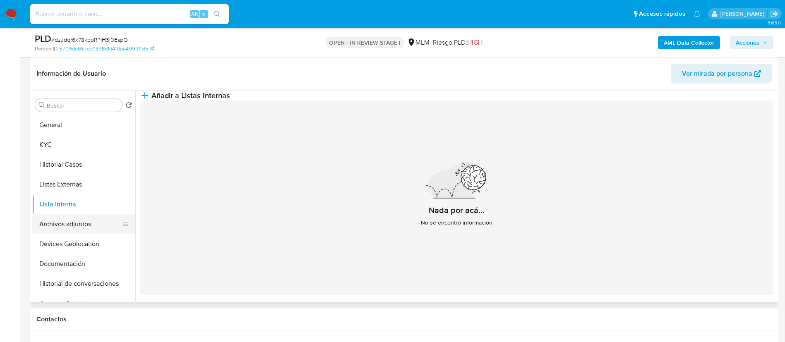
click at [67, 225] on button "Archivos adjuntos" at bounding box center [80, 224] width 97 height 20
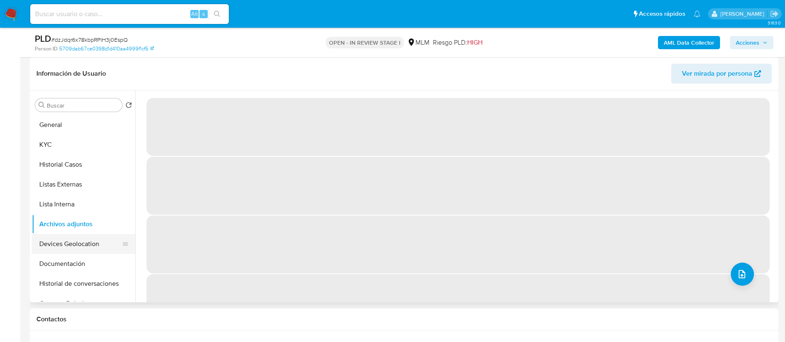
click at [67, 245] on button "Devices Geolocation" at bounding box center [80, 244] width 97 height 20
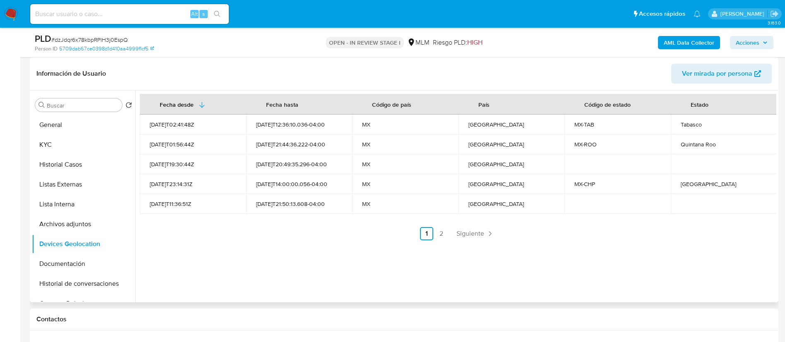
click at [476, 240] on div "Fecha desde Fecha hasta Código de país País Código de estado Estado 2021-08-02T…" at bounding box center [455, 197] width 641 height 212
click at [477, 237] on span "Siguiente" at bounding box center [470, 233] width 28 height 7
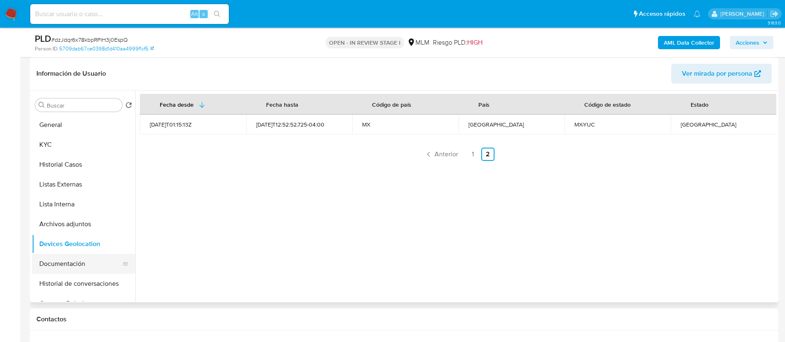
click at [60, 266] on button "Documentación" at bounding box center [80, 264] width 97 height 20
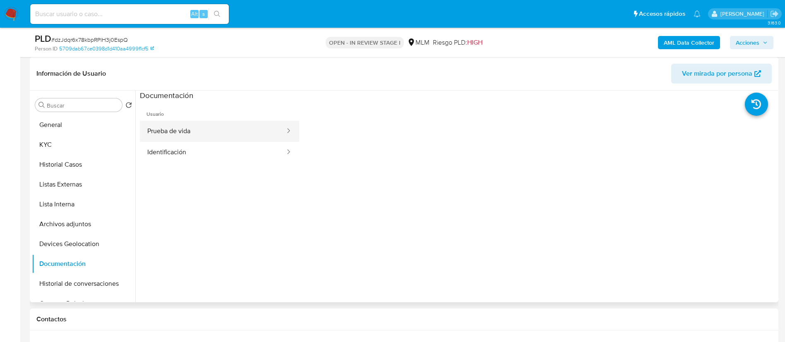
click at [177, 135] on button "Prueba de vida" at bounding box center [213, 131] width 146 height 21
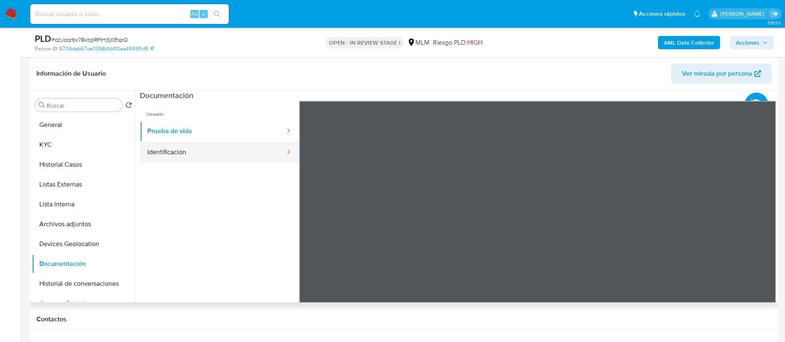
click at [197, 146] on button "Identificación" at bounding box center [213, 152] width 146 height 21
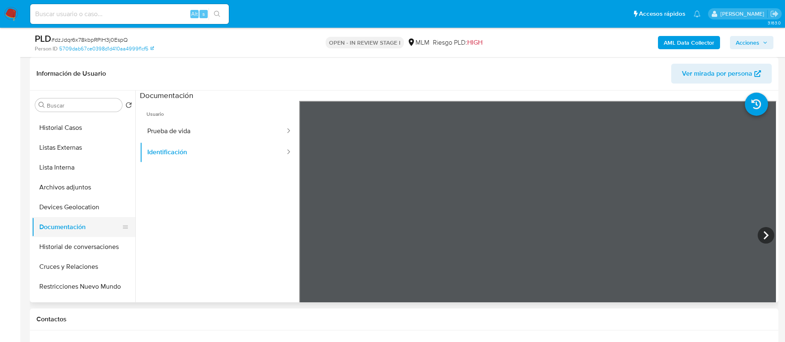
scroll to position [62, 0]
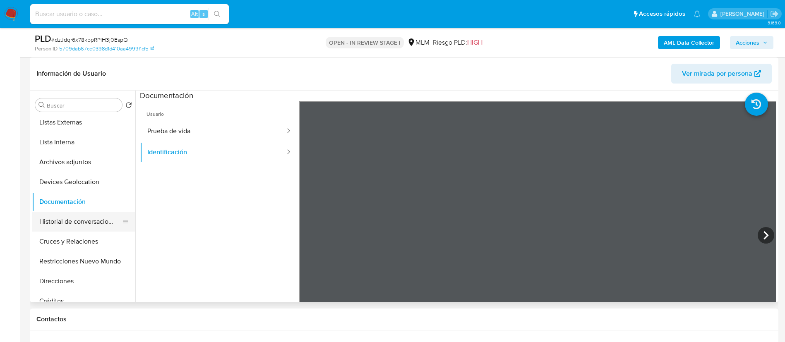
click at [62, 225] on button "Historial de conversaciones" at bounding box center [80, 222] width 97 height 20
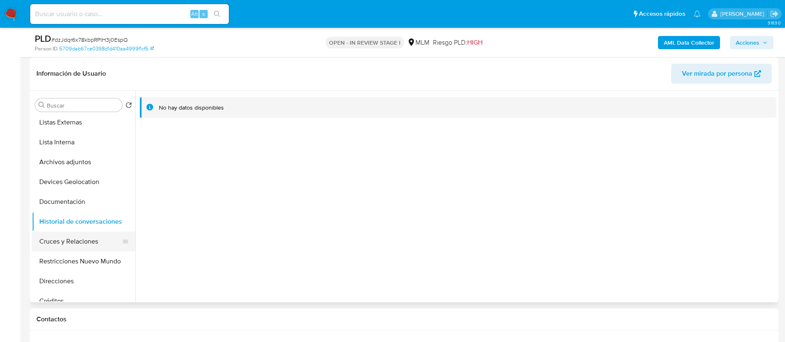
click at [69, 239] on button "Cruces y Relaciones" at bounding box center [80, 242] width 97 height 20
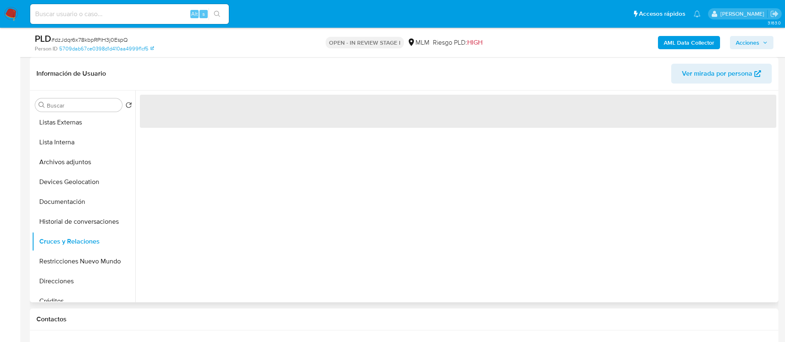
scroll to position [186, 0]
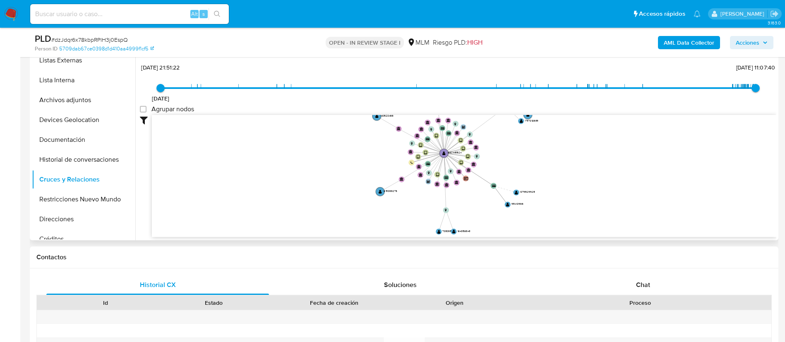
drag, startPoint x: 608, startPoint y: 182, endPoint x: 489, endPoint y: 148, distance: 123.8
click at [505, 145] on icon "device-666d158de64936df018b8afa  device-65aaf543f9ae23dfbb6f55f6  user-682445…" at bounding box center [464, 175] width 624 height 120
click at [74, 202] on button "Restricciones Nuevo Mundo" at bounding box center [80, 200] width 97 height 20
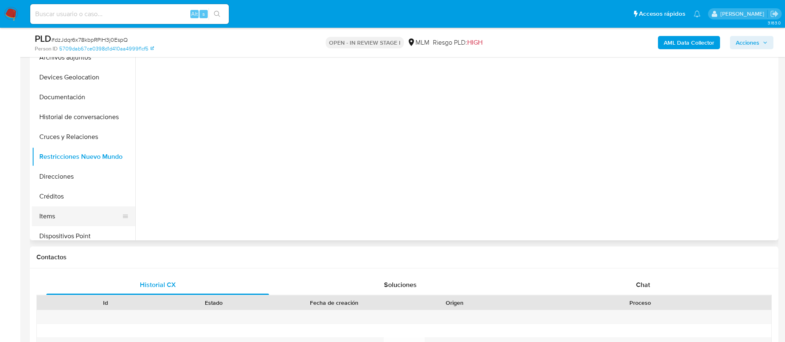
scroll to position [124, 0]
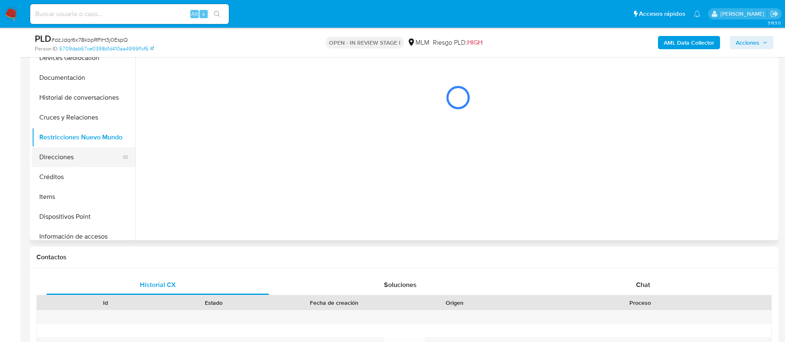
click at [66, 166] on button "Direcciones" at bounding box center [80, 157] width 97 height 20
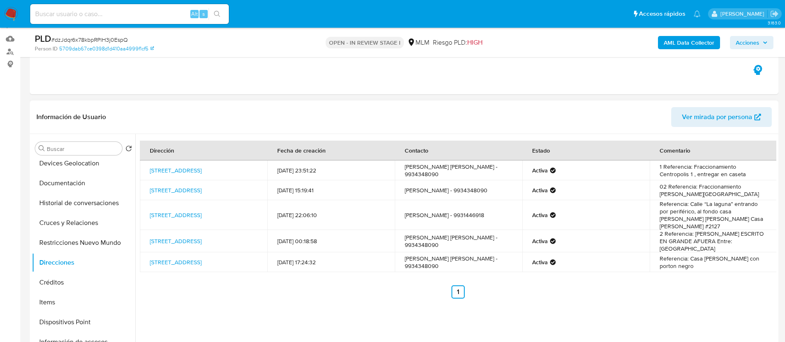
scroll to position [62, 0]
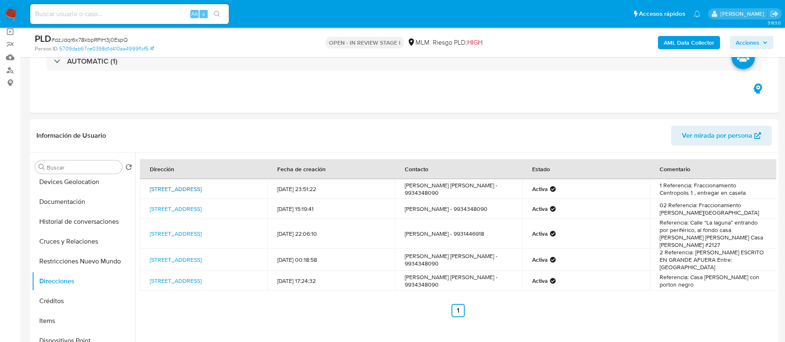
click at [202, 185] on link "Calle 1 , Casa 1, Villahermosa, Tabasco, 86190, Mexico 1" at bounding box center [176, 189] width 52 height 8
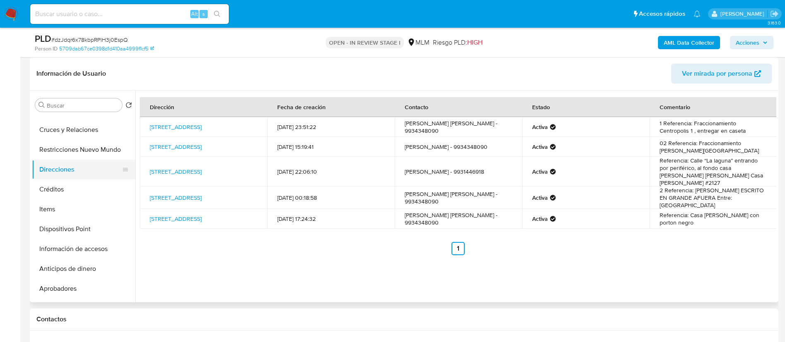
scroll to position [248, 0]
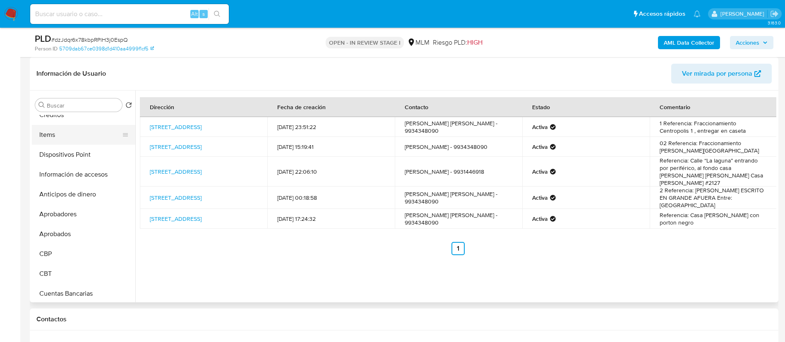
click at [62, 144] on button "Items" at bounding box center [80, 135] width 97 height 20
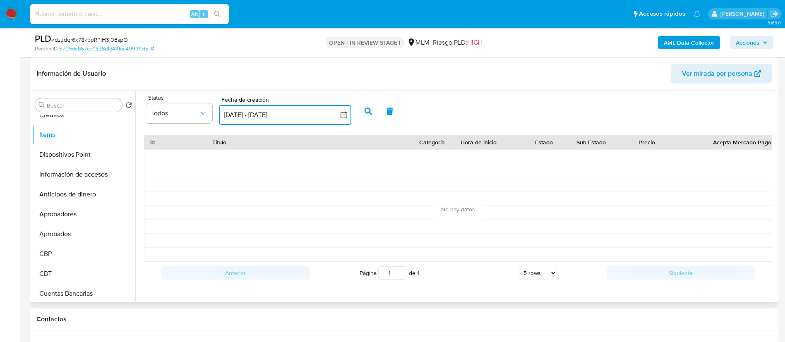
click at [344, 117] on icon "button" at bounding box center [344, 115] width 8 height 8
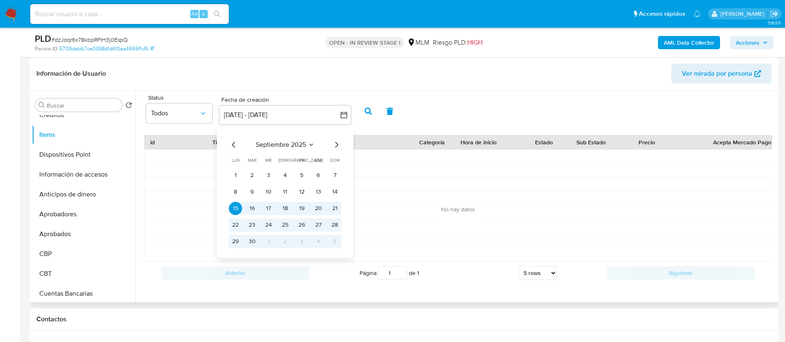
click at [228, 146] on div "septiembre 2025 septiembre 2025 lun lunes mar martes mié miércoles jue jueves v…" at bounding box center [285, 192] width 132 height 131
click at [234, 147] on icon "Mes anterior" at bounding box center [234, 145] width 10 height 10
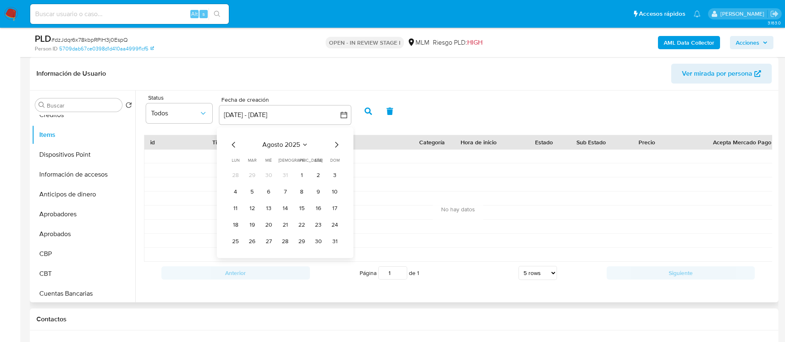
click at [234, 147] on icon "Mes anterior" at bounding box center [234, 145] width 10 height 10
click at [254, 176] on button "1" at bounding box center [251, 175] width 13 height 13
click at [336, 146] on icon "Mes siguiente" at bounding box center [336, 145] width 10 height 10
click at [339, 145] on icon "Mes siguiente" at bounding box center [336, 145] width 10 height 10
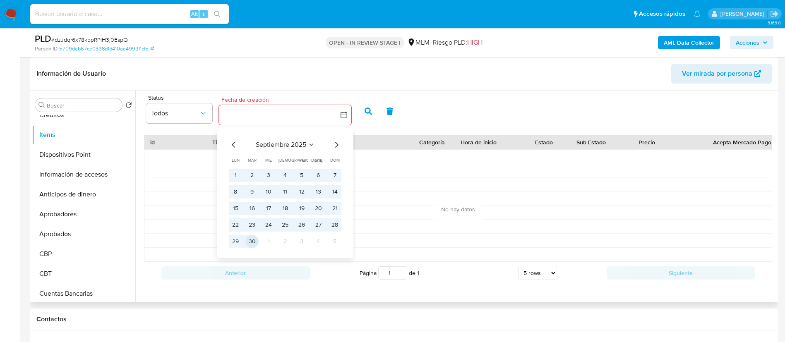
click at [255, 240] on button "30" at bounding box center [251, 241] width 13 height 13
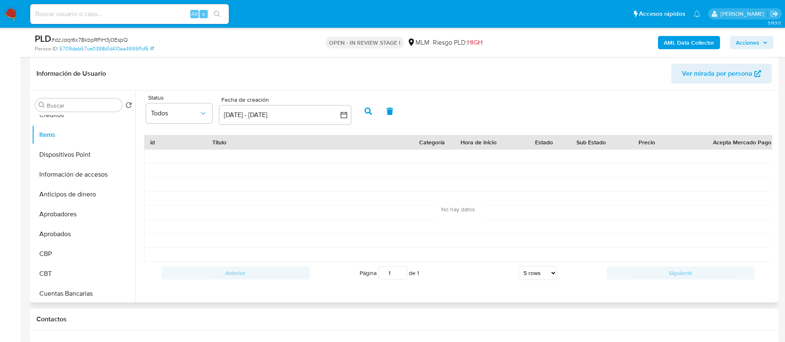
click at [363, 114] on button "button" at bounding box center [369, 111] width 22 height 20
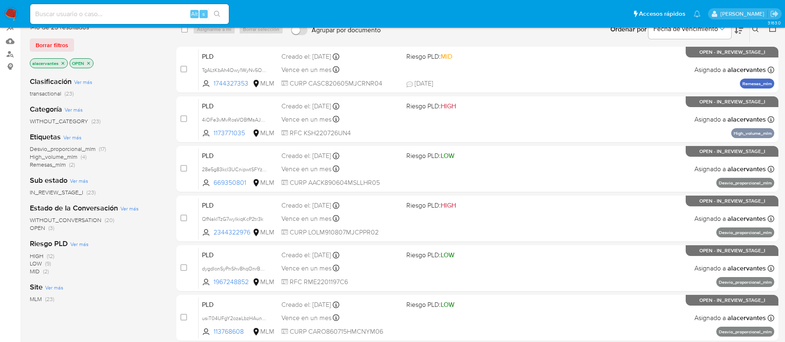
scroll to position [62, 0]
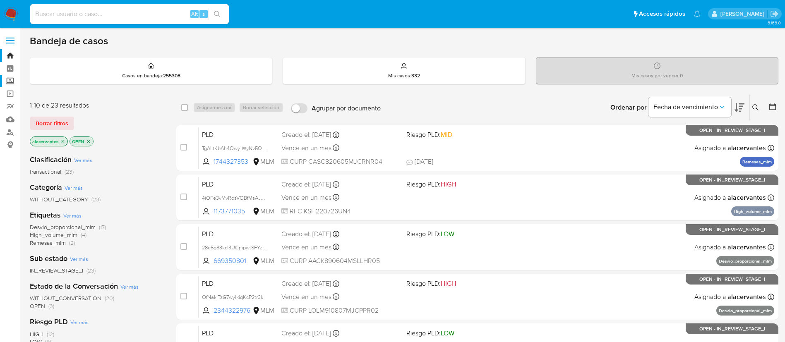
click at [13, 83] on label "Screening" at bounding box center [49, 81] width 98 height 13
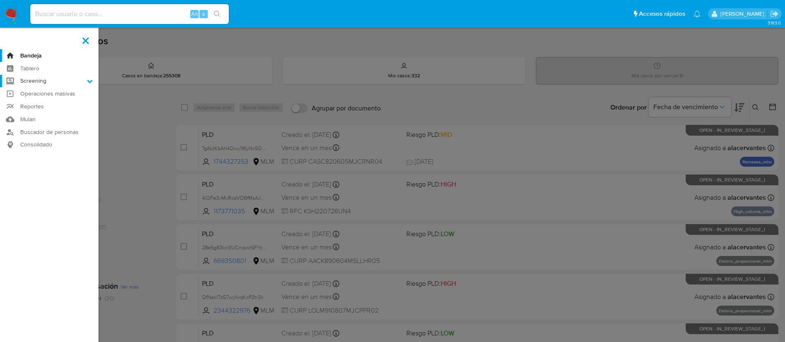
click at [0, 0] on input "Screening" at bounding box center [0, 0] width 0 height 0
click at [48, 114] on link "Herramientas" at bounding box center [49, 113] width 98 height 10
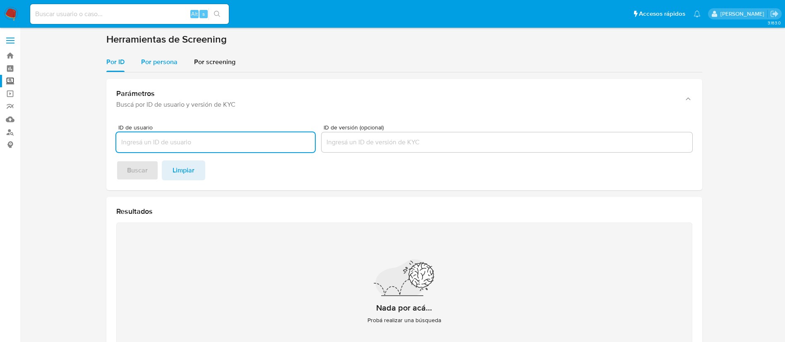
click at [156, 57] on span "Por persona" at bounding box center [159, 62] width 36 height 10
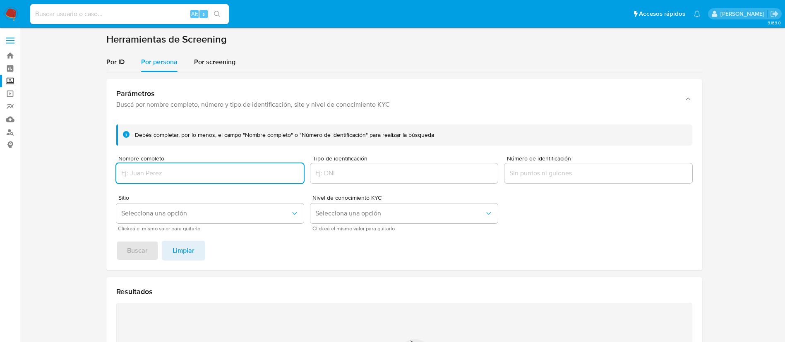
click at [185, 169] on input "Nombre completo" at bounding box center [209, 173] width 187 height 11
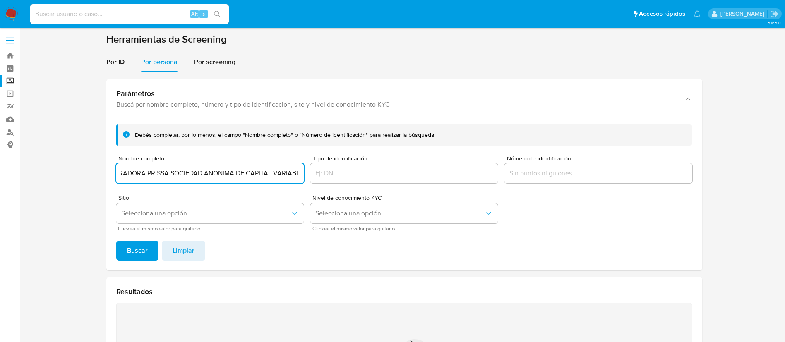
scroll to position [0, 19]
click at [116, 241] on button "Buscar" at bounding box center [137, 251] width 42 height 20
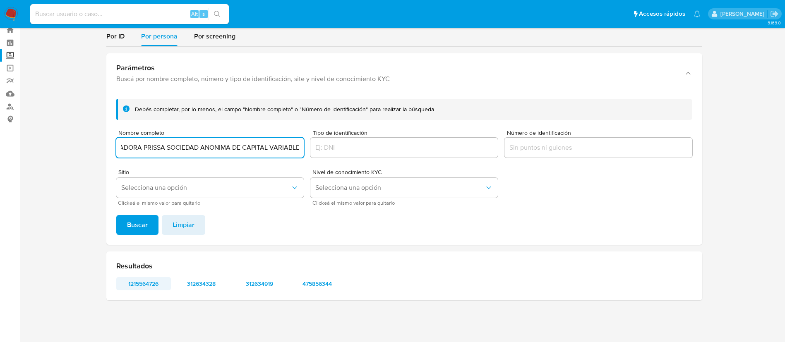
scroll to position [0, 0]
click at [155, 279] on span "1215564726" at bounding box center [143, 284] width 43 height 12
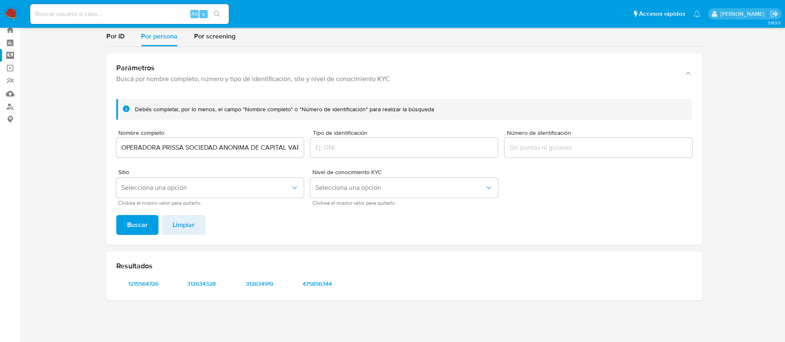
click at [193, 152] on input "OPERADORA PRISSA SOCIEDAD ANONIMA DE CAPITAL VARIABLE" at bounding box center [209, 147] width 187 height 11
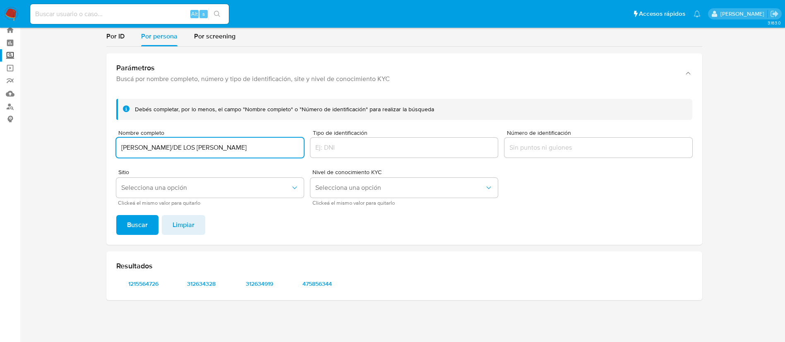
click at [182, 145] on input "[PERSON_NAME]/DE LOS [PERSON_NAME]" at bounding box center [209, 147] width 187 height 11
click at [116, 215] on button "Buscar" at bounding box center [137, 225] width 42 height 20
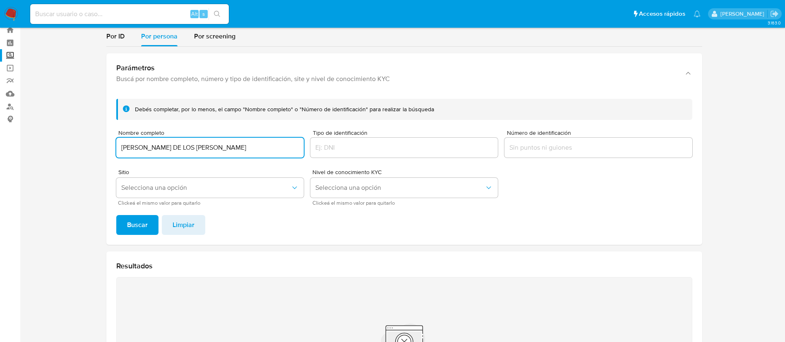
click at [199, 147] on input "[PERSON_NAME] DE LOS [PERSON_NAME]" at bounding box center [209, 147] width 187 height 11
paste input "[PERSON_NAME]"
click at [145, 232] on span "Buscar" at bounding box center [137, 225] width 21 height 18
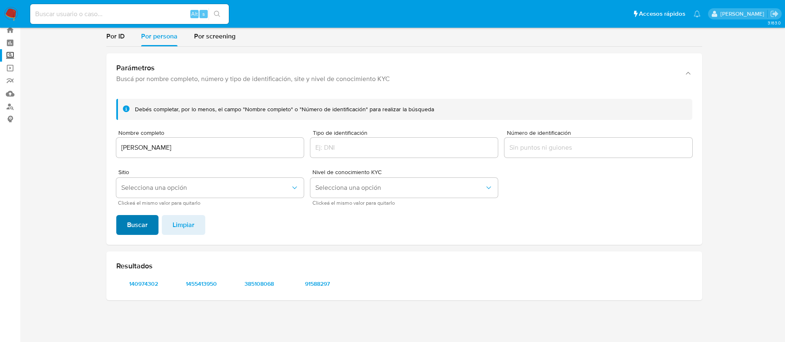
scroll to position [26, 0]
click at [156, 288] on span "140974302" at bounding box center [143, 284] width 43 height 12
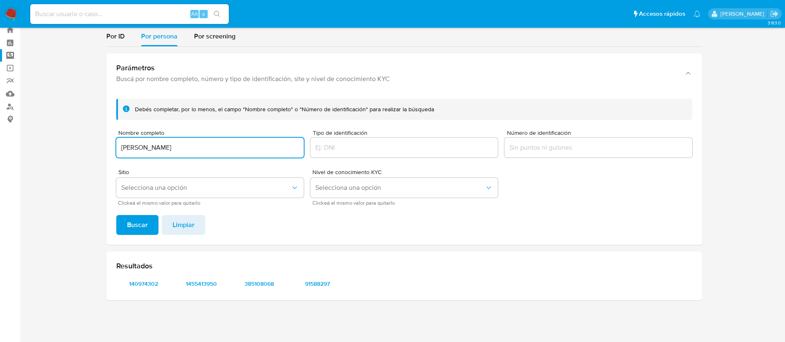
click at [233, 145] on input "[PERSON_NAME]" at bounding box center [209, 147] width 187 height 11
click at [234, 144] on input "[PERSON_NAME]" at bounding box center [209, 147] width 187 height 11
click at [235, 143] on input "[PERSON_NAME]" at bounding box center [209, 147] width 187 height 11
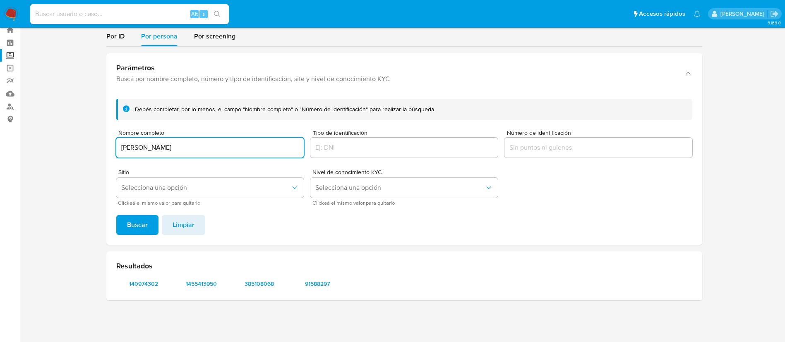
click at [235, 143] on input "[PERSON_NAME]" at bounding box center [209, 147] width 187 height 11
click at [235, 144] on input "[PERSON_NAME] GARCIAINDIRA [PERSON_NAME]" at bounding box center [209, 147] width 187 height 11
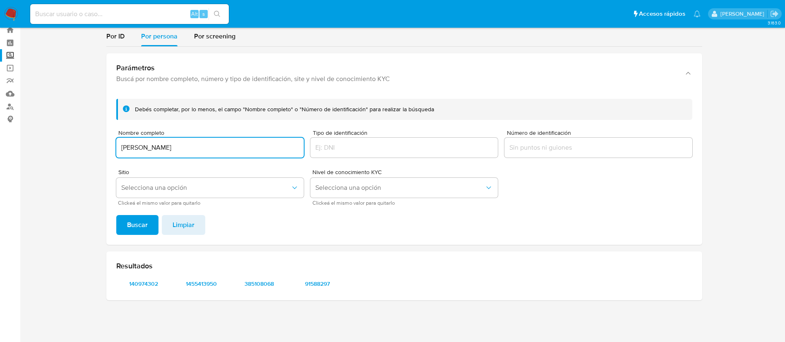
scroll to position [0, 0]
type input "[PERSON_NAME]"
click at [116, 215] on button "Buscar" at bounding box center [137, 225] width 42 height 20
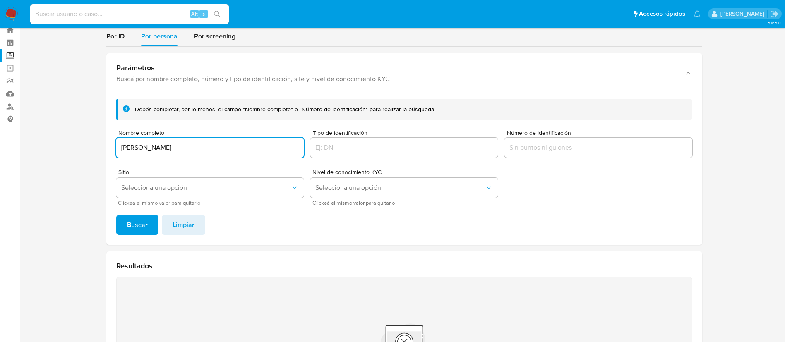
click at [0, 12] on nav "Pausado Ver notificaciones Alt s Accesos rápidos Presiona las siguientes teclas…" at bounding box center [392, 14] width 785 height 28
click at [12, 12] on img at bounding box center [11, 14] width 14 height 14
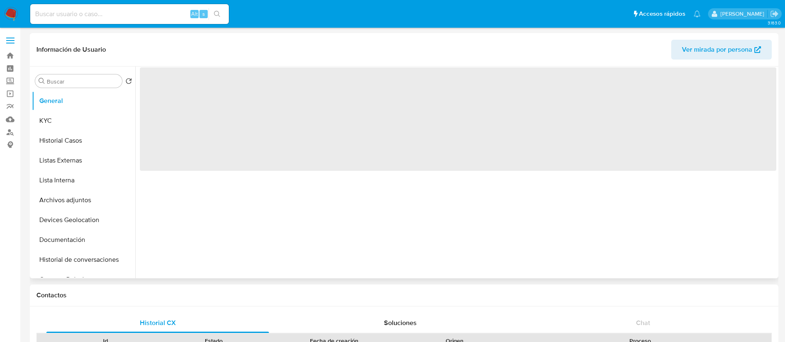
select select "10"
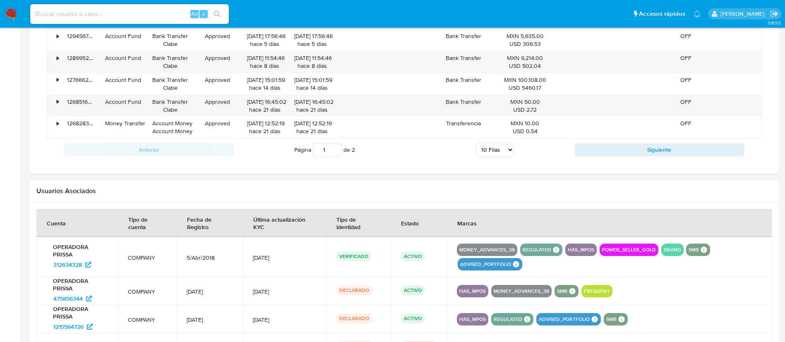
scroll to position [807, 0]
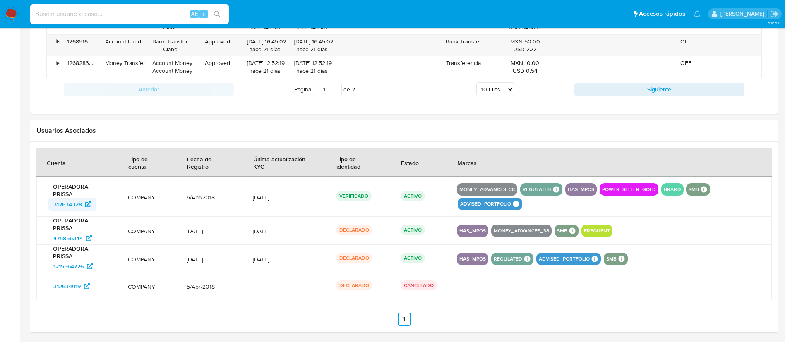
click at [71, 210] on span "312634328" at bounding box center [67, 204] width 29 height 13
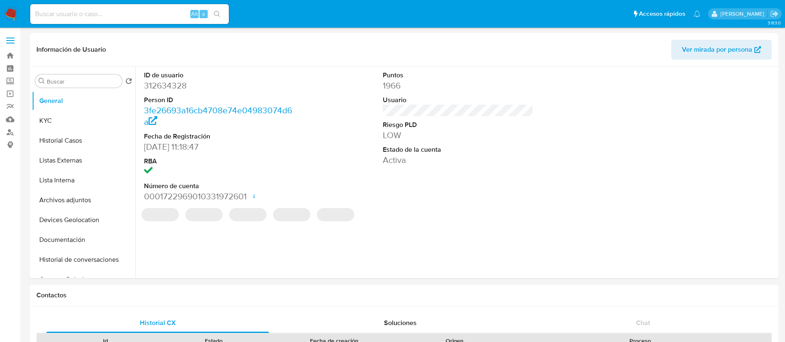
select select "10"
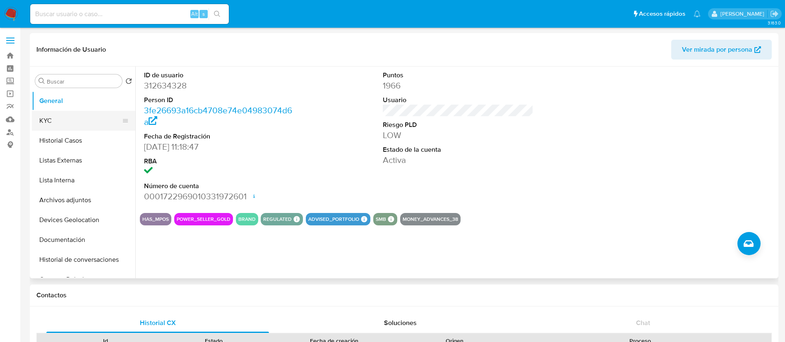
click at [60, 121] on button "KYC" at bounding box center [80, 121] width 97 height 20
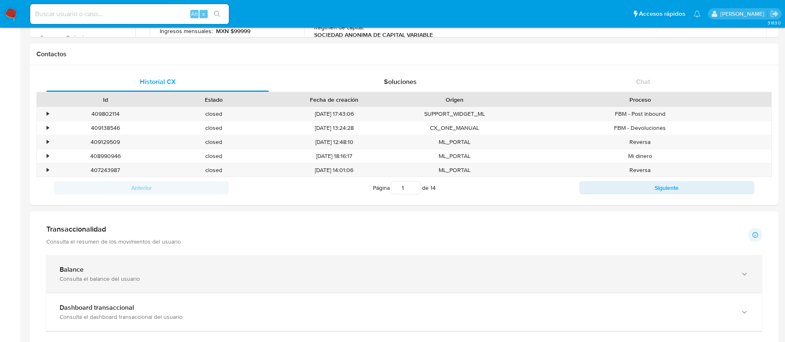
scroll to position [248, 0]
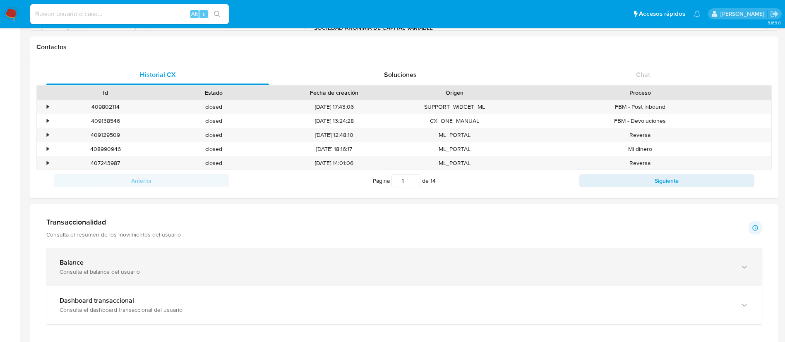
click at [299, 258] on div "Balance Consulta el balance del usuario" at bounding box center [403, 267] width 715 height 38
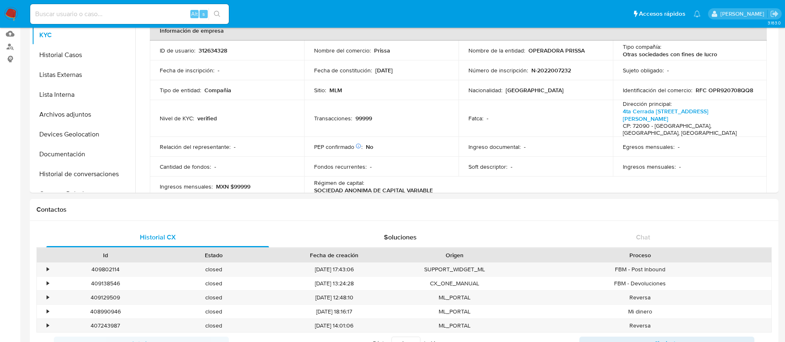
scroll to position [0, 0]
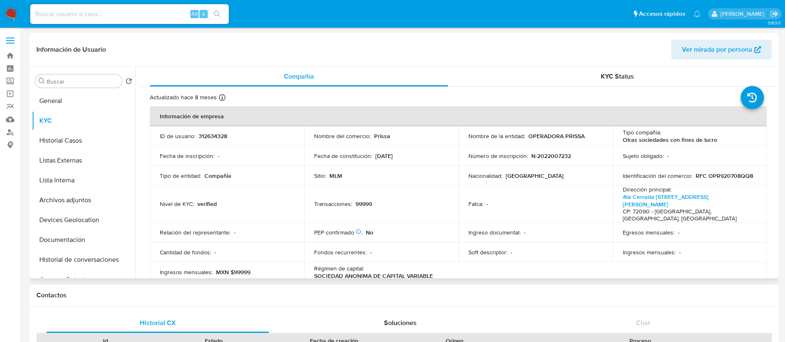
click at [219, 134] on p "312634328" at bounding box center [213, 135] width 29 height 7
copy p "312634328"
click at [51, 138] on button "Historial Casos" at bounding box center [80, 141] width 97 height 20
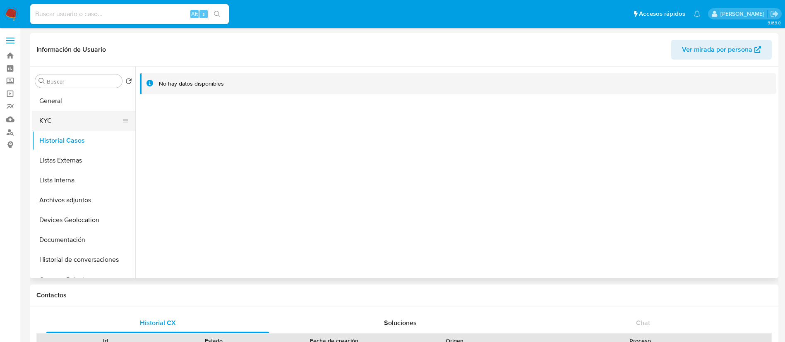
click at [58, 114] on button "KYC" at bounding box center [80, 121] width 97 height 20
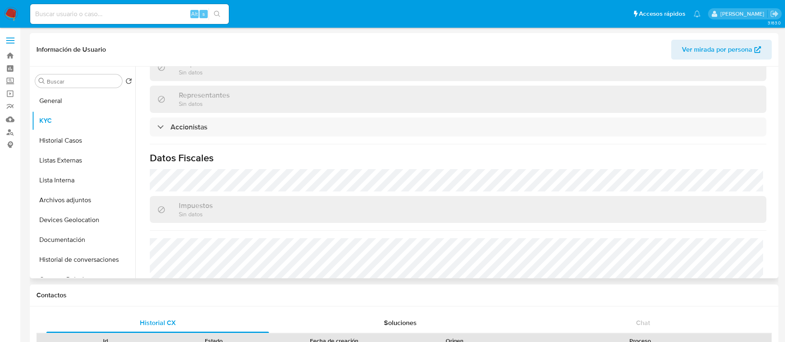
scroll to position [590, 0]
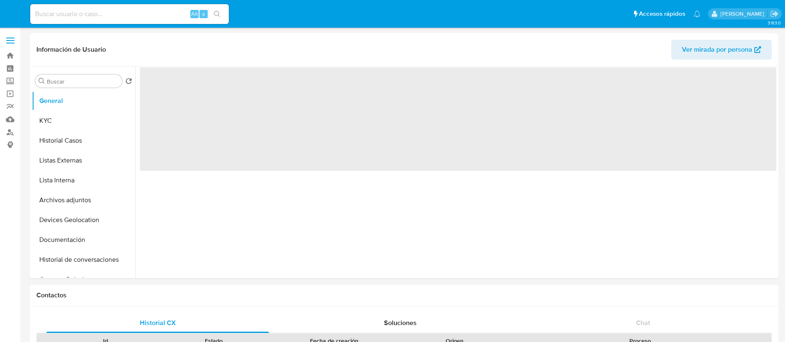
select select "10"
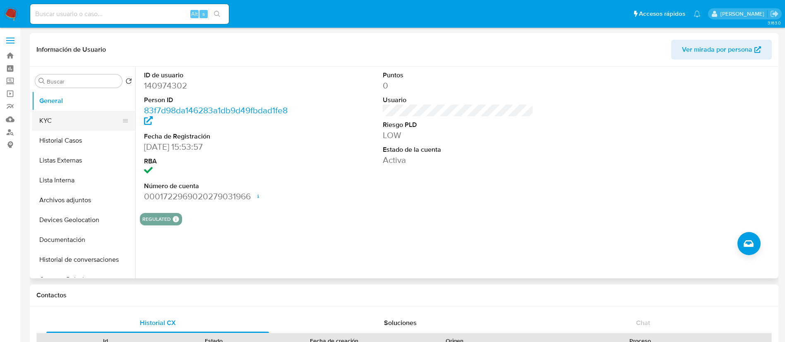
click at [49, 118] on button "KYC" at bounding box center [80, 121] width 97 height 20
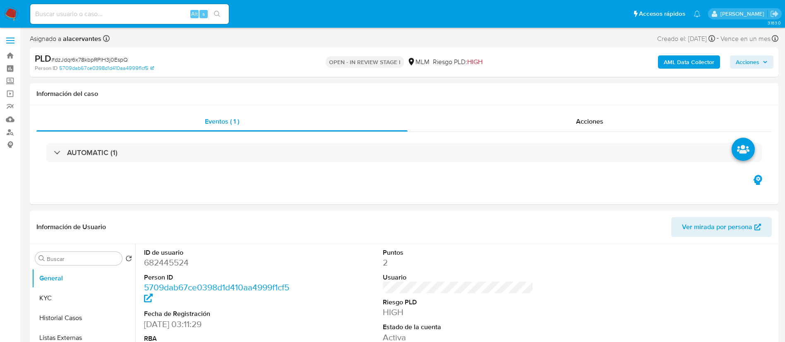
select select "10"
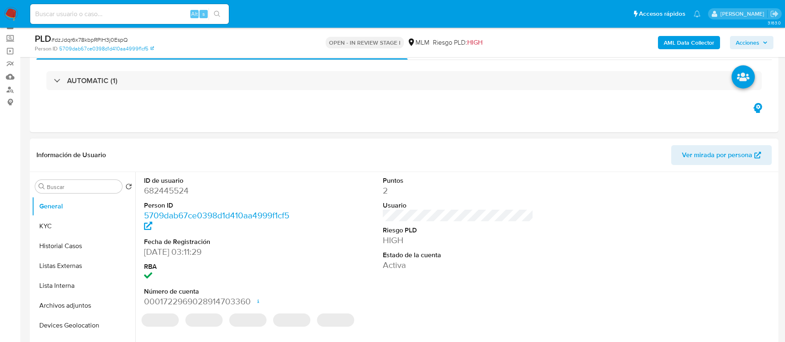
scroll to position [62, 0]
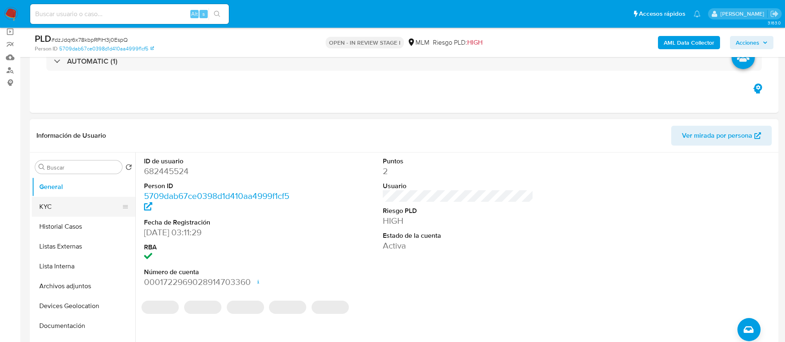
click at [75, 213] on button "KYC" at bounding box center [80, 207] width 97 height 20
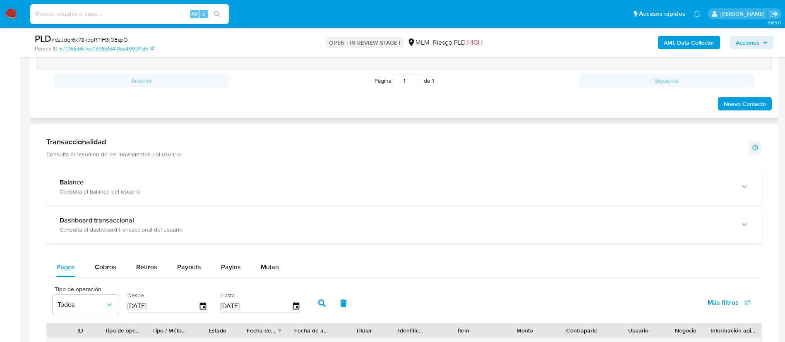
scroll to position [372, 0]
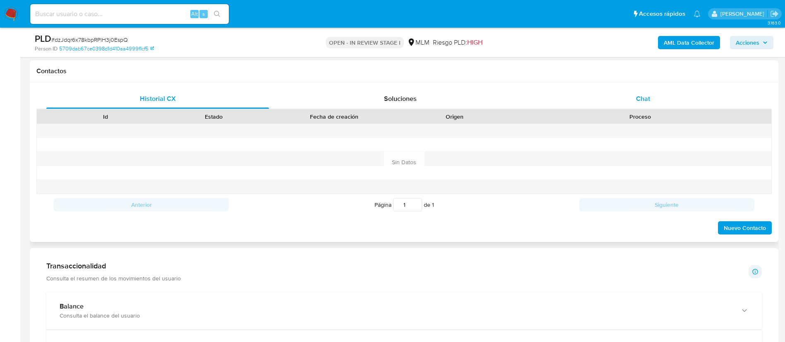
click at [641, 103] on div "Chat" at bounding box center [643, 99] width 223 height 20
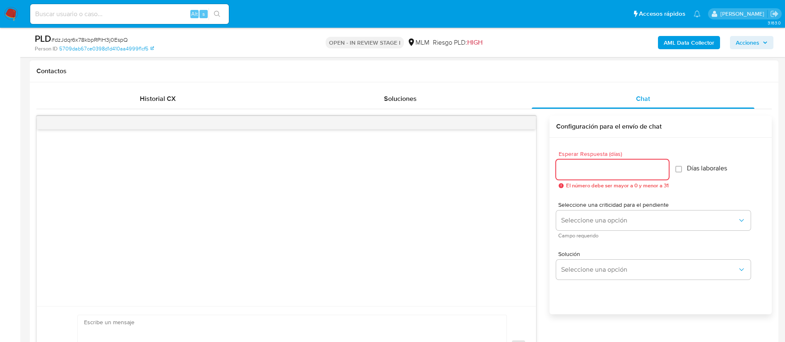
click at [604, 170] on input "Esperar Respuesta (días)" at bounding box center [612, 169] width 113 height 11
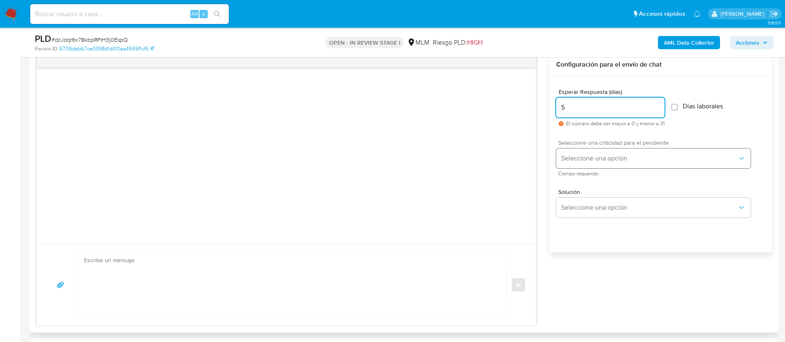
type input "5"
click at [619, 166] on button "Seleccione una opción" at bounding box center [653, 159] width 194 height 20
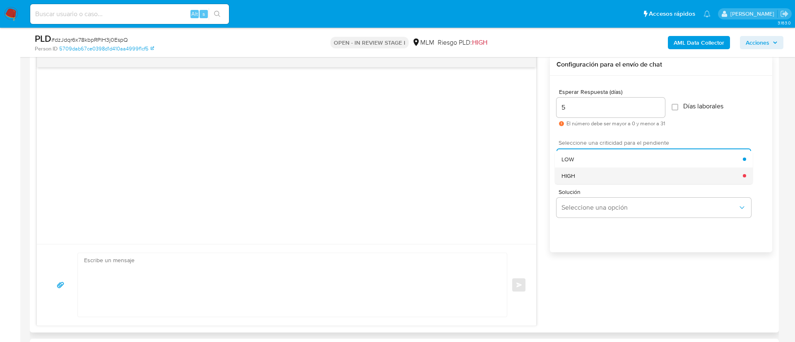
click at [621, 174] on div "HIGH" at bounding box center [651, 176] width 181 height 17
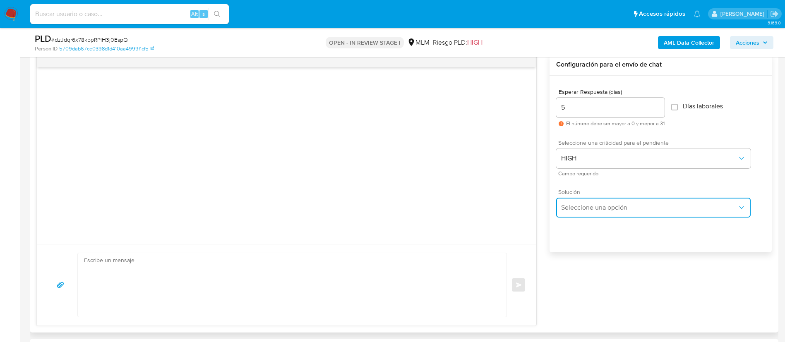
click at [629, 208] on span "Seleccione una opción" at bounding box center [649, 208] width 176 height 8
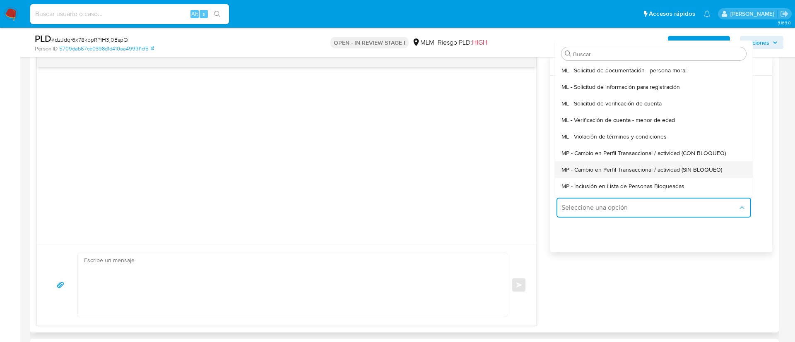
click at [710, 173] on span "MP - Cambio en Perfil Transaccional / actividad (SIN BLOQUEO)" at bounding box center [641, 169] width 161 height 7
type textarea "Estimado ,Te comunicamos que se ha identificado un cambio en el uso habitual de…"
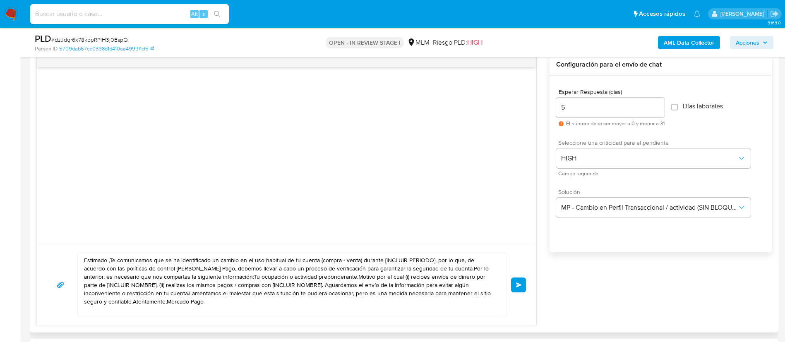
click at [441, 278] on textarea "Estimado ,Te comunicamos que se ha identificado un cambio en el uso habitual de…" at bounding box center [290, 285] width 412 height 64
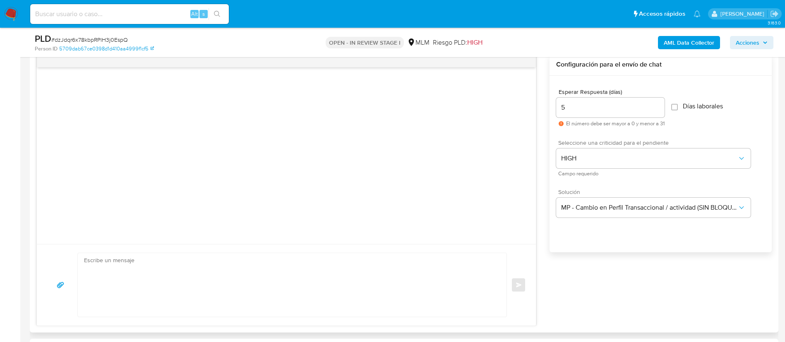
click at [275, 262] on textarea at bounding box center [290, 285] width 412 height 64
paste textarea "Estimado Jorge, Te comunicamos que se ha identificado un cambio en el uso habit…"
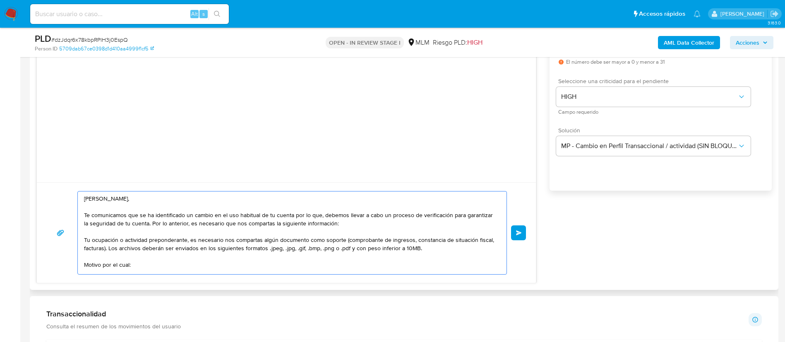
scroll to position [497, 0]
click at [113, 199] on textarea "Estimado Jorge, Te comunicamos que se ha identificado un cambio en el uso habit…" at bounding box center [290, 232] width 412 height 83
click at [114, 199] on textarea "Estimado Jorge, Te comunicamos que se ha identificado un cambio en el uso habit…" at bounding box center [290, 232] width 412 height 83
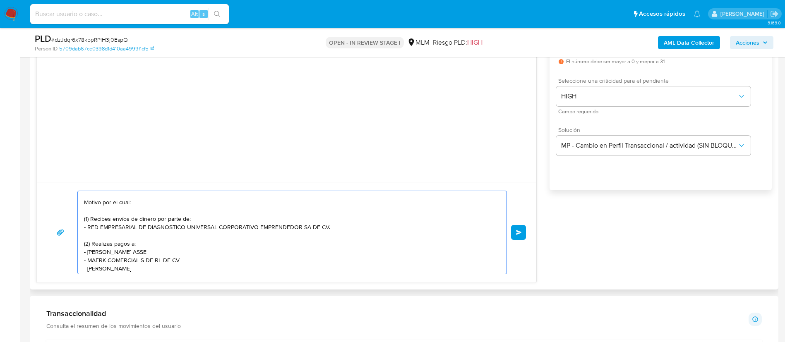
scroll to position [0, 0]
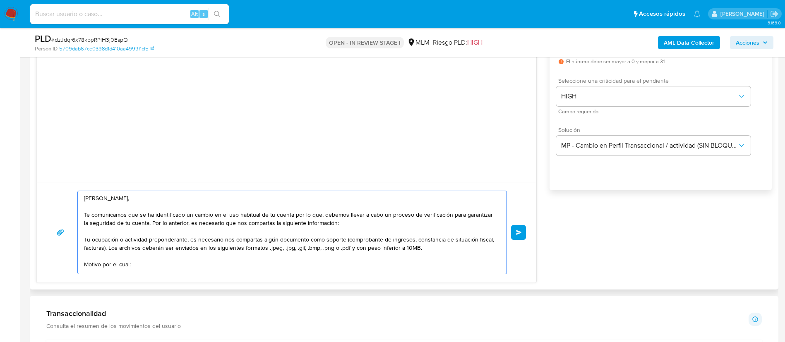
click at [84, 240] on textarea "Estimado Víctor, Te comunicamos que se ha identificado un cambio en el uso habi…" at bounding box center [290, 232] width 412 height 83
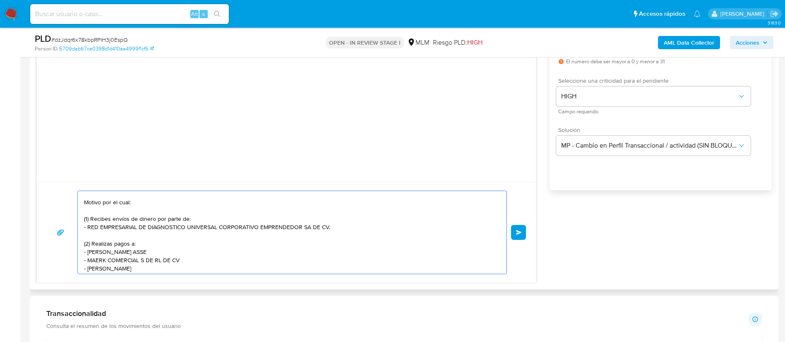
drag, startPoint x: 329, startPoint y: 228, endPoint x: 87, endPoint y: 223, distance: 242.5
click at [87, 221] on textarea "Estimado Víctor, Te comunicamos que se ha identificado un cambio en el uso habi…" at bounding box center [290, 232] width 412 height 83
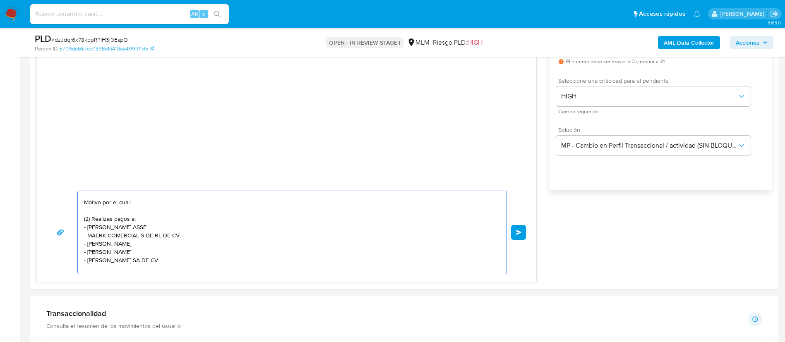
scroll to position [54, 0]
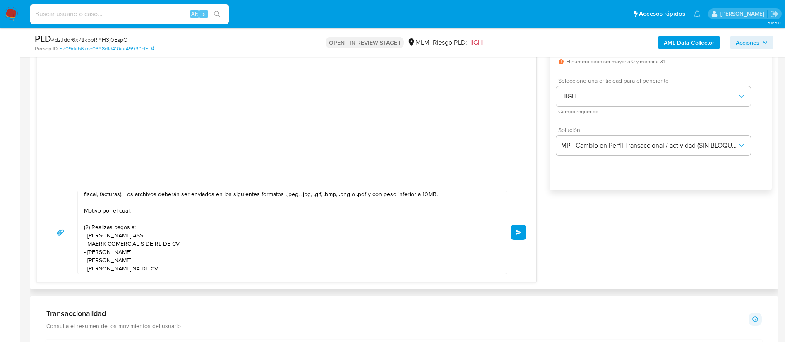
click at [82, 211] on div "Estimado Víctor, Te comunicamos que se ha identificado un cambio en el uso habi…" at bounding box center [290, 232] width 425 height 83
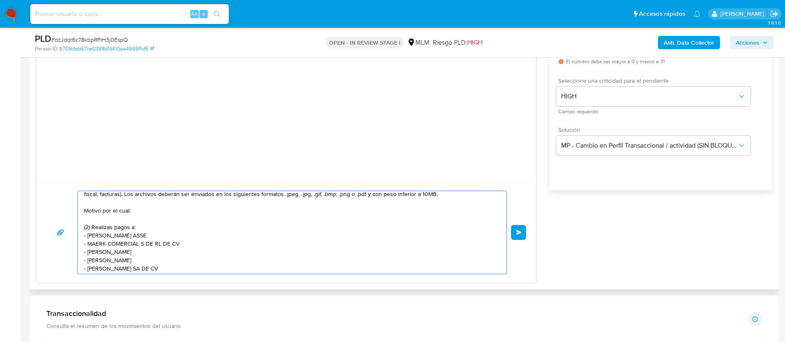
click at [86, 211] on textarea "Estimado Víctor, Te comunicamos que se ha identificado un cambio en el uso habi…" at bounding box center [290, 232] width 412 height 83
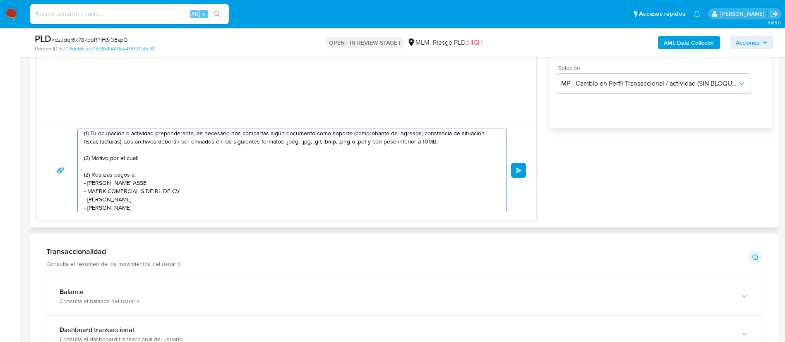
scroll to position [89, 0]
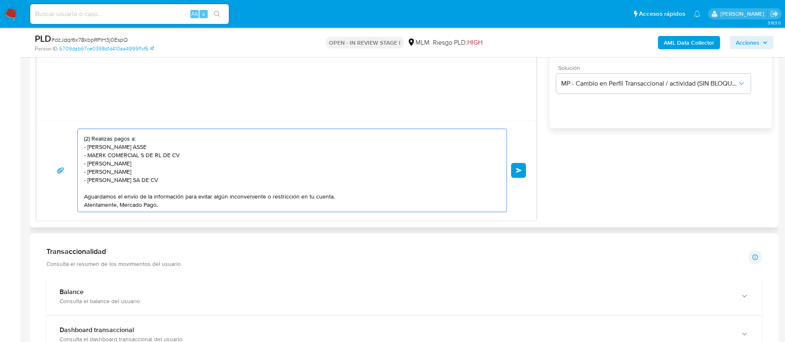
drag, startPoint x: 184, startPoint y: 174, endPoint x: 88, endPoint y: 142, distance: 101.5
click at [88, 142] on textarea "Estimado Víctor, Te comunicamos que se ha identificado un cambio en el uso habi…" at bounding box center [290, 170] width 412 height 83
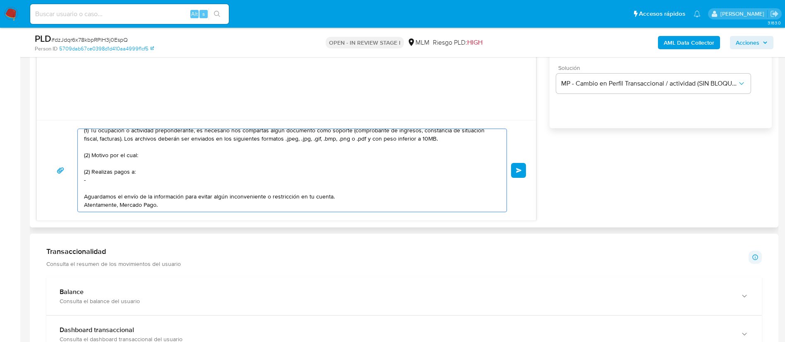
scroll to position [55, 0]
paste textarea "OPERADORA PRISSA SA DE CV"
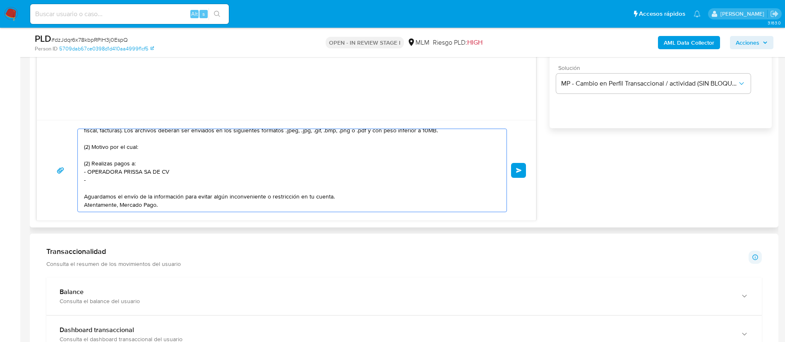
paste textarea "ALDO,HERNANDEZ/DE LOS SANTOS"
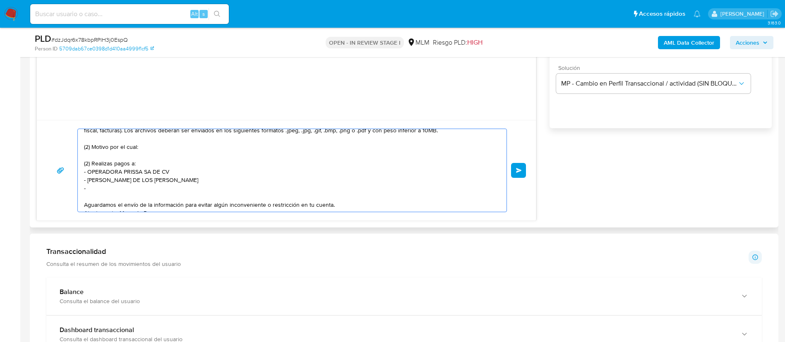
paste textarea "GABRIELA AVALOS GARCIA"
paste textarea "INDIRA JARETH VAZQUEZ GARCIA"
click at [162, 198] on textarea "Estimado Víctor, Te comunicamos que se ha identificado un cambio en el uso habi…" at bounding box center [290, 170] width 412 height 83
type textarea "Estimado Víctor, Te comunicamos que se ha identificado un cambio en el uso habi…"
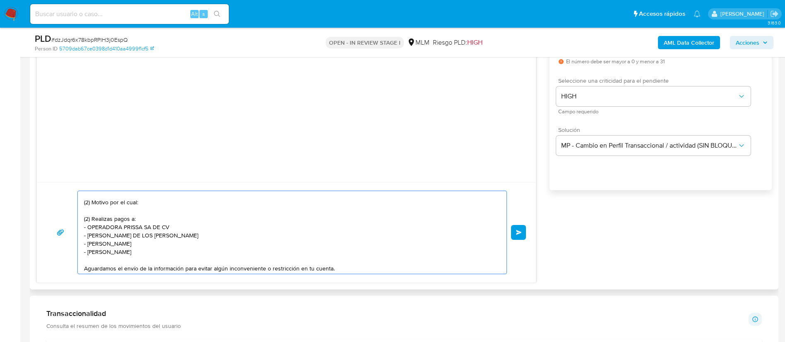
scroll to position [434, 0]
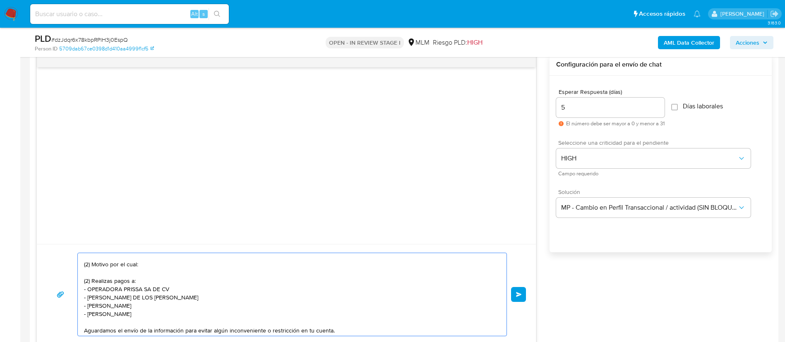
click at [523, 290] on button "Enviar" at bounding box center [518, 294] width 15 height 15
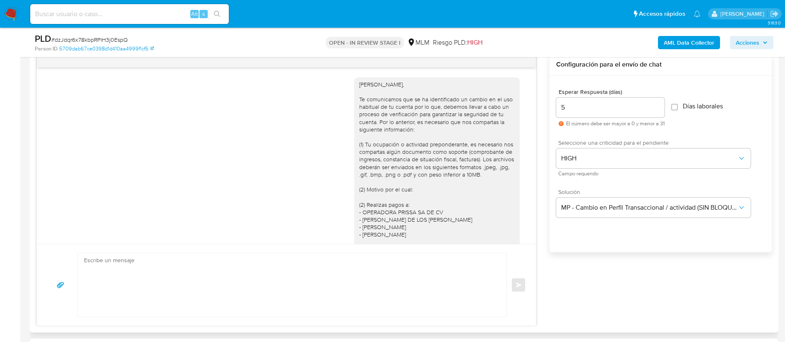
scroll to position [0, 0]
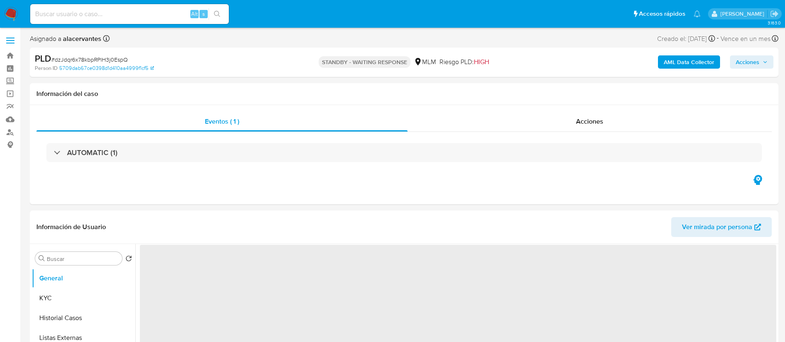
select select "10"
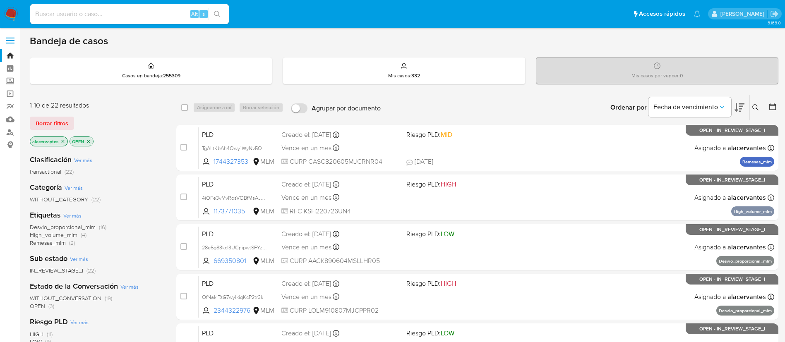
click at [756, 105] on icon at bounding box center [755, 107] width 6 height 6
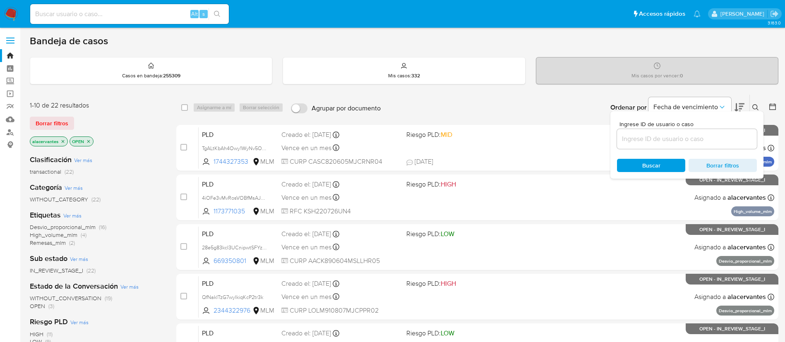
click at [696, 142] on input at bounding box center [687, 139] width 140 height 11
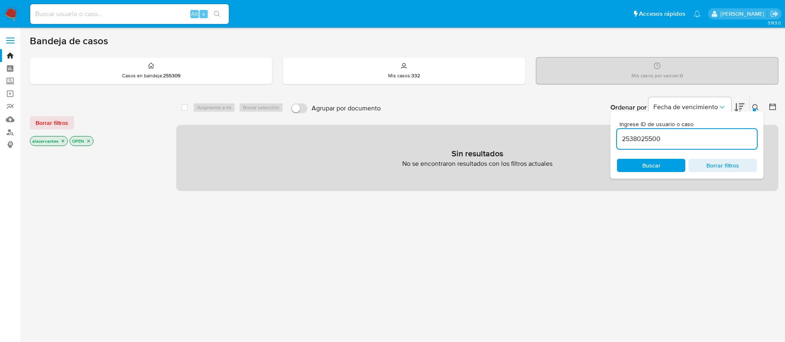
click at [682, 139] on input "2538025500" at bounding box center [687, 139] width 140 height 11
click at [681, 134] on input "2538025500" at bounding box center [687, 139] width 140 height 11
type input "2538025500"
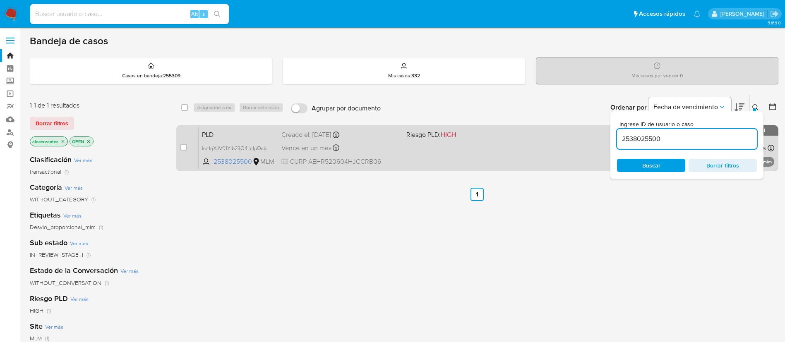
click at [448, 150] on div "PLD kotIqXJV01Ylb23O4Lc1pOsb 2538025500 MLM Riesgo PLD: HIGH Creado el: 12/09/2…" at bounding box center [487, 148] width 576 height 42
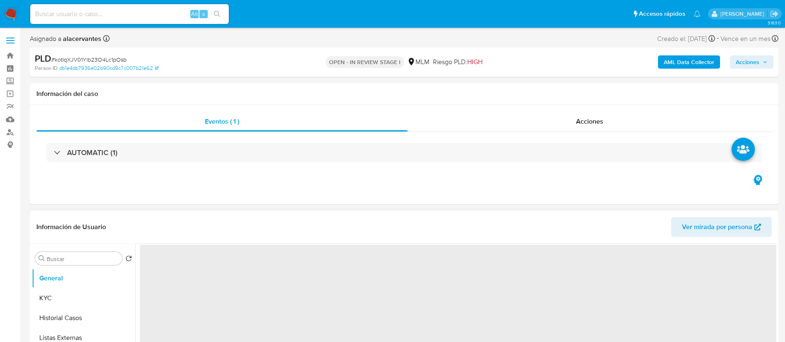
select select "10"
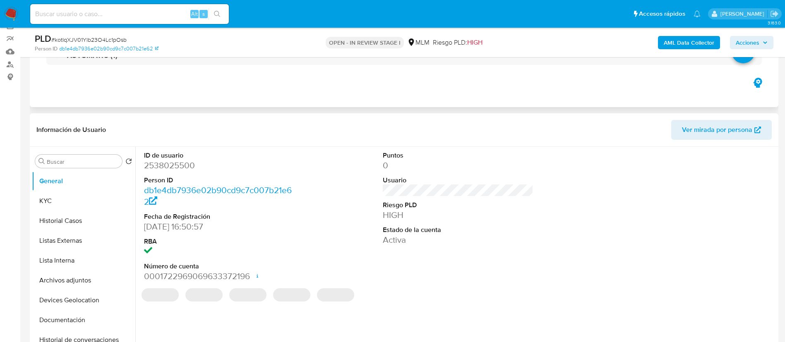
scroll to position [124, 0]
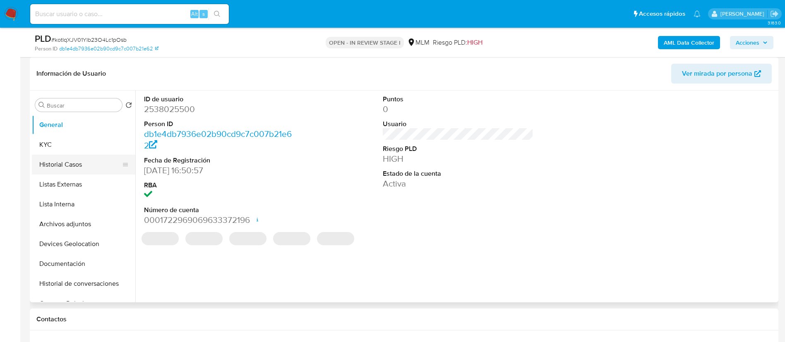
click at [65, 166] on button "Historial Casos" at bounding box center [80, 165] width 97 height 20
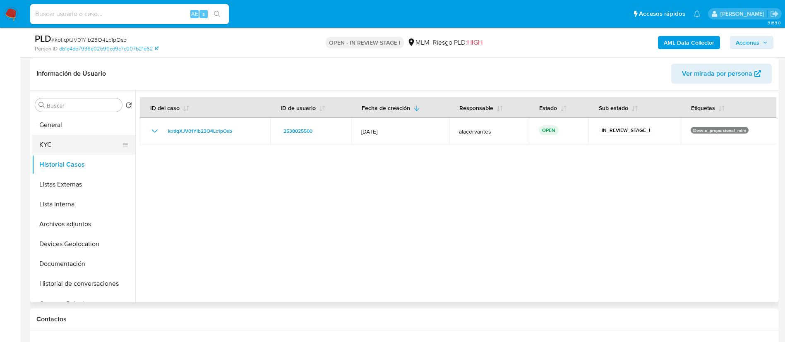
click at [72, 144] on button "KYC" at bounding box center [80, 145] width 97 height 20
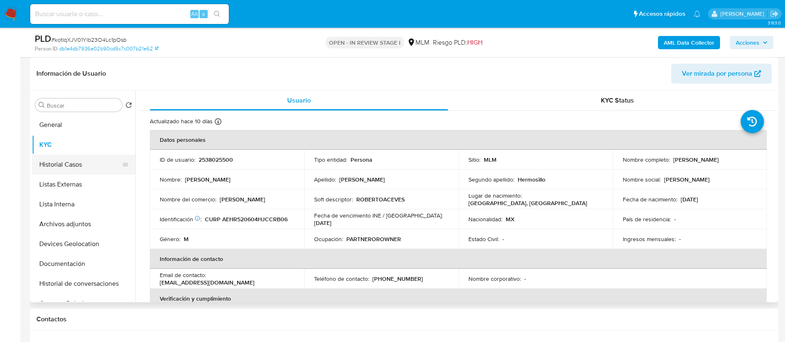
click at [87, 168] on button "Historial Casos" at bounding box center [80, 165] width 97 height 20
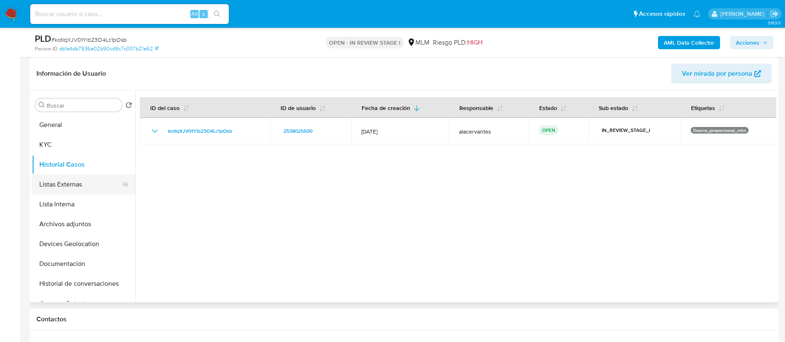
click at [86, 181] on button "Listas Externas" at bounding box center [80, 185] width 97 height 20
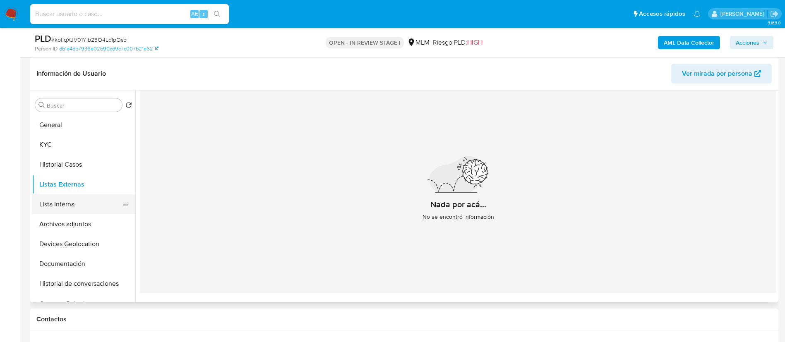
click at [82, 201] on button "Lista Interna" at bounding box center [80, 204] width 97 height 20
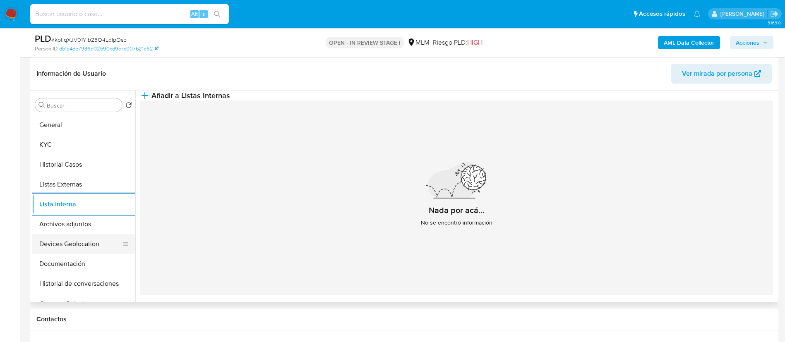
click at [94, 242] on button "Devices Geolocation" at bounding box center [80, 244] width 97 height 20
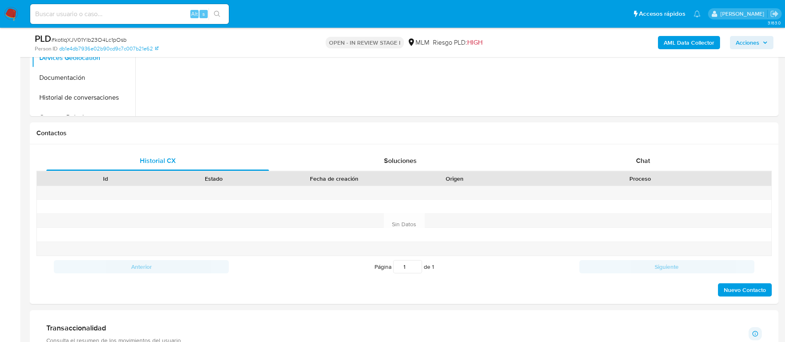
scroll to position [372, 0]
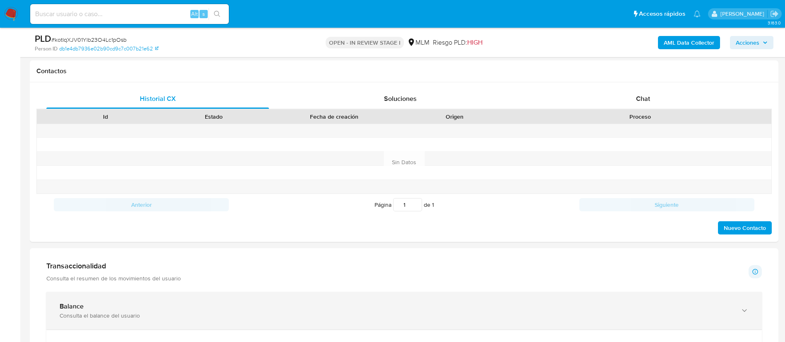
click at [259, 302] on div "Balance Consulta el balance del usuario" at bounding box center [403, 311] width 715 height 38
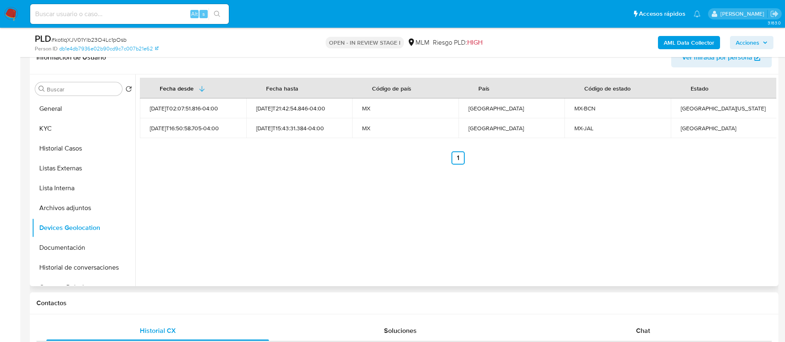
scroll to position [62, 0]
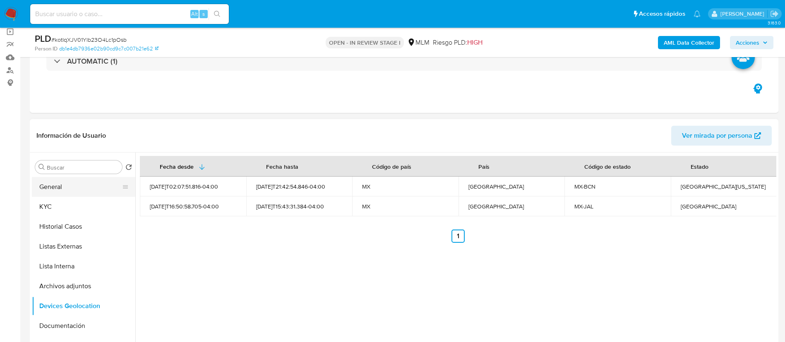
click at [67, 189] on button "General" at bounding box center [80, 187] width 97 height 20
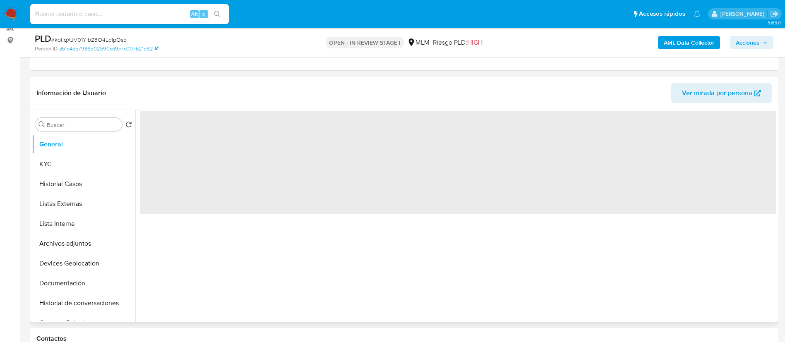
scroll to position [124, 0]
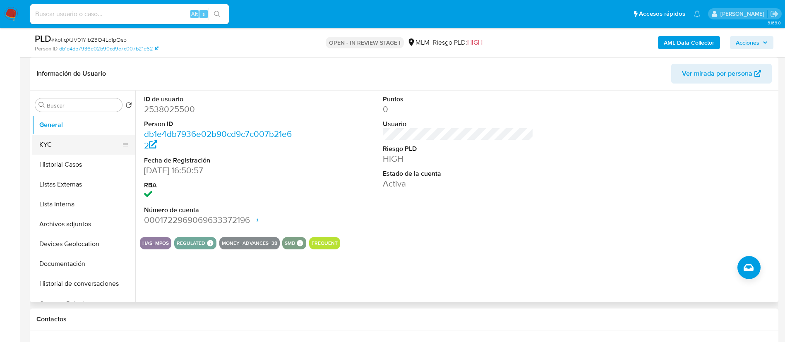
click at [64, 148] on button "KYC" at bounding box center [80, 145] width 97 height 20
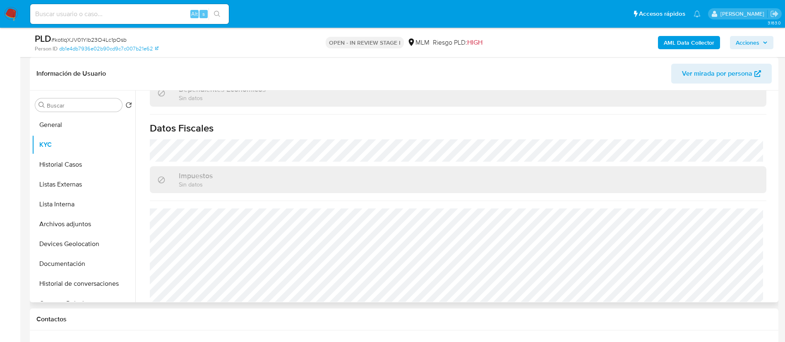
scroll to position [504, 0]
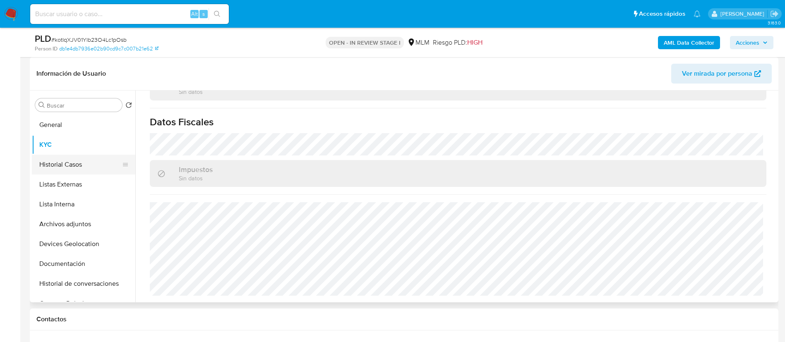
click at [73, 166] on button "Historial Casos" at bounding box center [80, 165] width 97 height 20
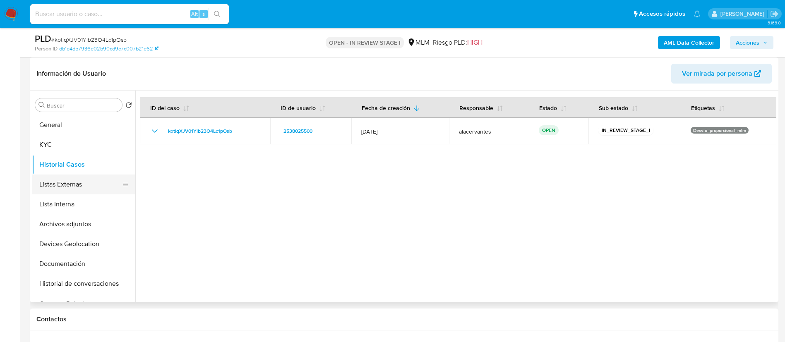
click at [69, 189] on button "Listas Externas" at bounding box center [80, 185] width 97 height 20
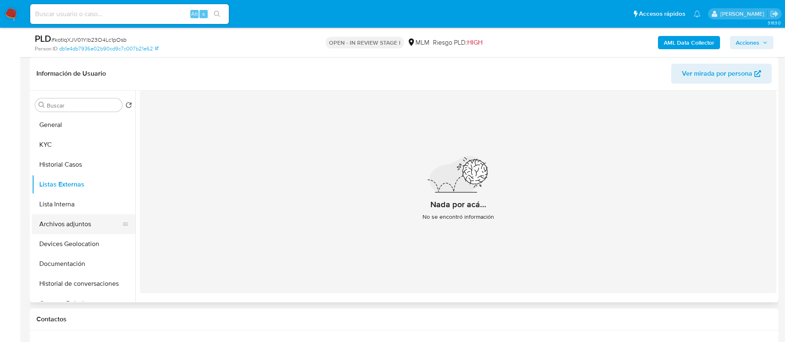
click at [64, 216] on button "Archivos adjuntos" at bounding box center [80, 224] width 97 height 20
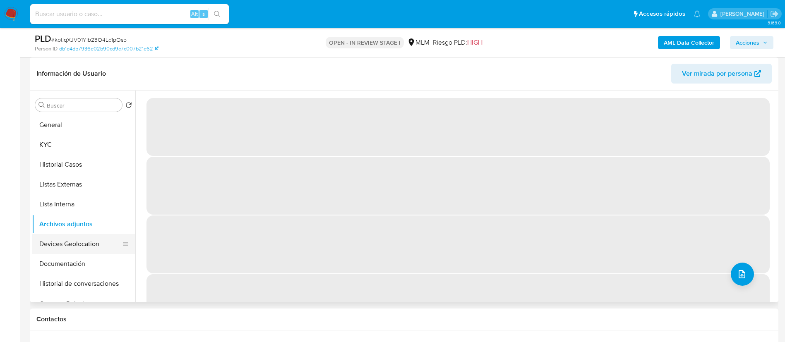
click at [84, 241] on button "Devices Geolocation" at bounding box center [80, 244] width 97 height 20
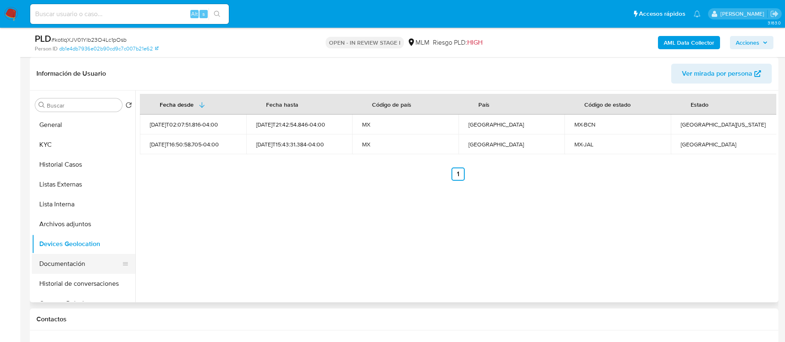
click at [88, 262] on button "Documentación" at bounding box center [80, 264] width 97 height 20
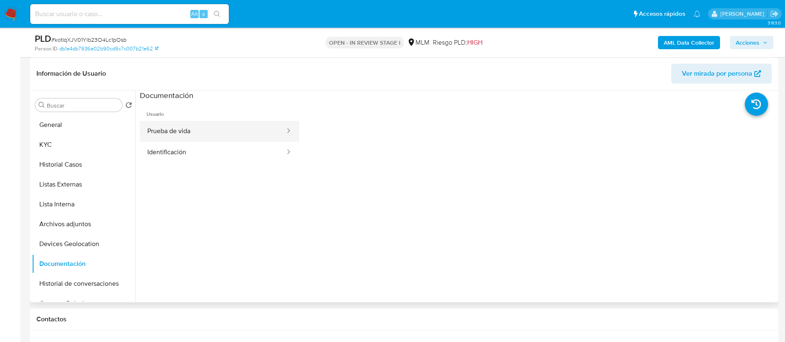
click at [186, 131] on button "Prueba de vida" at bounding box center [213, 131] width 146 height 21
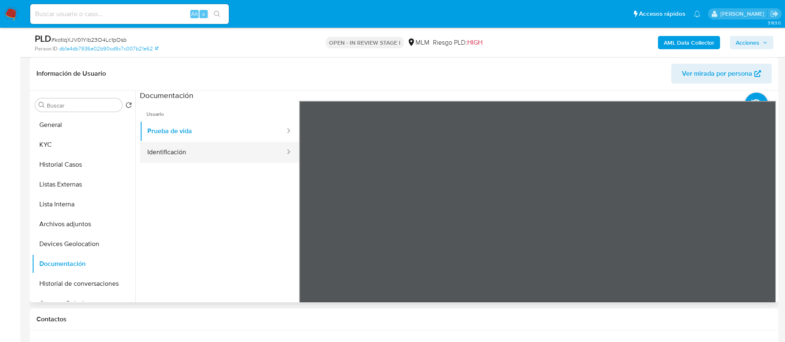
click at [244, 158] on button "Identificación" at bounding box center [213, 152] width 146 height 21
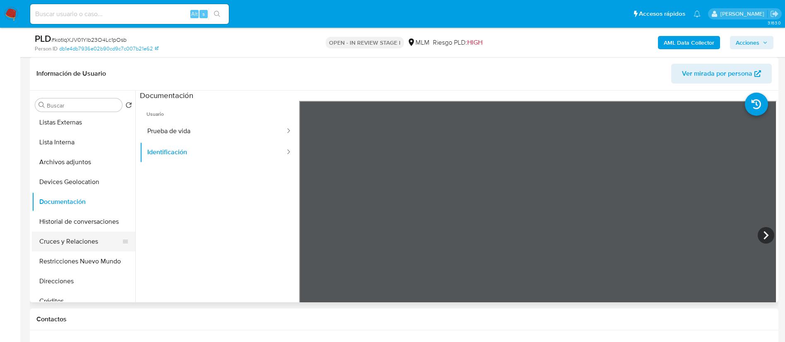
scroll to position [186, 0]
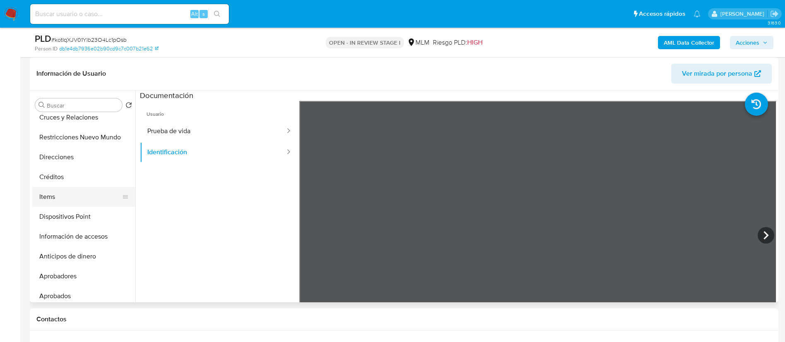
click at [67, 193] on button "Items" at bounding box center [80, 197] width 97 height 20
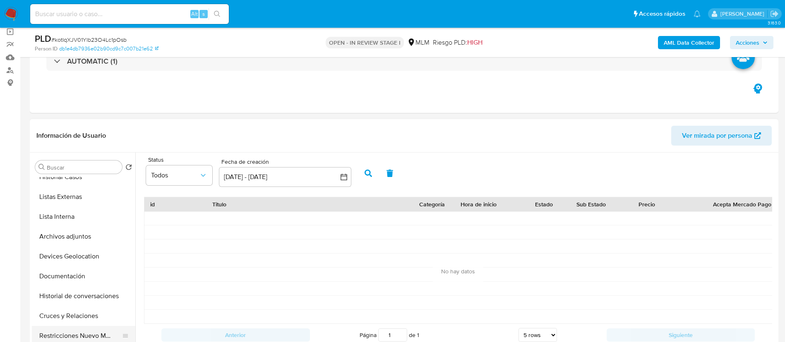
scroll to position [0, 0]
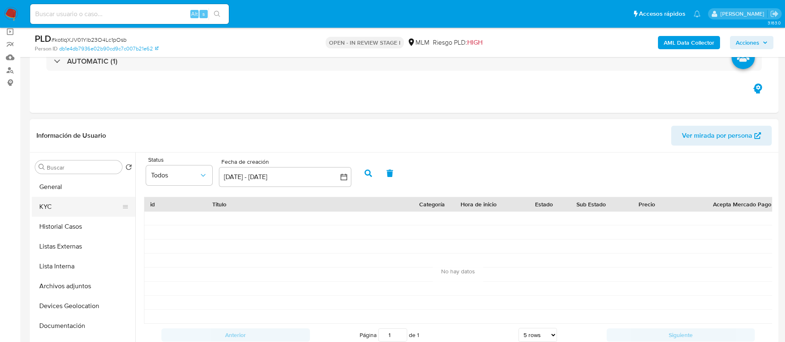
click at [72, 210] on button "KYC" at bounding box center [80, 207] width 97 height 20
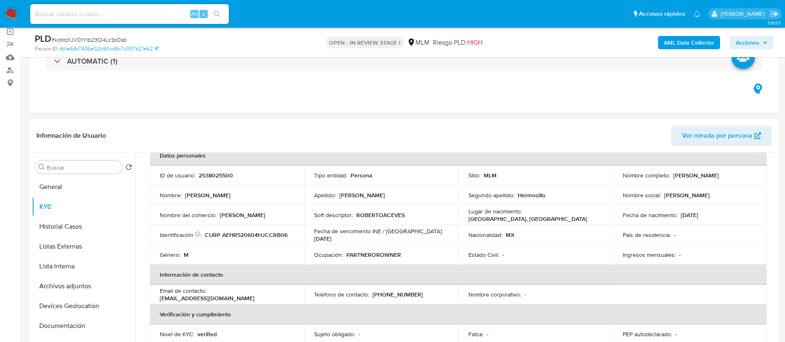
scroll to position [62, 0]
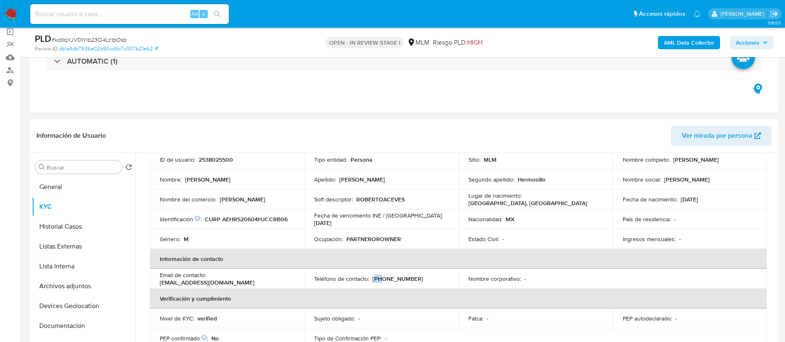
click at [380, 277] on p "[PHONE_NUMBER]" at bounding box center [397, 278] width 50 height 7
click at [372, 281] on p "[PHONE_NUMBER]" at bounding box center [397, 278] width 50 height 7
drag, startPoint x: 381, startPoint y: 280, endPoint x: 409, endPoint y: 281, distance: 27.8
click at [409, 281] on div "Teléfono de contacto : [PHONE_NUMBER]" at bounding box center [381, 278] width 134 height 7
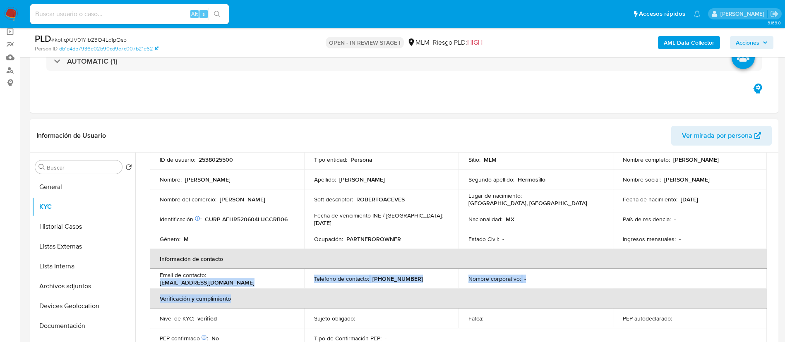
drag, startPoint x: 160, startPoint y: 283, endPoint x: 244, endPoint y: 289, distance: 84.7
click at [244, 289] on table "Datos personales ID de usuario : 2538025500 Tipo entidad : Persona Sitio : MLM …" at bounding box center [458, 279] width 617 height 298
click at [244, 289] on th "Verificación y cumplimiento" at bounding box center [458, 299] width 617 height 20
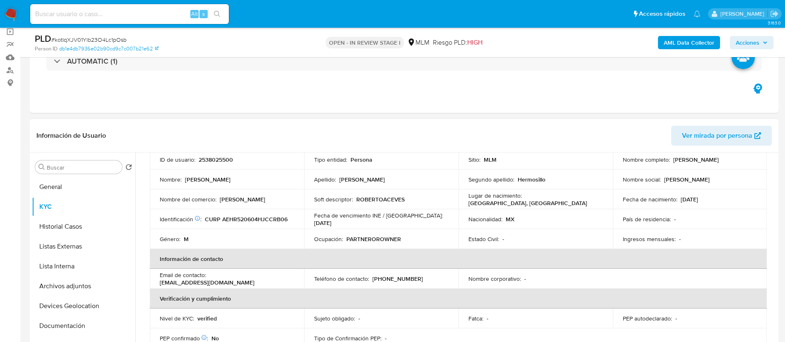
click at [240, 279] on p "[EMAIL_ADDRESS][DOMAIN_NAME]" at bounding box center [207, 282] width 95 height 7
click at [238, 280] on p "[EMAIL_ADDRESS][DOMAIN_NAME]" at bounding box center [207, 282] width 95 height 7
click at [238, 281] on p "[EMAIL_ADDRESS][DOMAIN_NAME]" at bounding box center [207, 282] width 95 height 7
click at [238, 284] on p "[EMAIL_ADDRESS][DOMAIN_NAME]" at bounding box center [207, 282] width 95 height 7
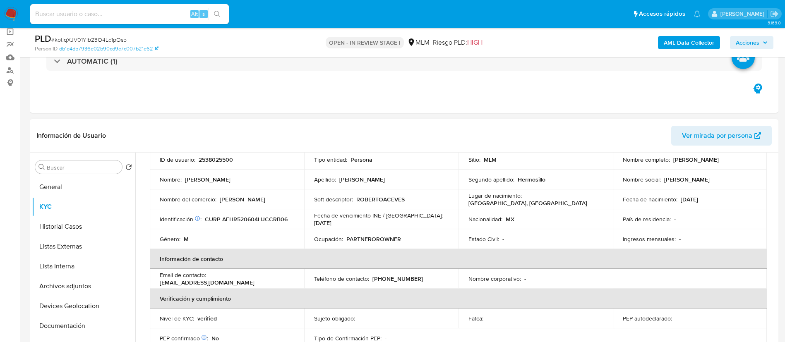
drag, startPoint x: 245, startPoint y: 283, endPoint x: 160, endPoint y: 282, distance: 85.2
click at [160, 282] on div "Email de contacto : [EMAIL_ADDRESS][DOMAIN_NAME]" at bounding box center [227, 278] width 134 height 15
copy p "[EMAIL_ADDRESS][DOMAIN_NAME]"
